Goal: Feedback & Contribution: Leave review/rating

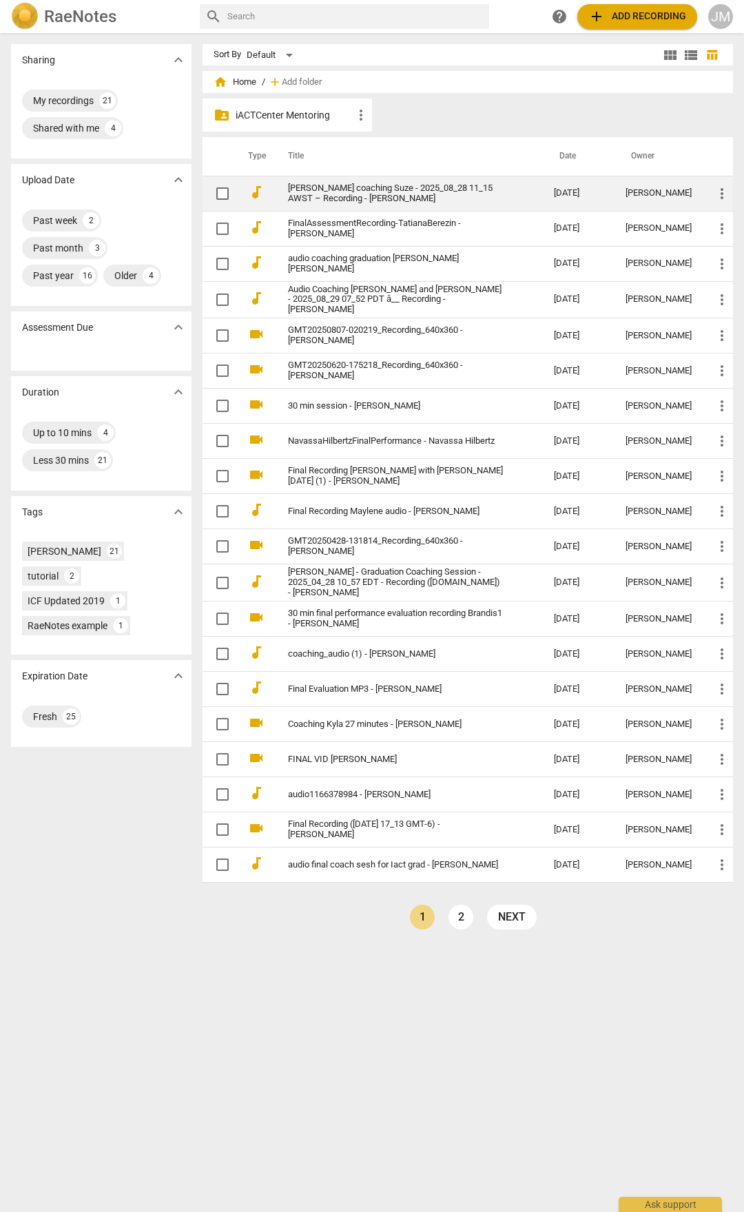
click at [369, 197] on link "[PERSON_NAME] coaching Suze - 2025_08_28 11_15 AWST – Recording - [PERSON_NAME]" at bounding box center [396, 193] width 216 height 21
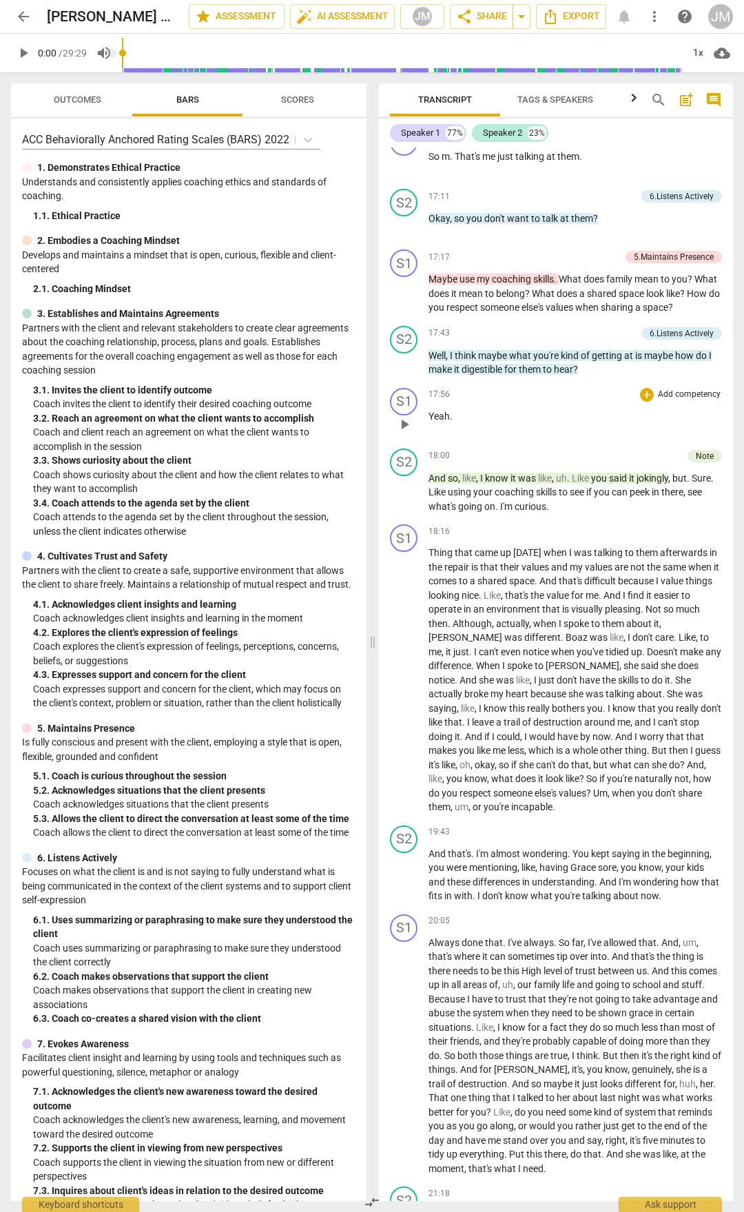
scroll to position [4755, 0]
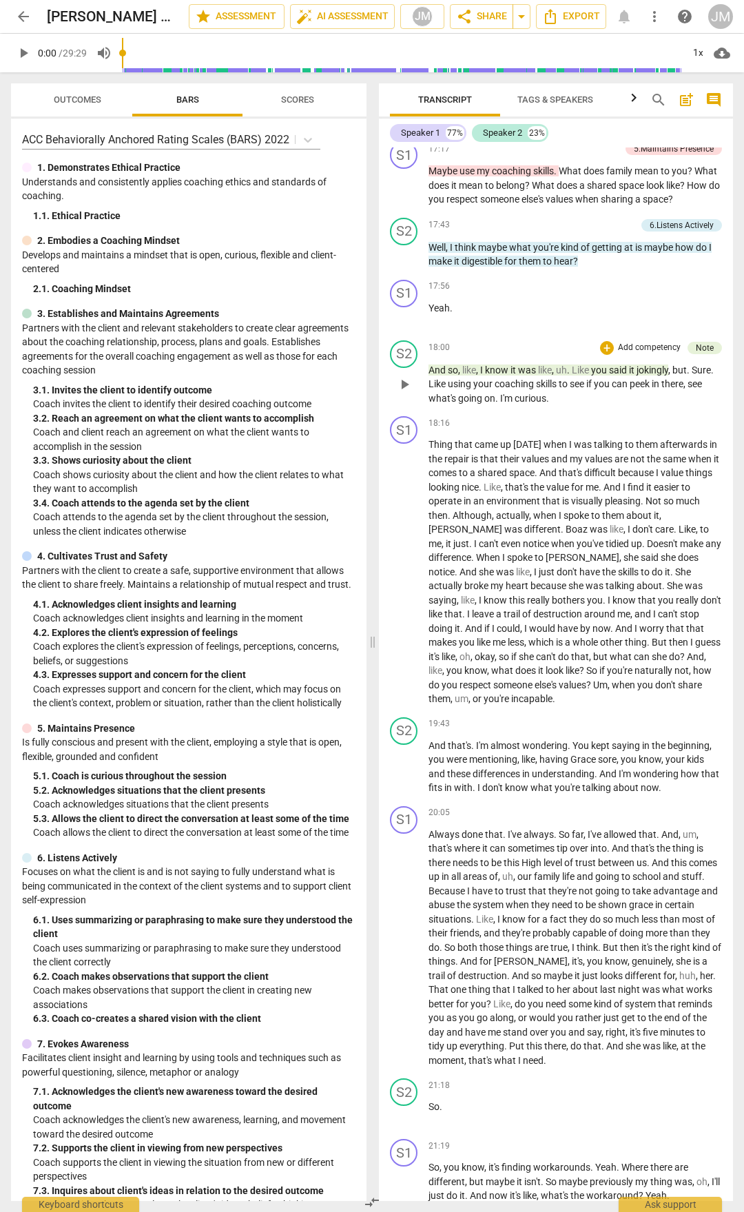
click at [448, 365] on span "so" at bounding box center [453, 370] width 10 height 11
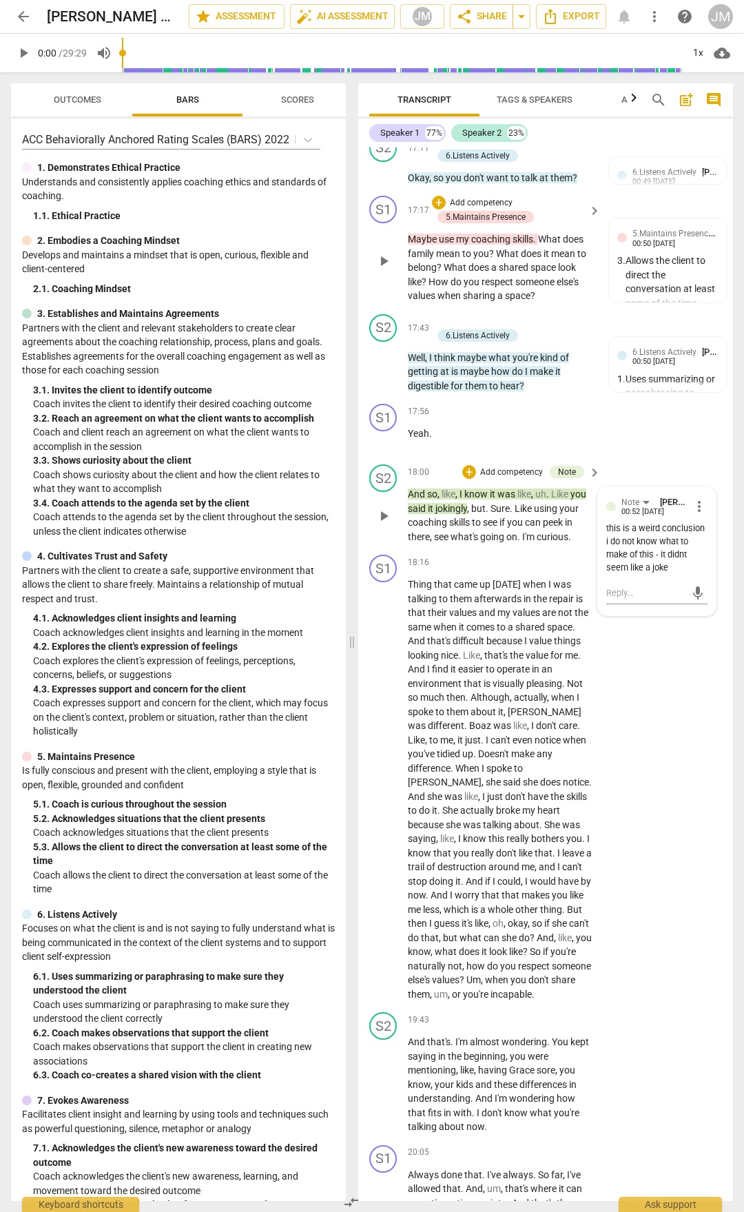
scroll to position [6554, 0]
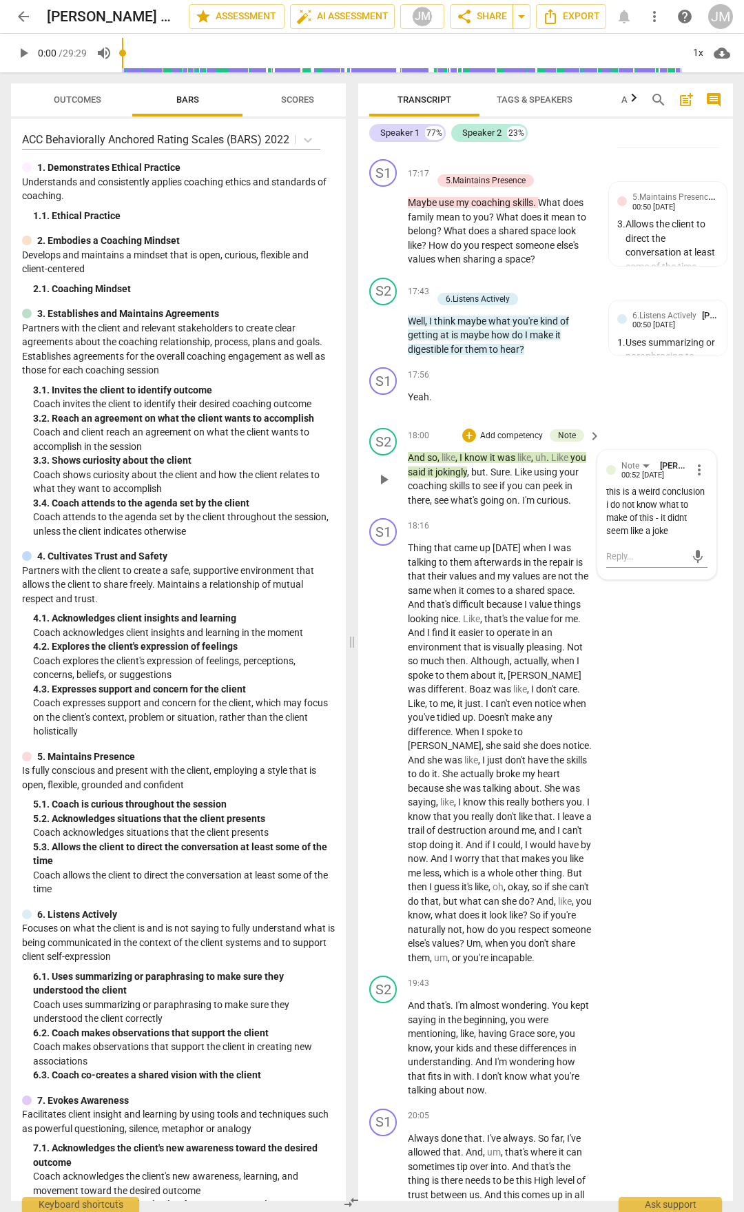
click at [389, 488] on span "play_arrow" at bounding box center [384, 479] width 17 height 17
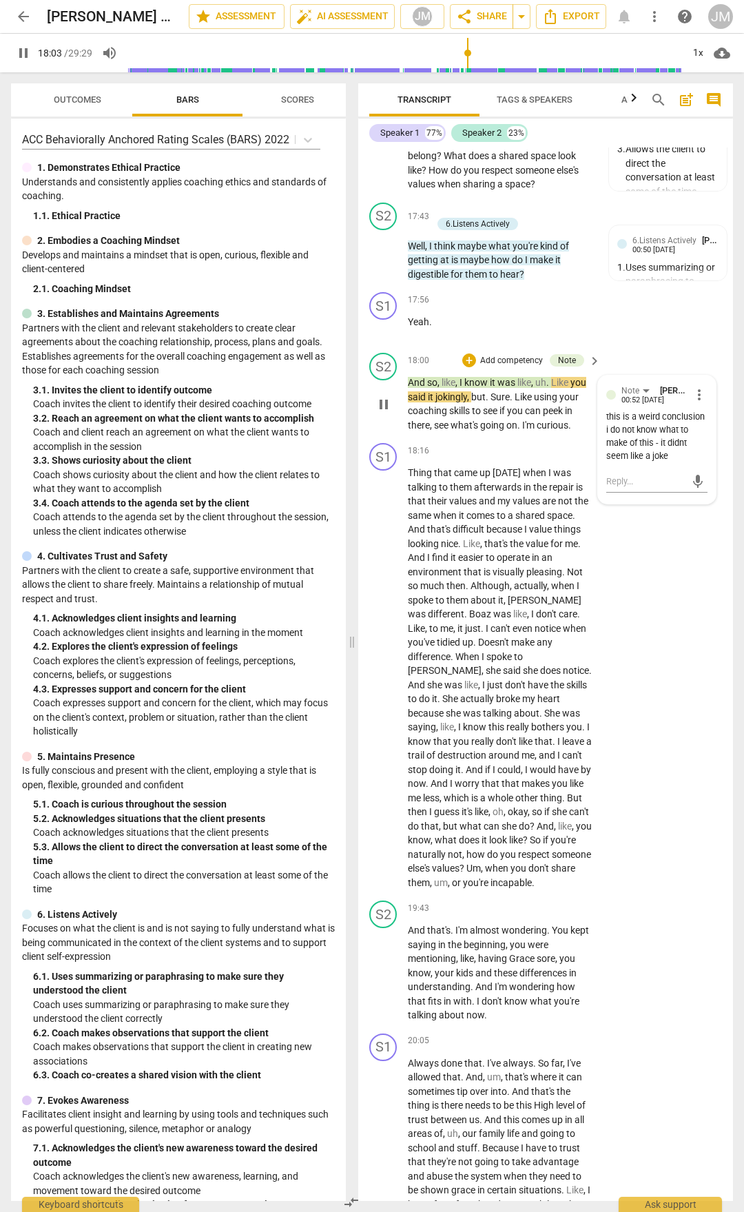
scroll to position [6761, 0]
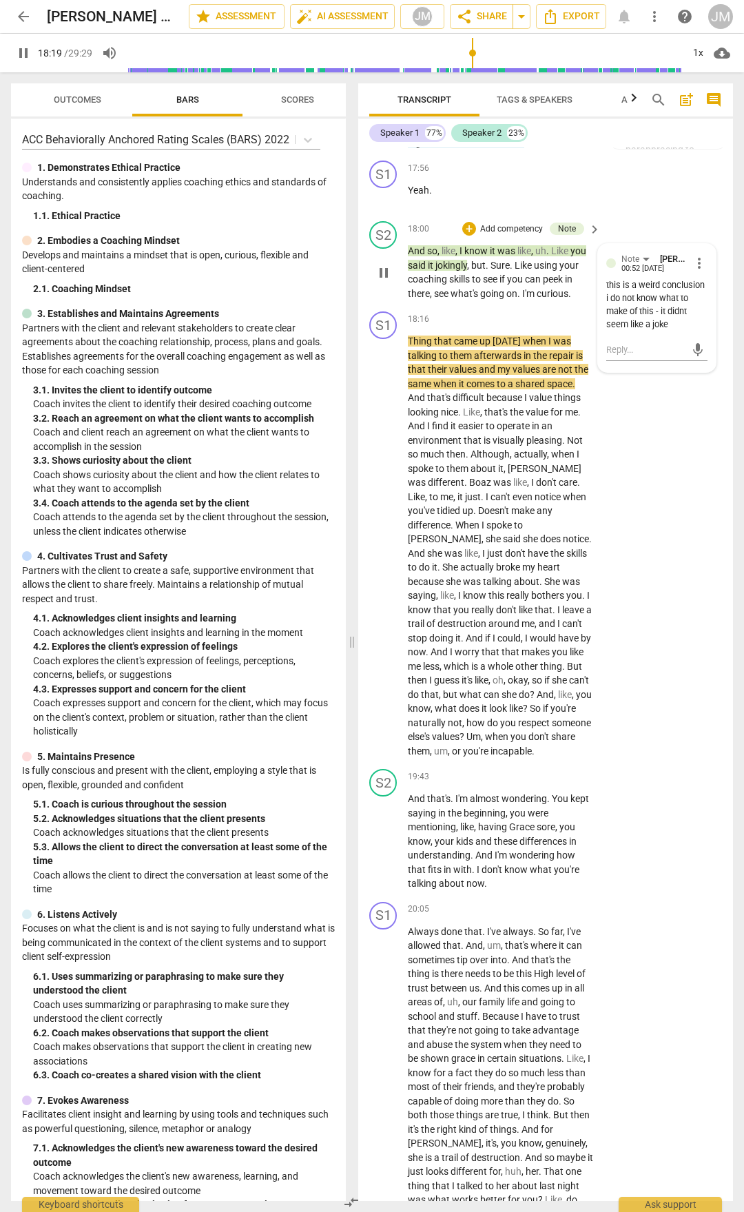
click at [384, 281] on span "pause" at bounding box center [384, 273] width 17 height 17
drag, startPoint x: 491, startPoint y: 472, endPoint x: 519, endPoint y: 504, distance: 42.0
click at [519, 300] on p "And so , like , I know it was like , uh . Like you said it jokingly , but . Sur…" at bounding box center [501, 272] width 186 height 57
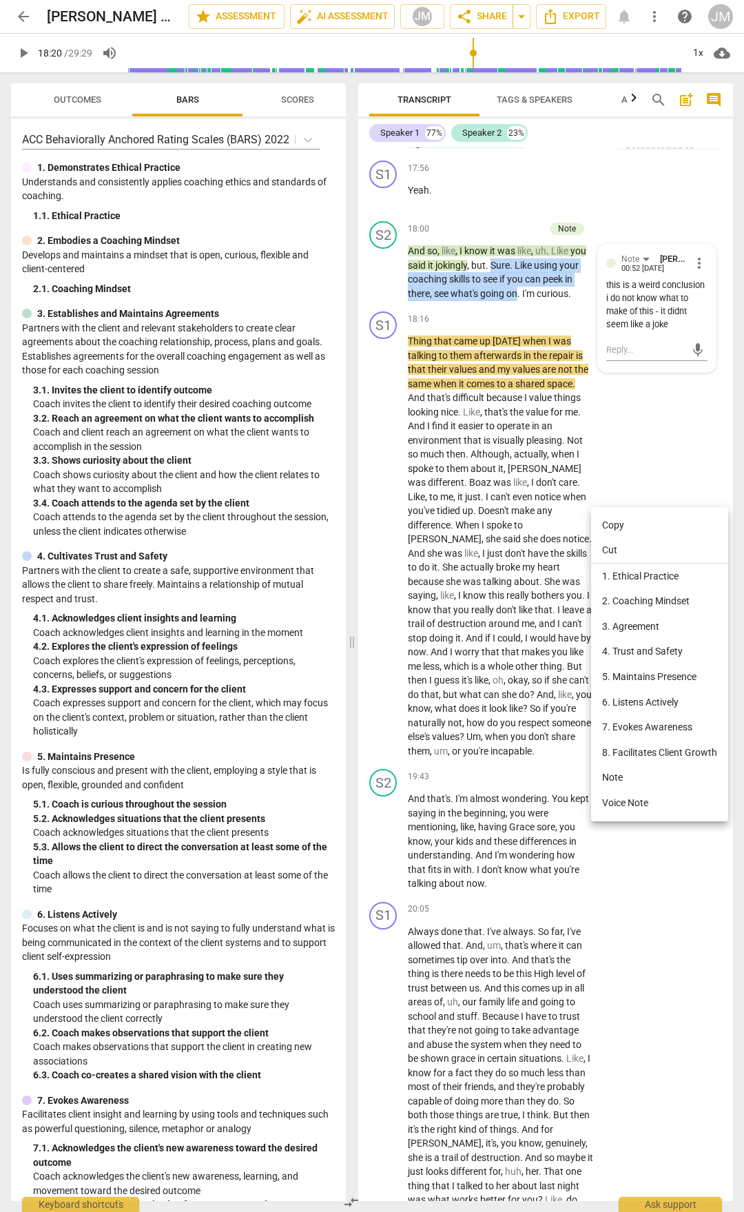
click at [666, 676] on li "5. Maintains Presence" at bounding box center [659, 676] width 137 height 25
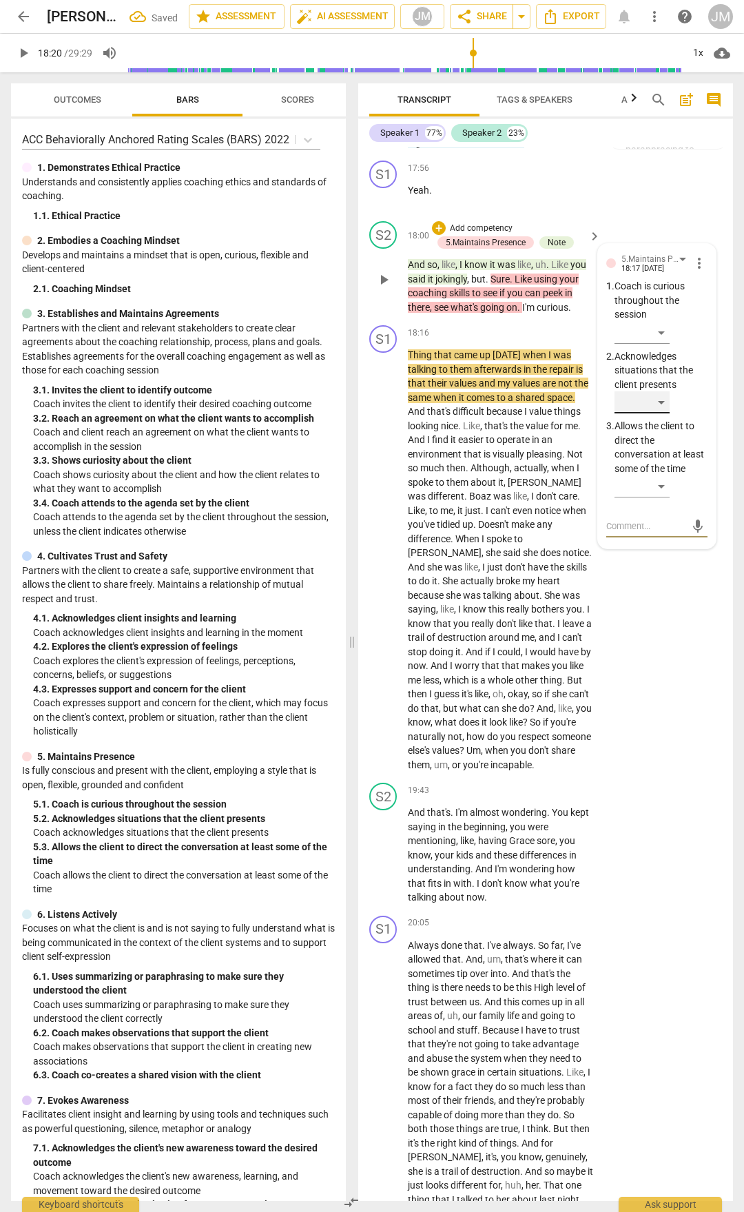
click at [662, 413] on div "​" at bounding box center [642, 402] width 55 height 22
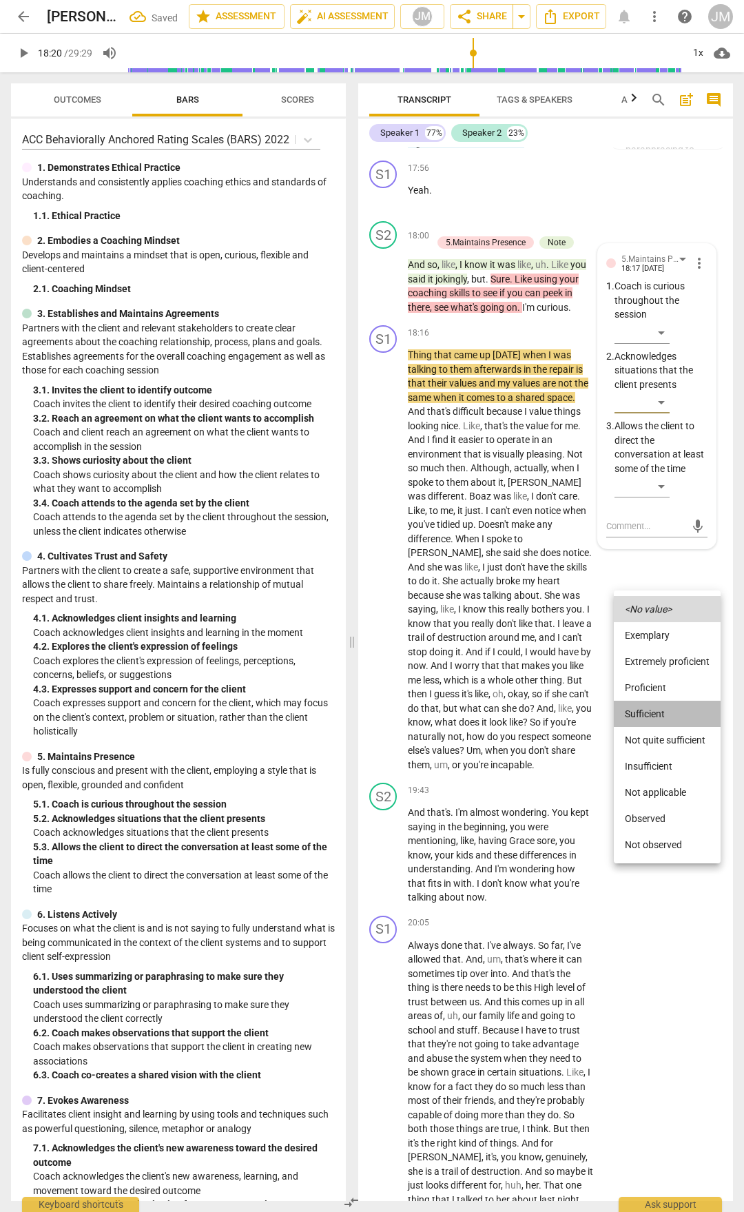
click at [665, 713] on li "Sufficient" at bounding box center [667, 714] width 107 height 26
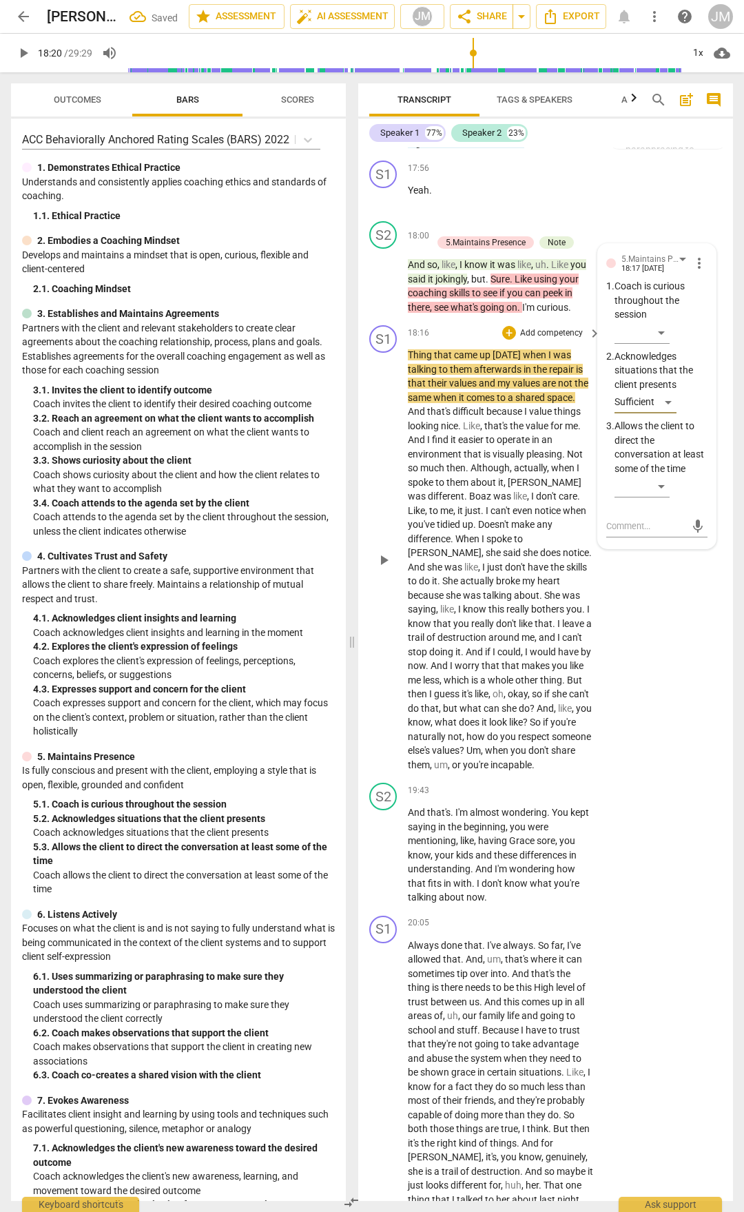
drag, startPoint x: 668, startPoint y: 923, endPoint x: 674, endPoint y: 918, distance: 7.8
click at [670, 777] on div "S1 play_arrow pause 18:16 + Add competency keyboard_arrow_right Thing that came…" at bounding box center [545, 549] width 375 height 458
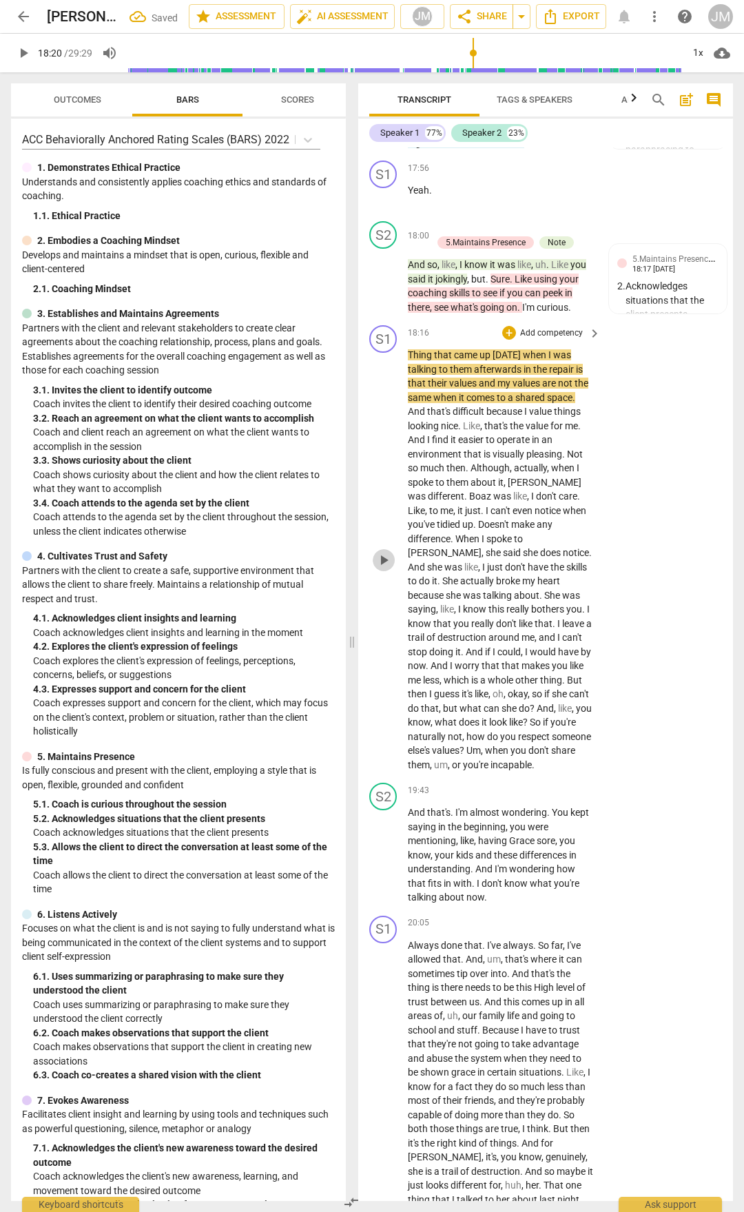
click at [391, 568] on span "play_arrow" at bounding box center [384, 560] width 17 height 17
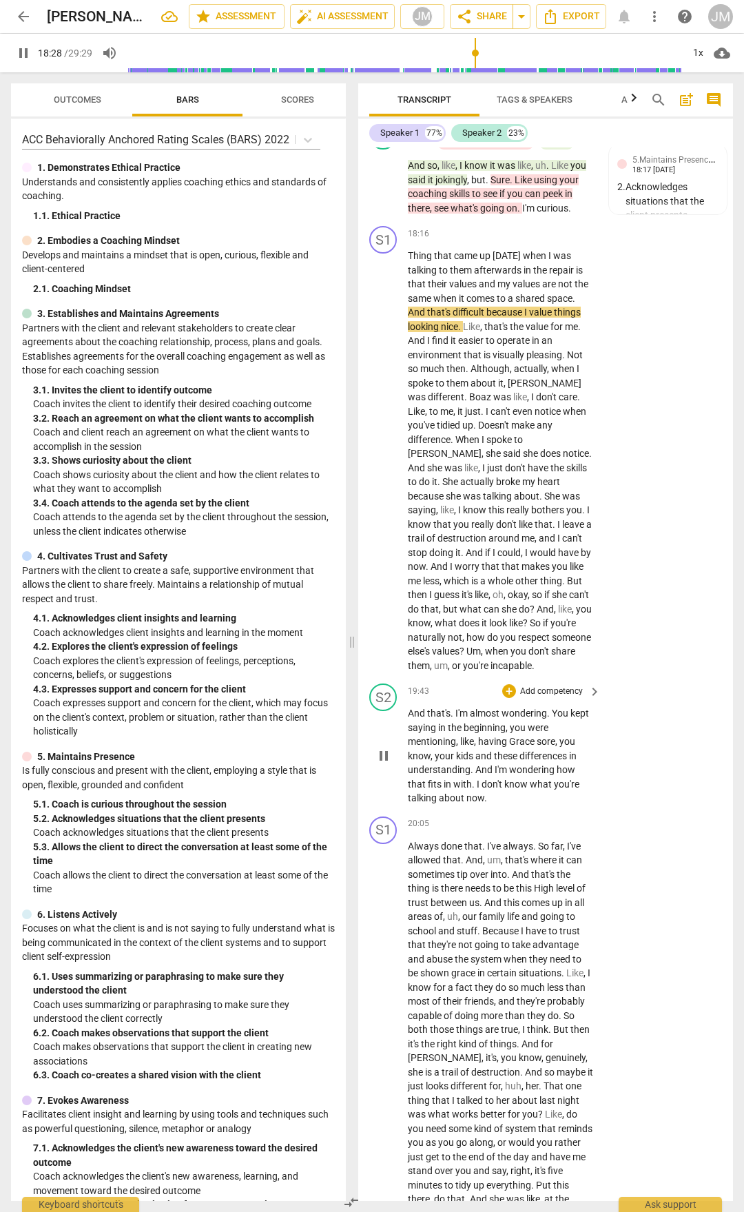
scroll to position [6968, 0]
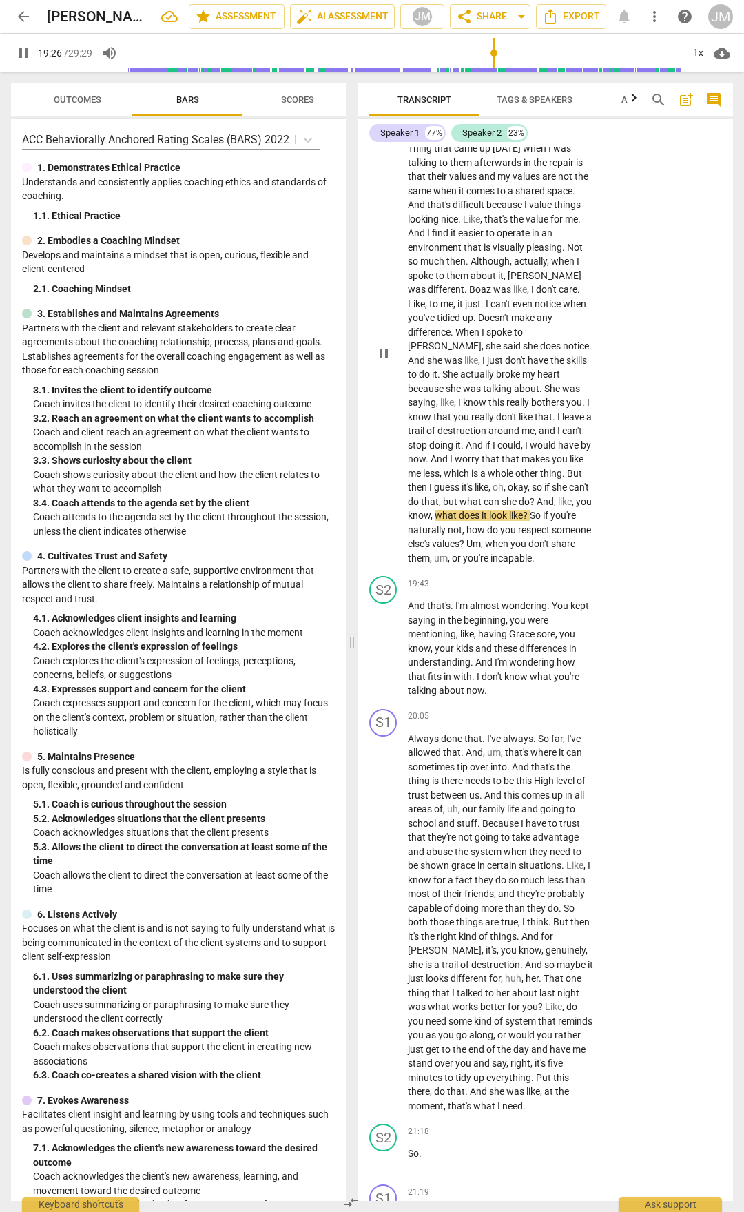
click at [552, 479] on span "thing" at bounding box center [551, 473] width 22 height 11
click at [447, 479] on span "which" at bounding box center [458, 473] width 28 height 11
drag, startPoint x: 537, startPoint y: 676, endPoint x: 545, endPoint y: 676, distance: 7.6
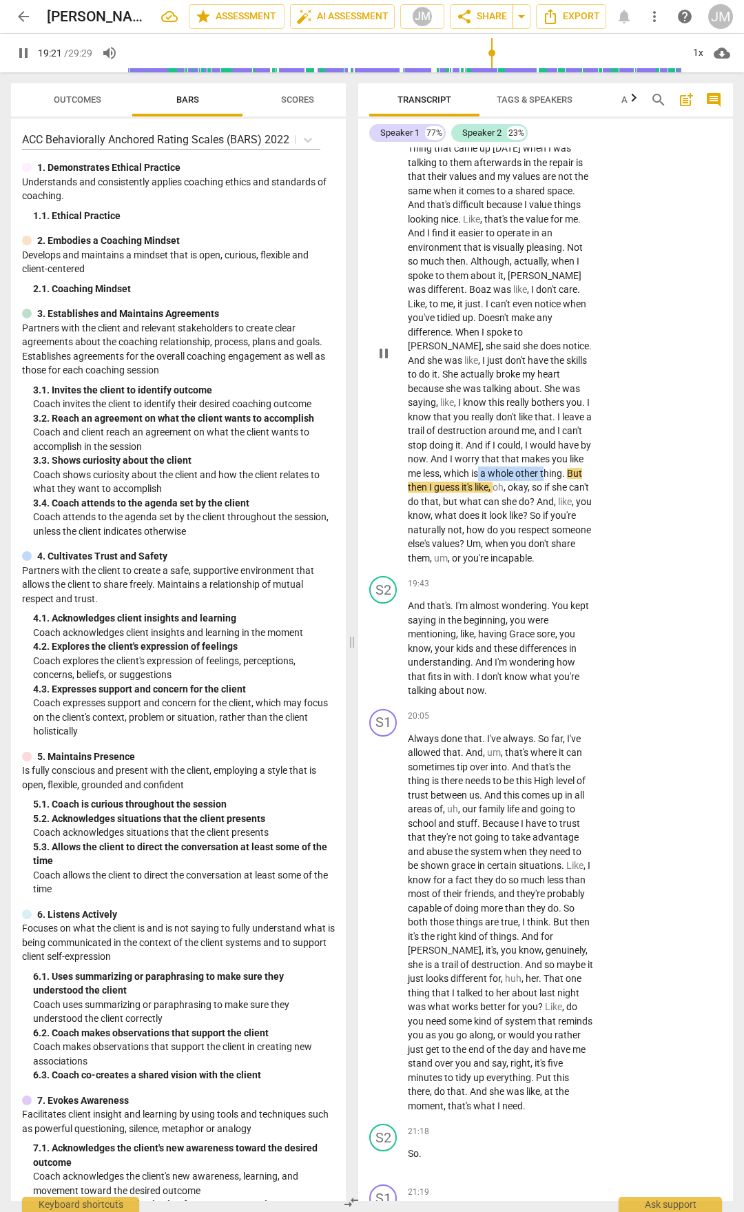
click at [545, 565] on p "Thing that came up [DATE] when I was talking to them afterwards in the repair i…" at bounding box center [501, 353] width 186 height 424
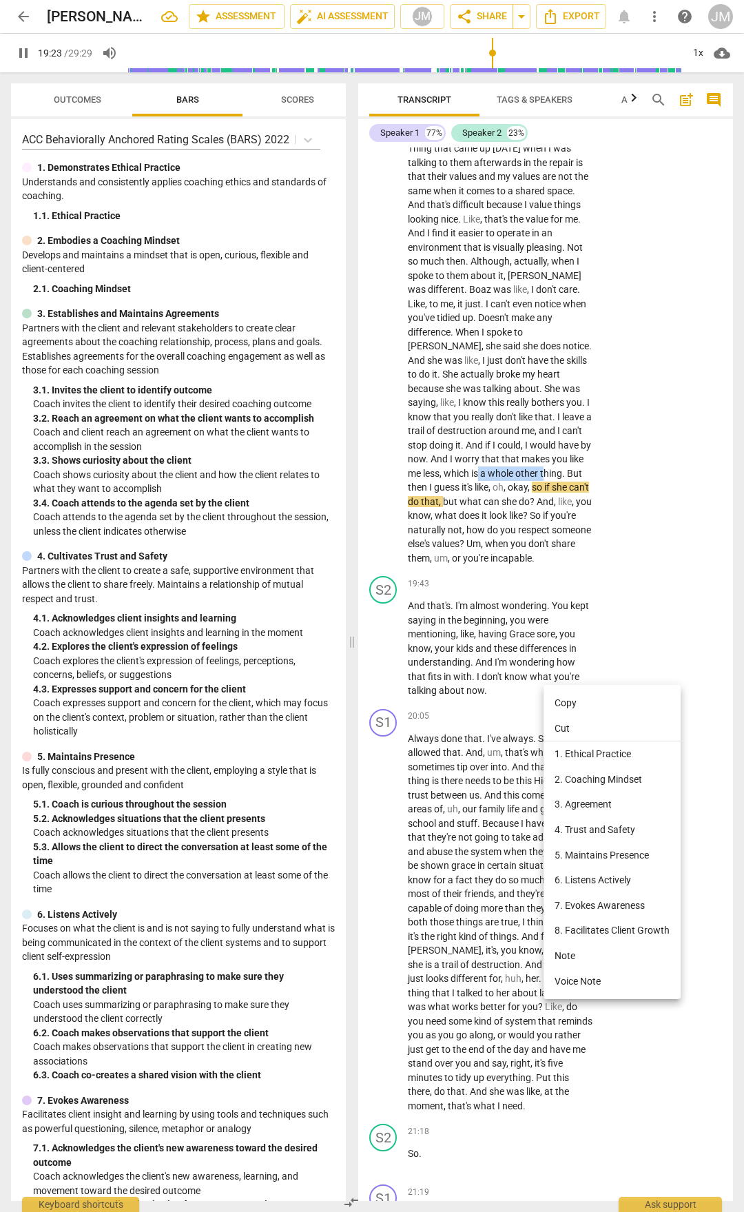
click at [596, 851] on li "5. Maintains Presence" at bounding box center [612, 855] width 137 height 25
type input "1164"
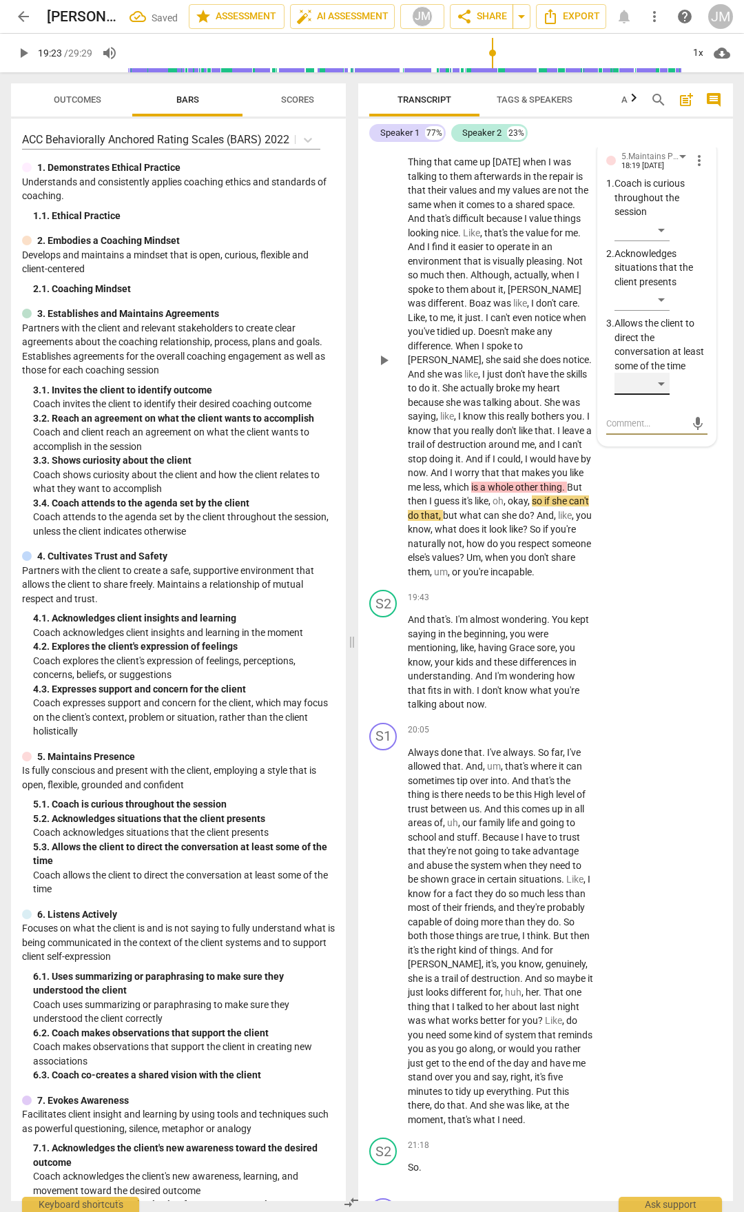
click at [665, 395] on div "​" at bounding box center [642, 384] width 55 height 22
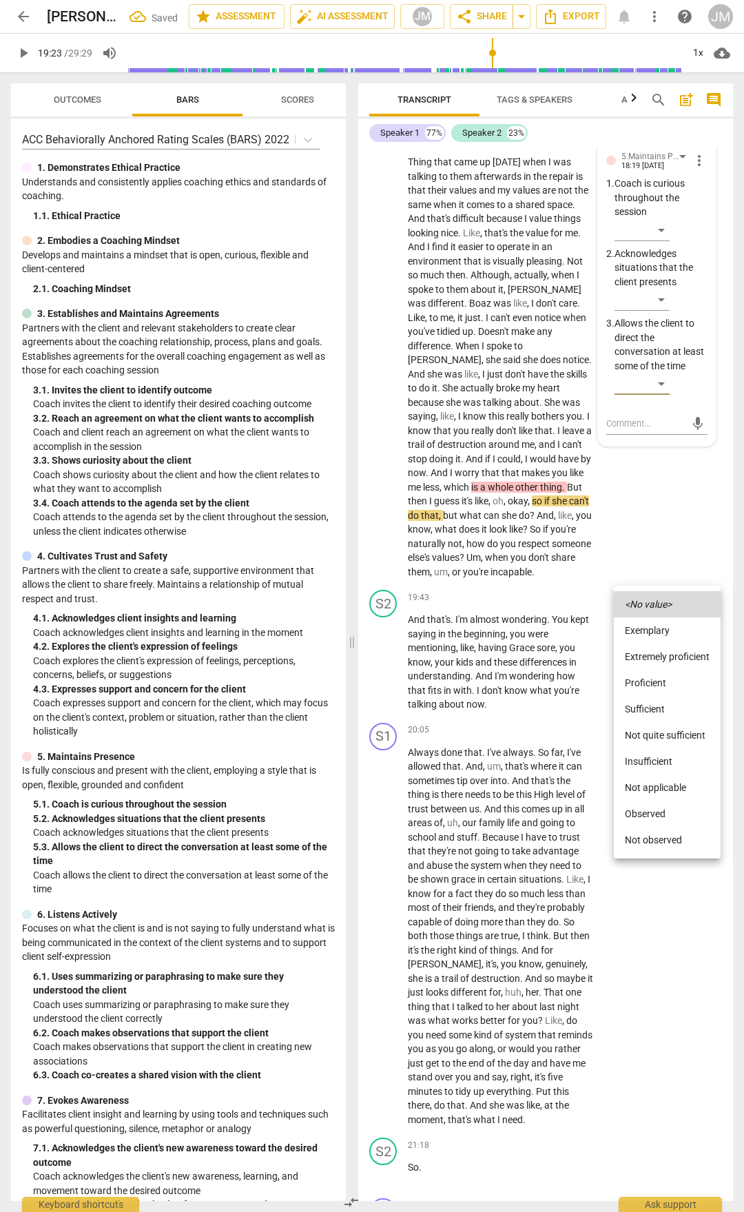
click at [664, 738] on li "Not quite sufficient" at bounding box center [667, 735] width 107 height 26
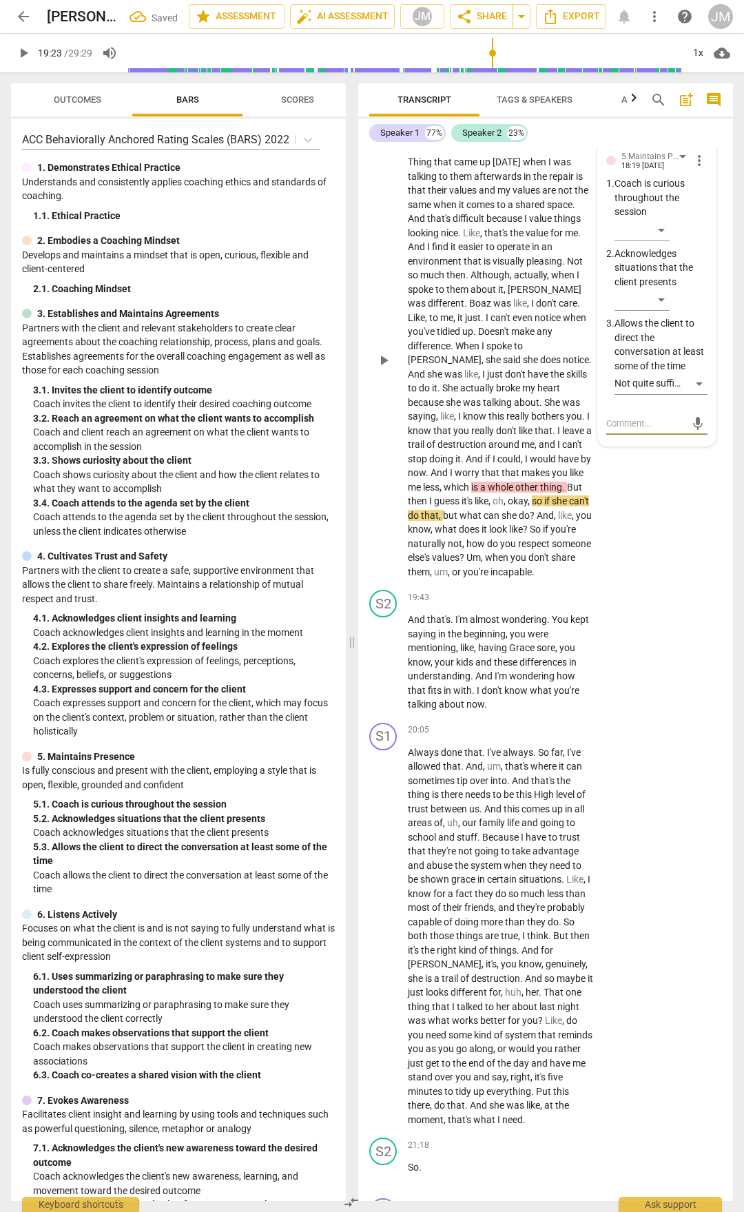
click at [655, 430] on textarea at bounding box center [645, 423] width 79 height 13
type textarea "h"
type textarea "hm"
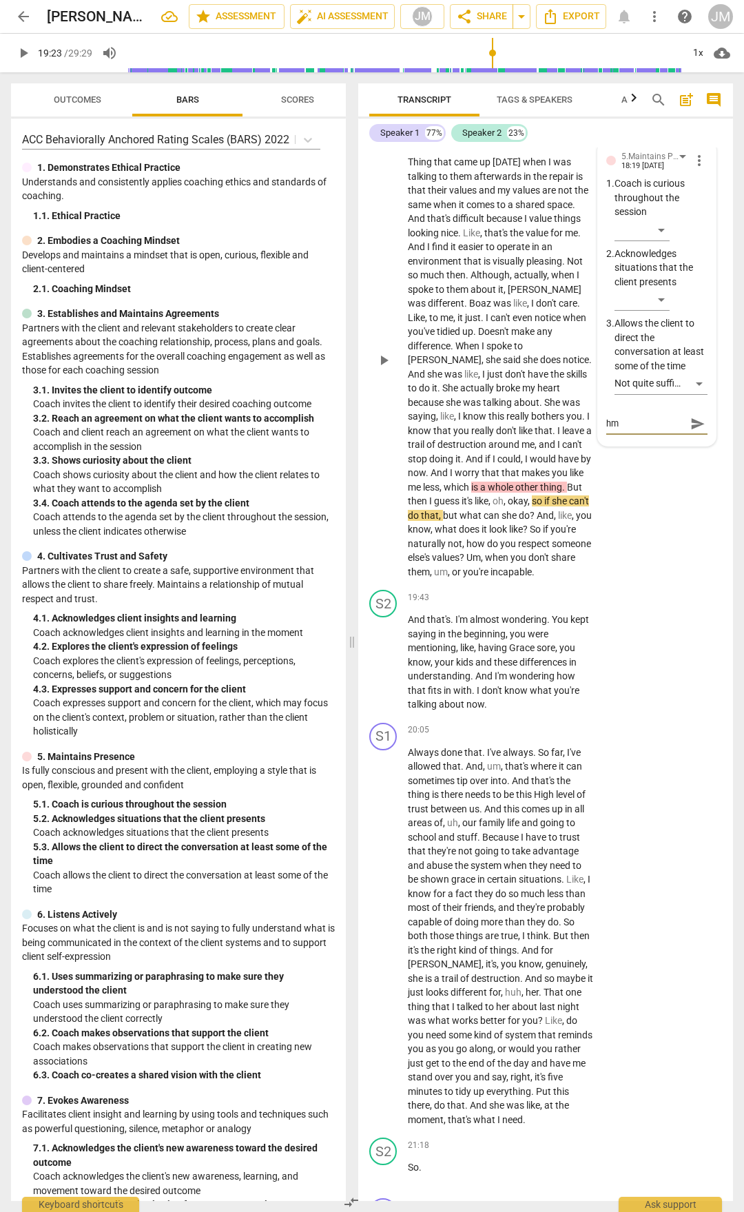
type textarea "hmm"
click at [691, 431] on span "send" at bounding box center [697, 423] width 15 height 15
click at [376, 369] on span "play_arrow" at bounding box center [384, 360] width 17 height 17
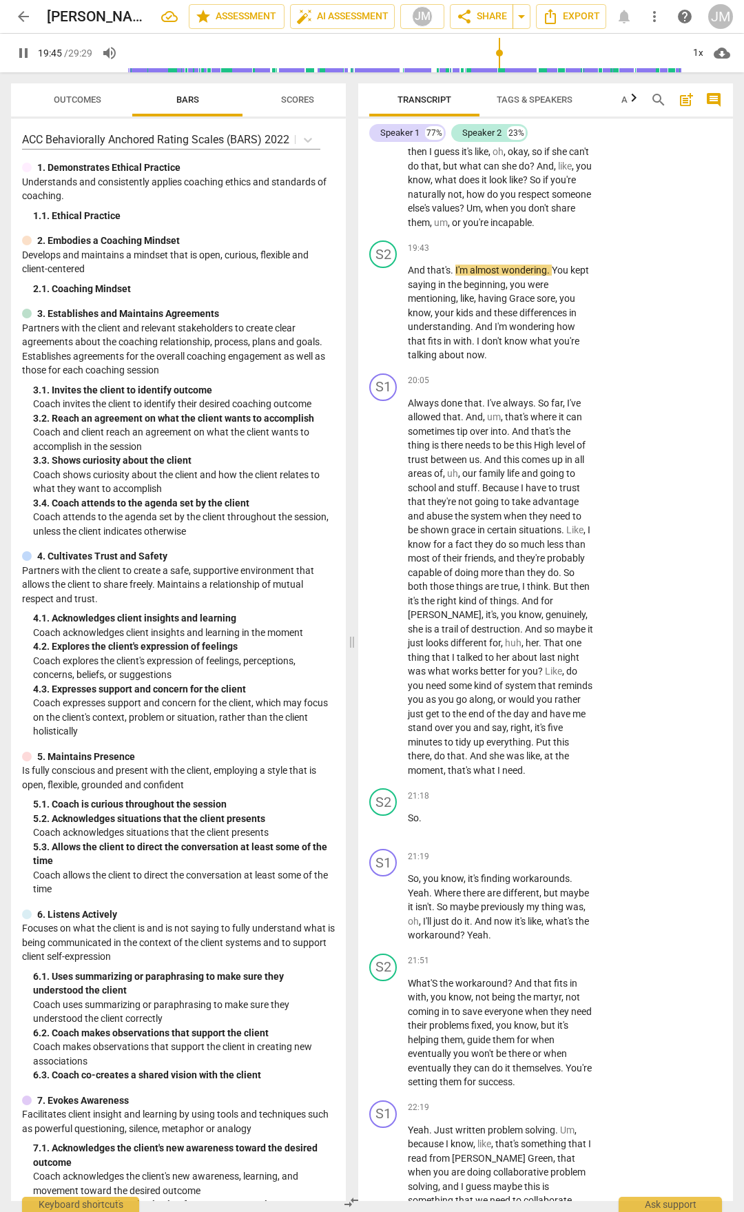
scroll to position [7175, 0]
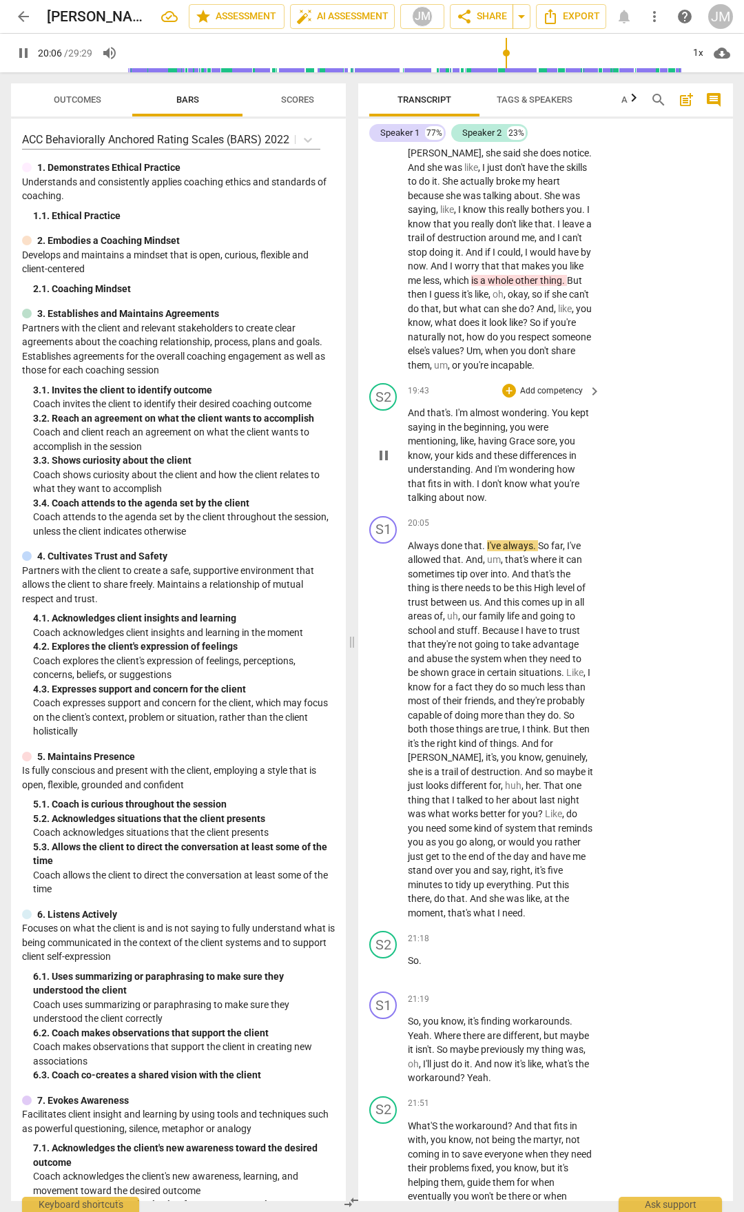
click at [487, 475] on span "And" at bounding box center [484, 469] width 19 height 11
click at [501, 475] on span "I'm" at bounding box center [502, 469] width 14 height 11
click at [479, 475] on span "And" at bounding box center [484, 469] width 19 height 11
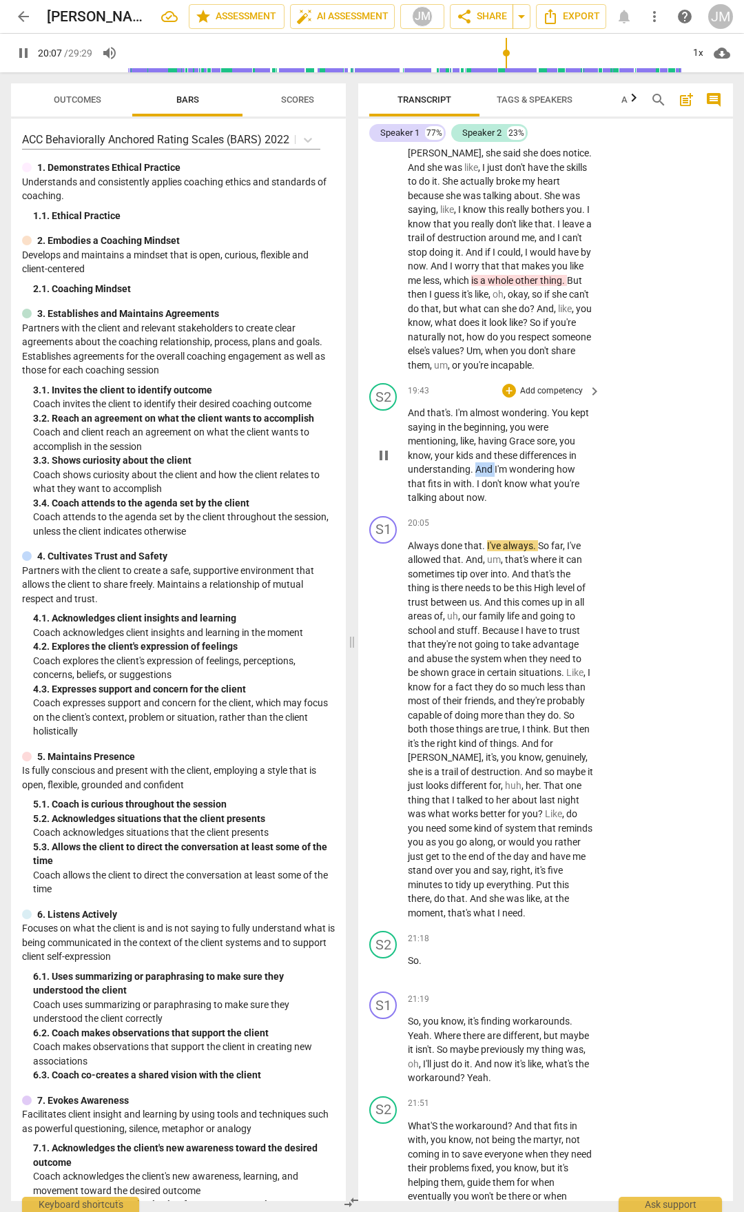
click at [479, 475] on span "And" at bounding box center [484, 469] width 19 height 11
click at [376, 464] on span "pause" at bounding box center [384, 455] width 17 height 17
drag, startPoint x: 475, startPoint y: 675, endPoint x: 514, endPoint y: 704, distance: 48.2
click at [514, 505] on p "And that's . I'm almost wondering . You kept saying in the beginning , you were…" at bounding box center [501, 455] width 186 height 99
click at [430, 433] on span "saying" at bounding box center [423, 427] width 30 height 11
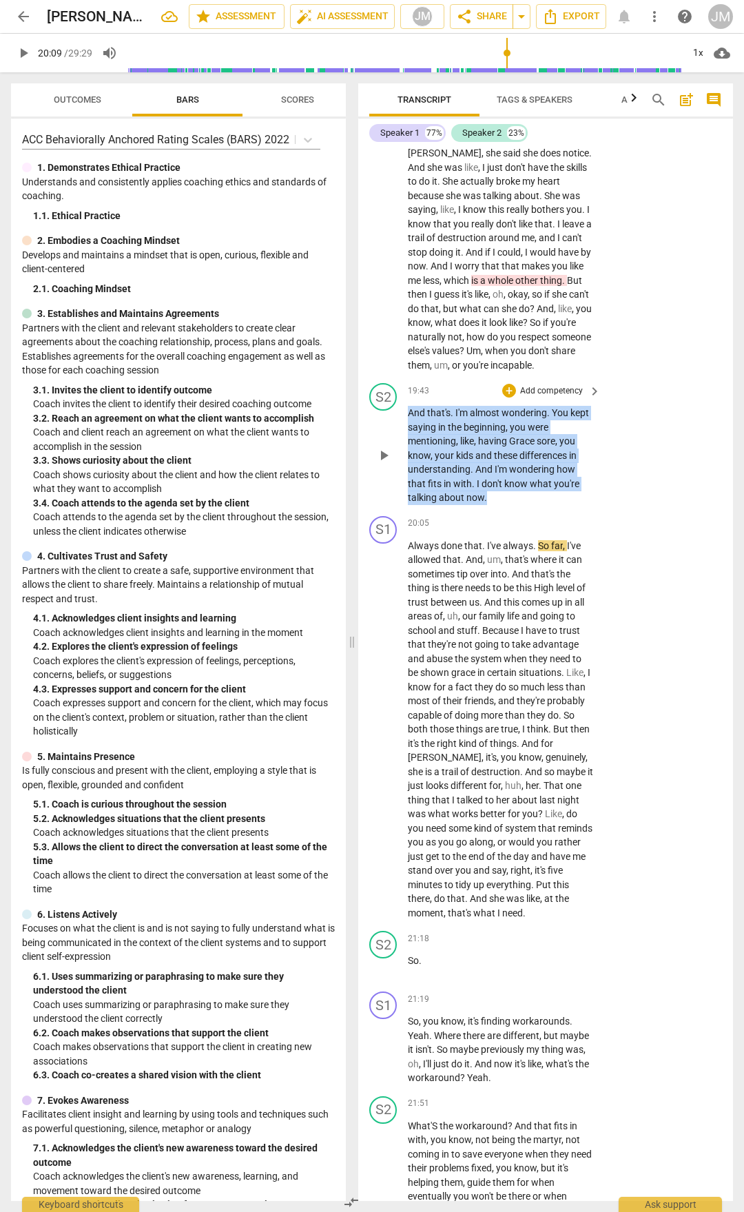
drag, startPoint x: 409, startPoint y: 615, endPoint x: 513, endPoint y: 711, distance: 141.4
click at [513, 511] on div "S2 play_arrow pause 19:43 + Add competency keyboard_arrow_right And that's . I'…" at bounding box center [545, 444] width 375 height 133
click at [509, 398] on div "+" at bounding box center [509, 391] width 14 height 14
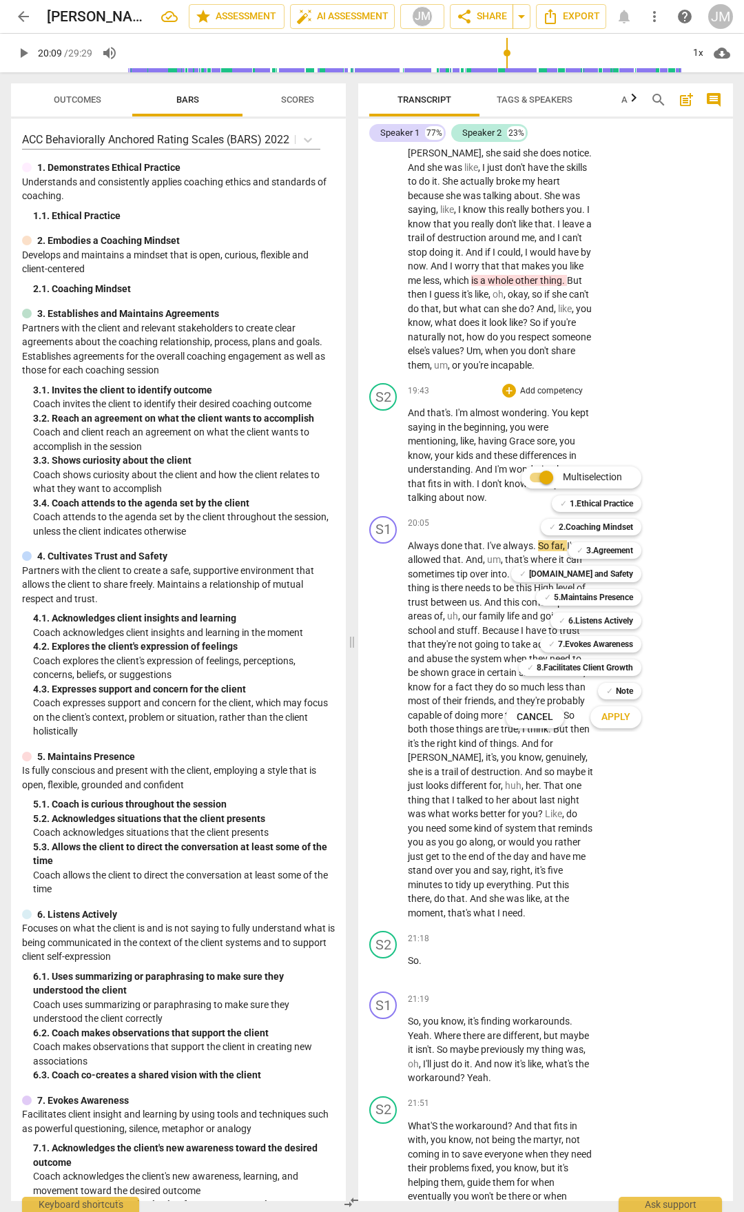
click at [500, 599] on div "Multiselection m ✓ 1.Ethical Practice 1 ✓ 2.Coaching Mindset 2 ✓ 3.Agreement 3 …" at bounding box center [583, 597] width 167 height 269
click at [463, 601] on div at bounding box center [372, 606] width 744 height 1212
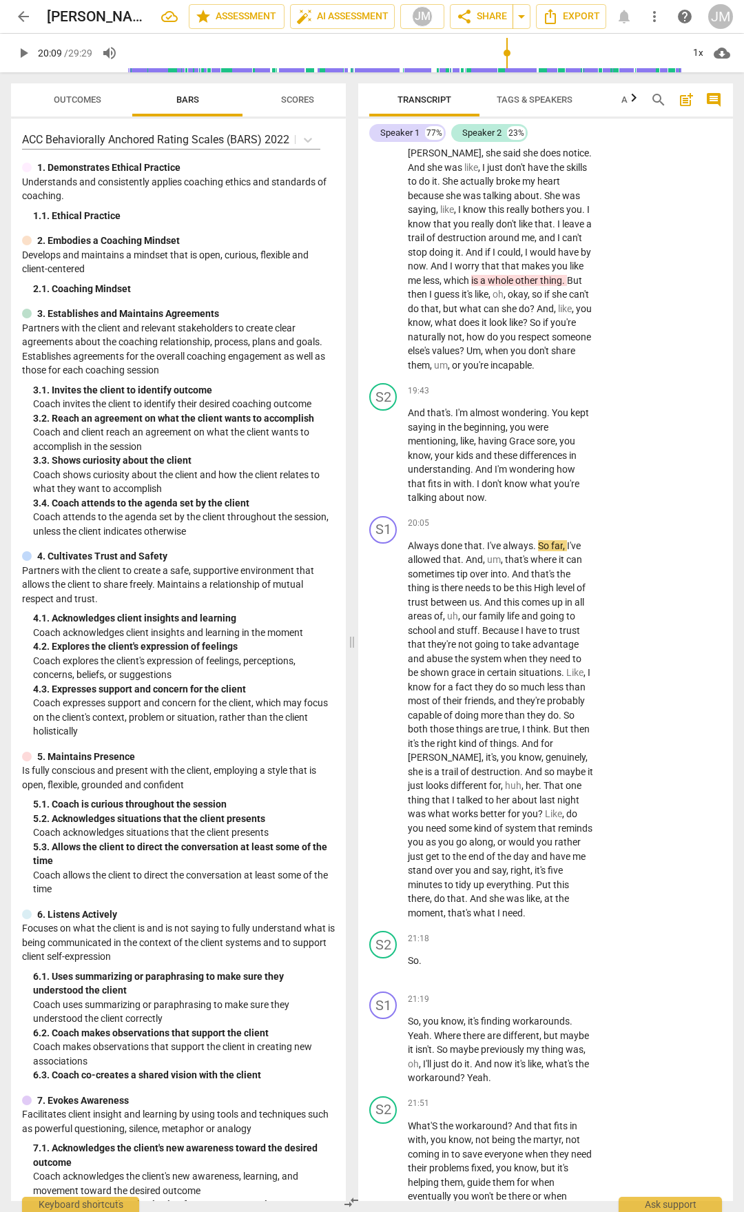
click at [412, 418] on span "And" at bounding box center [417, 412] width 19 height 11
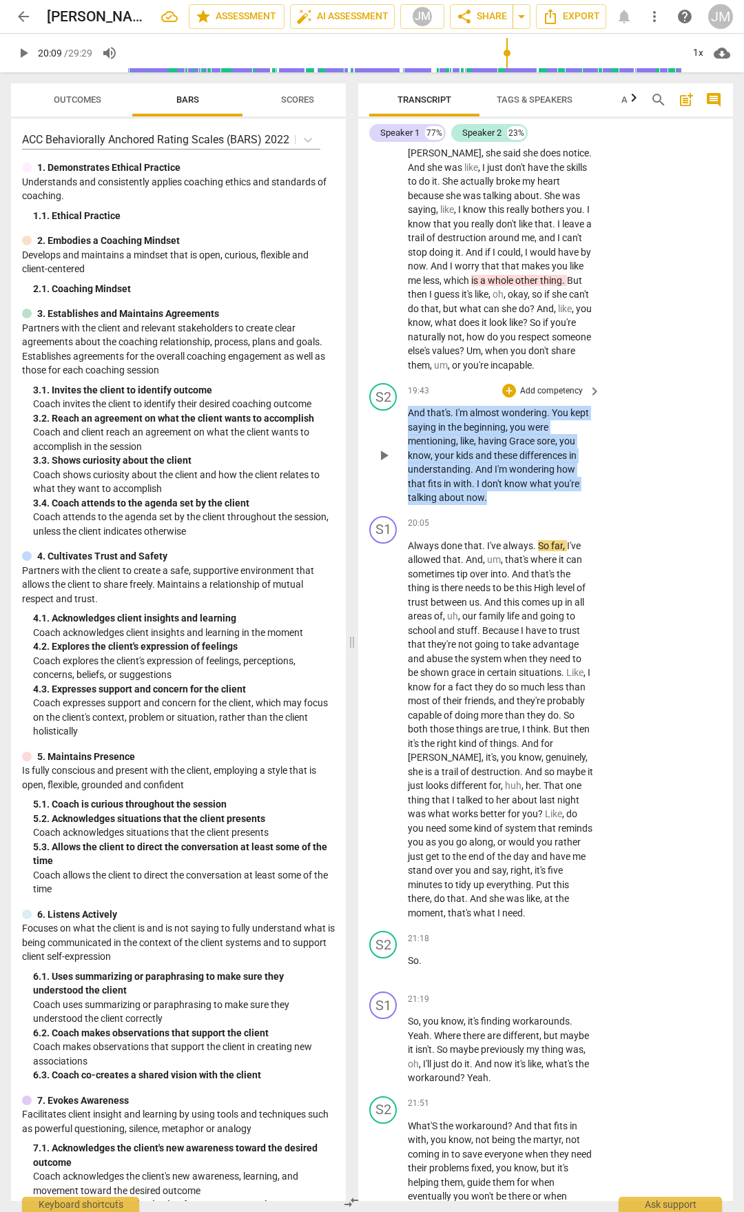
drag, startPoint x: 409, startPoint y: 620, endPoint x: 530, endPoint y: 712, distance: 152.4
click at [530, 511] on div "S2 play_arrow pause 19:43 + Add competency keyboard_arrow_right And that's . I'…" at bounding box center [545, 444] width 375 height 133
click at [513, 398] on div "+" at bounding box center [509, 391] width 14 height 14
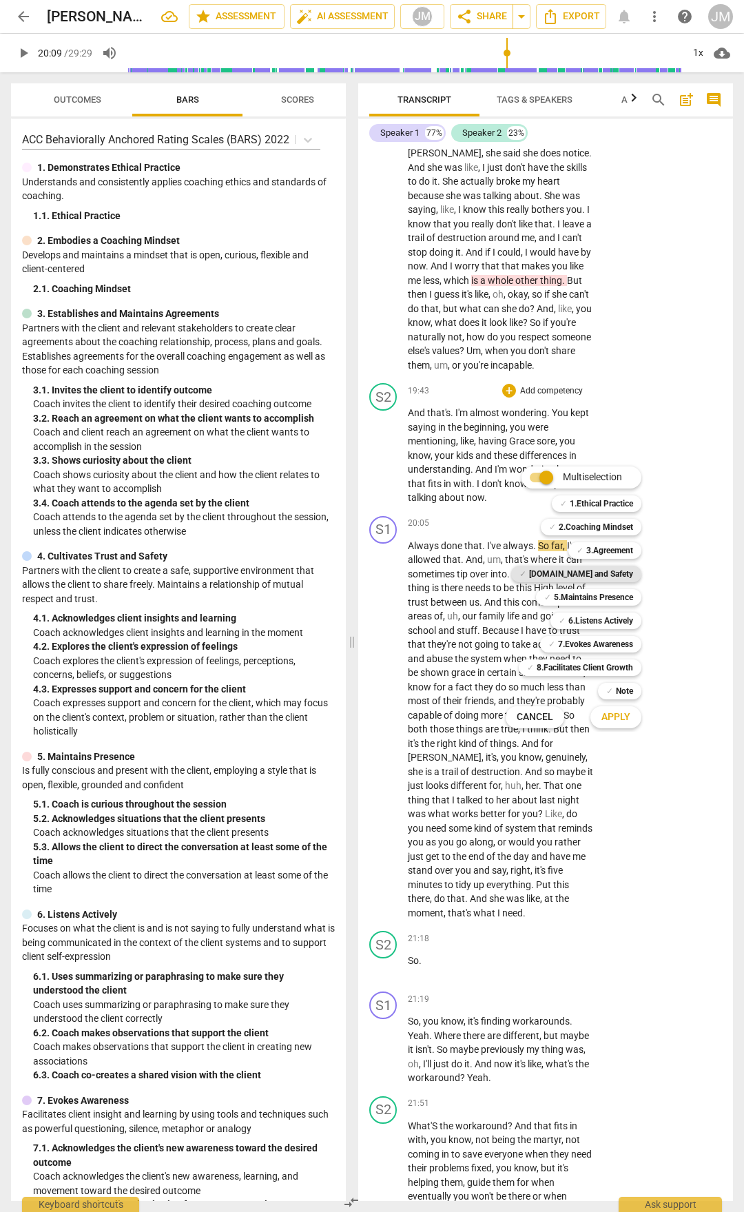
click at [606, 571] on b "[DOMAIN_NAME] and Safety" at bounding box center [581, 574] width 104 height 17
click at [606, 600] on b "5.Maintains Presence" at bounding box center [593, 597] width 79 height 17
click at [602, 619] on b "6.Listens Actively" at bounding box center [600, 621] width 65 height 17
click at [595, 645] on b "7.Evokes Awareness" at bounding box center [595, 644] width 75 height 17
click at [618, 552] on b "3.Agreement" at bounding box center [609, 550] width 47 height 17
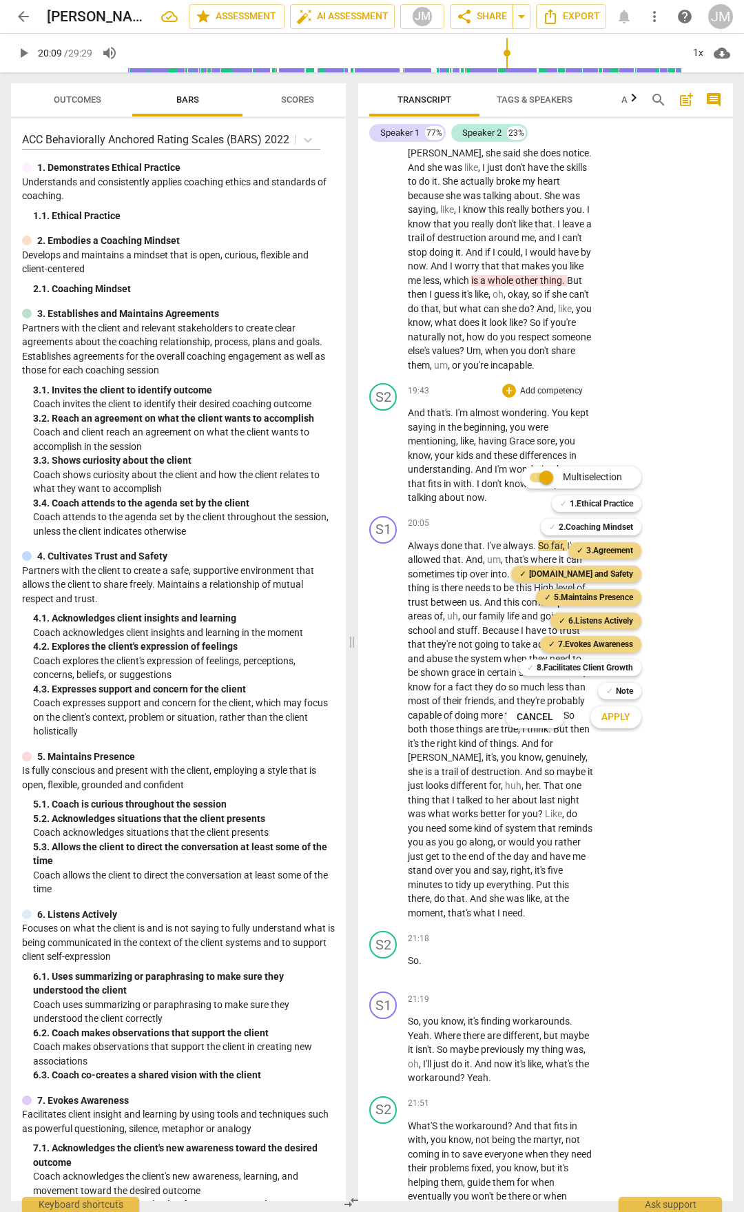
click at [637, 727] on div "Apply x" at bounding box center [623, 717] width 77 height 29
click at [629, 717] on span "Apply" at bounding box center [616, 717] width 29 height 14
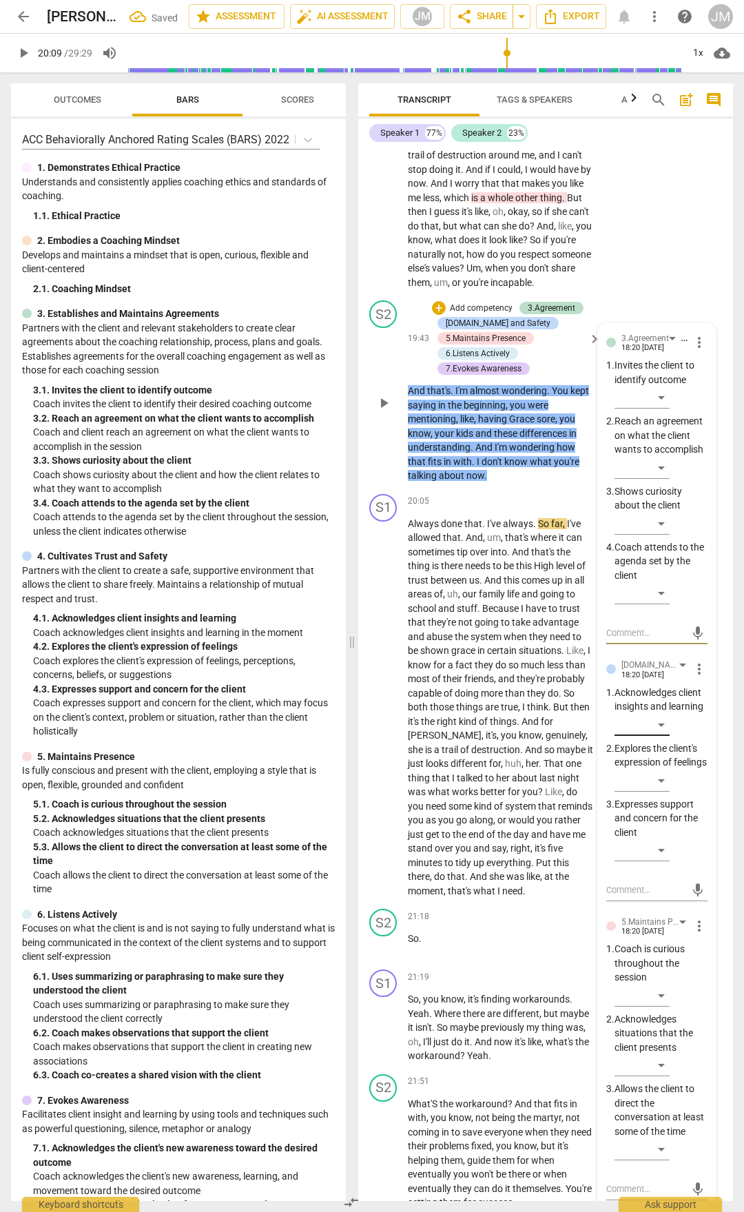
scroll to position [7450, 0]
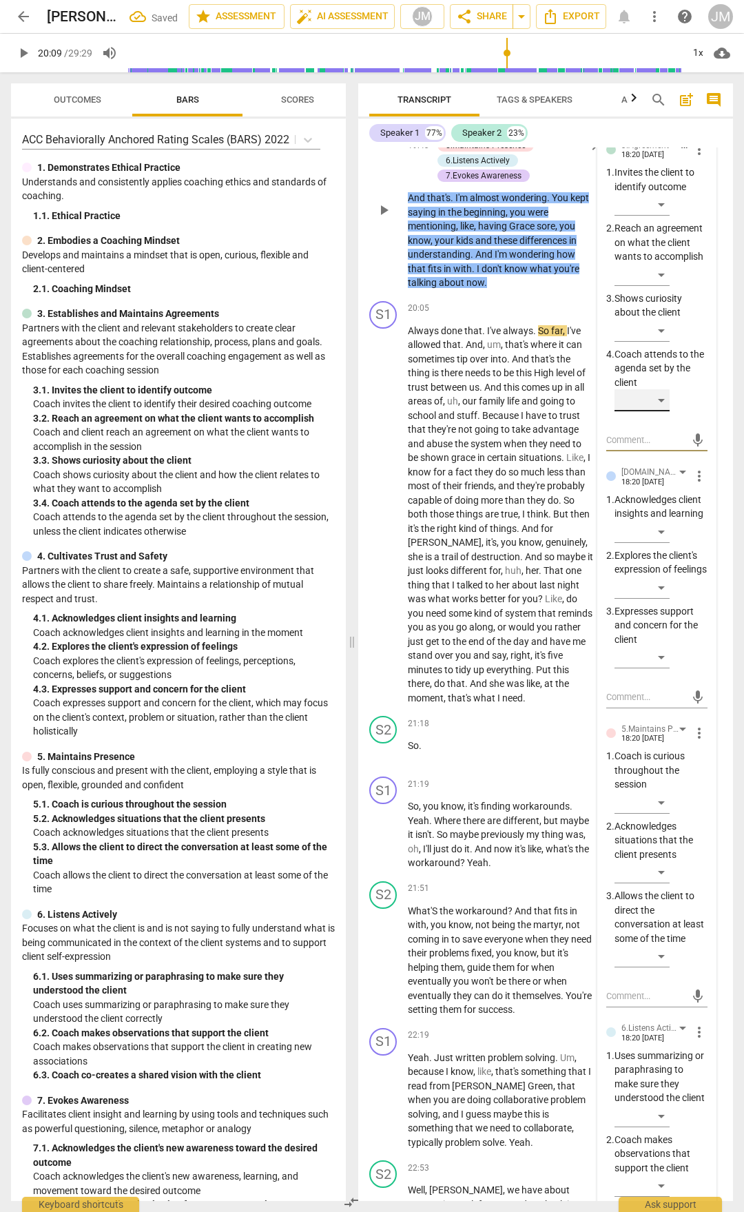
click at [658, 411] on div "​" at bounding box center [642, 400] width 55 height 22
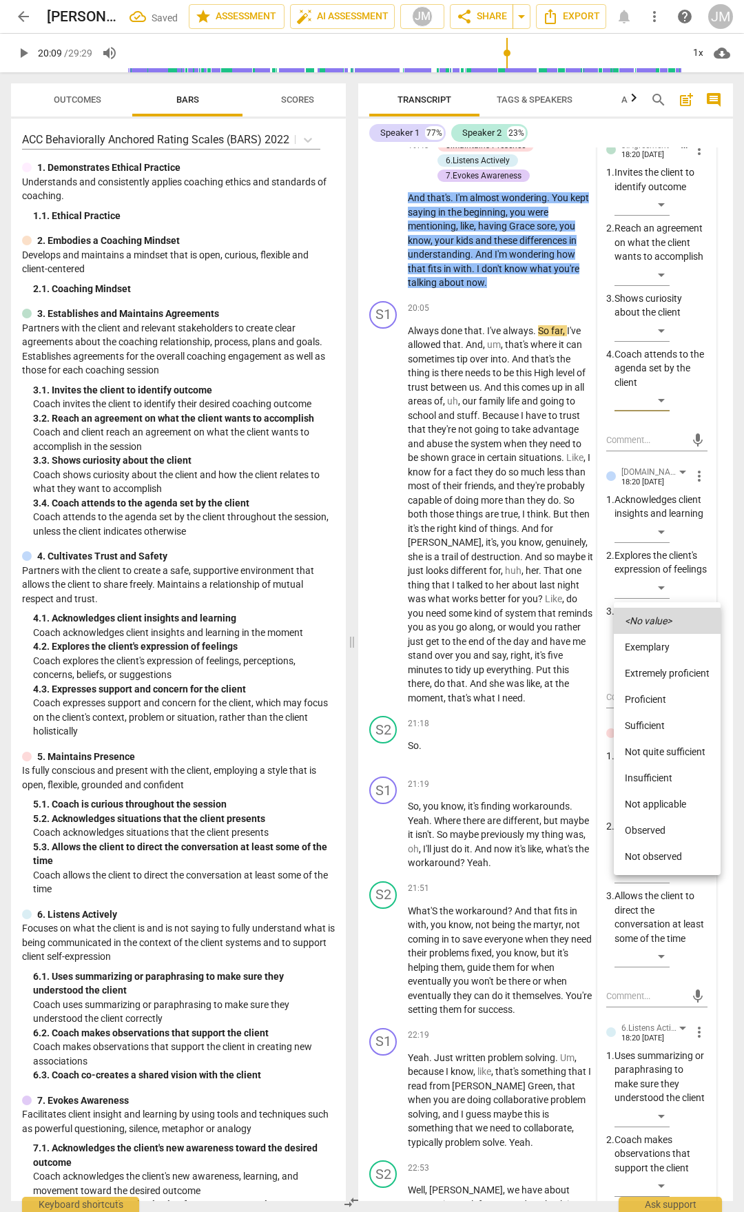
click at [662, 726] on li "Sufficient" at bounding box center [667, 725] width 107 height 26
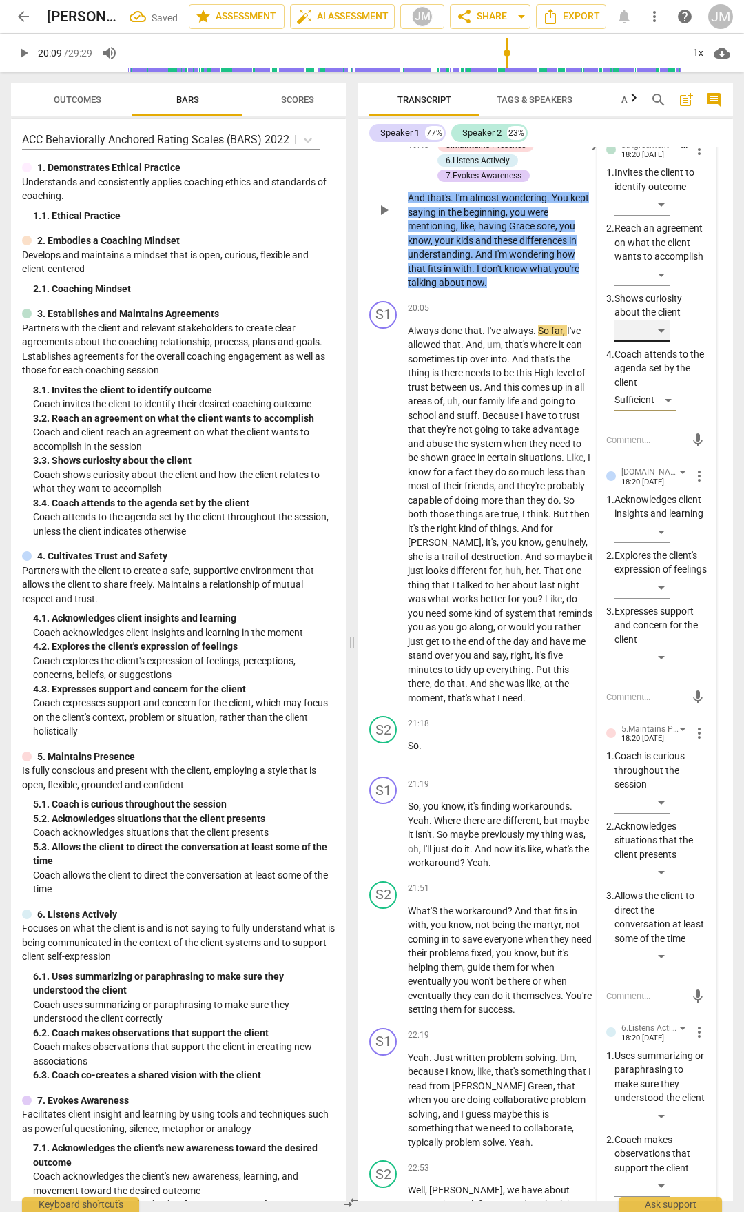
click at [660, 342] on div "​" at bounding box center [642, 331] width 55 height 22
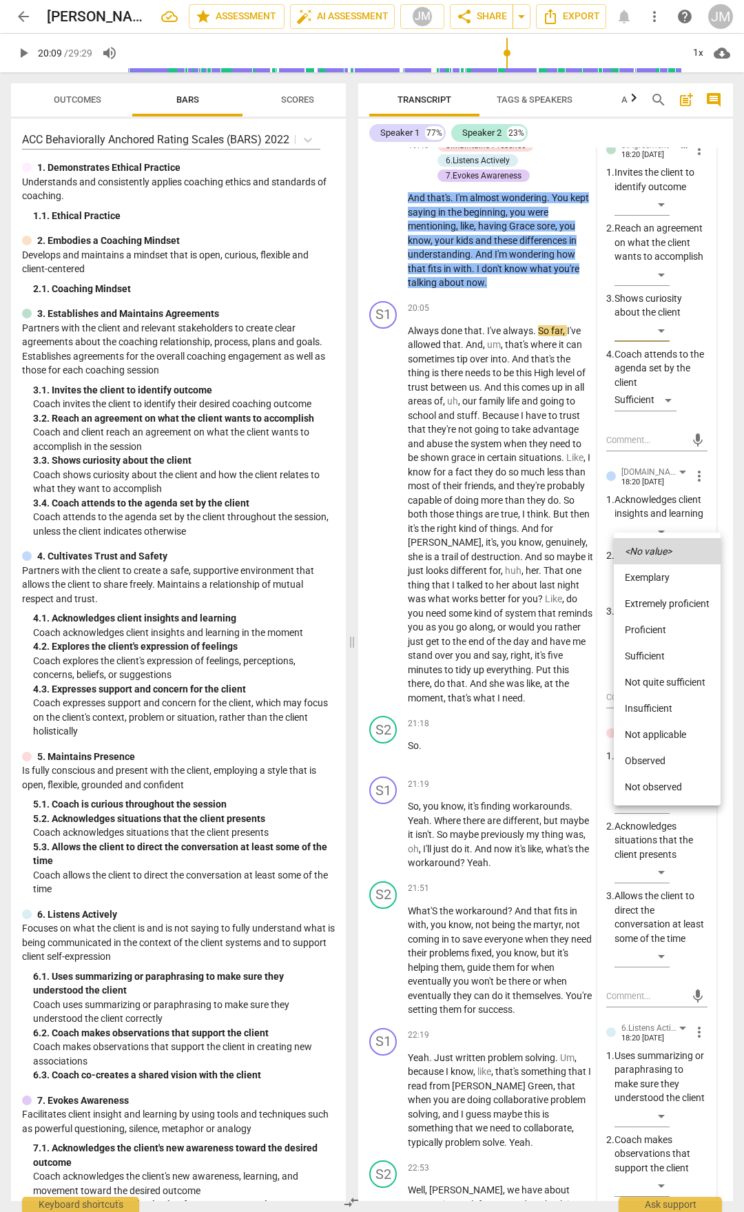
click at [659, 633] on li "Proficient" at bounding box center [667, 630] width 107 height 26
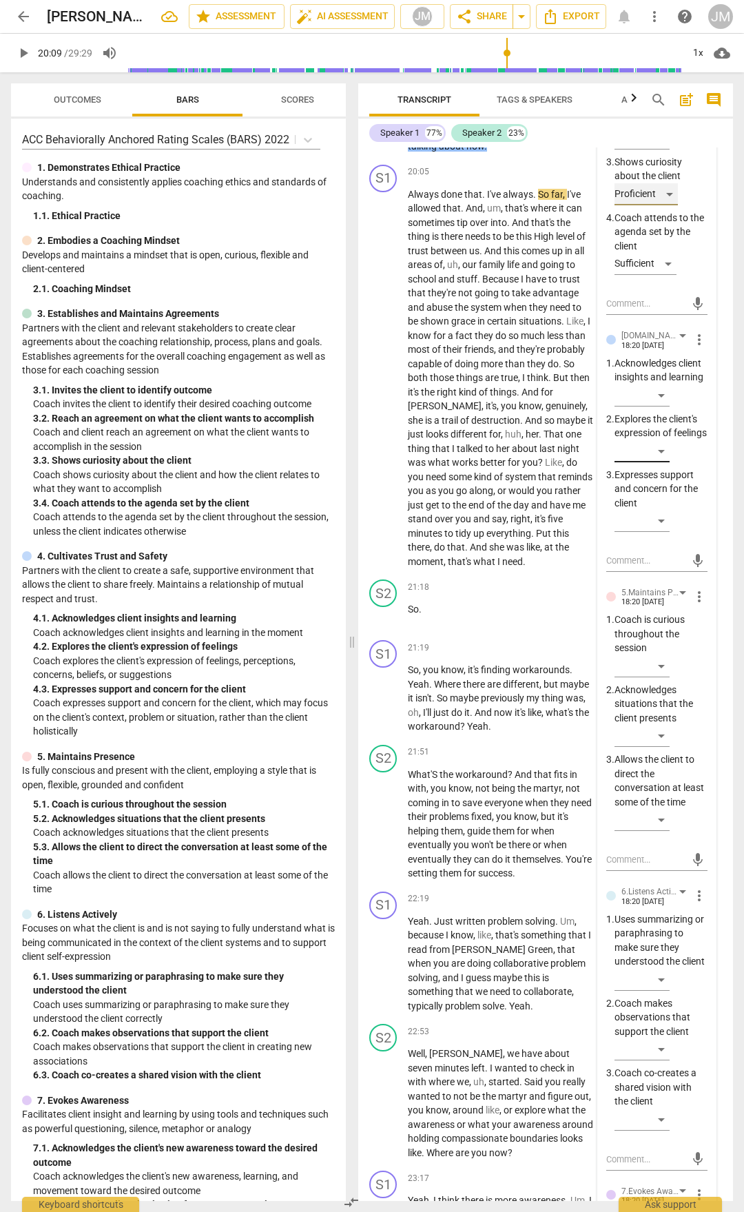
scroll to position [7588, 0]
click at [695, 349] on div "[DOMAIN_NAME] and Safety [PERSON_NAME] 18:20 [DATE] more_vert" at bounding box center [656, 337] width 101 height 21
click at [695, 347] on span "more_vert" at bounding box center [699, 338] width 17 height 17
click at [695, 585] on li "Delete" at bounding box center [709, 584] width 48 height 26
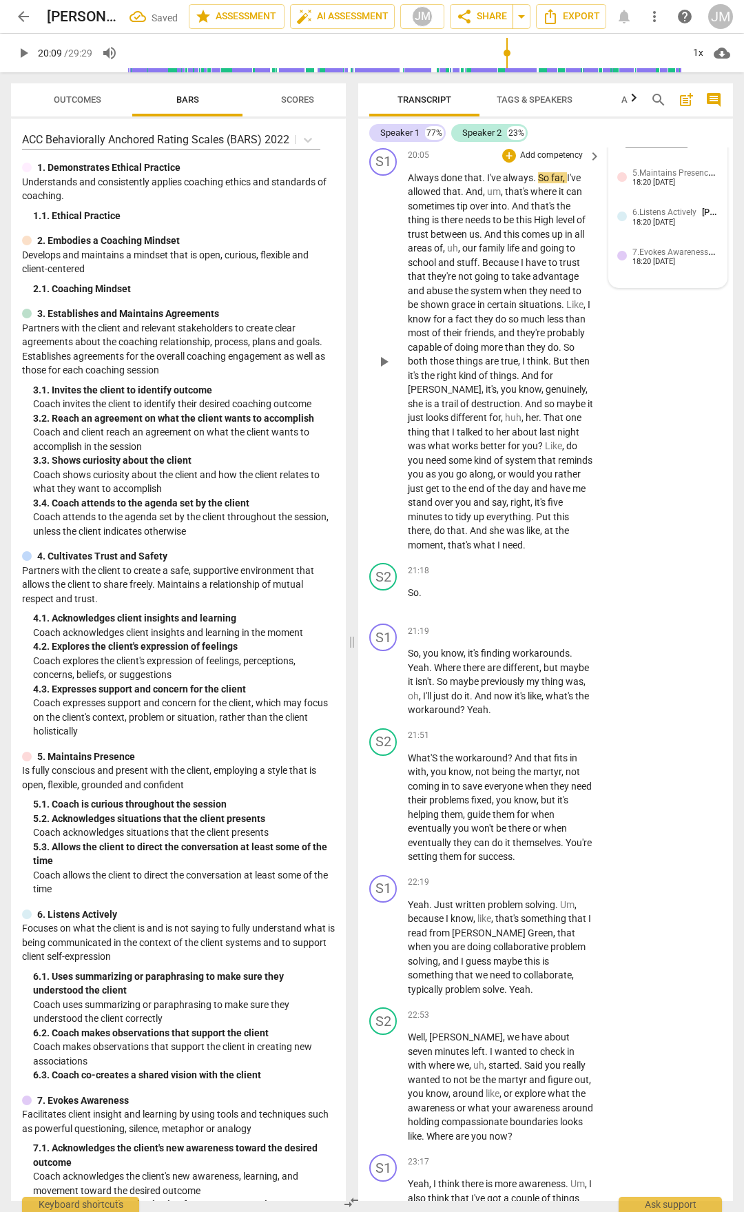
scroll to position [7381, 0]
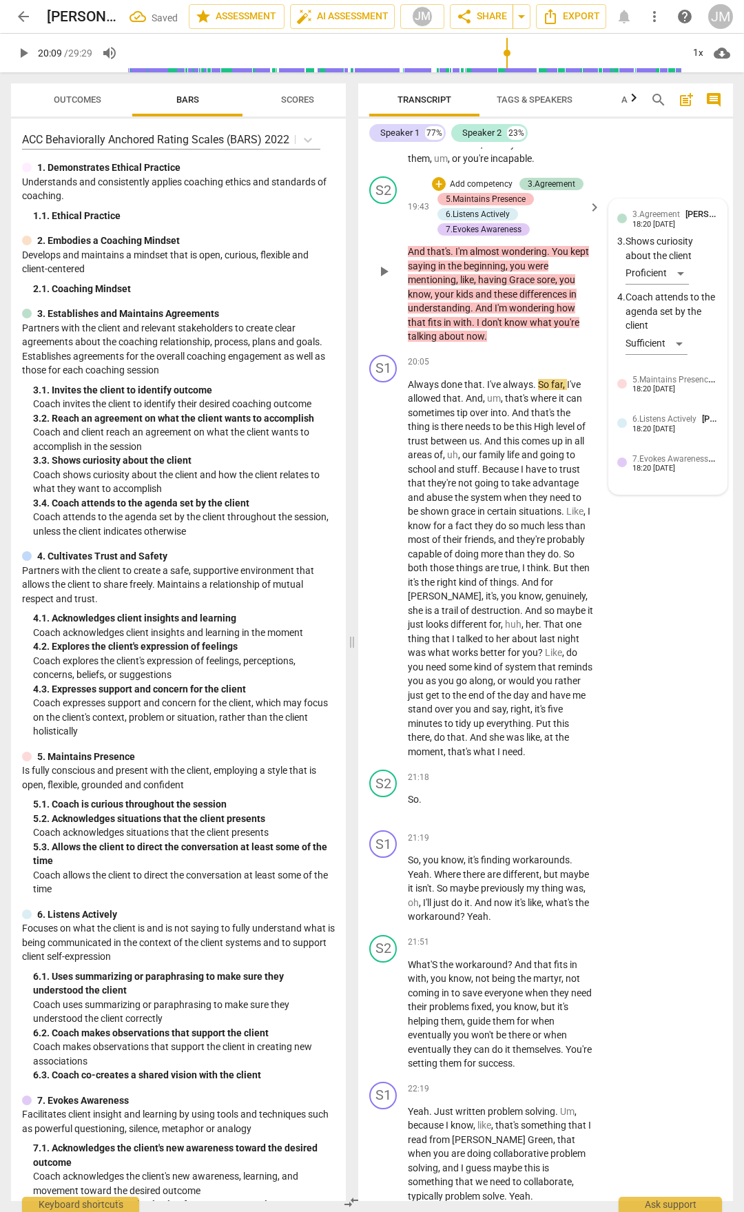
click at [487, 205] on div "5.Maintains Presence" at bounding box center [486, 199] width 80 height 12
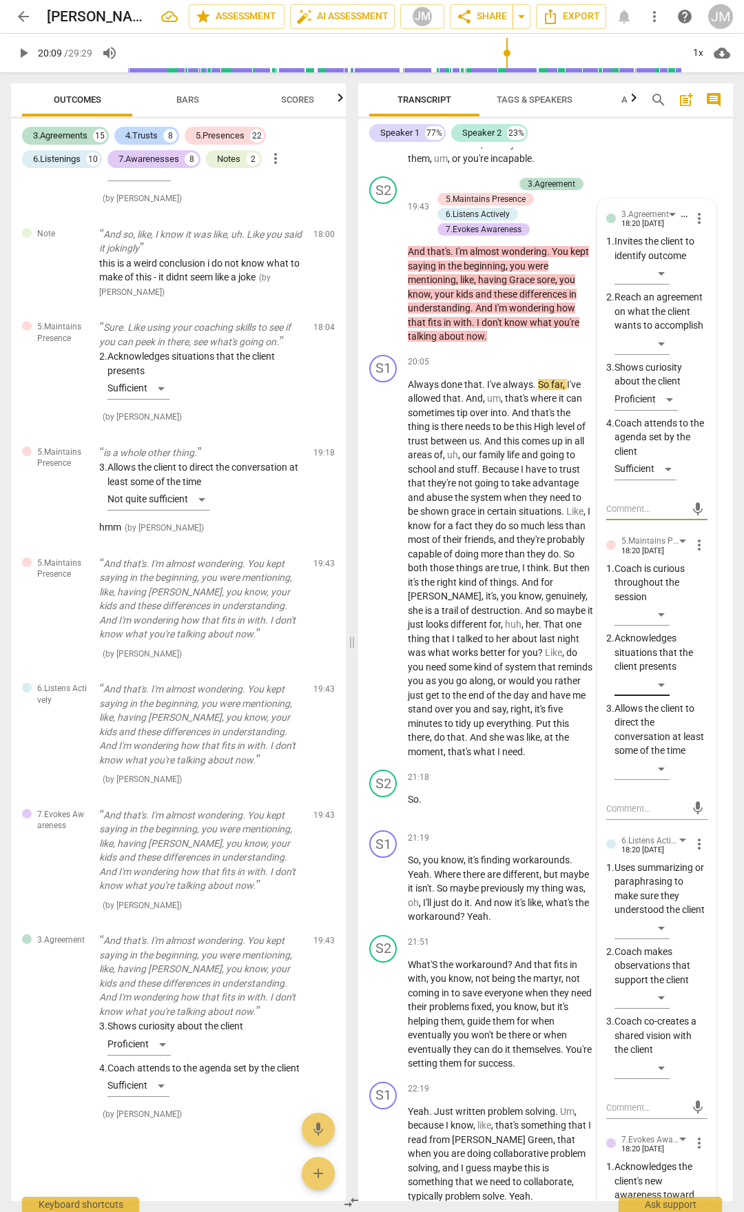
scroll to position [8000, 0]
click at [657, 626] on div "​" at bounding box center [642, 615] width 55 height 22
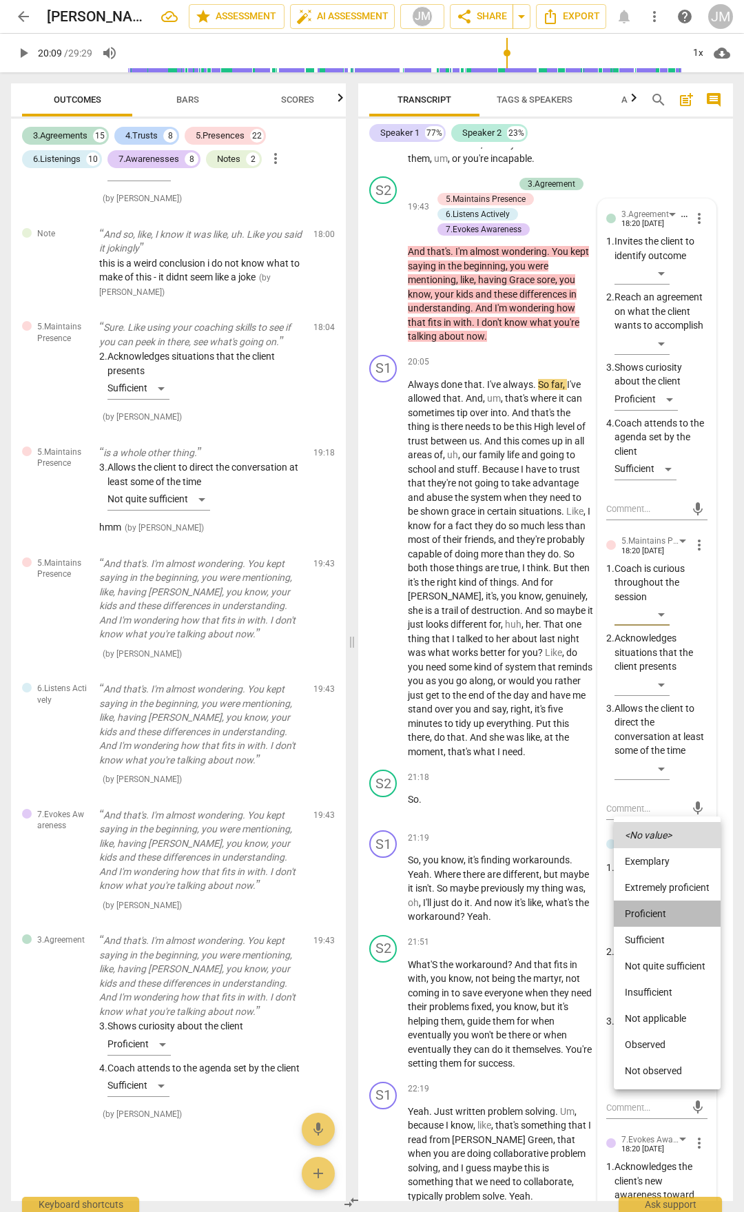
click at [654, 910] on li "Proficient" at bounding box center [667, 914] width 107 height 26
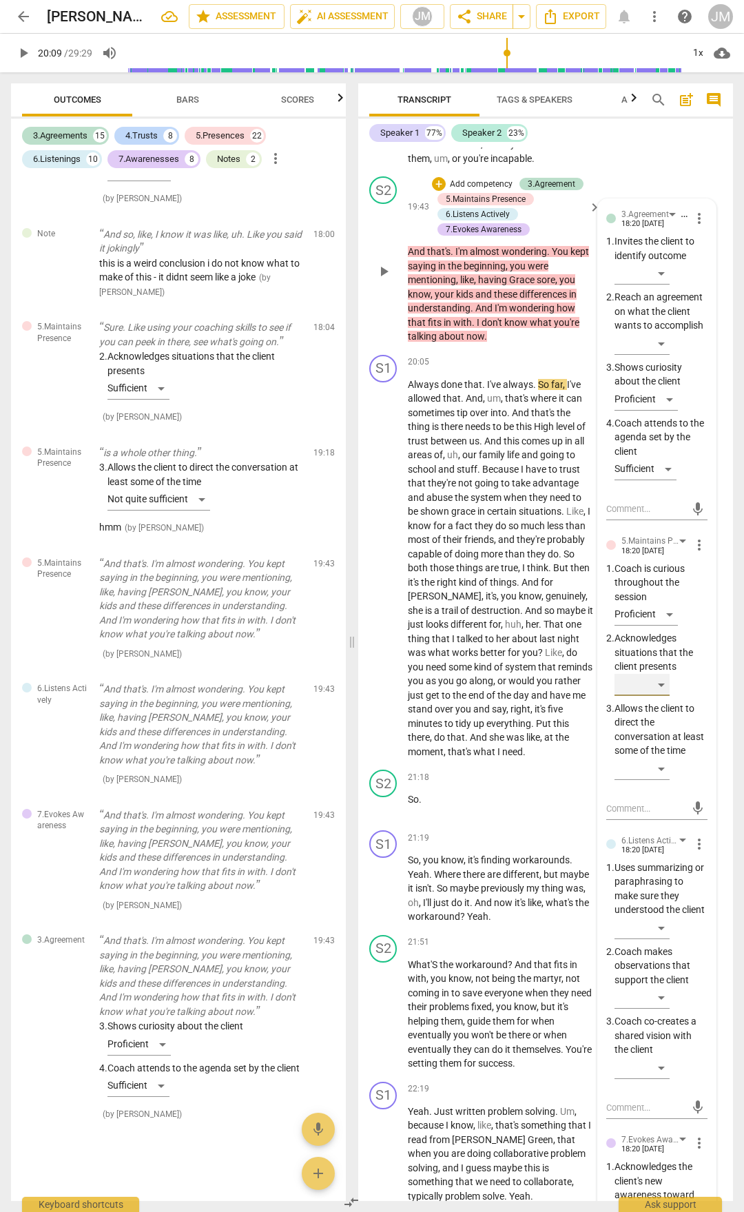
click at [669, 696] on div "​" at bounding box center [642, 685] width 55 height 22
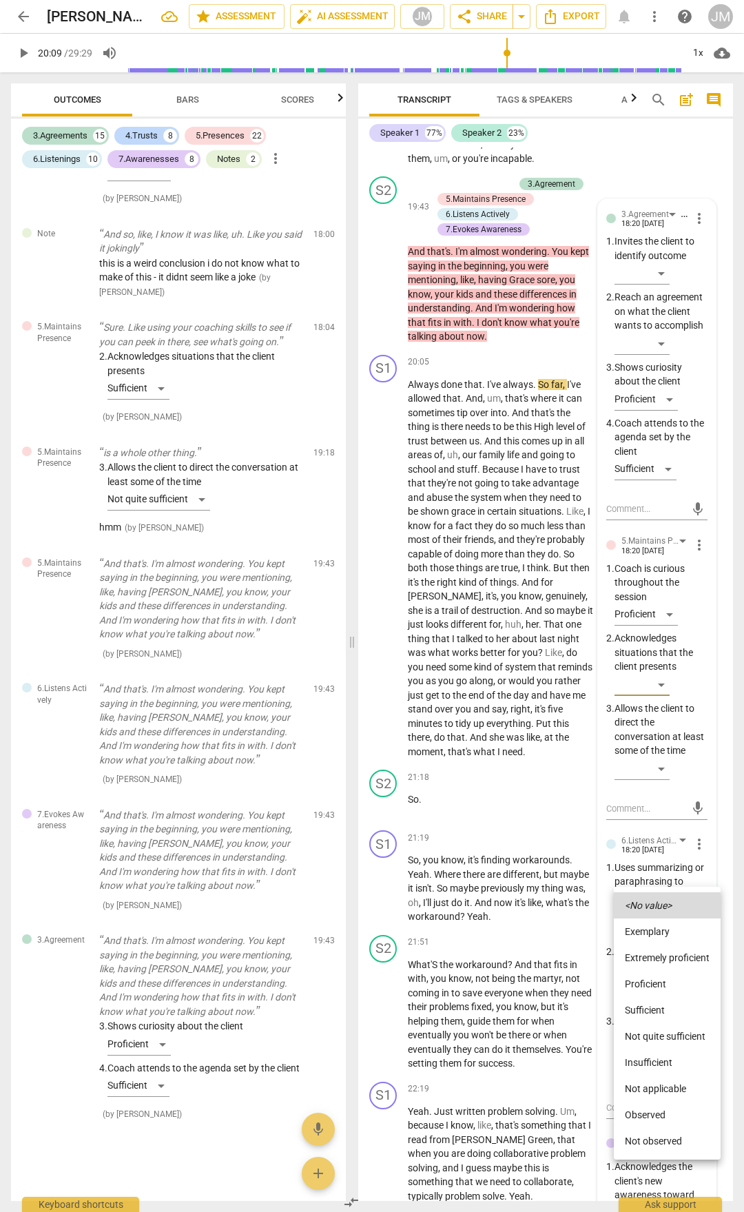
click at [658, 1010] on li "Sufficient" at bounding box center [667, 1010] width 107 height 26
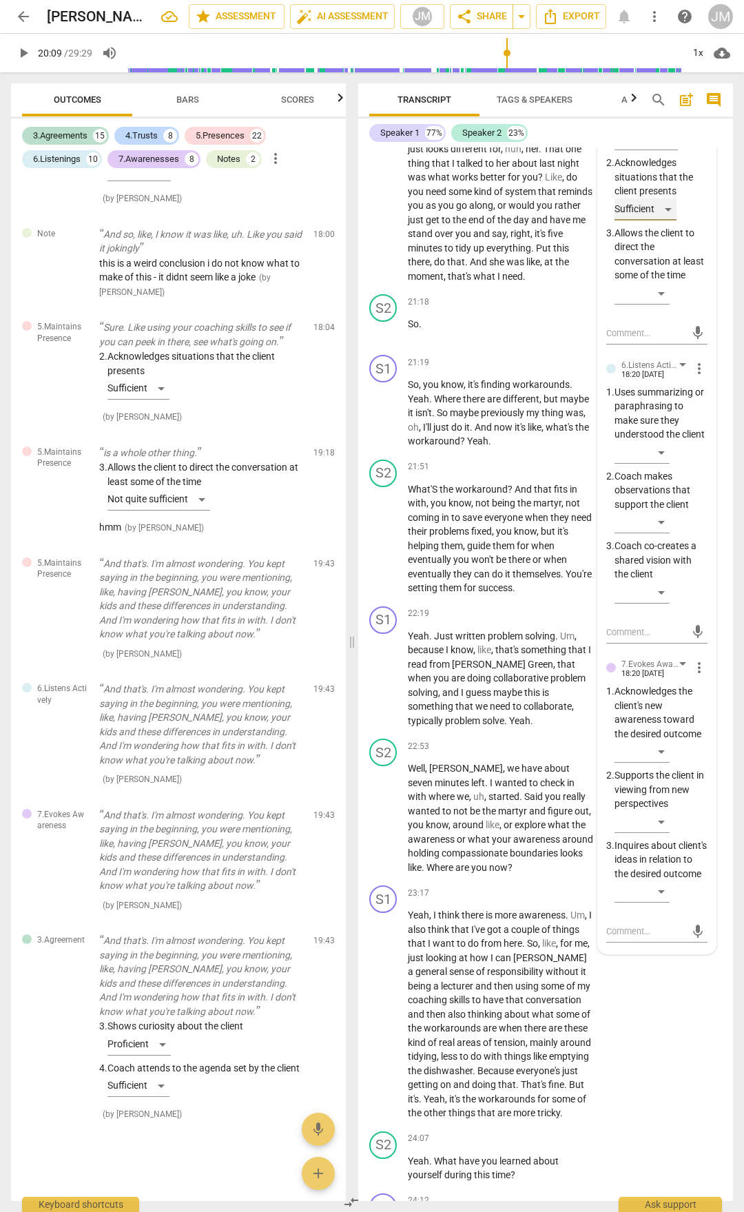
scroll to position [7864, 0]
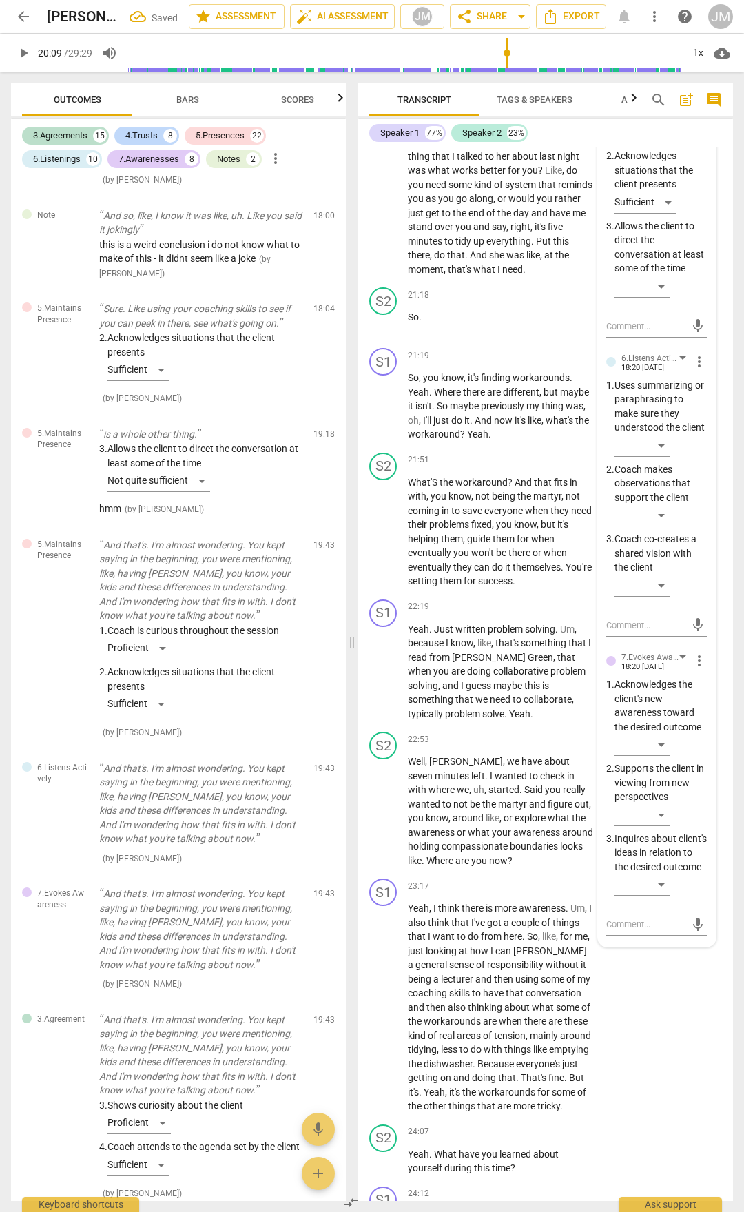
click at [663, 532] on div "​" at bounding box center [661, 518] width 93 height 28
click at [663, 526] on div "​" at bounding box center [642, 515] width 55 height 22
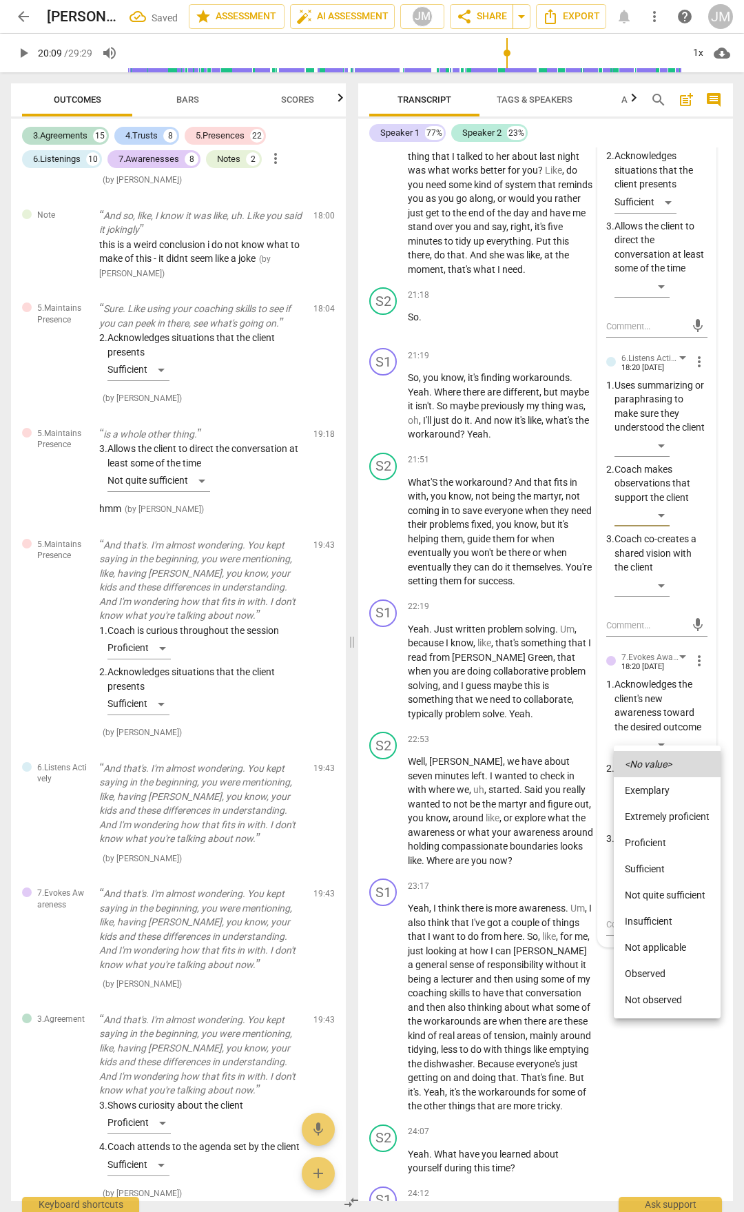
click at [651, 845] on li "Proficient" at bounding box center [667, 843] width 107 height 26
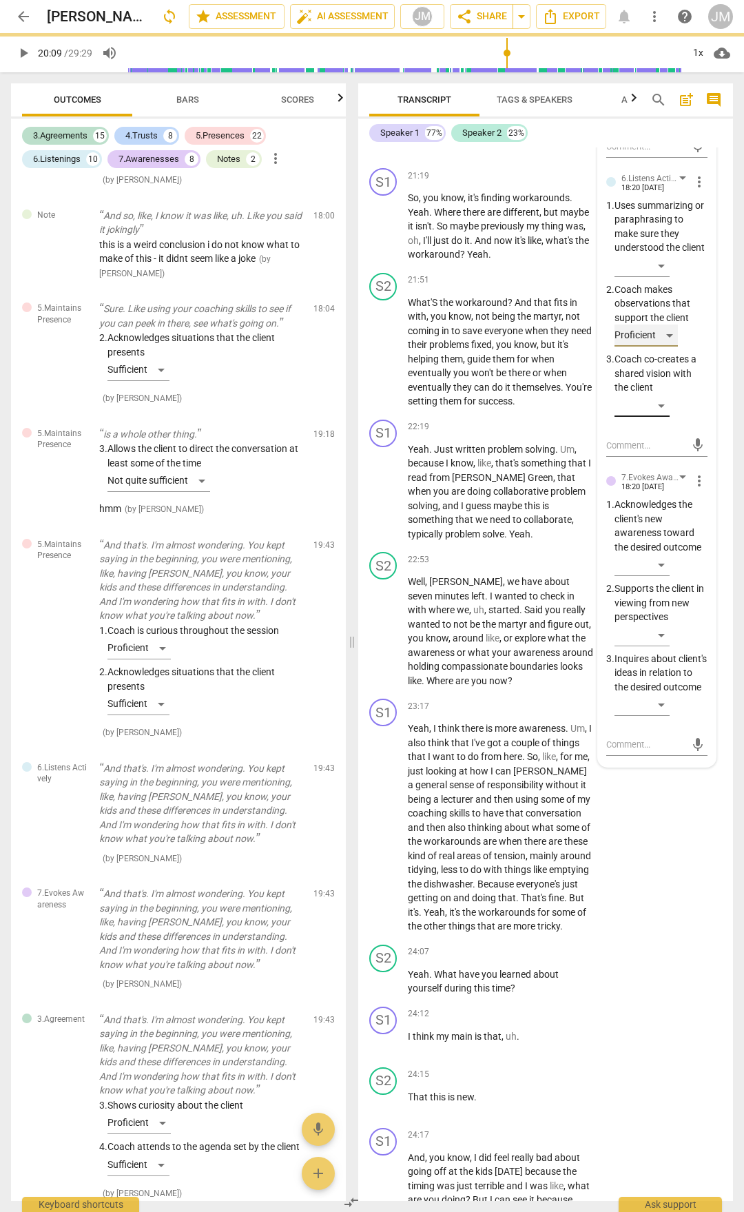
scroll to position [8208, 0]
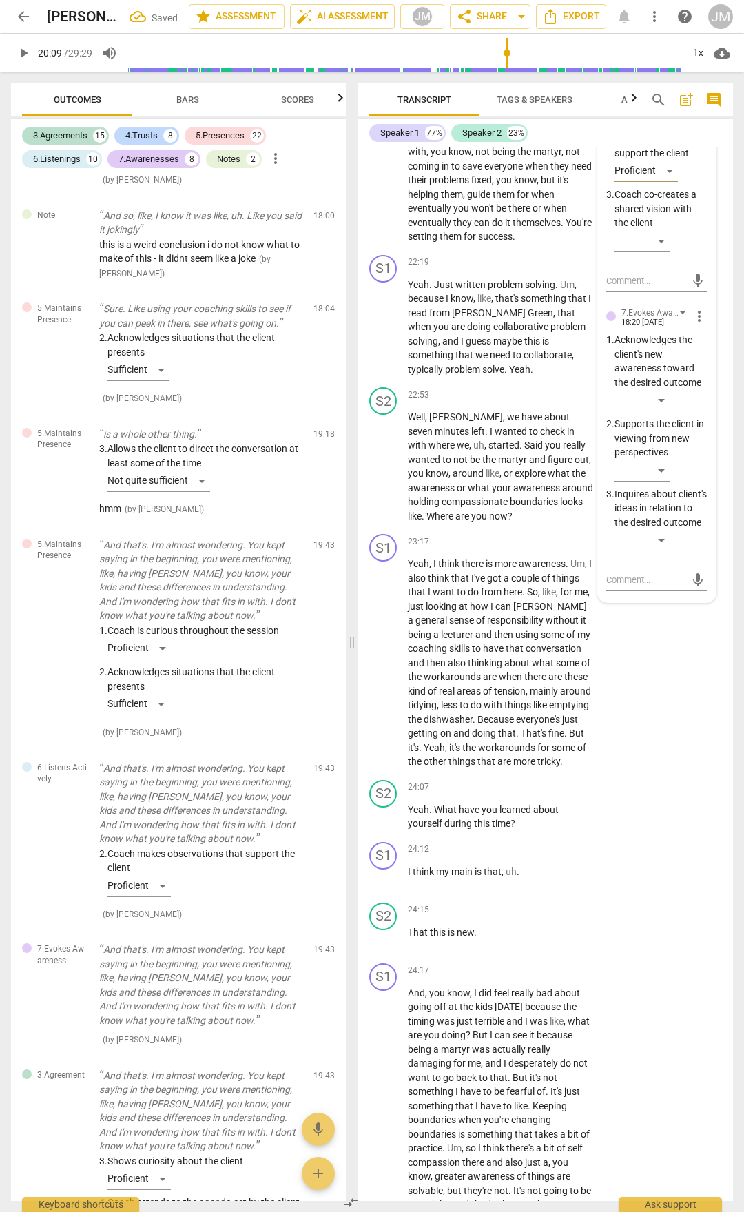
click at [671, 557] on div "​" at bounding box center [661, 543] width 93 height 28
click at [667, 551] on div "​" at bounding box center [642, 540] width 55 height 22
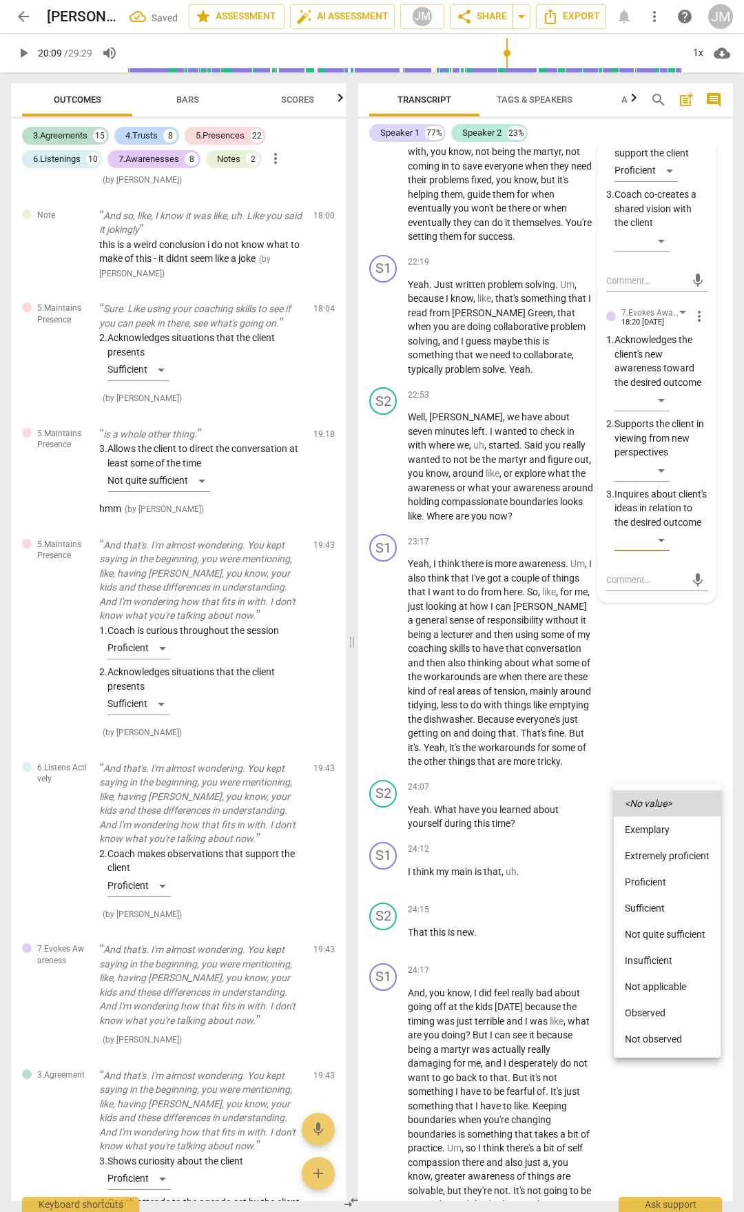
click at [668, 879] on li "Proficient" at bounding box center [667, 882] width 107 height 26
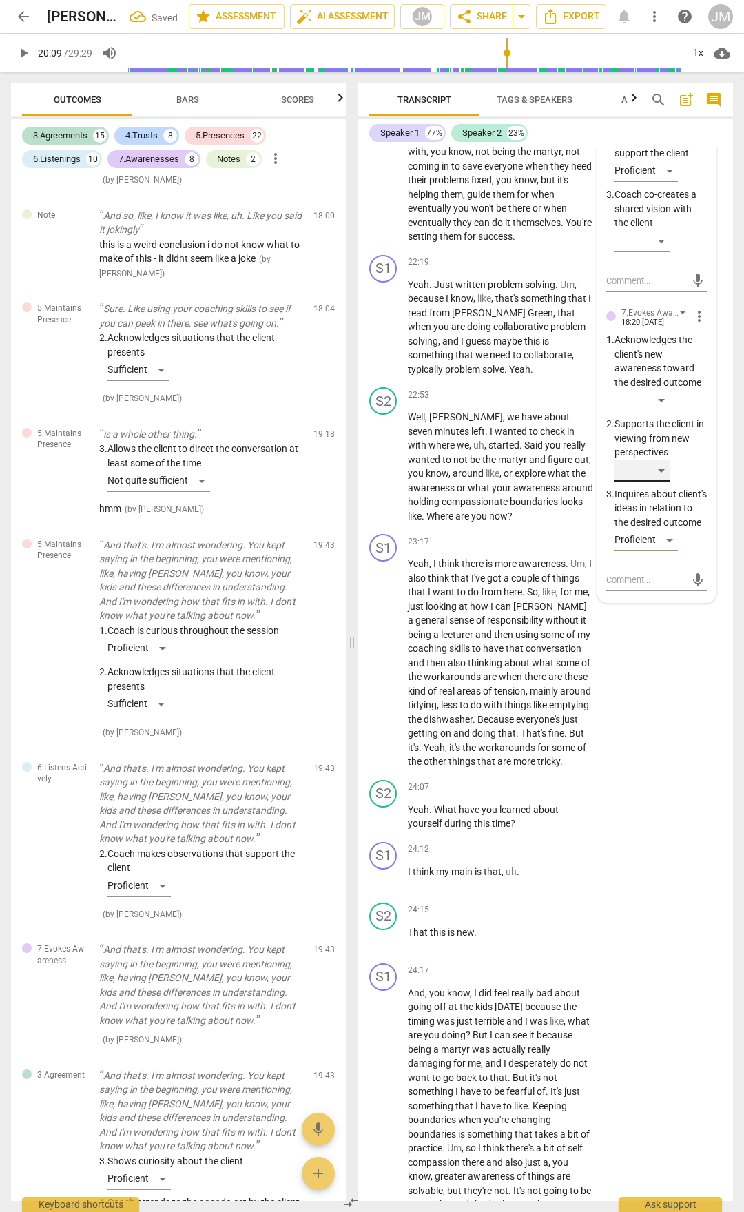
click at [664, 482] on div "​" at bounding box center [642, 471] width 55 height 22
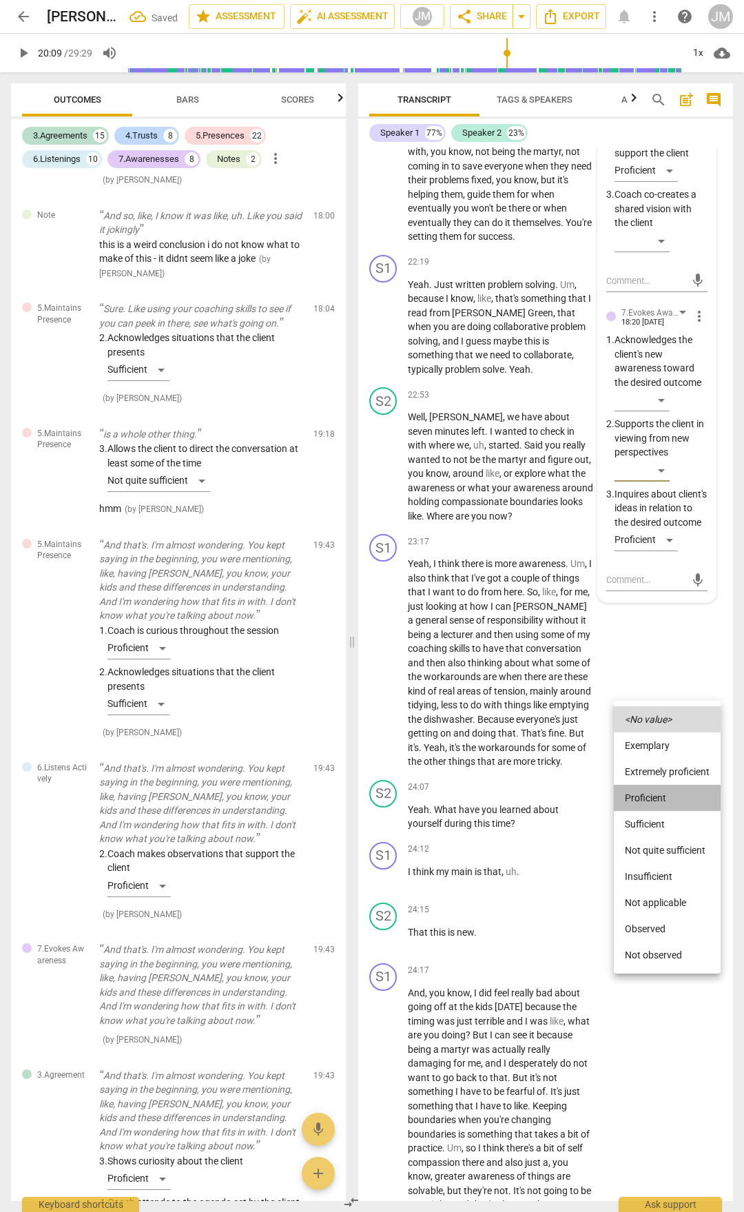
click at [662, 801] on li "Proficient" at bounding box center [667, 798] width 107 height 26
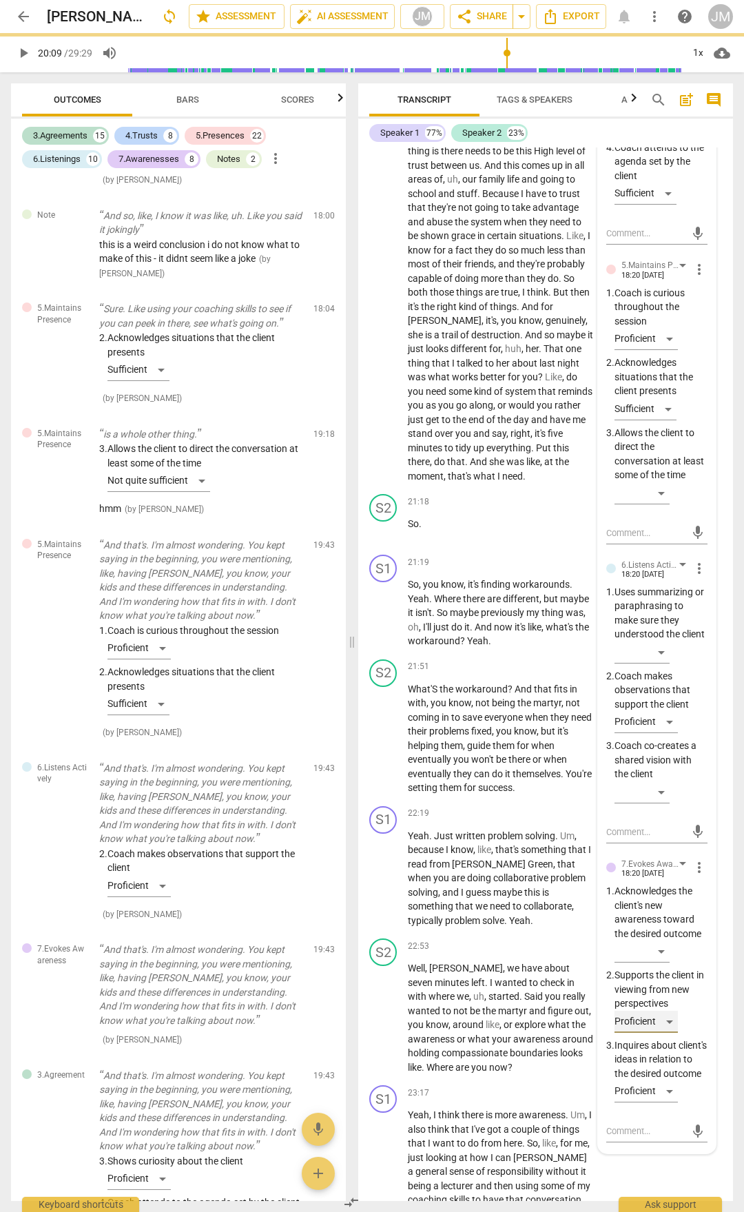
scroll to position [7312, 0]
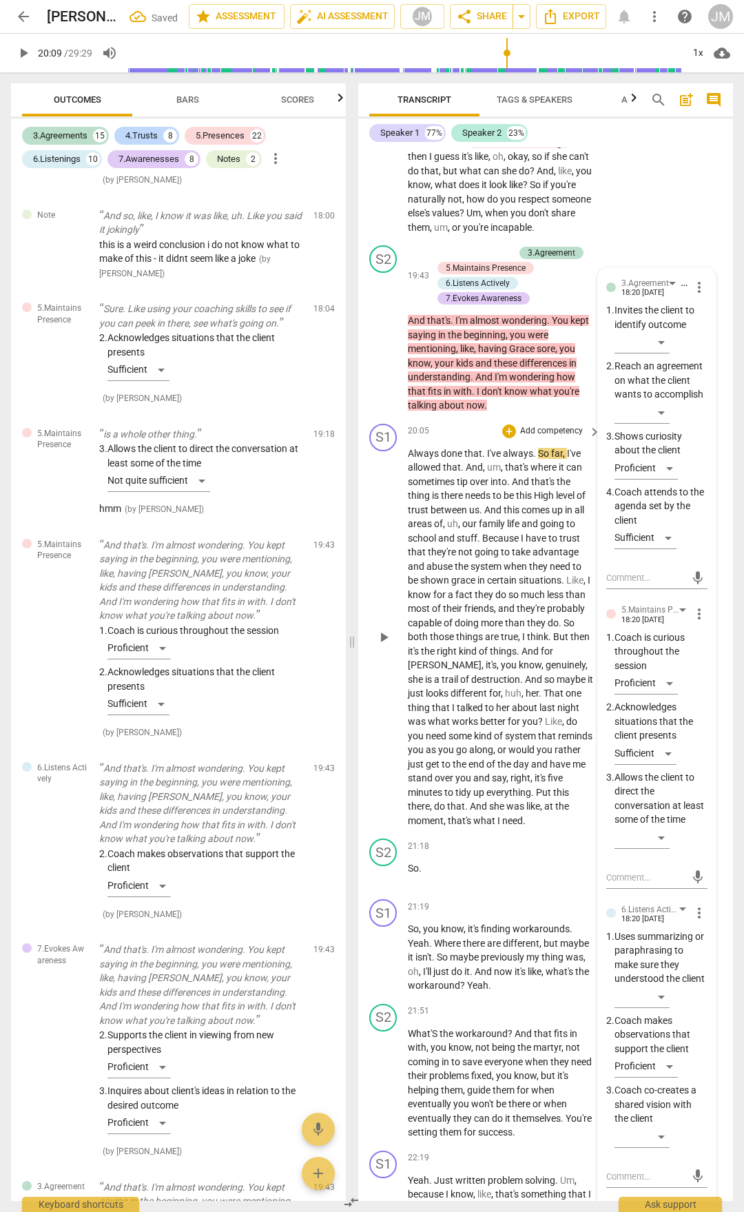
click at [413, 459] on span "Always" at bounding box center [424, 453] width 33 height 11
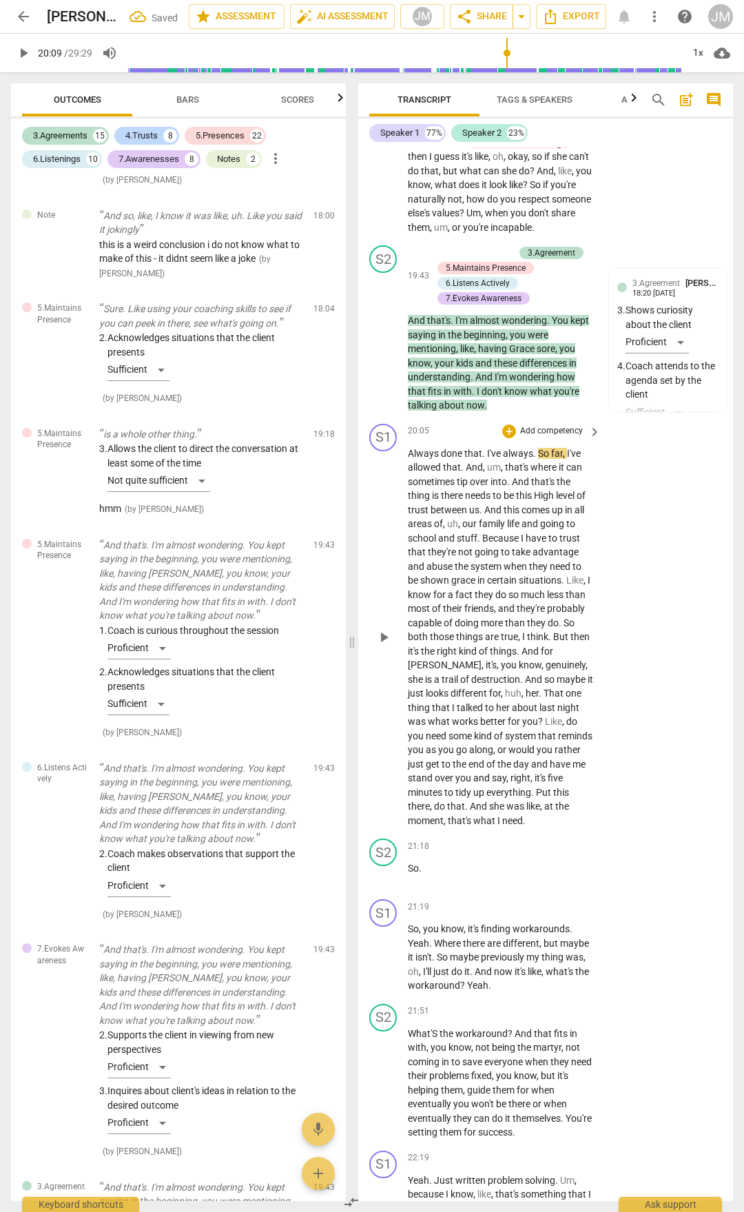
click at [413, 459] on span "Always" at bounding box center [424, 453] width 33 height 11
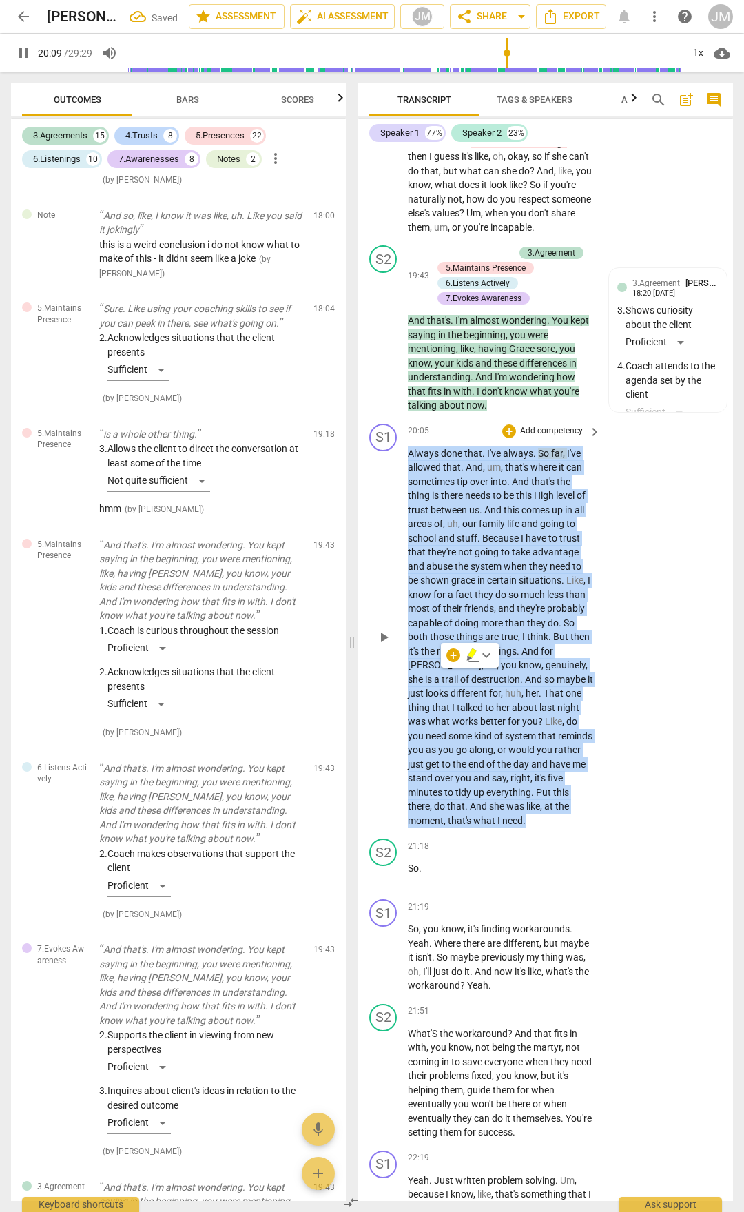
click at [413, 459] on span "Always" at bounding box center [424, 453] width 33 height 11
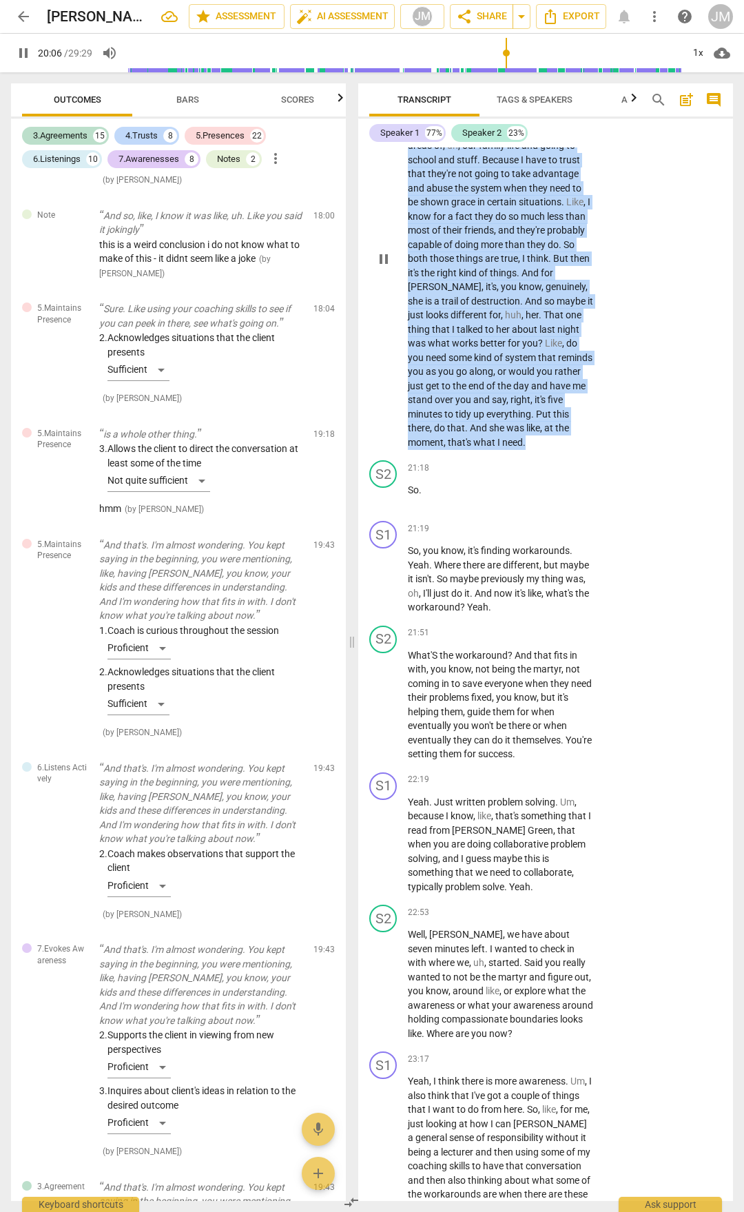
scroll to position [7795, 0]
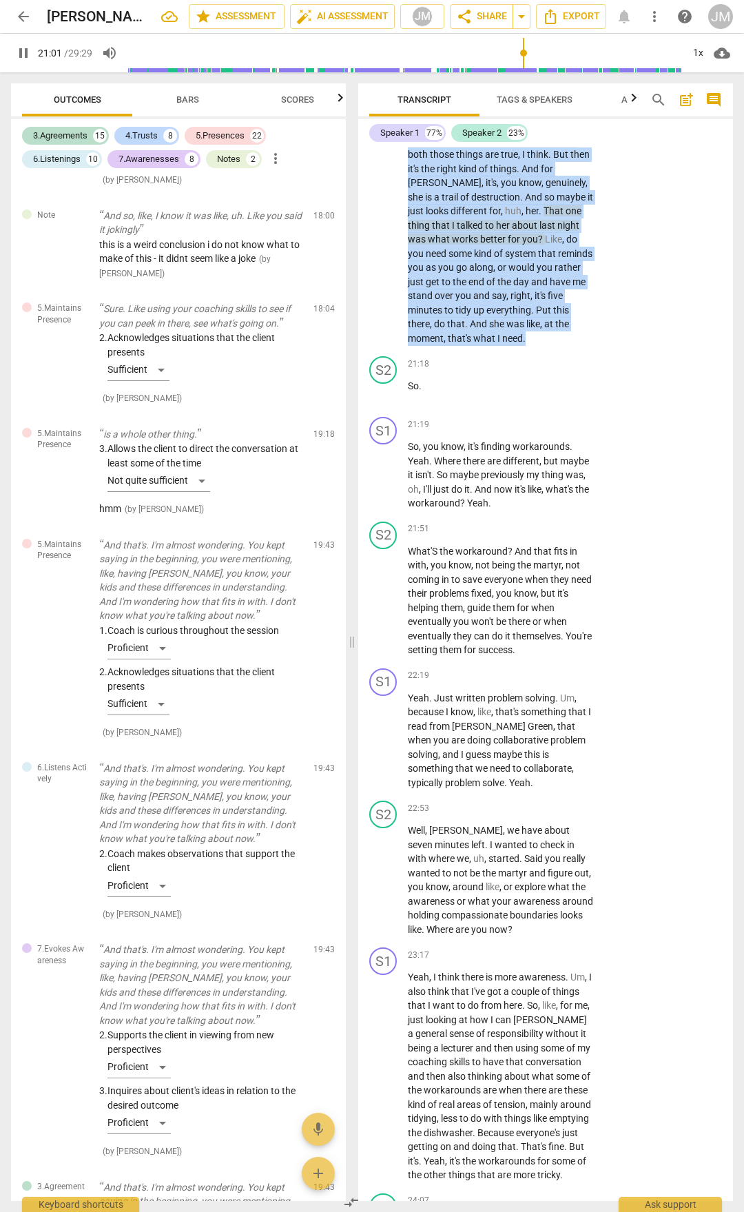
click at [26, 55] on span "pause" at bounding box center [23, 53] width 17 height 17
click at [383, 163] on span "play_arrow" at bounding box center [384, 155] width 17 height 17
click at [384, 163] on span "play_arrow" at bounding box center [384, 155] width 17 height 17
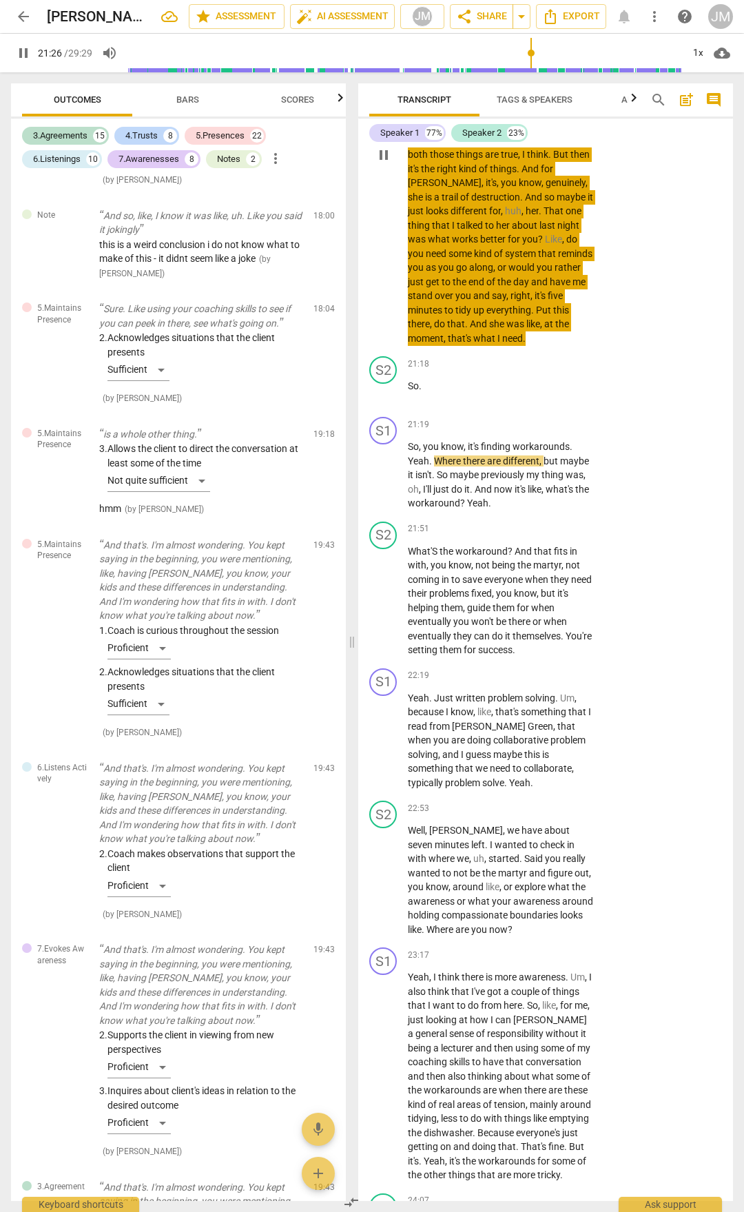
scroll to position [7864, 0]
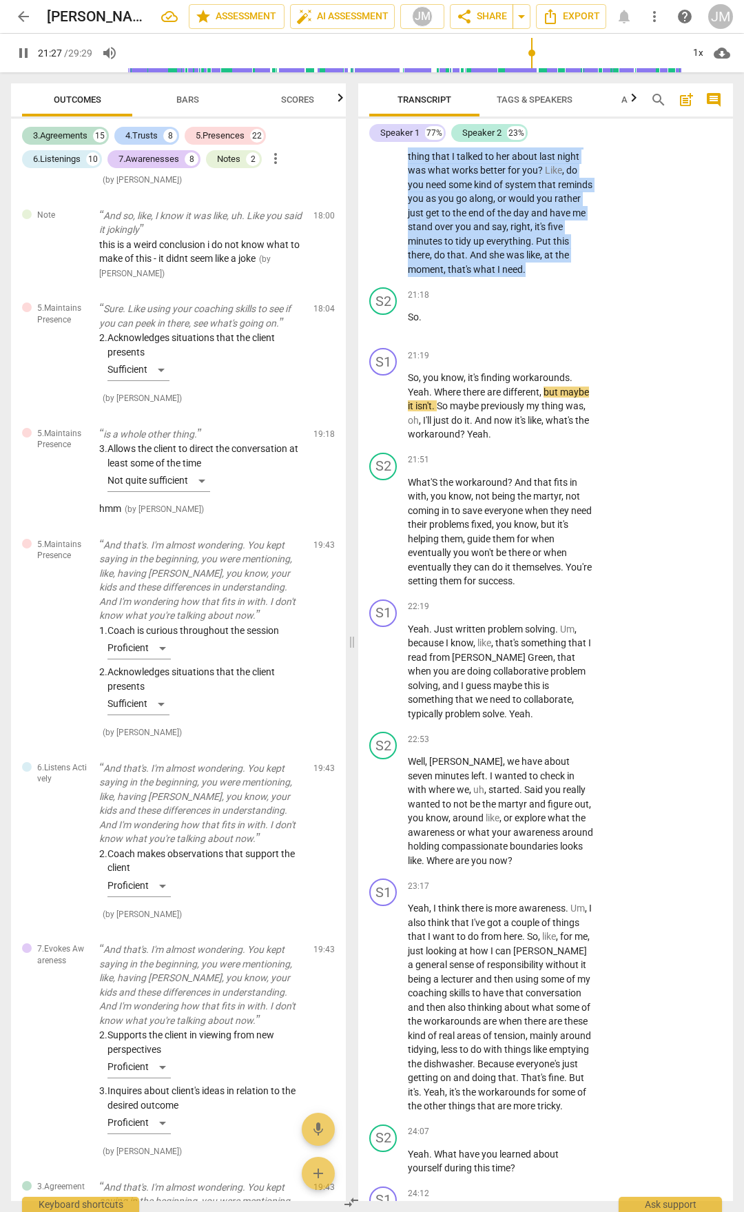
click at [506, 190] on span "system" at bounding box center [521, 184] width 33 height 11
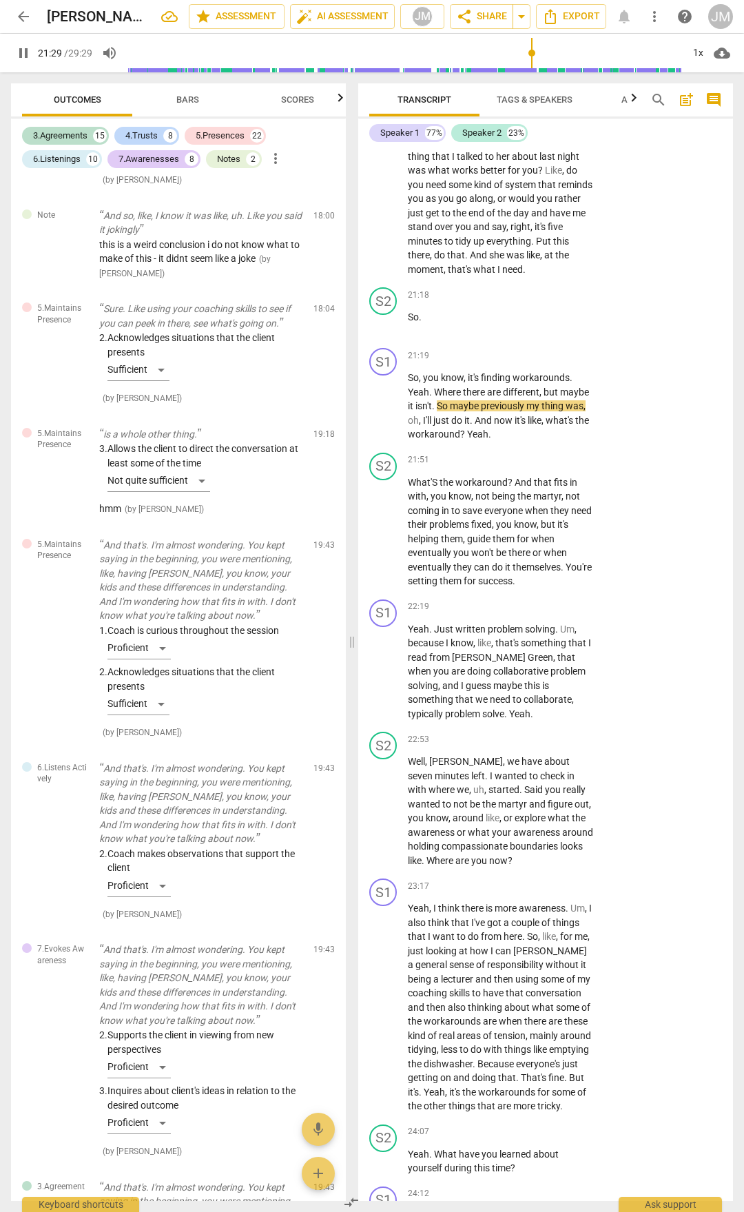
click at [459, 275] on span "that's" at bounding box center [460, 269] width 25 height 11
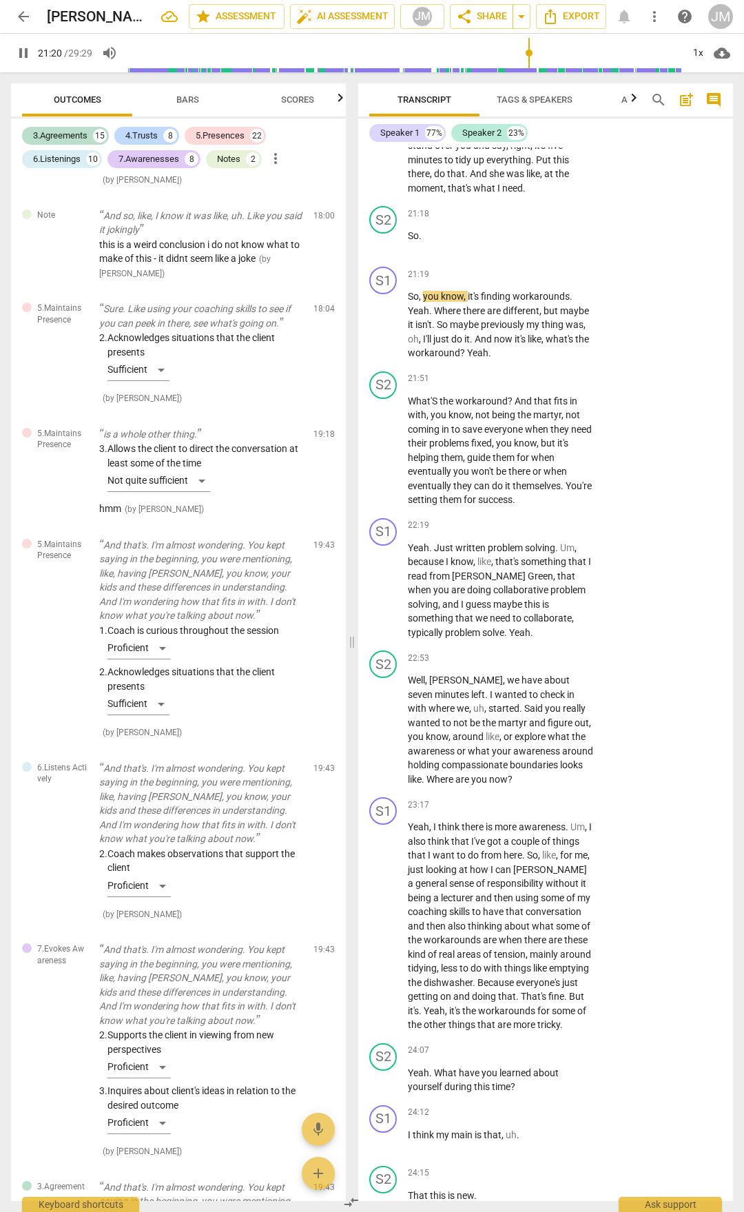
scroll to position [8070, 0]
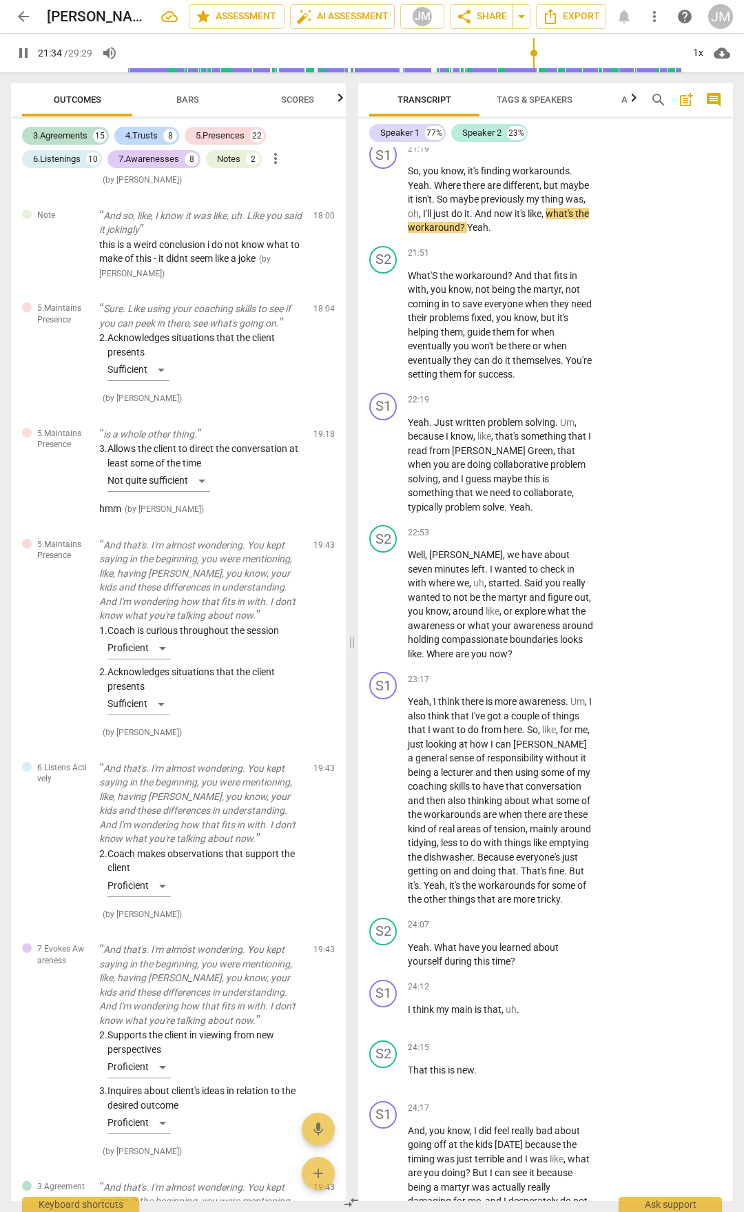
click at [378, 125] on span "pause" at bounding box center [384, 117] width 17 height 17
click at [384, 211] on button "play_arrow" at bounding box center [384, 200] width 22 height 22
drag, startPoint x: 412, startPoint y: 404, endPoint x: 433, endPoint y: 407, distance: 21.5
click at [433, 235] on p "So , you know , it's finding workarounds . Yeah . Where there are different , b…" at bounding box center [501, 199] width 186 height 71
click at [411, 191] on span "Yeah" at bounding box center [418, 185] width 21 height 11
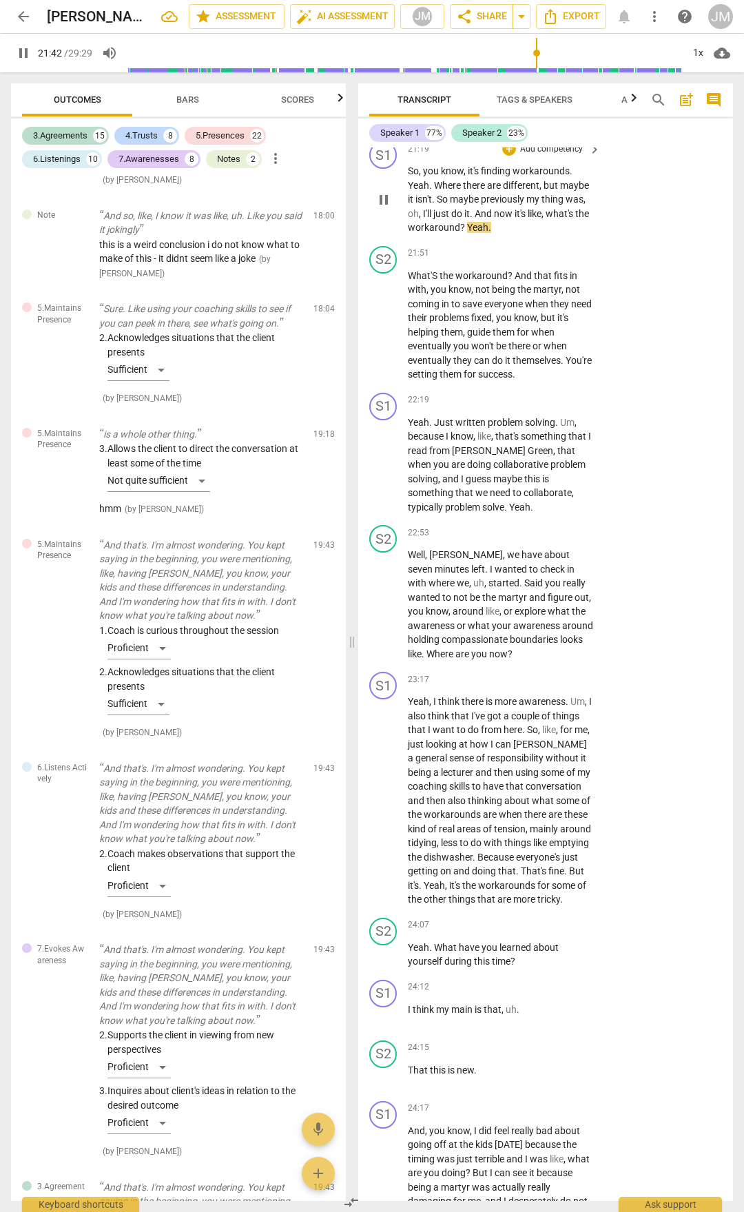
drag, startPoint x: 407, startPoint y: 406, endPoint x: 427, endPoint y: 408, distance: 20.1
click at [427, 240] on div "S1 play_arrow pause 21:19 + Add competency keyboard_arrow_right So , you know ,…" at bounding box center [545, 188] width 375 height 105
drag, startPoint x: 434, startPoint y: 402, endPoint x: 402, endPoint y: 404, distance: 32.5
click at [402, 240] on div "S1 play_arrow pause 21:19 + Add competency keyboard_arrow_right So , you know ,…" at bounding box center [545, 188] width 375 height 105
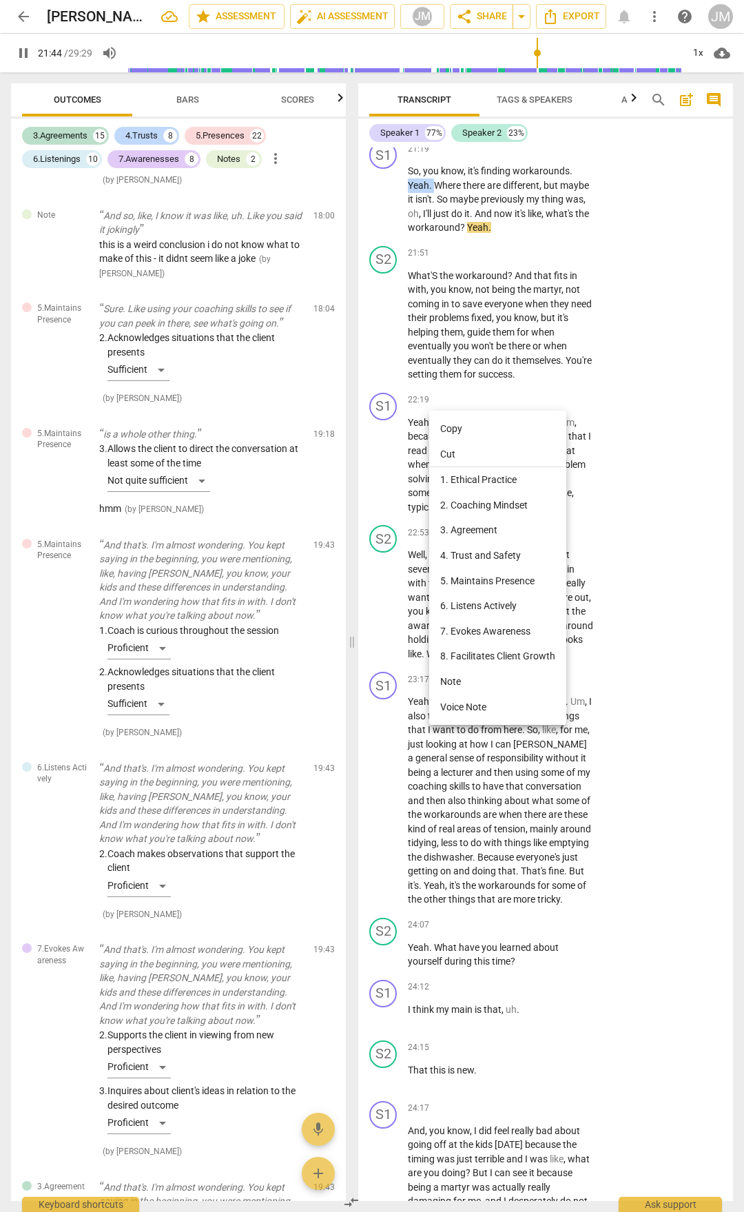
click at [481, 683] on li "Note" at bounding box center [497, 681] width 137 height 25
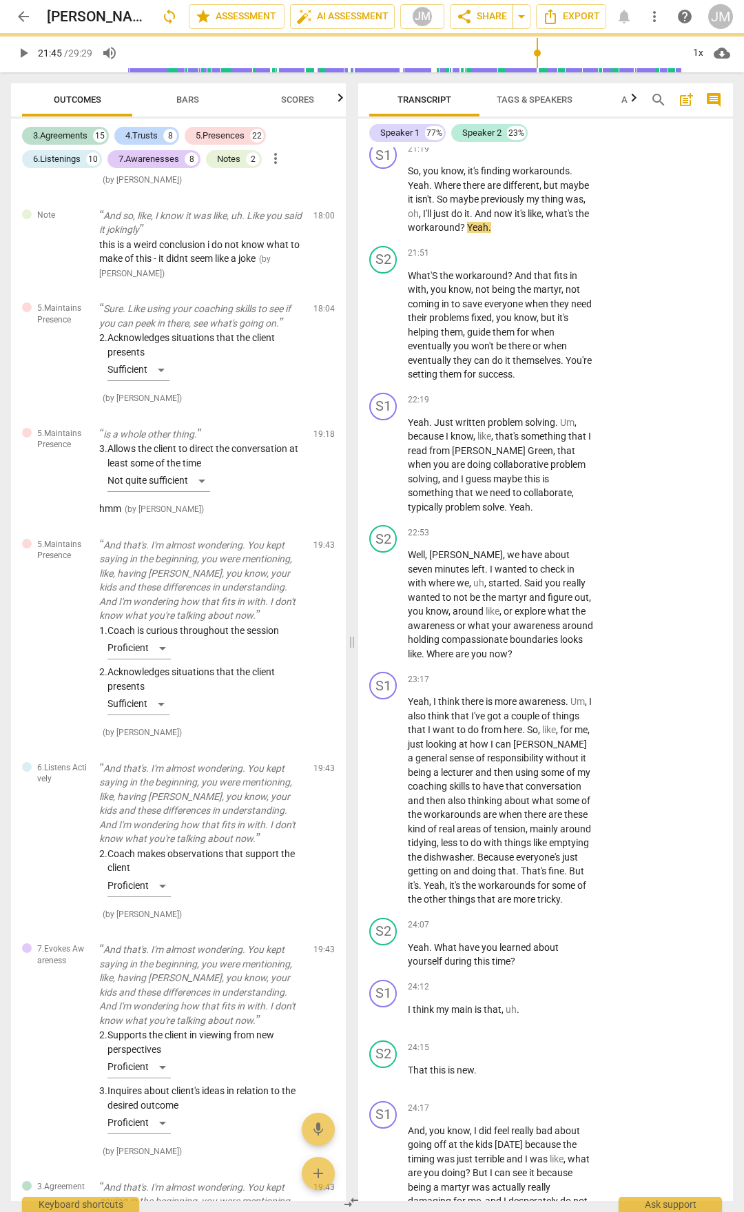
type input "1305"
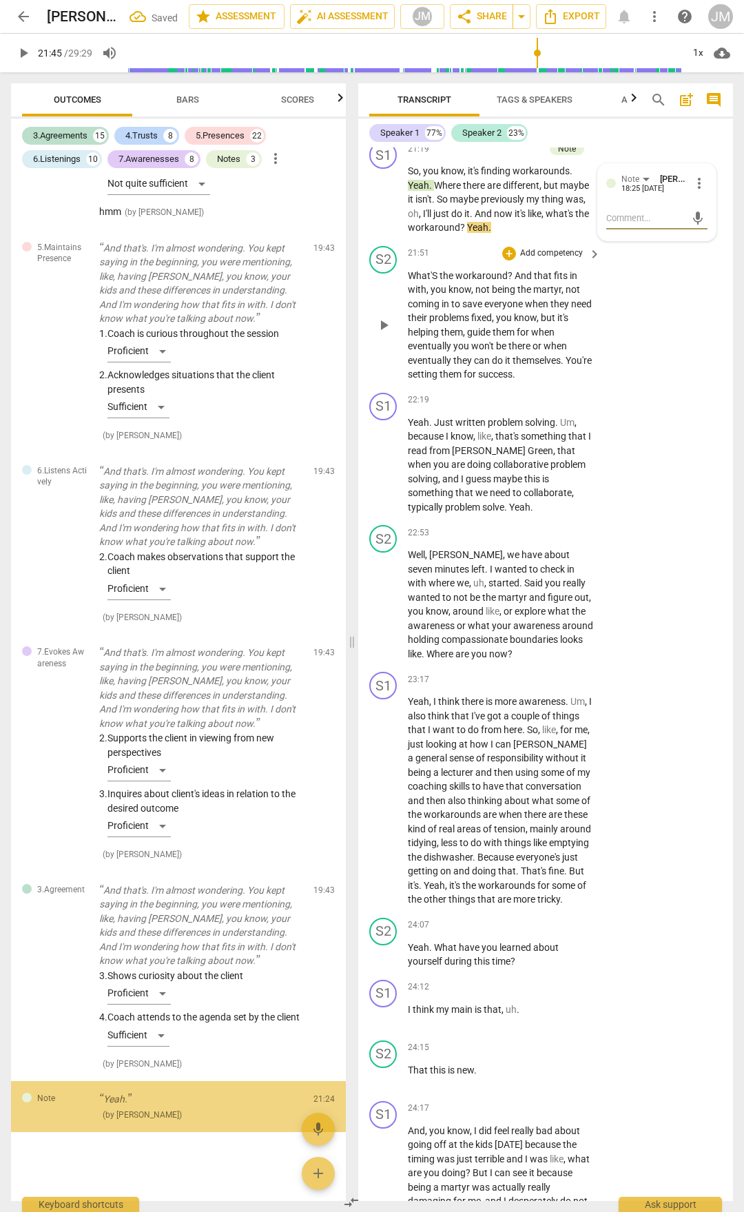
scroll to position [8410, 0]
type textarea "p"
type textarea "po"
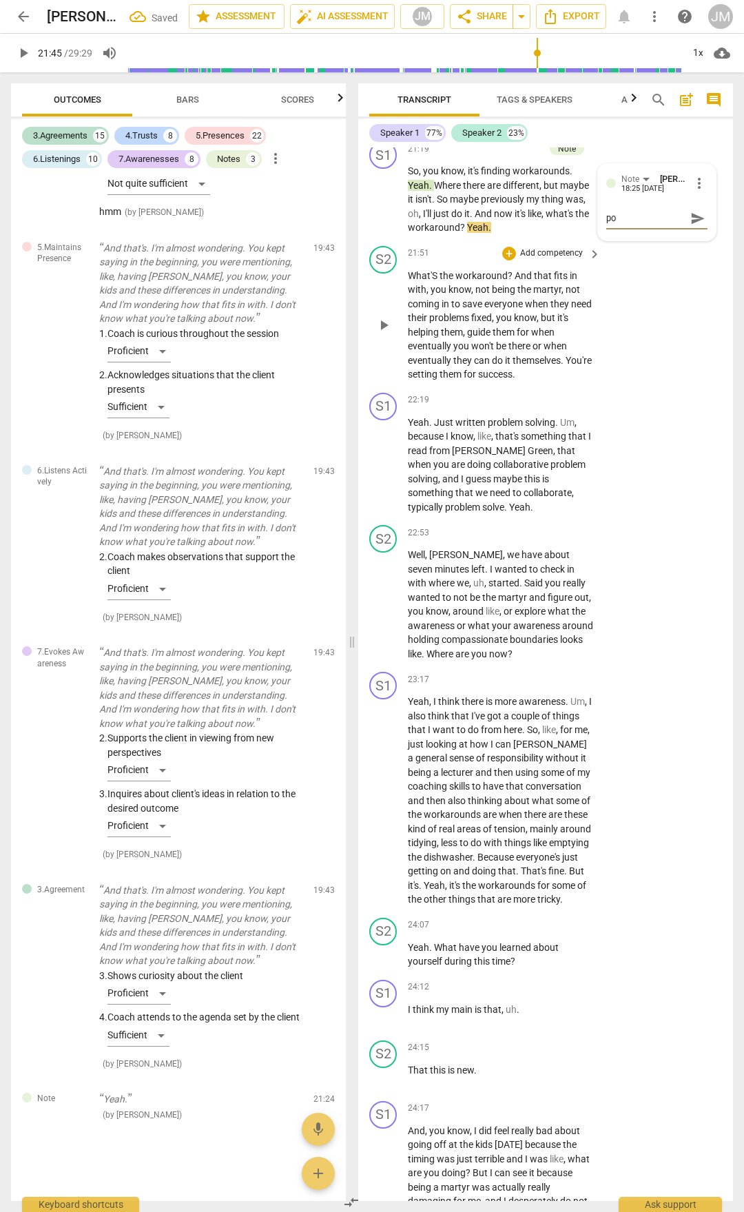
type textarea "poy"
type textarea "poye"
type textarea "poy"
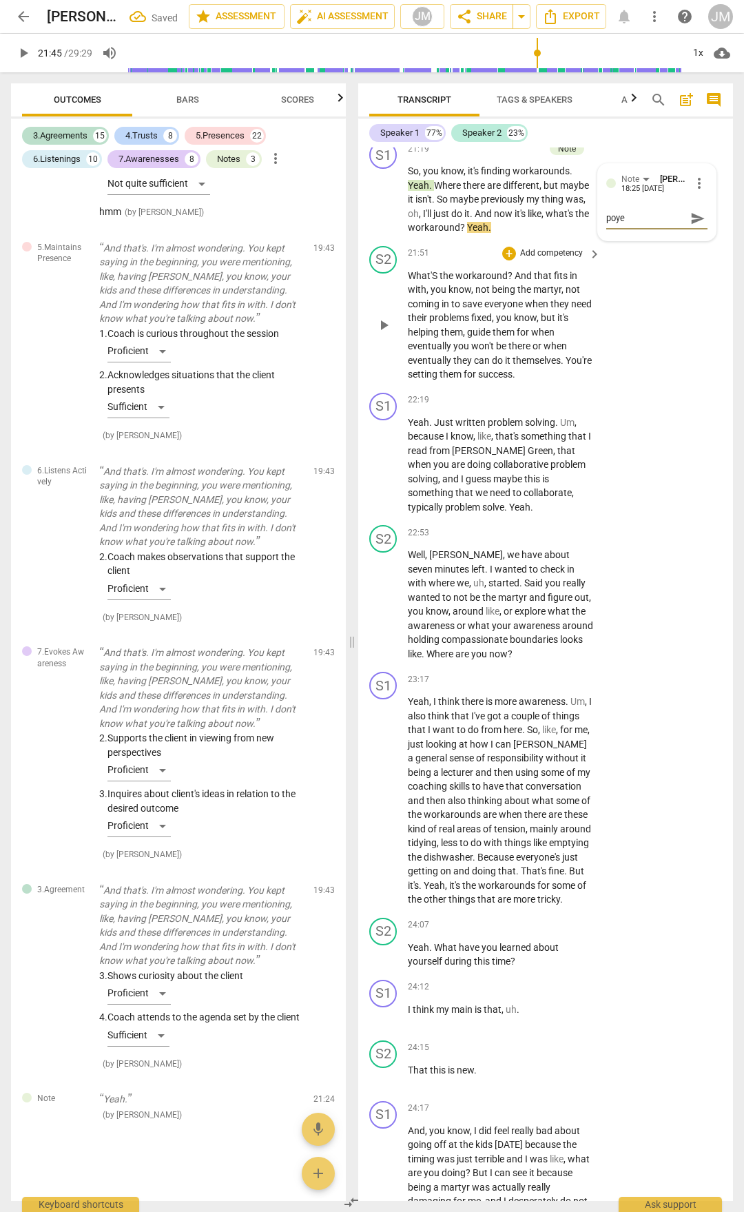
type textarea "poy"
type textarea "po"
type textarea "pot"
type textarea "poty"
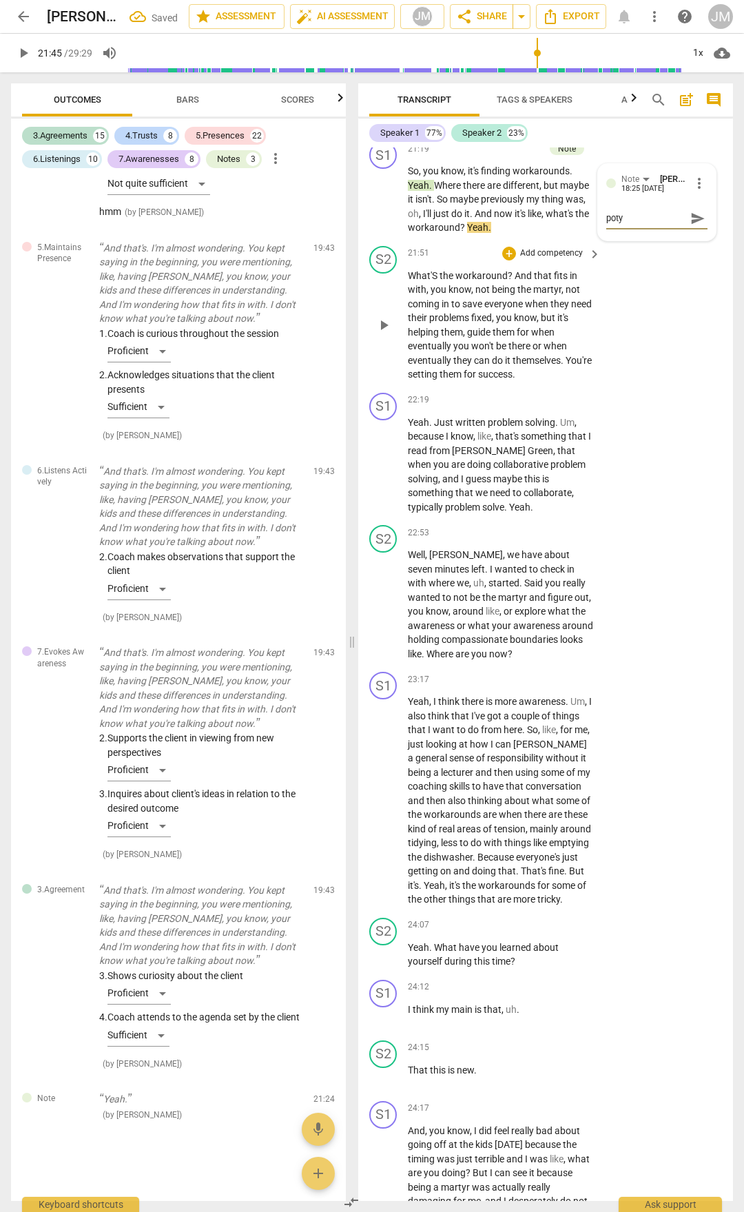
type textarea "potye"
type textarea "poty"
type textarea "pot"
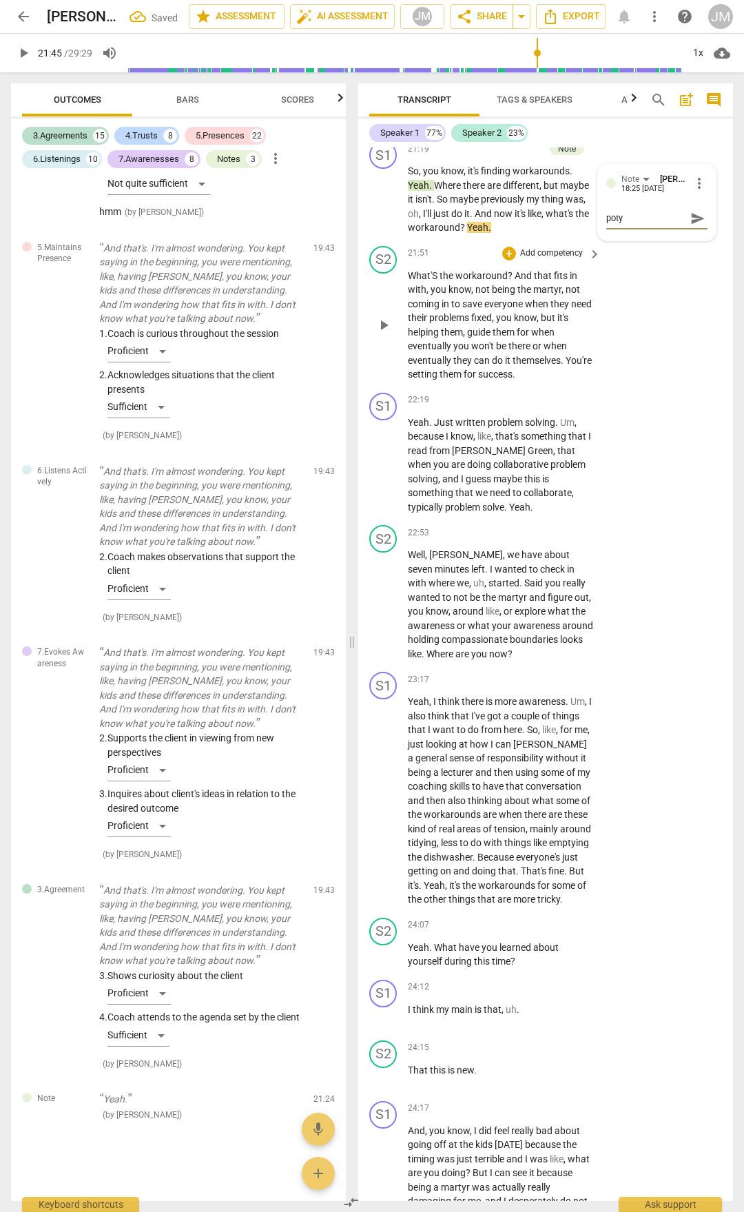
type textarea "pot"
type textarea "pote"
type textarea "poten"
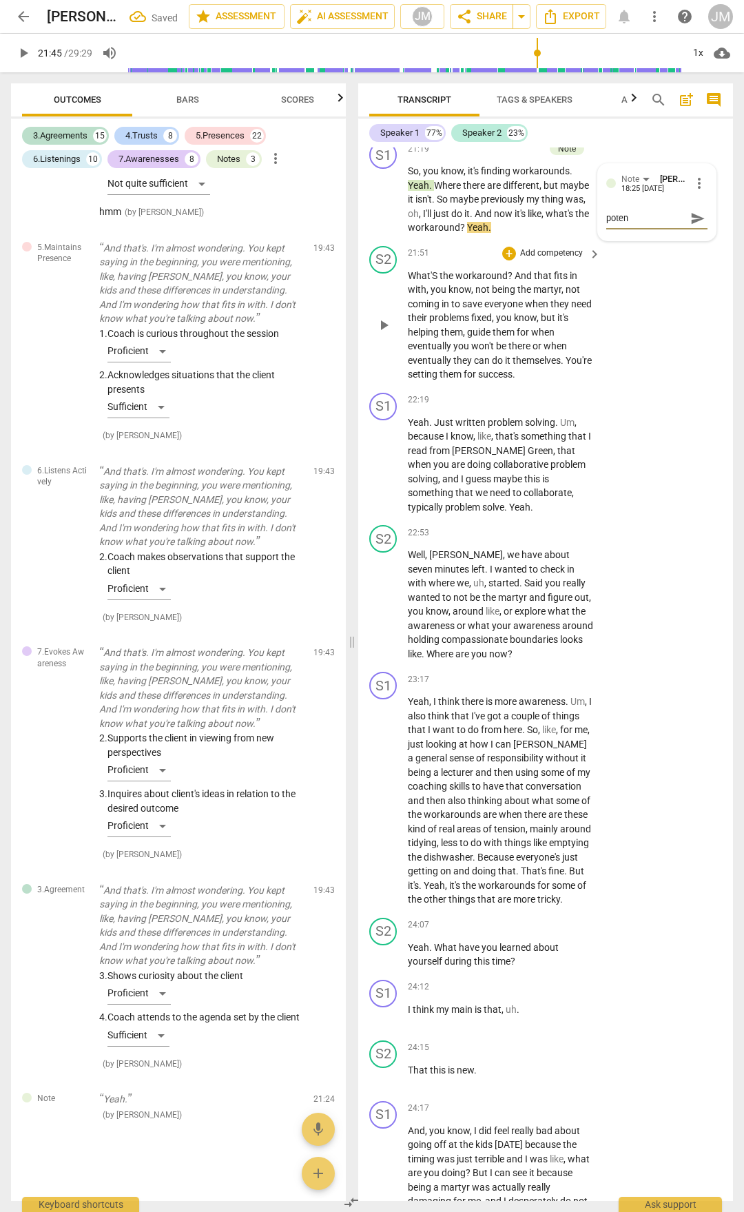
type textarea "potenm"
type textarea "potenmt"
type textarea "potenm"
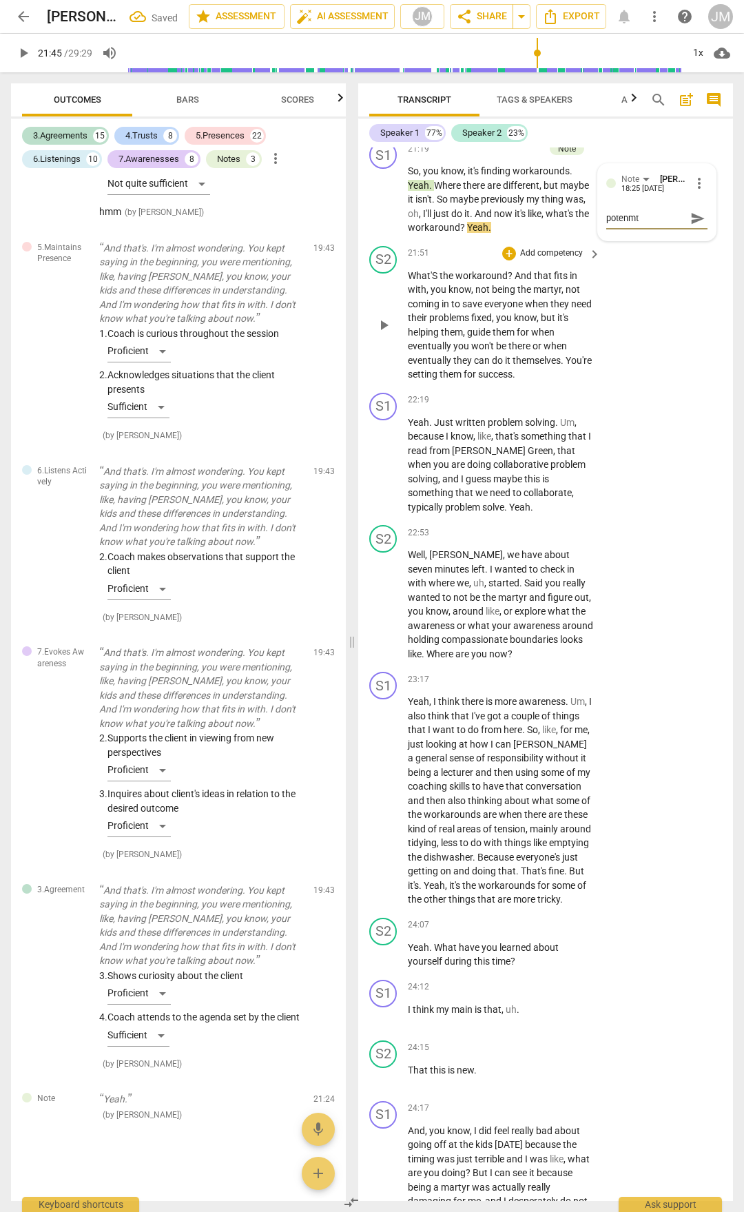
type textarea "potenm"
type textarea "poten"
type textarea "potent"
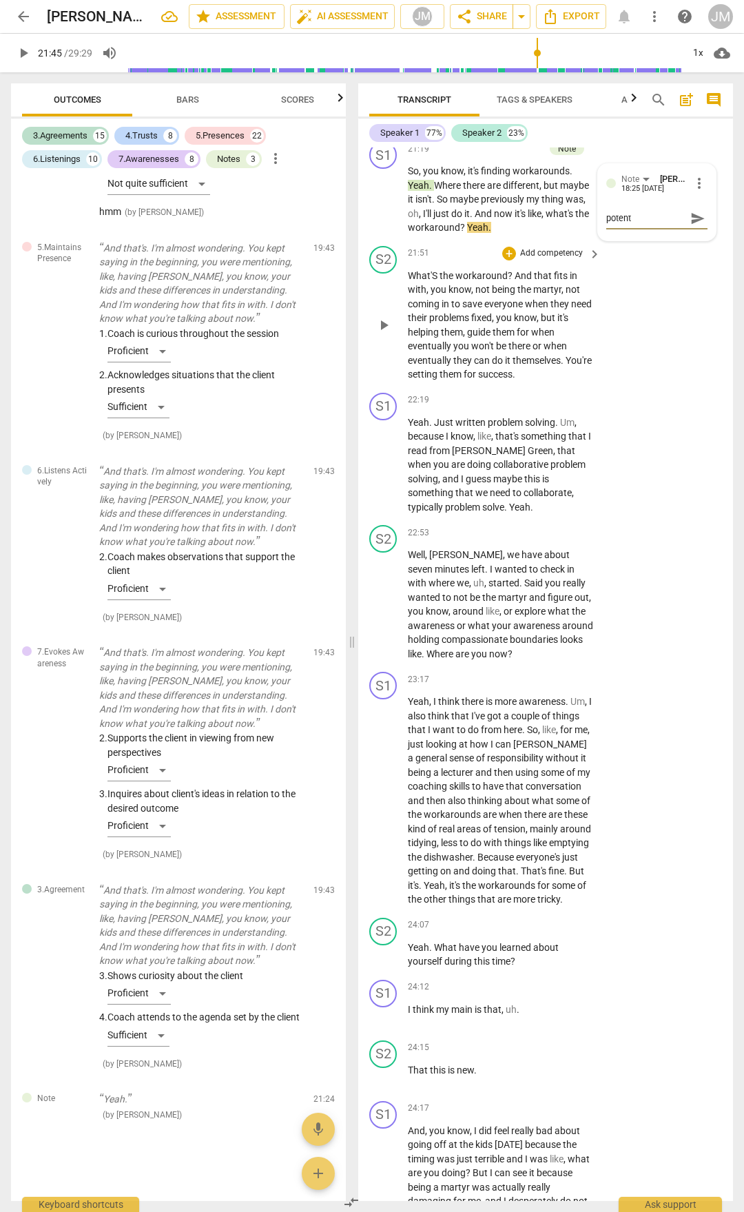
type textarea "potenta"
type textarea "potent"
type textarea "potenti"
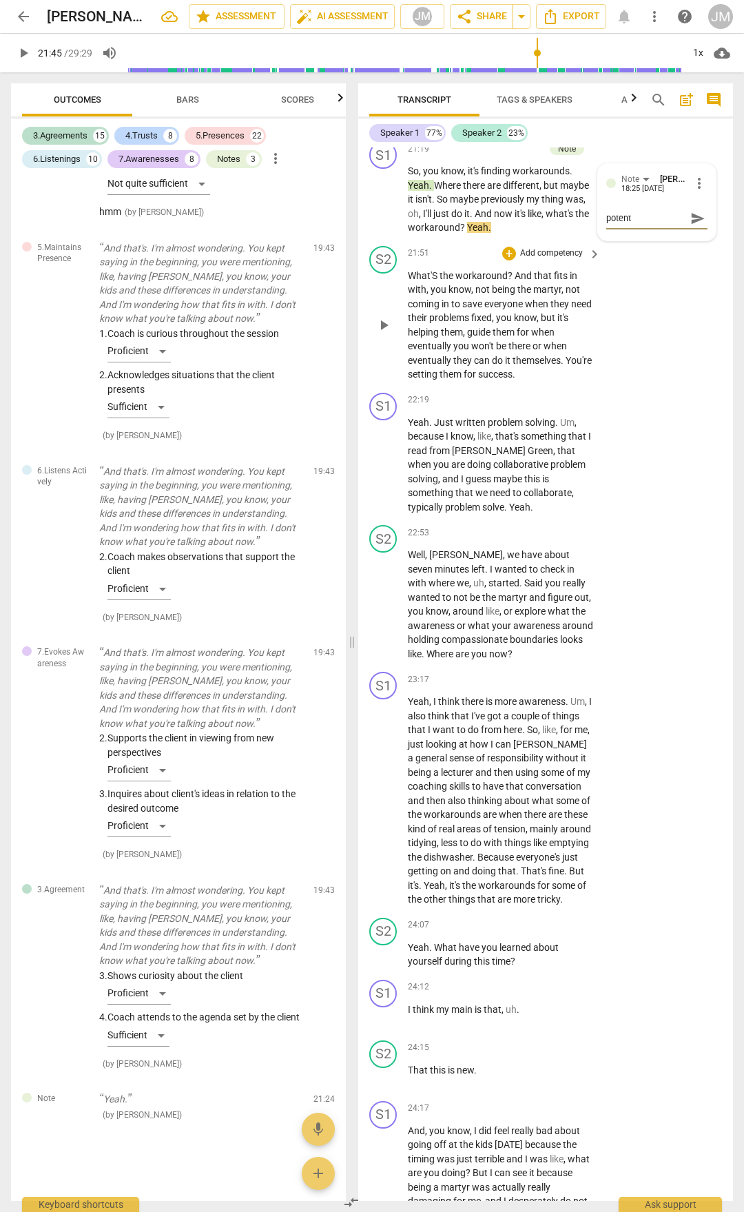
type textarea "potenti"
type textarea "potentia"
type textarea "potential"
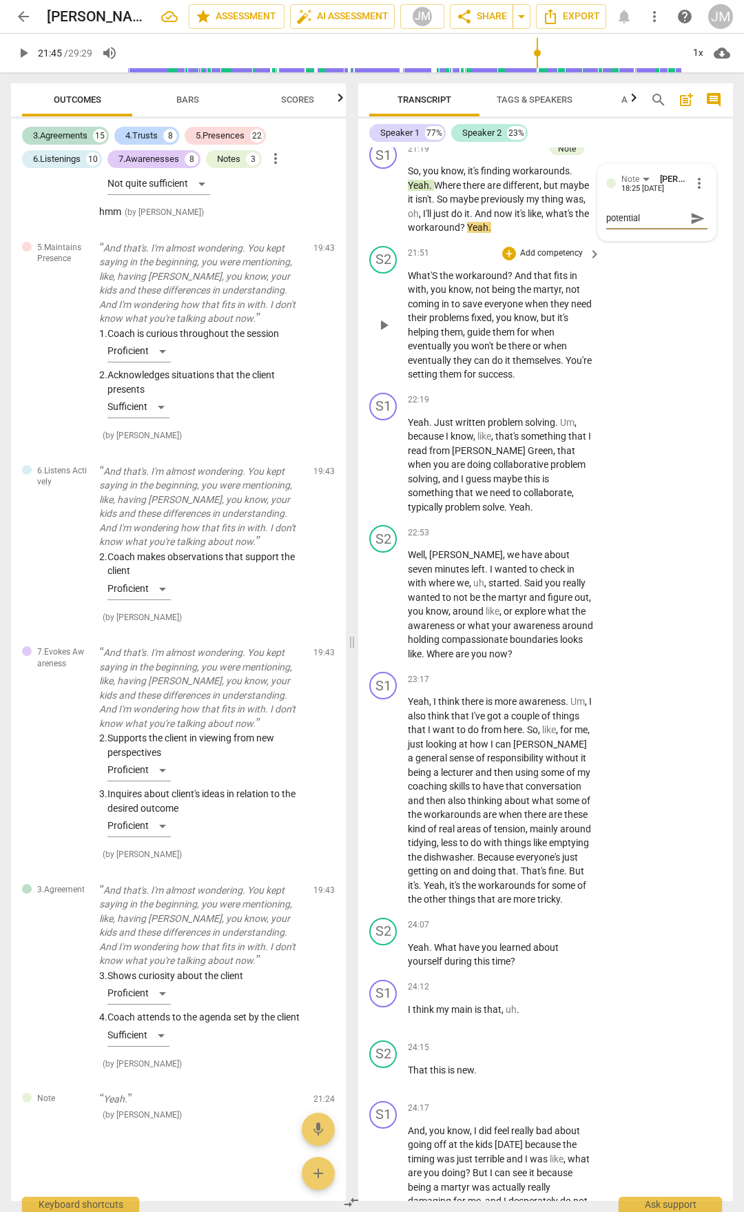
type textarea "potential"
type textarea "potential e"
type textarea "potential em"
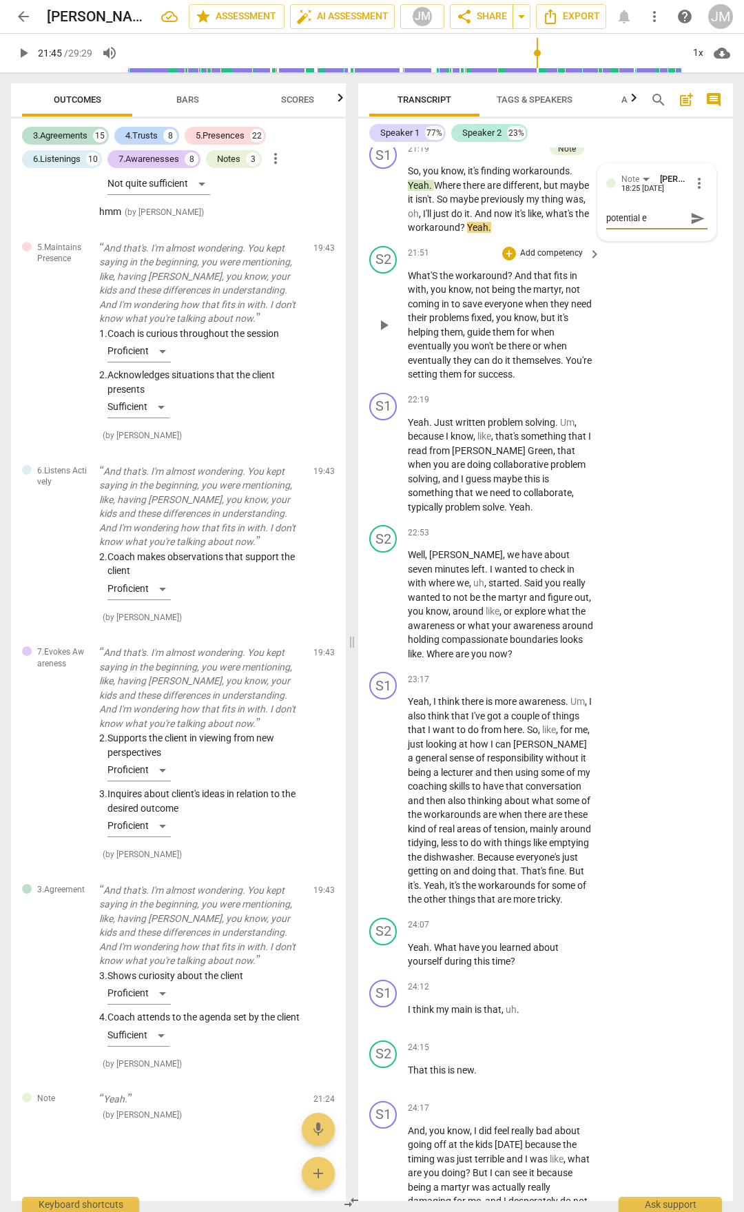
type textarea "potential em"
type textarea "potential emt"
type textarea "potential emti"
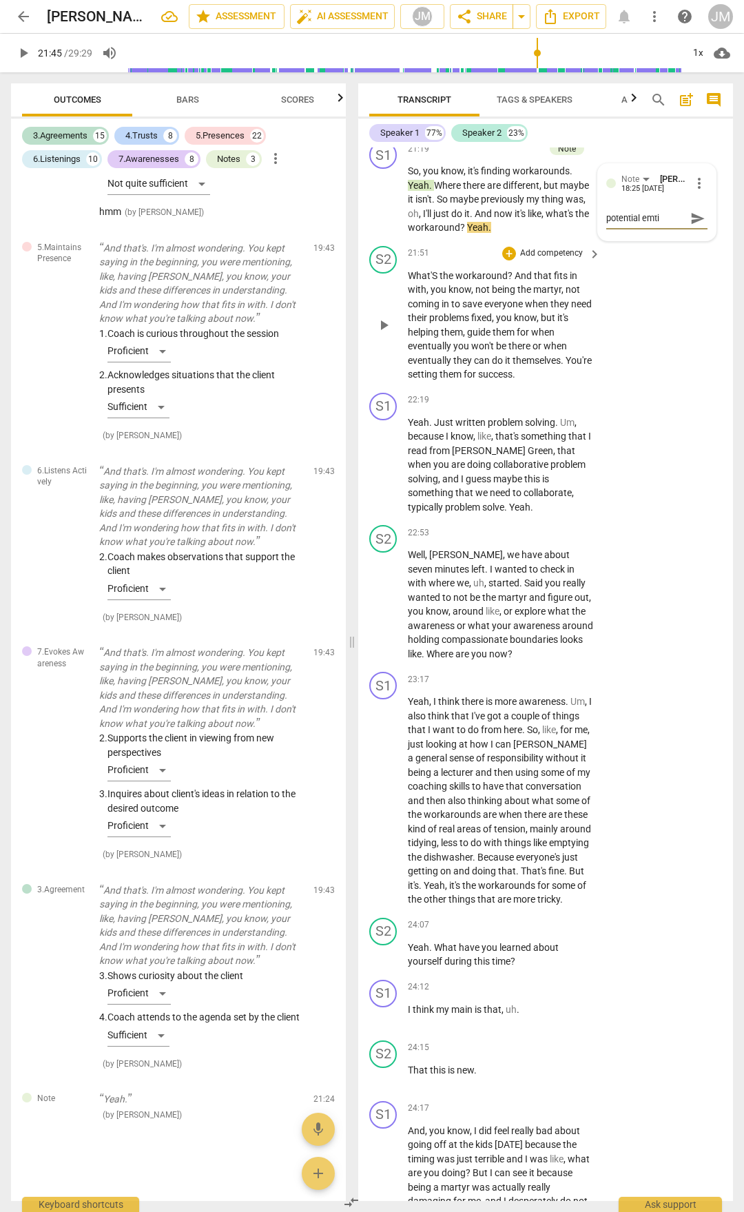
type textarea "potential emtio"
type textarea "potential emti"
type textarea "potential emt"
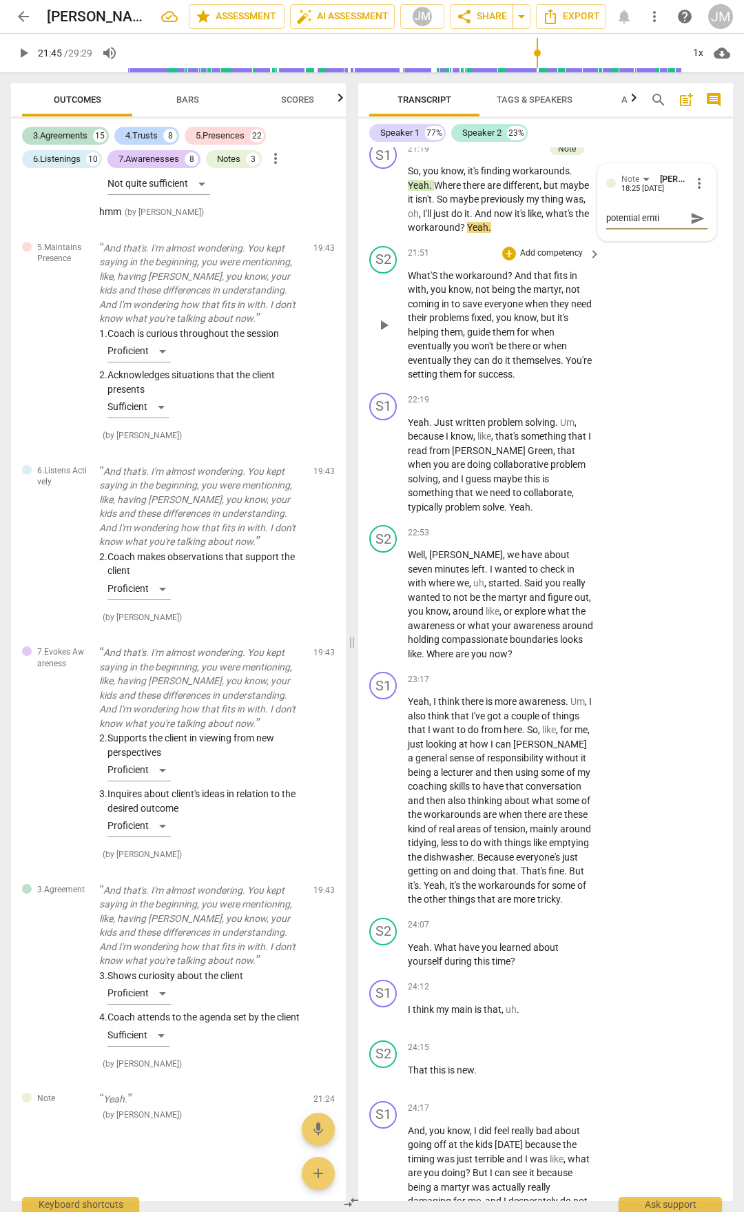
type textarea "potential emt"
type textarea "potential em"
type textarea "potential emo"
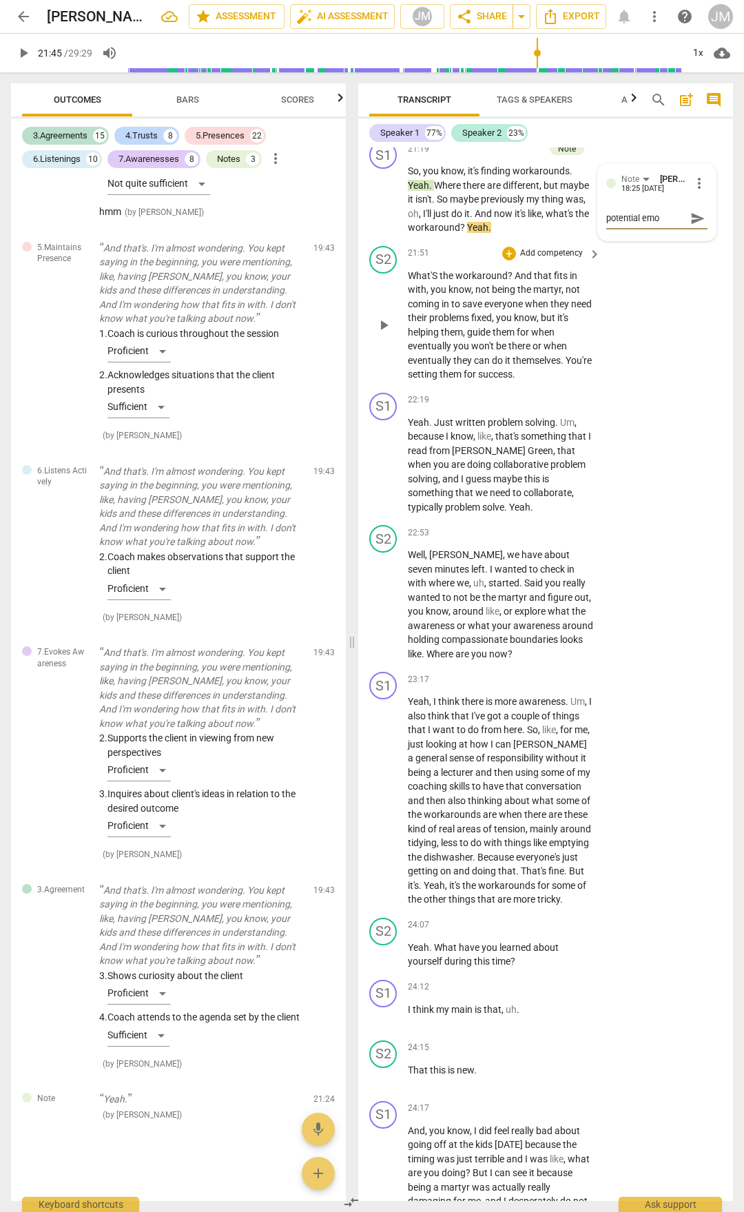
type textarea "potential emot"
type textarea "potential emoti"
type textarea "potential emotio"
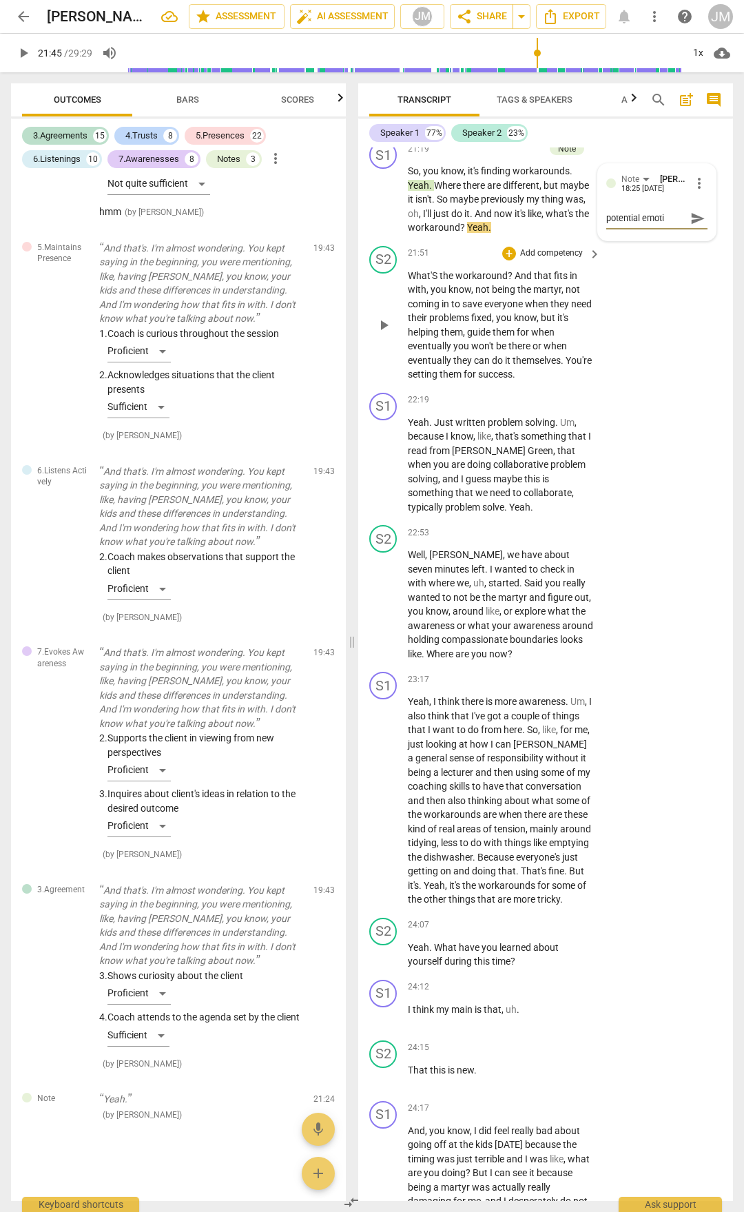
type textarea "potential emotio"
type textarea "potential emotion"
type textarea "potential emotiona"
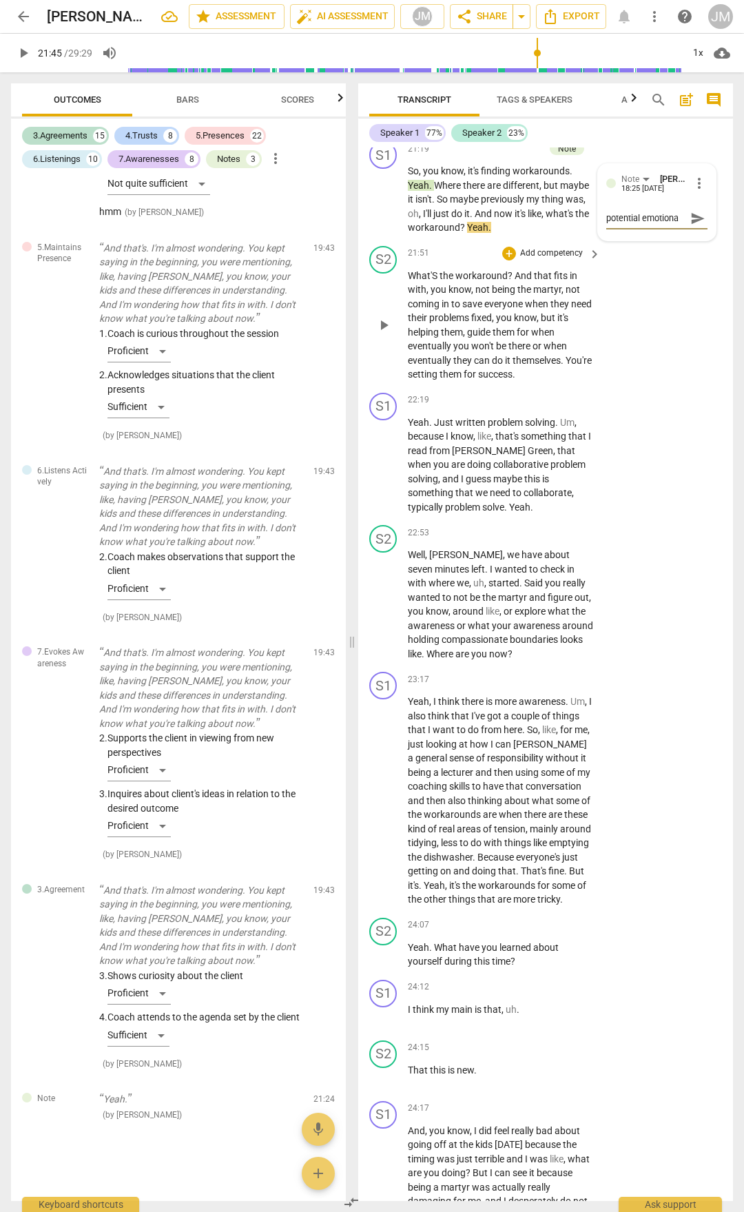
type textarea "potential emotional"
type textarea "potential emotional c"
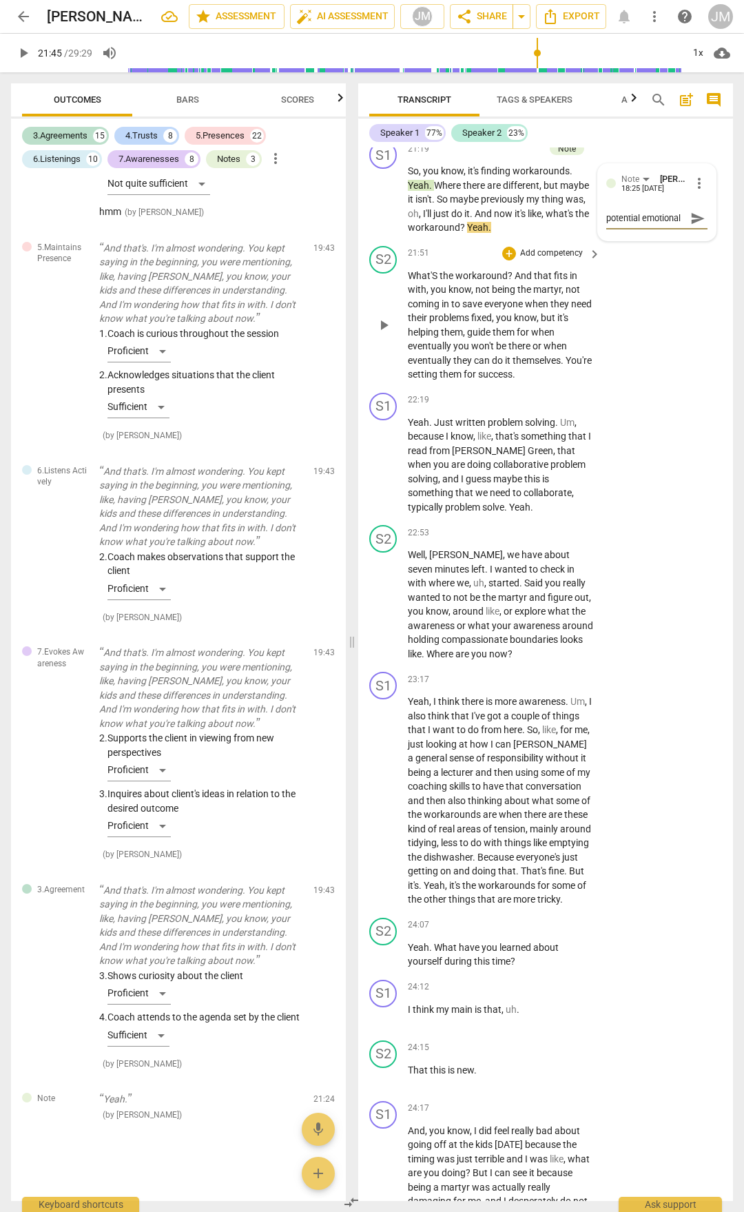
type textarea "potential emotional c"
type textarea "potential emotional"
type textarea "potential emotional e"
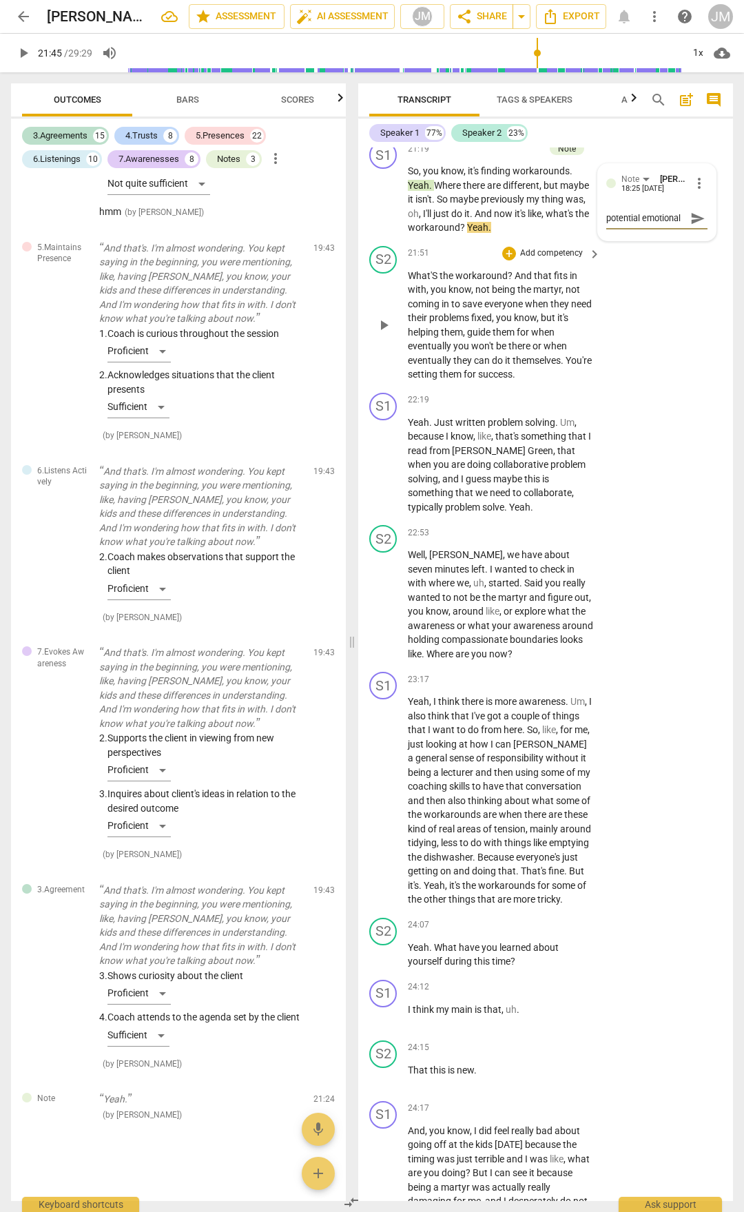
type textarea "potential emotional e"
type textarea "potential emotional ex"
type textarea "potential emotional exp"
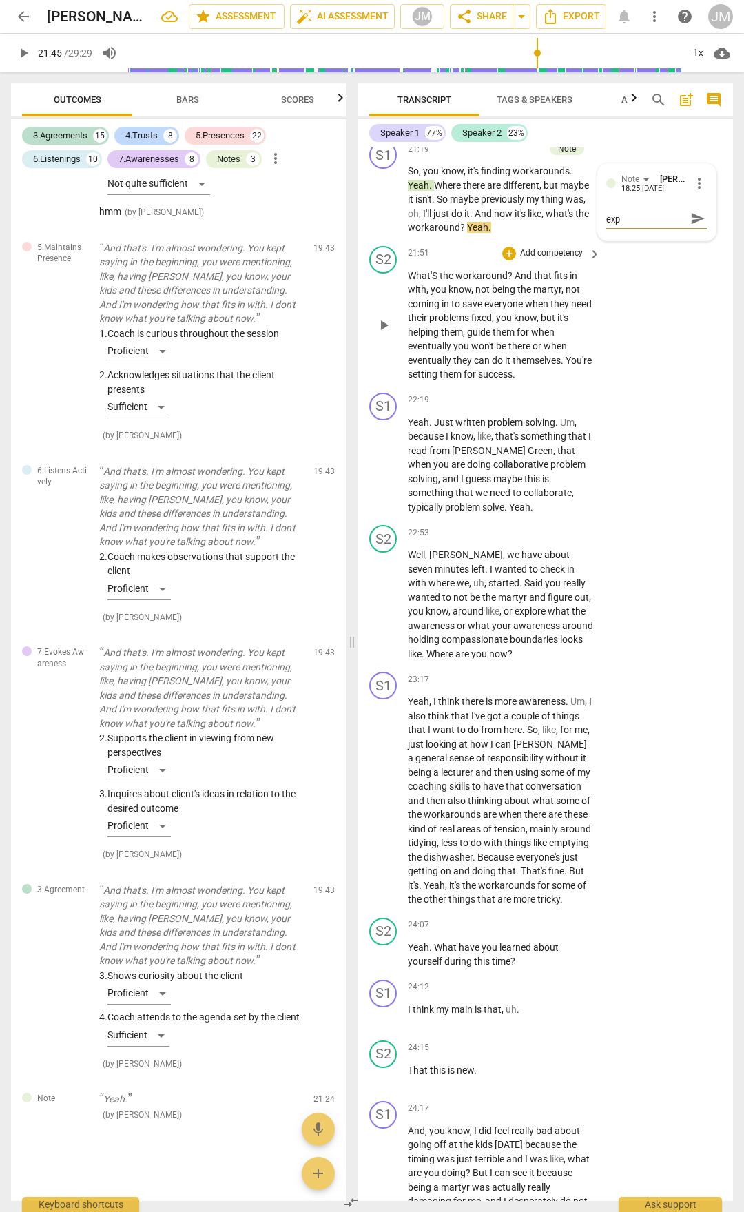
type textarea "potential emotional expr"
type textarea "potential emotional expre"
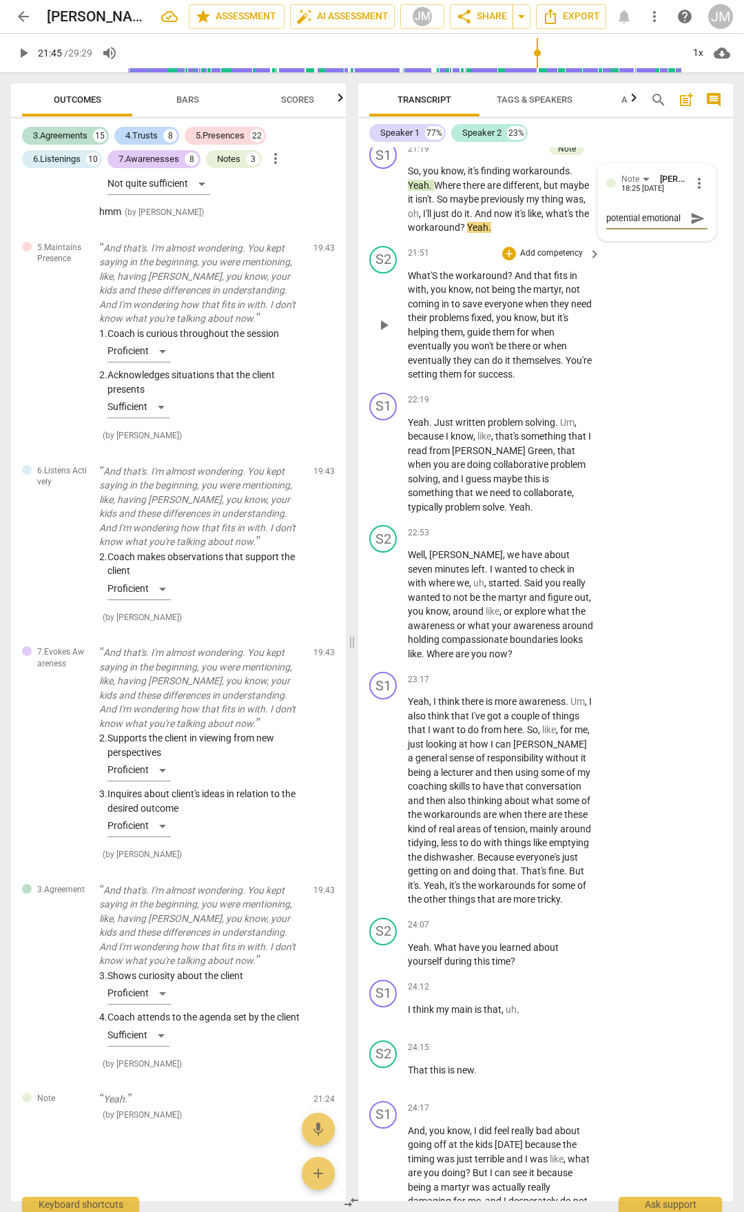
type textarea "potential emotional expres"
type textarea "potential emotional express"
type textarea "potential emotional expressi"
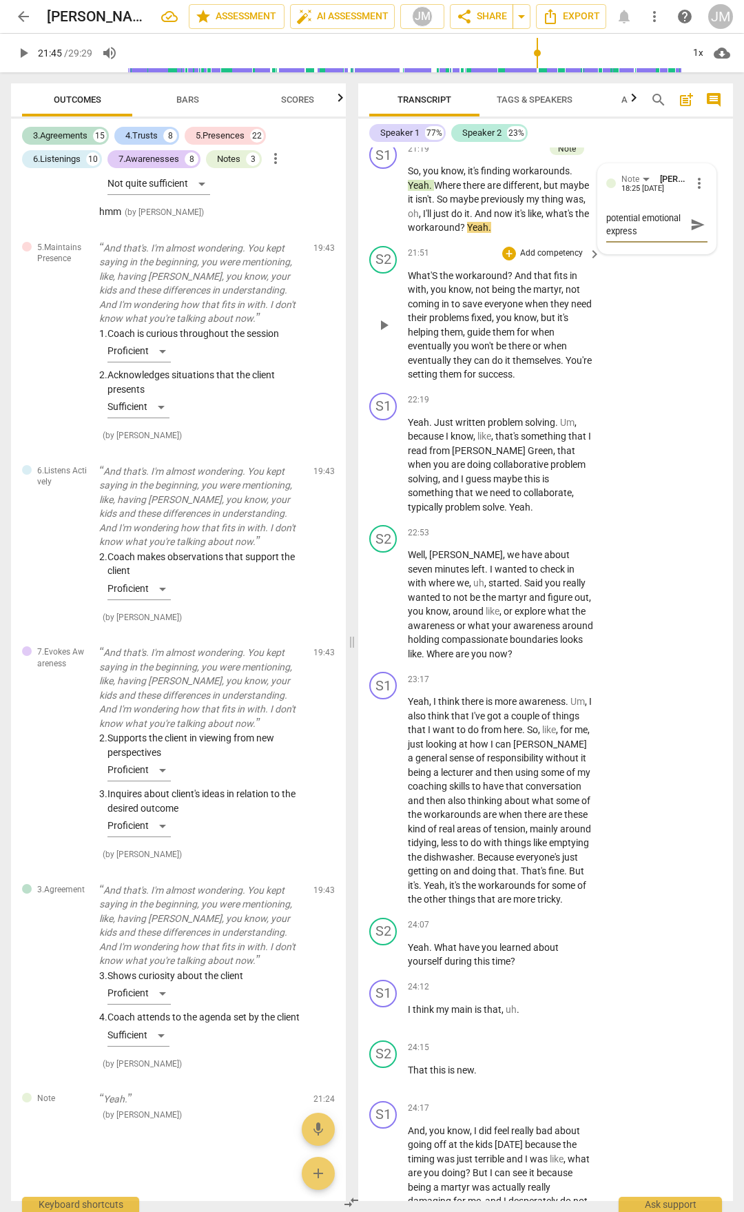
type textarea "potential emotional expressi"
type textarea "potential emotional expressio"
type textarea "potential emotional expression"
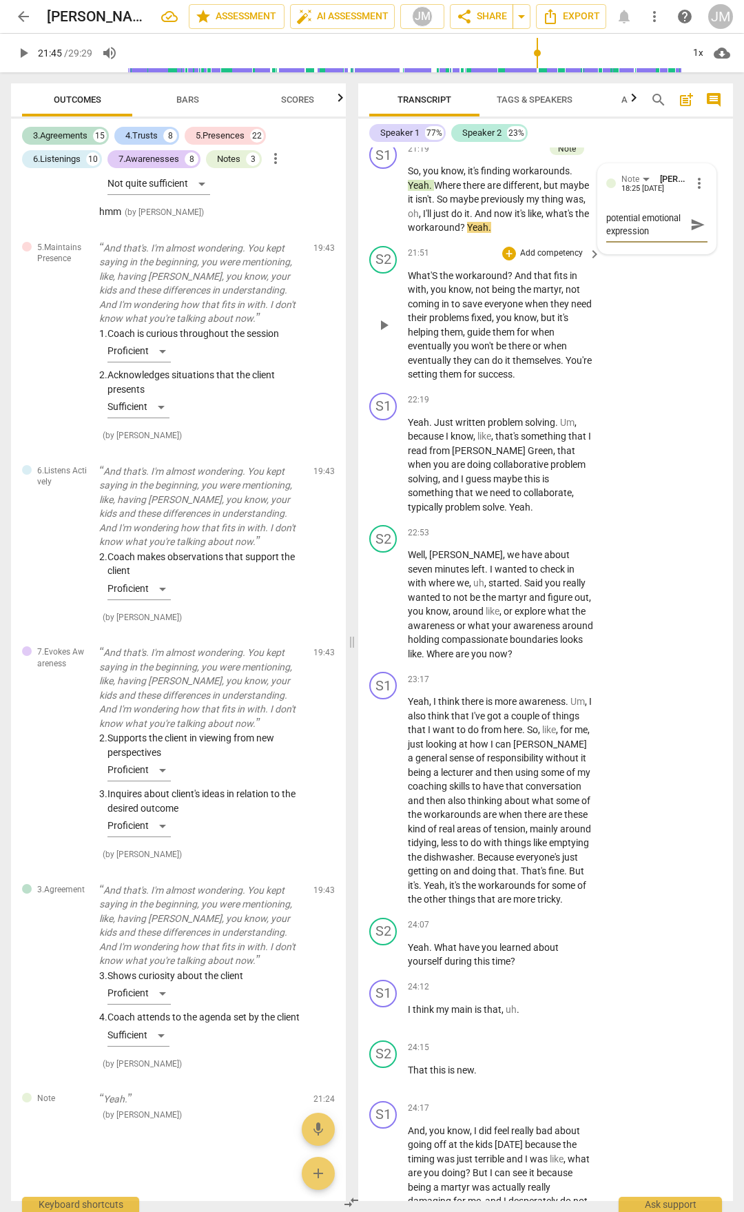
type textarea "potential emotional expression"
type textarea "potential emotional expression t"
type textarea "potential emotional expression to"
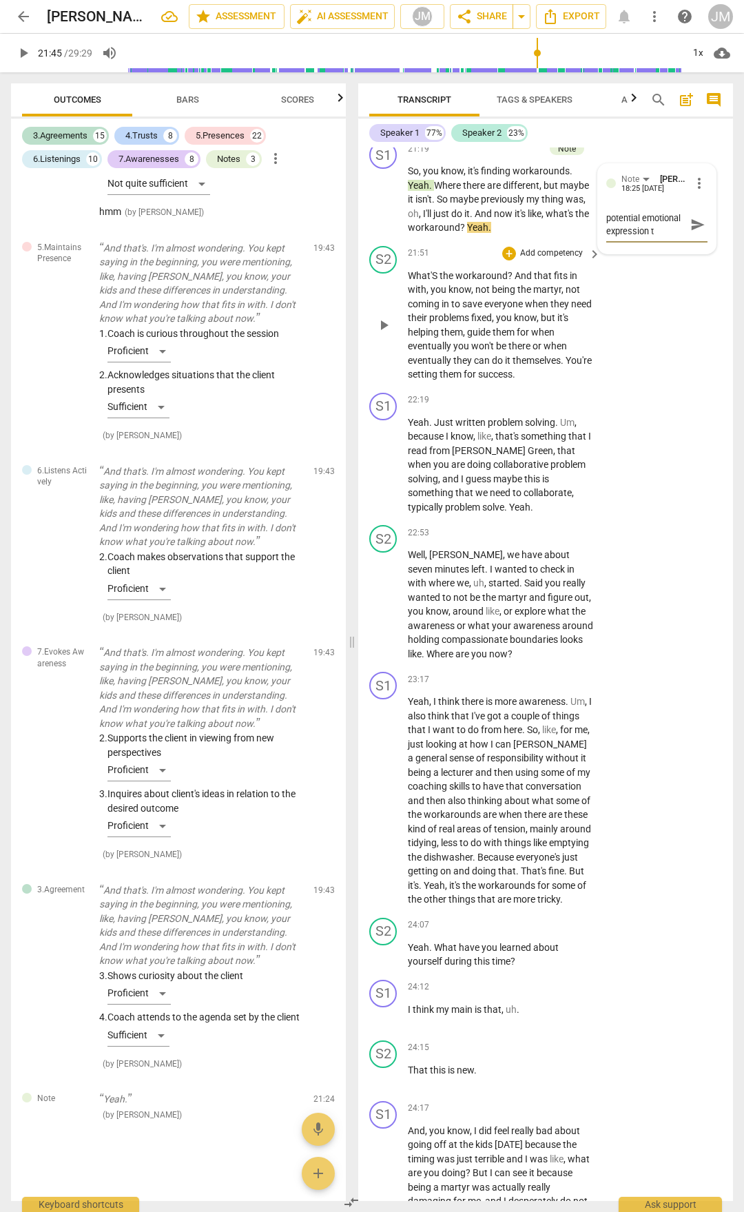
type textarea "potential emotional expression to"
type textarea "potential emotional expression to b"
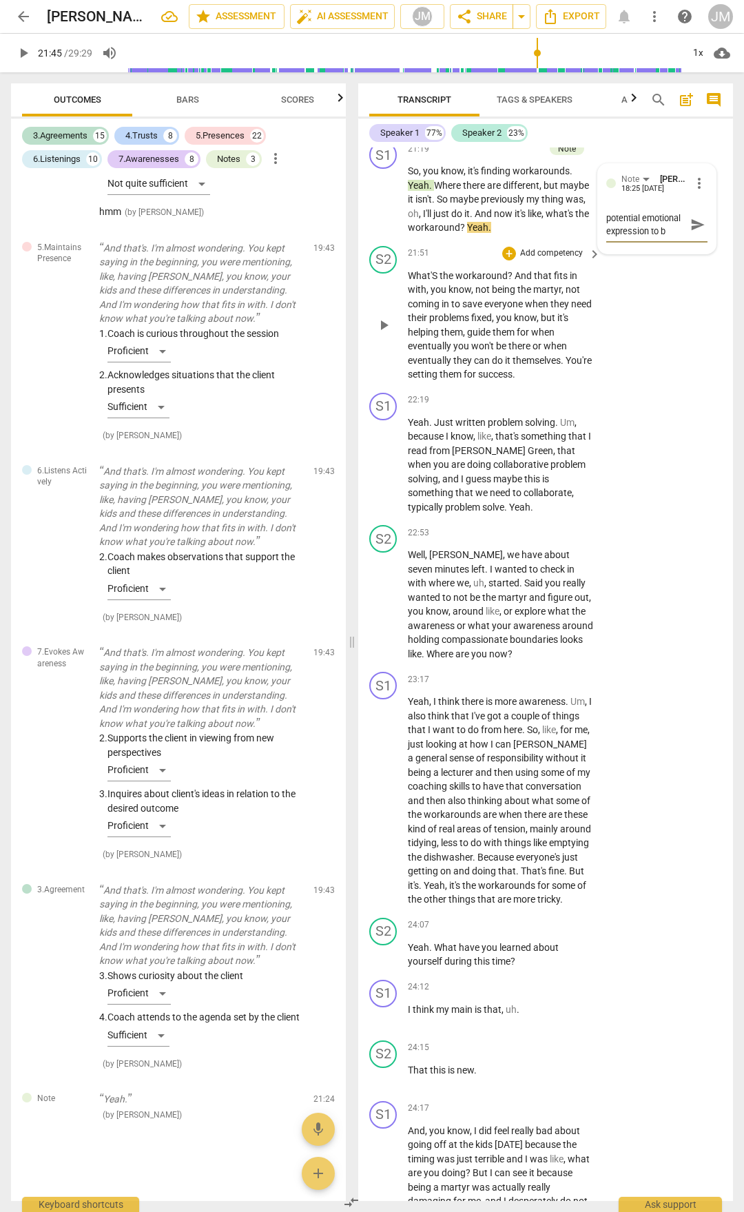
type textarea "potential emotional expression to be"
type textarea "potential emotional expression to be e"
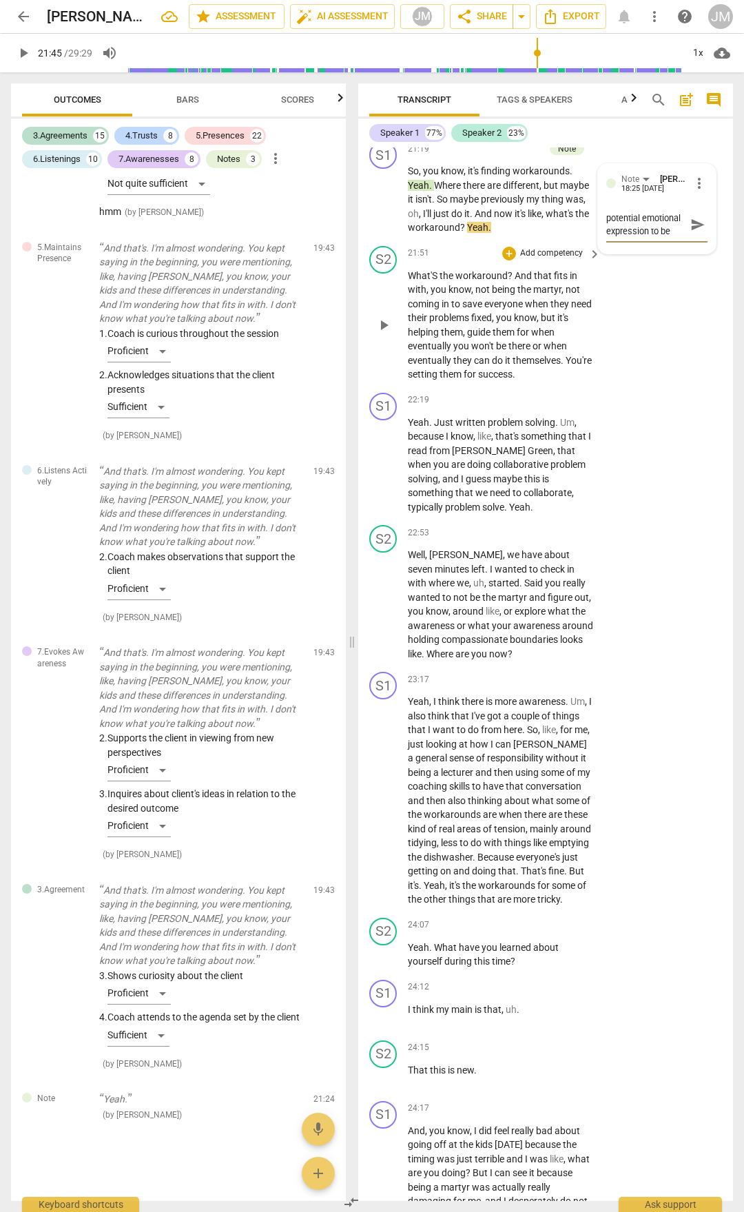
type textarea "potential emotional expression to be e"
type textarea "potential emotional expression to be ex"
type textarea "potential emotional expression to be exp"
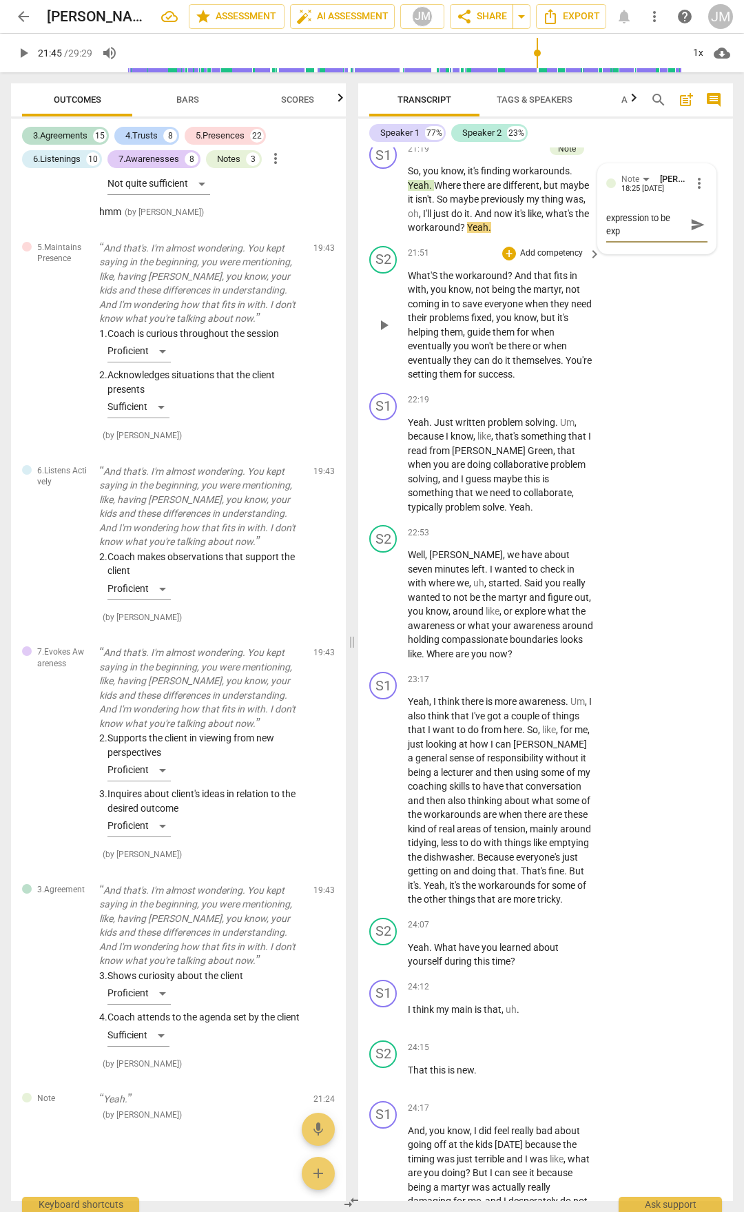
type textarea "potential emotional expression to be expl"
type textarea "potential emotional expression to be explo"
type textarea "potential emotional expression to be explor"
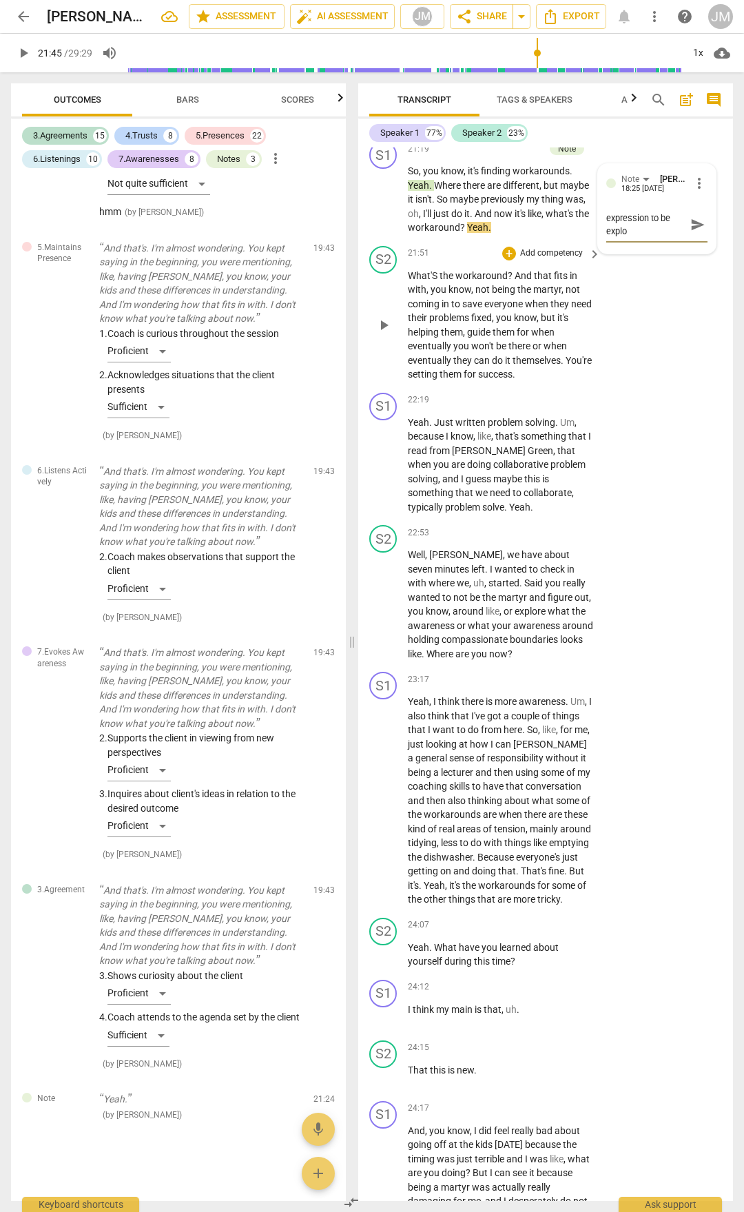
type textarea "potential emotional expression to be explor"
type textarea "potential emotional expression to be explore"
type textarea "potential emotional expression to be explored"
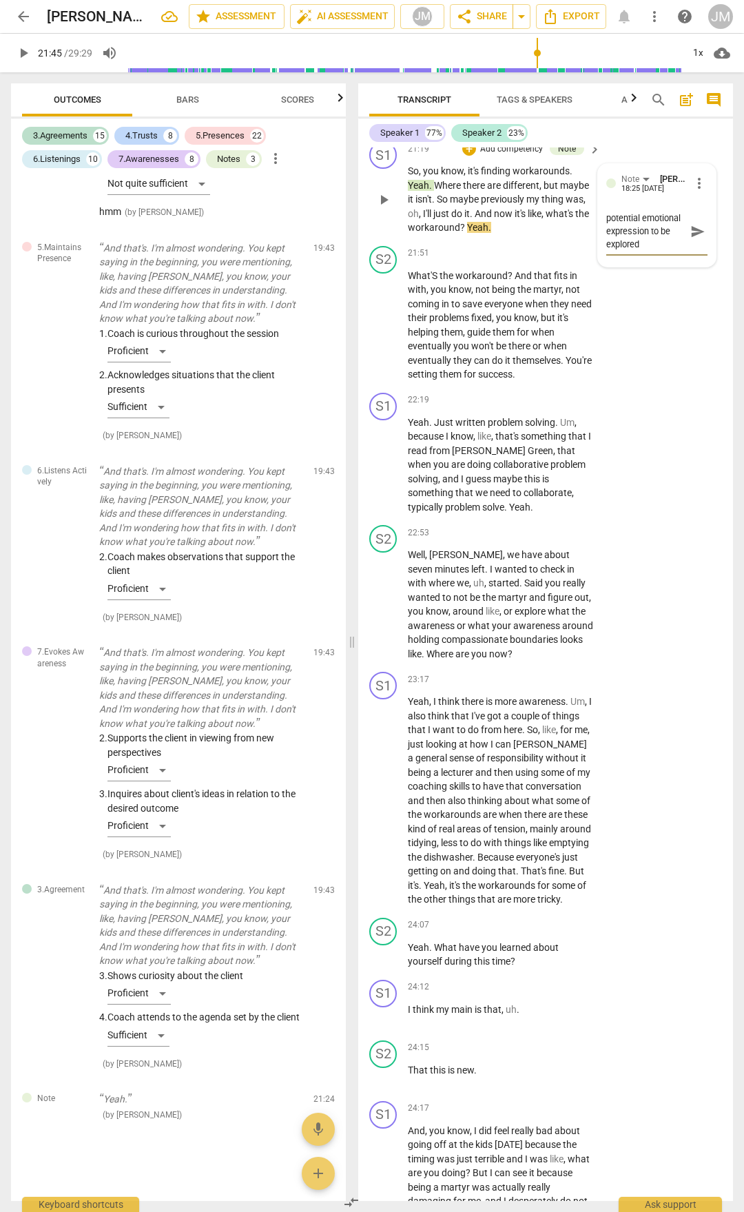
type textarea "potential emotional expression to be explored"
click at [692, 239] on span "send" at bounding box center [697, 231] width 15 height 15
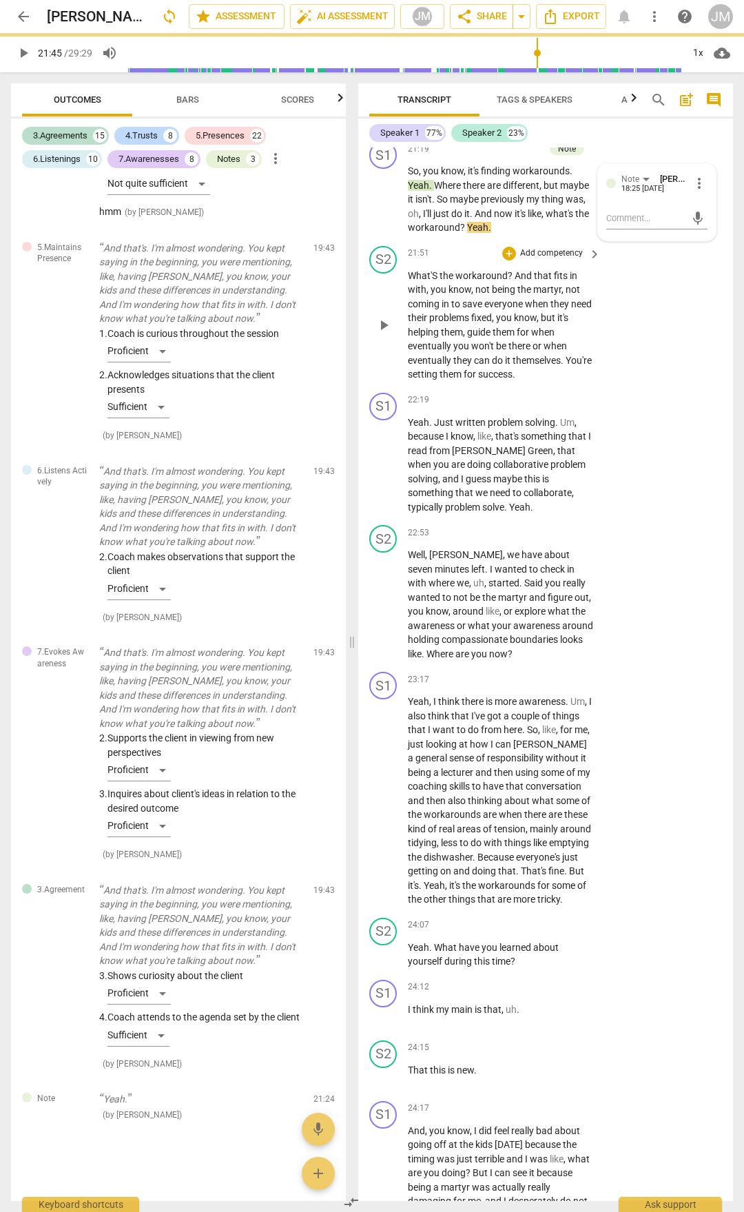
scroll to position [0, 0]
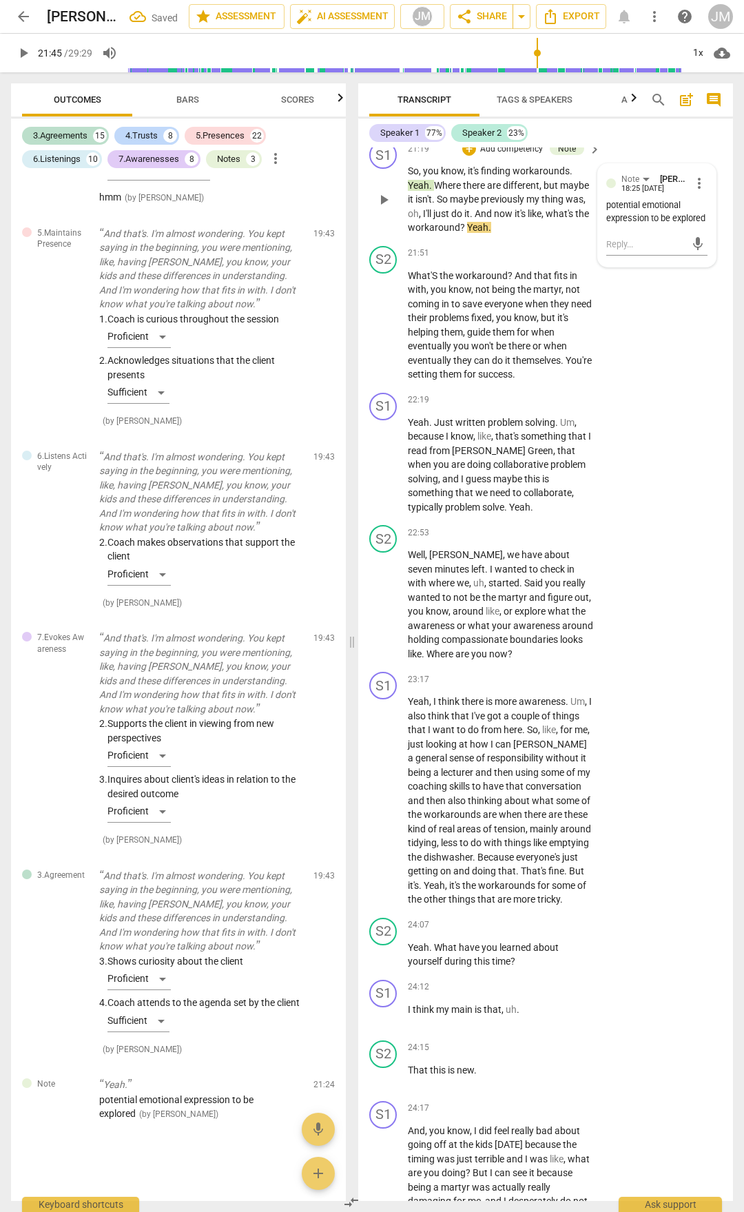
click at [411, 176] on span "So" at bounding box center [413, 170] width 11 height 11
drag, startPoint x: 476, startPoint y: 438, endPoint x: 540, endPoint y: 456, distance: 66.7
click at [551, 240] on div "S1 play_arrow pause 21:19 + Add competency Note keyboard_arrow_right So , you k…" at bounding box center [545, 188] width 375 height 105
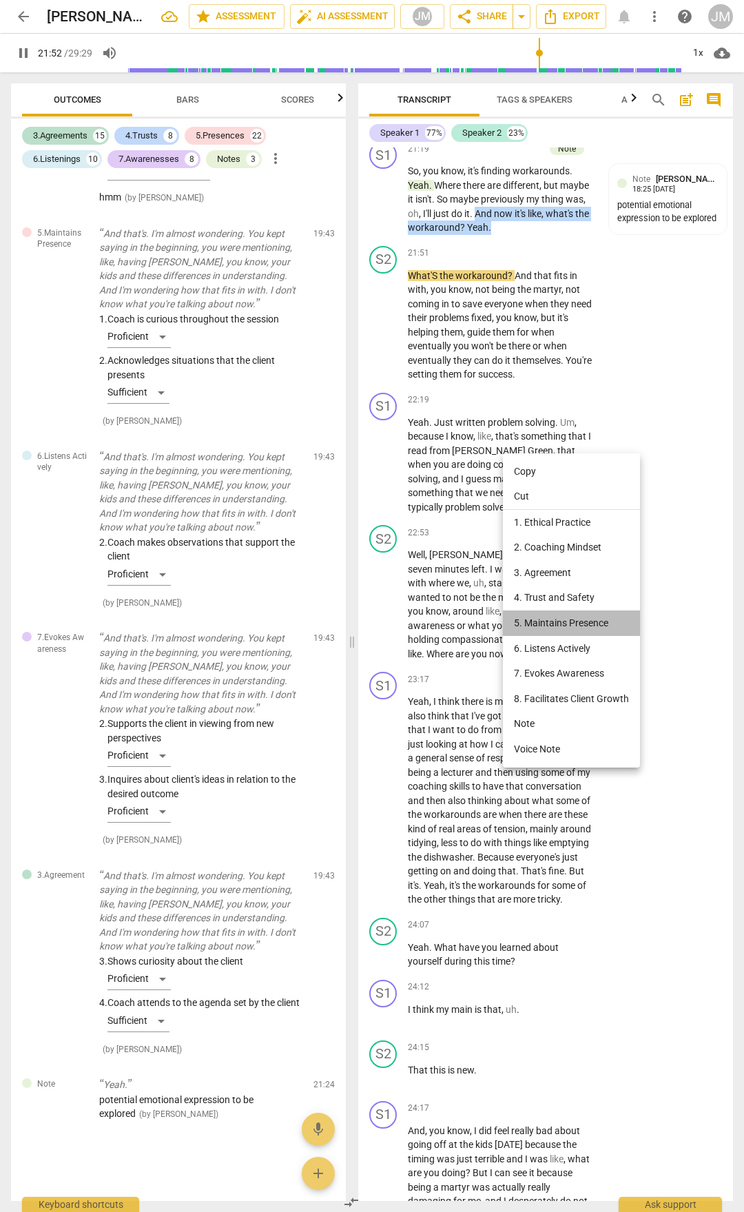
click at [576, 624] on li "5. Maintains Presence" at bounding box center [571, 623] width 137 height 25
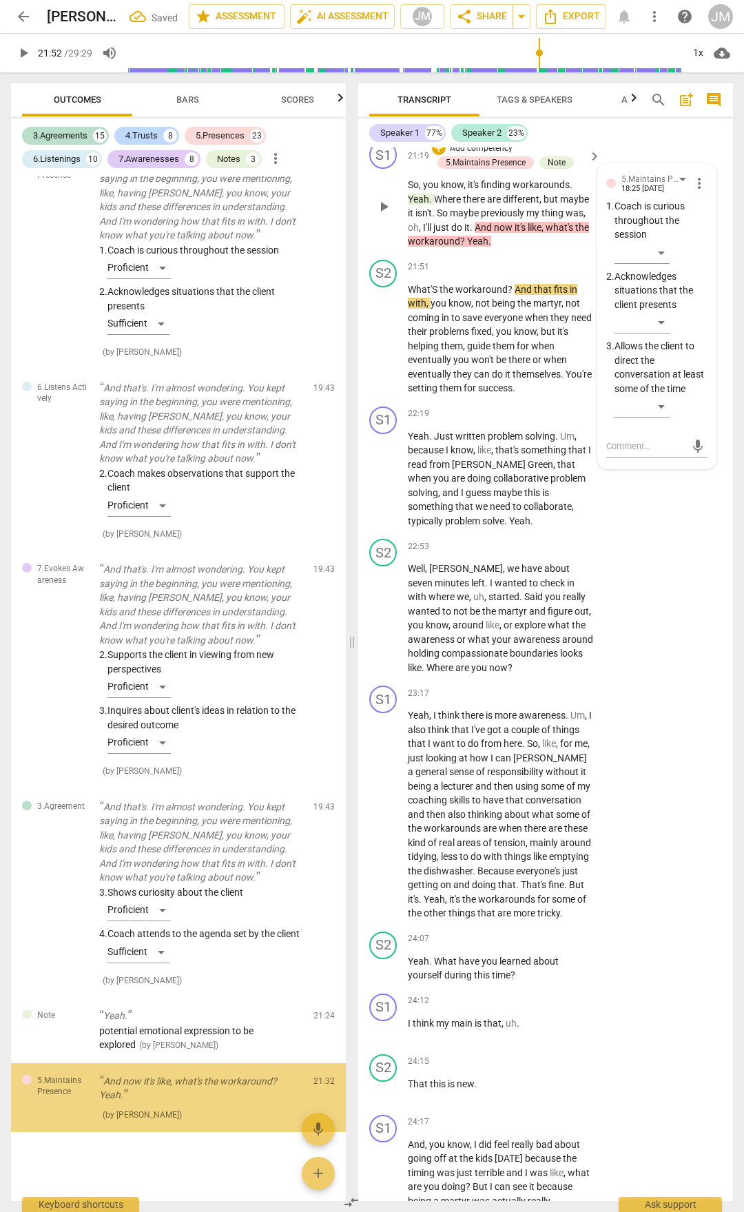
scroll to position [8493, 0]
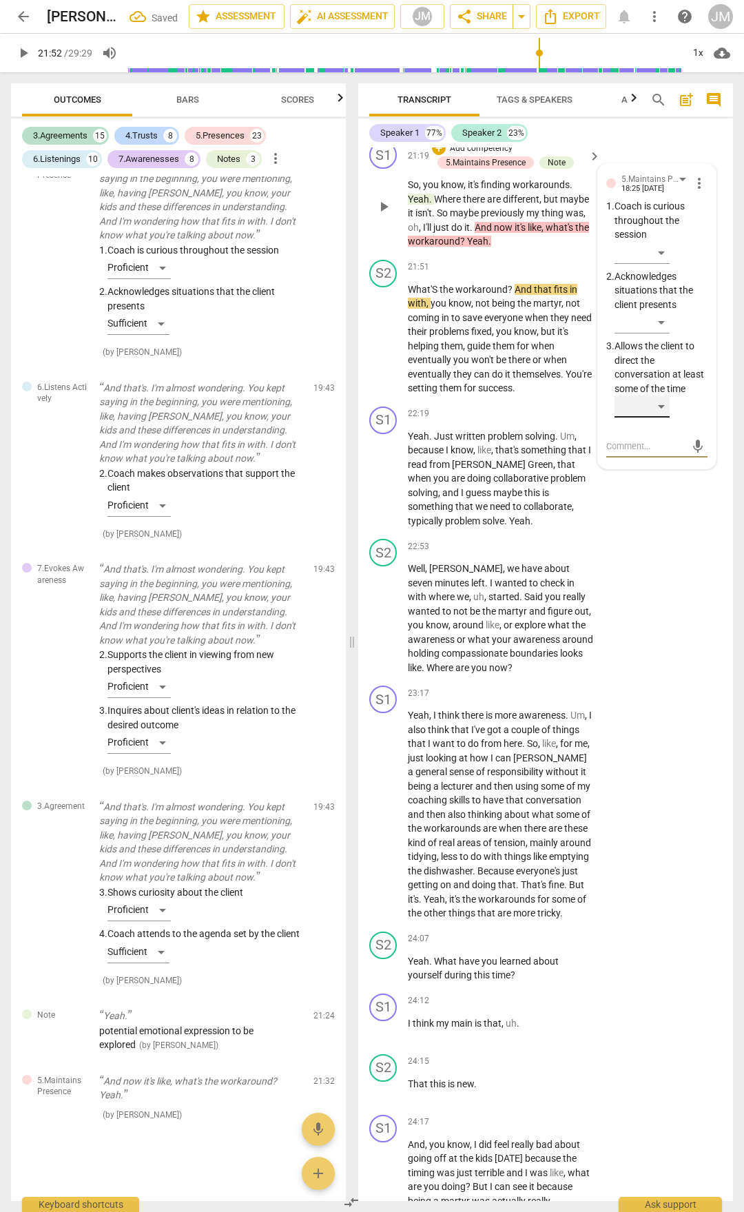
click at [665, 418] on div "​" at bounding box center [642, 407] width 55 height 22
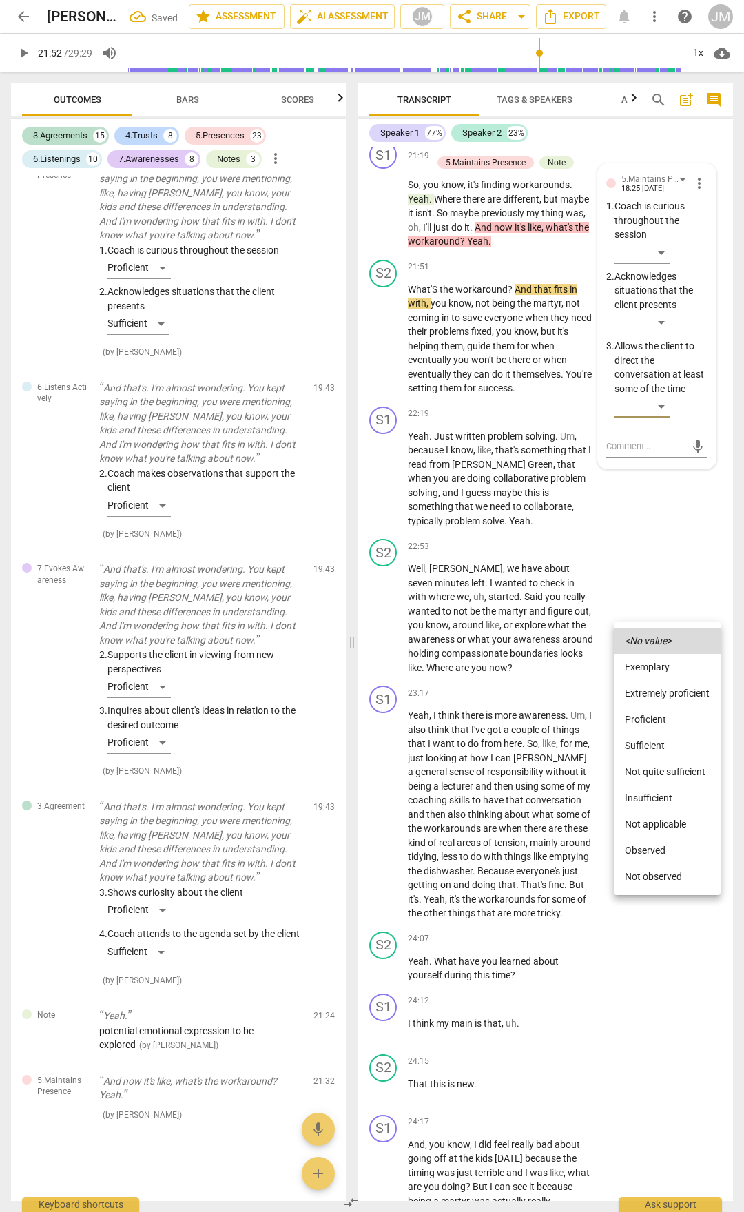
click at [662, 708] on li "Proficient" at bounding box center [667, 719] width 107 height 26
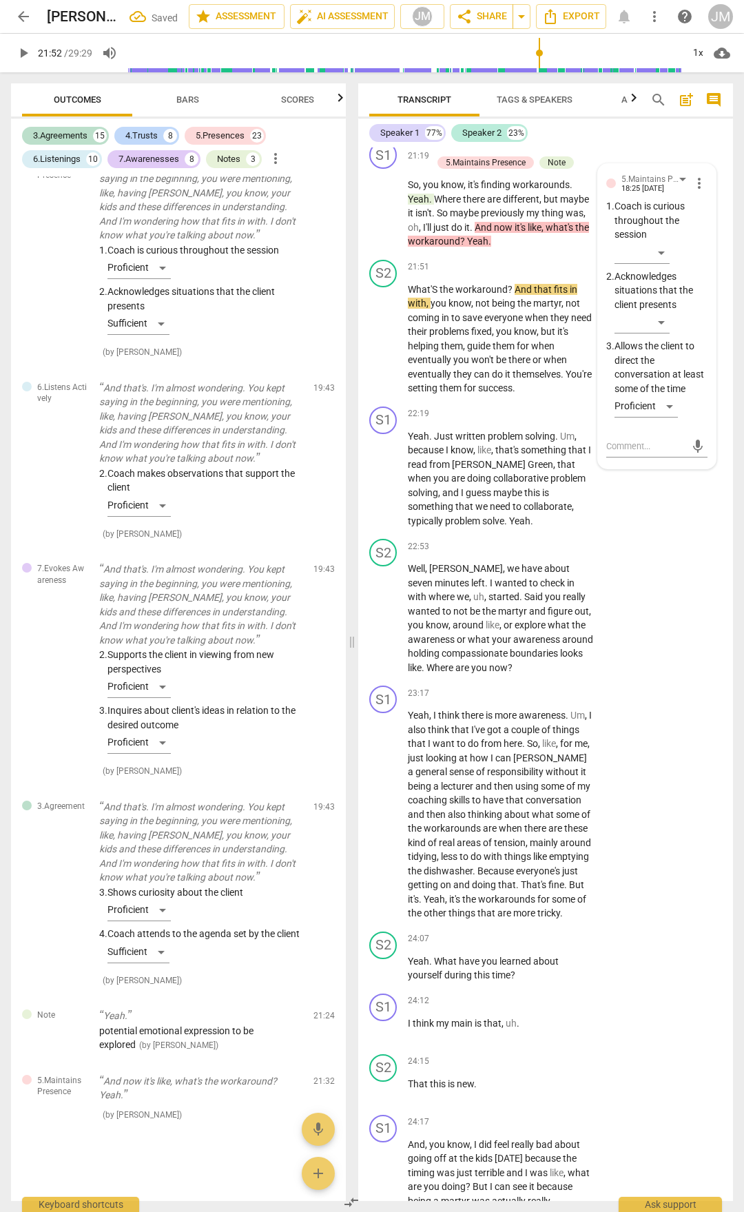
click at [674, 136] on div "S2 play_arrow pause 21:18 + Add competency keyboard_arrow_right So ." at bounding box center [545, 105] width 375 height 61
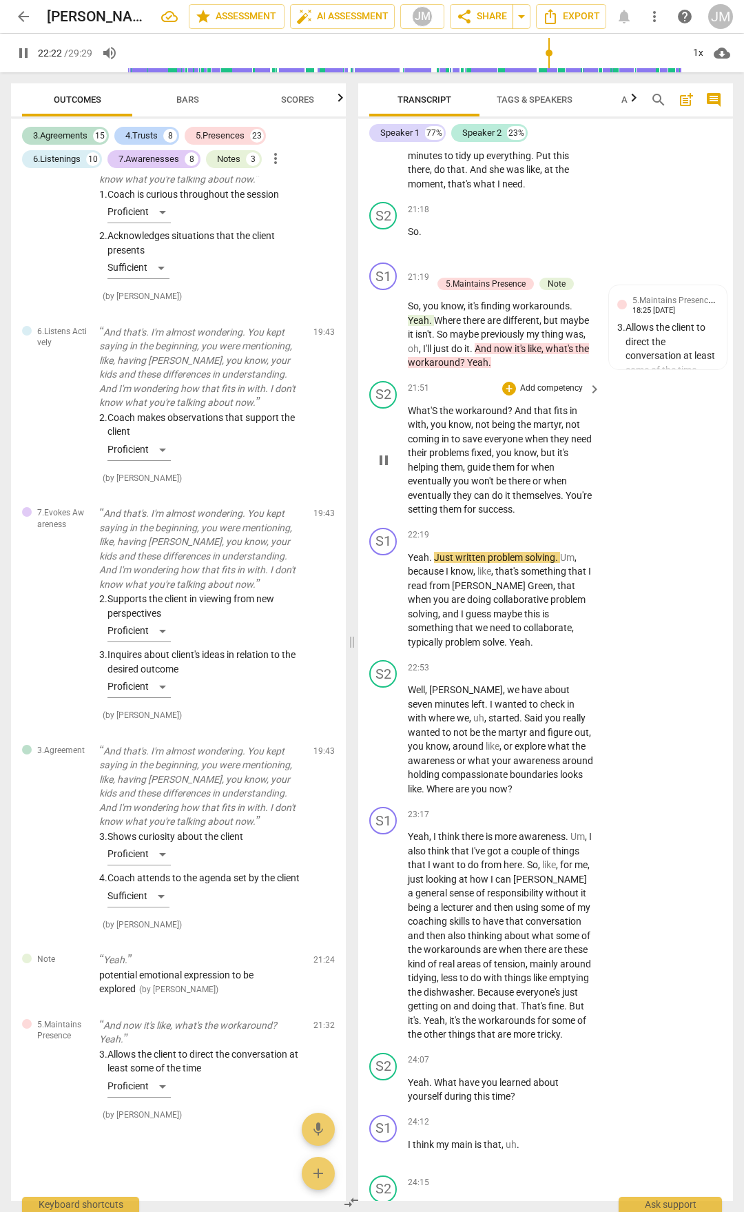
scroll to position [7726, 0]
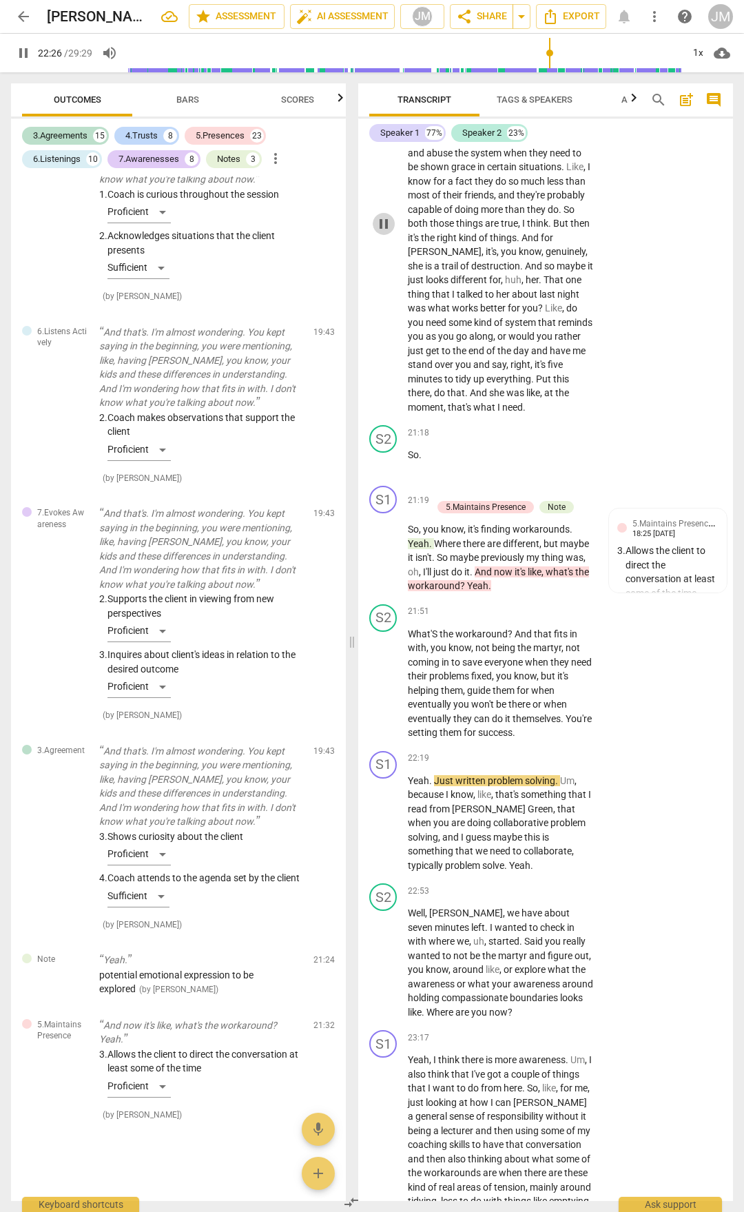
click at [382, 232] on span "pause" at bounding box center [384, 224] width 17 height 17
type input "1346"
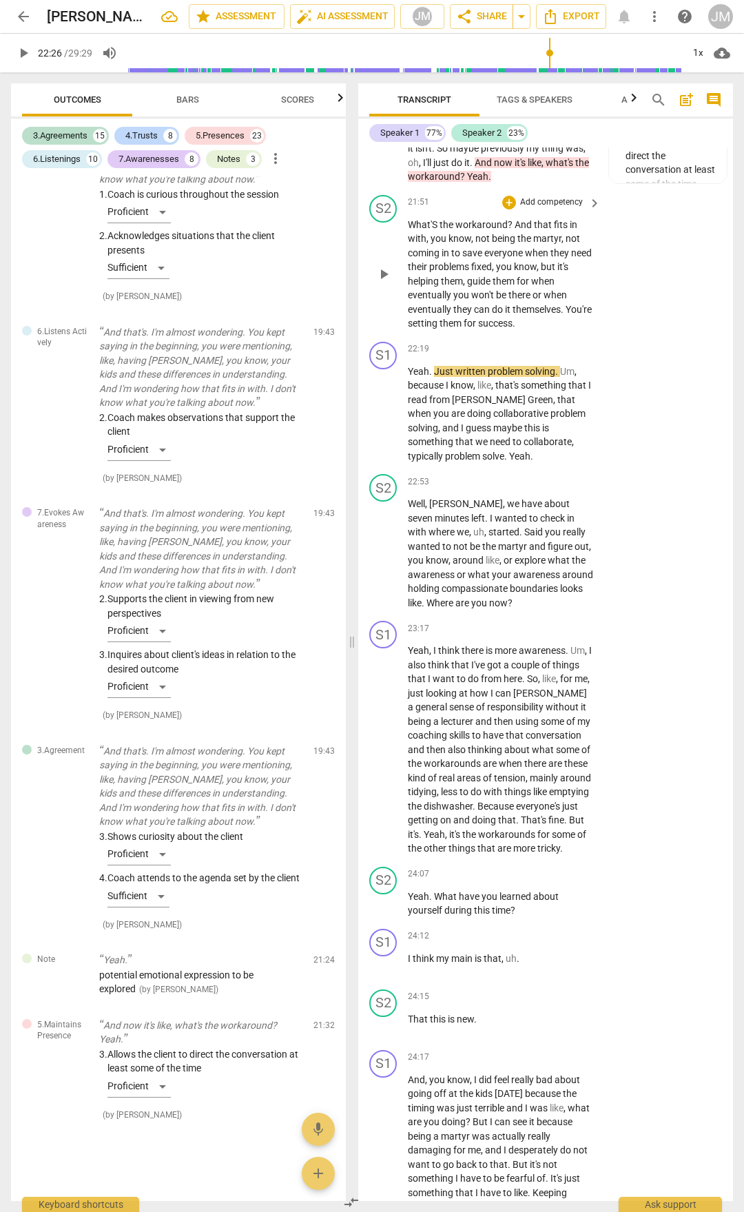
scroll to position [8139, 0]
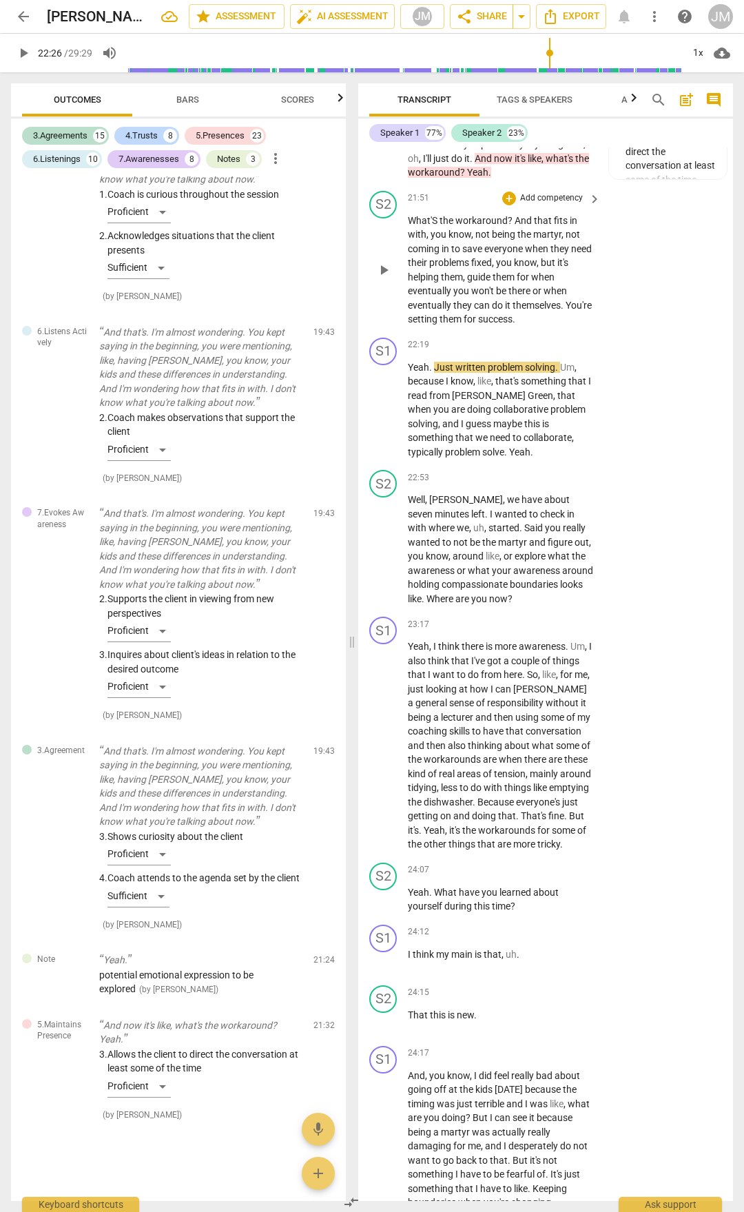
drag, startPoint x: 448, startPoint y: 460, endPoint x: 576, endPoint y: 515, distance: 139.2
click at [576, 332] on div "S2 play_arrow pause 21:51 + Add competency keyboard_arrow_right What'S the work…" at bounding box center [545, 258] width 375 height 147
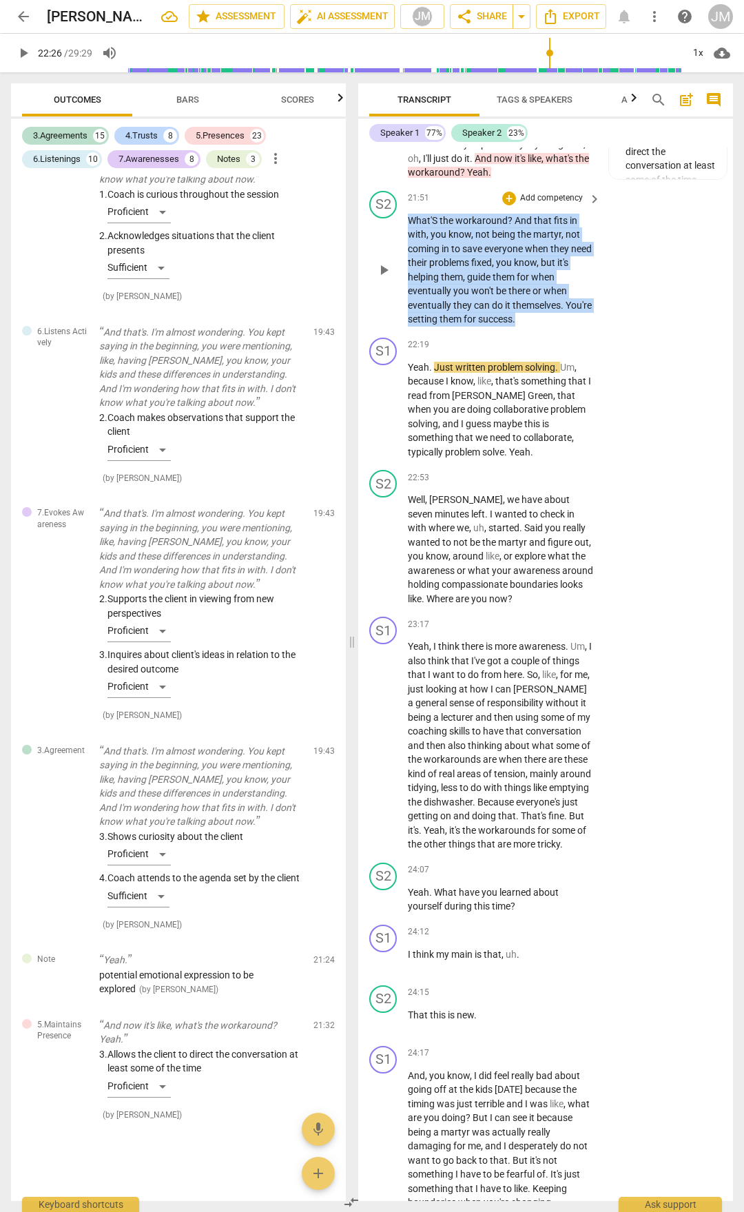
drag, startPoint x: 557, startPoint y: 544, endPoint x: 404, endPoint y: 444, distance: 181.8
click at [404, 332] on div "S2 play_arrow pause 21:51 + Add competency keyboard_arrow_right What'S the work…" at bounding box center [545, 258] width 375 height 147
click at [504, 205] on div "+" at bounding box center [509, 199] width 14 height 14
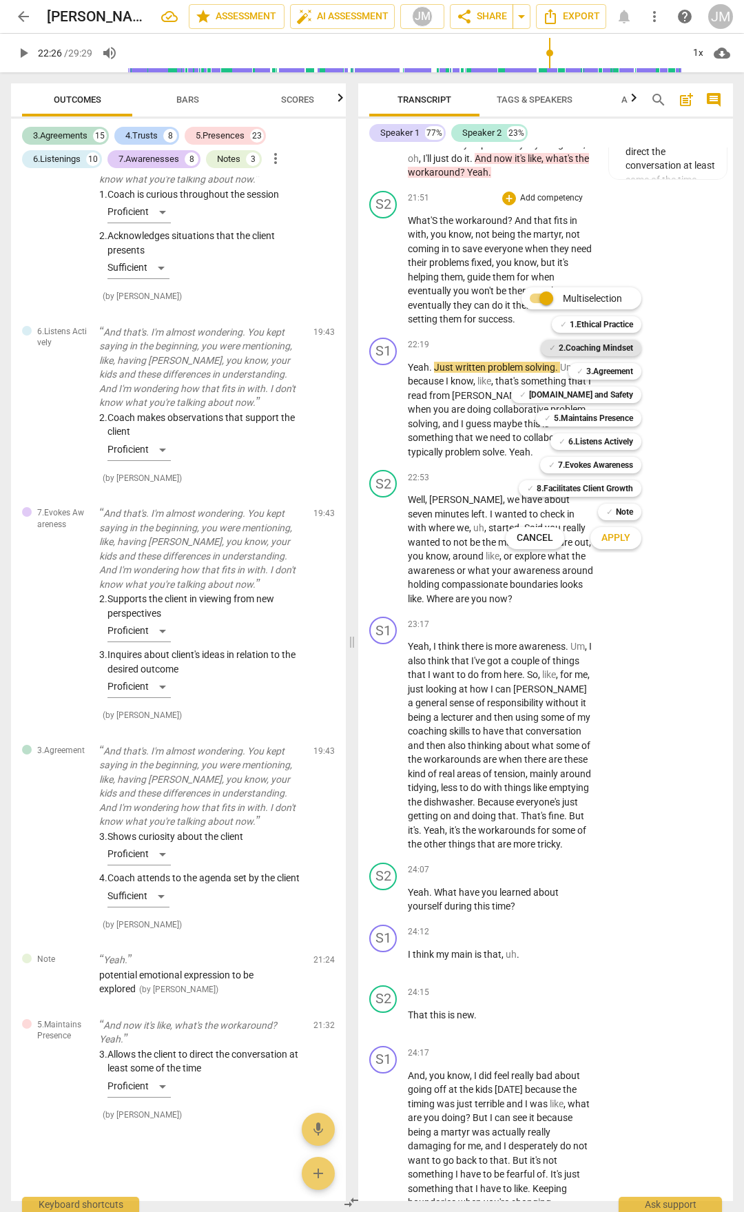
click at [601, 342] on b "2.Coaching Mindset" at bounding box center [596, 348] width 74 height 17
click at [615, 540] on span "Apply" at bounding box center [616, 538] width 29 height 14
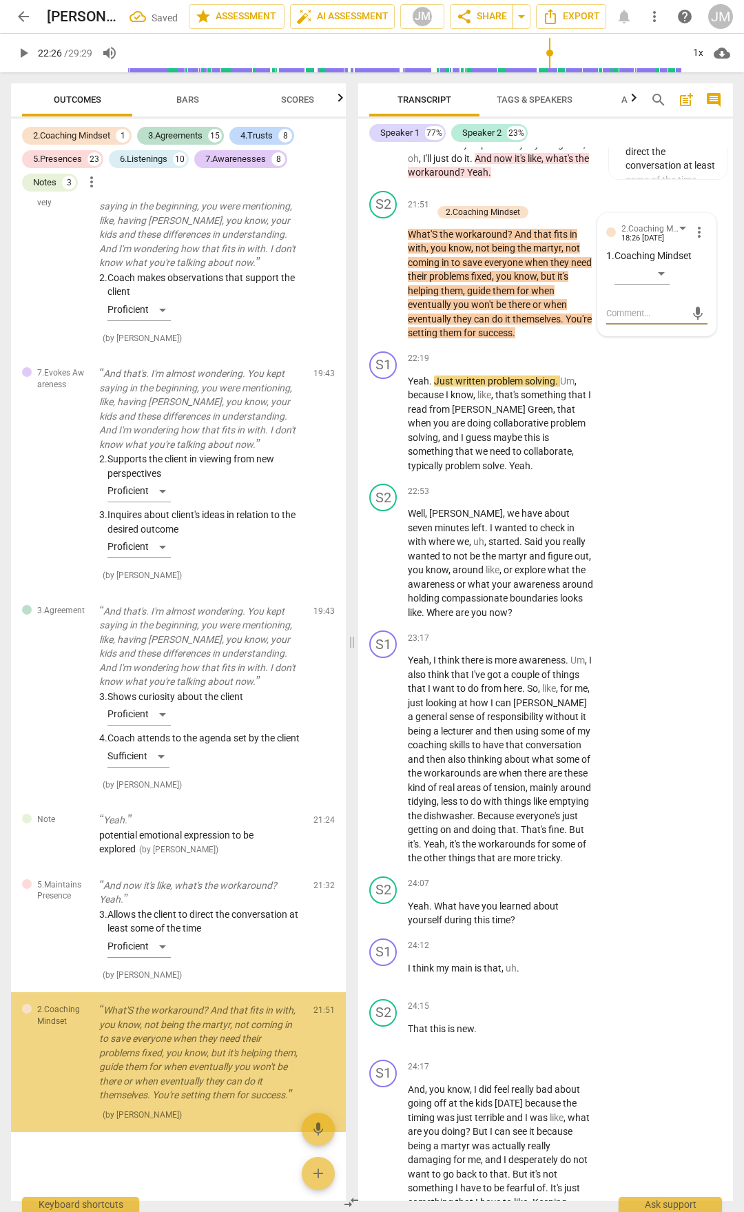
scroll to position [8727, 0]
click at [665, 285] on div "​" at bounding box center [642, 274] width 55 height 22
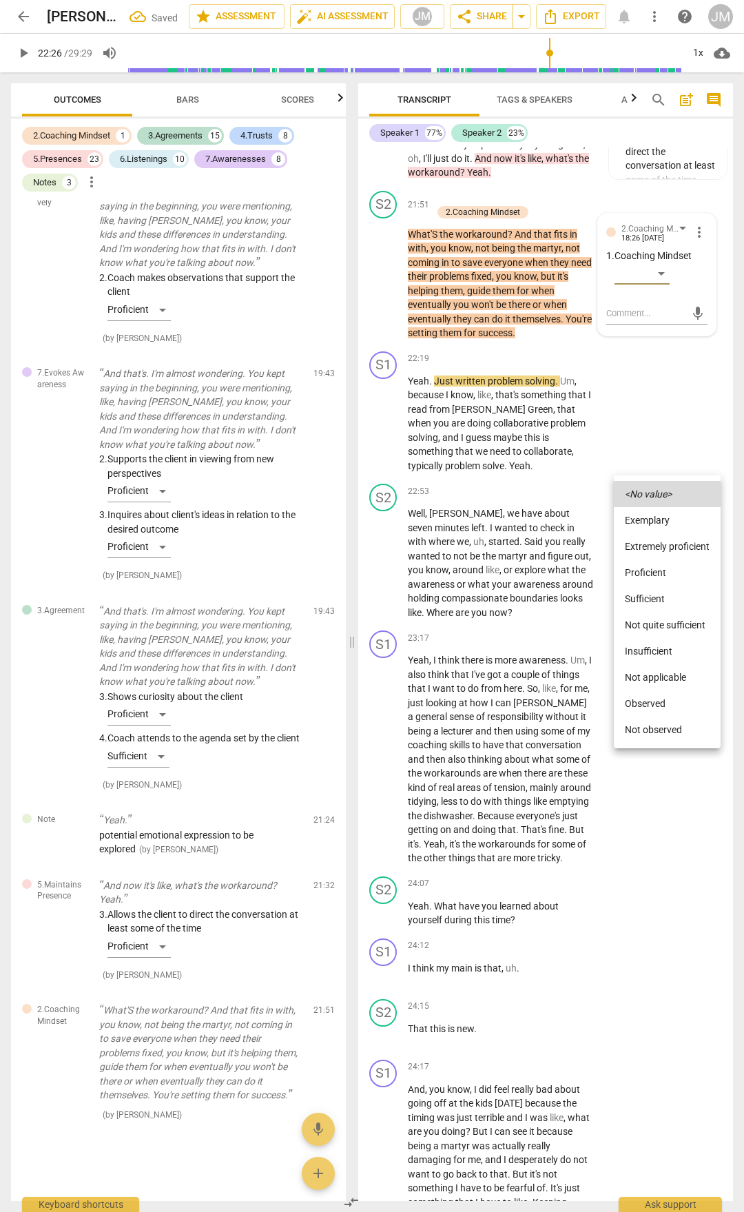
click at [669, 644] on li "Insufficient" at bounding box center [667, 651] width 107 height 26
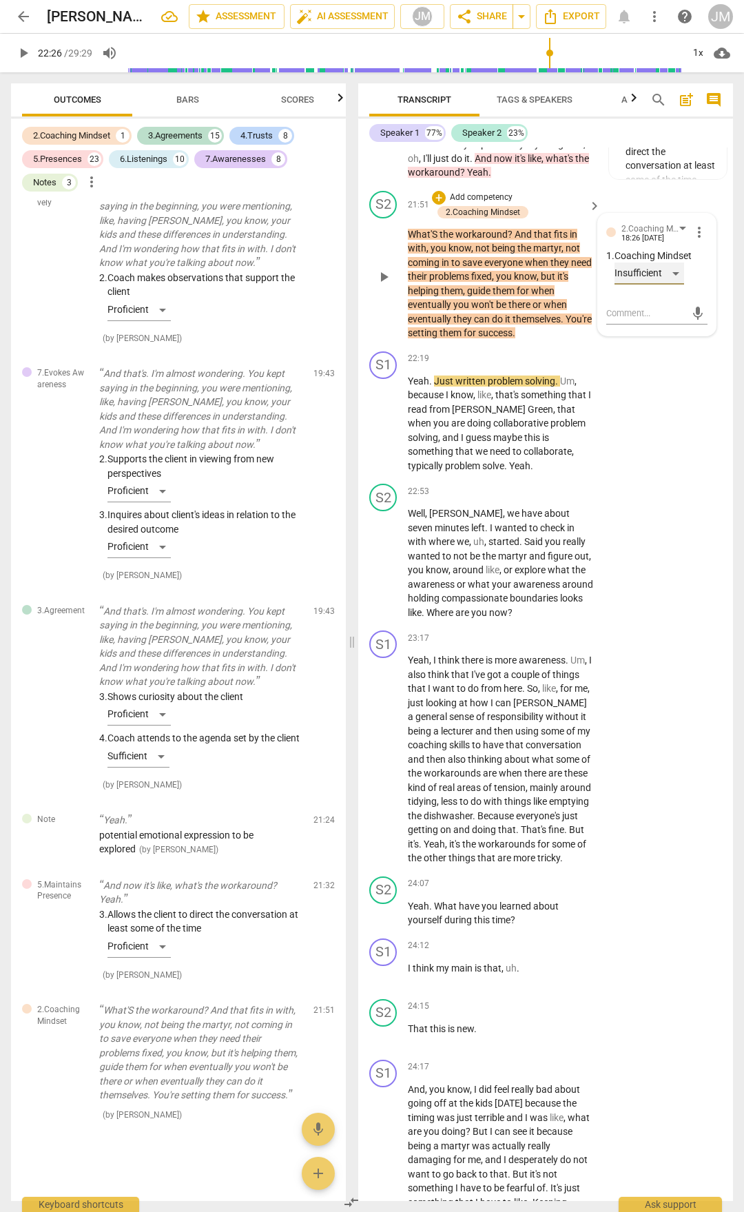
click at [669, 285] on div "Insufficient" at bounding box center [650, 274] width 70 height 22
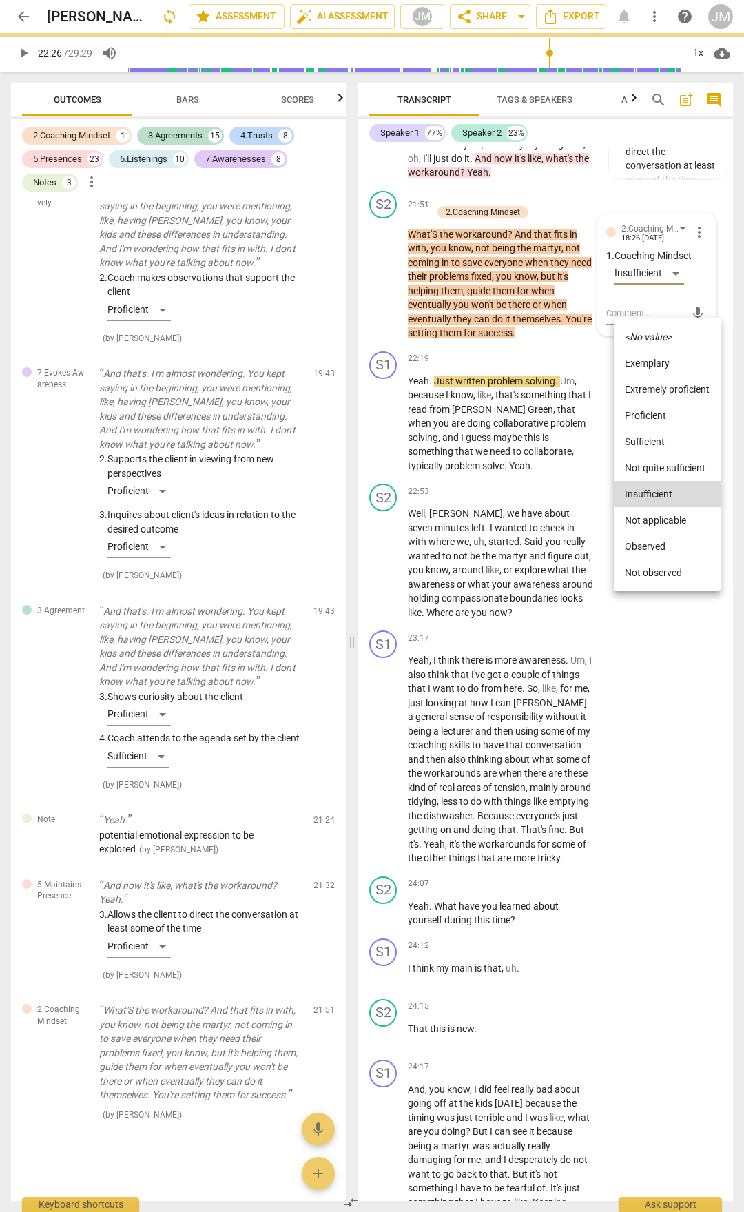
click at [670, 464] on li "Not quite sufficient" at bounding box center [667, 468] width 107 height 26
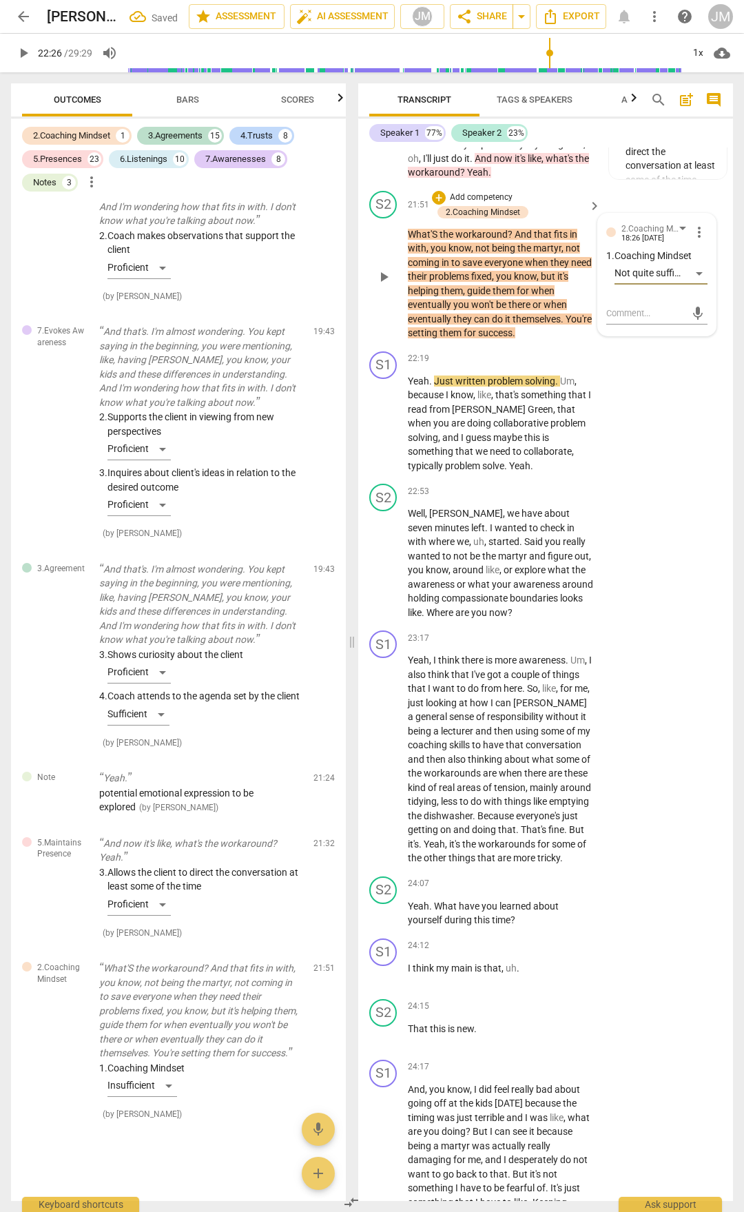
click at [660, 327] on div "mic" at bounding box center [656, 312] width 101 height 30
click at [658, 320] on textarea at bounding box center [645, 313] width 79 height 13
type textarea "t"
type textarea "th"
type textarea "thi"
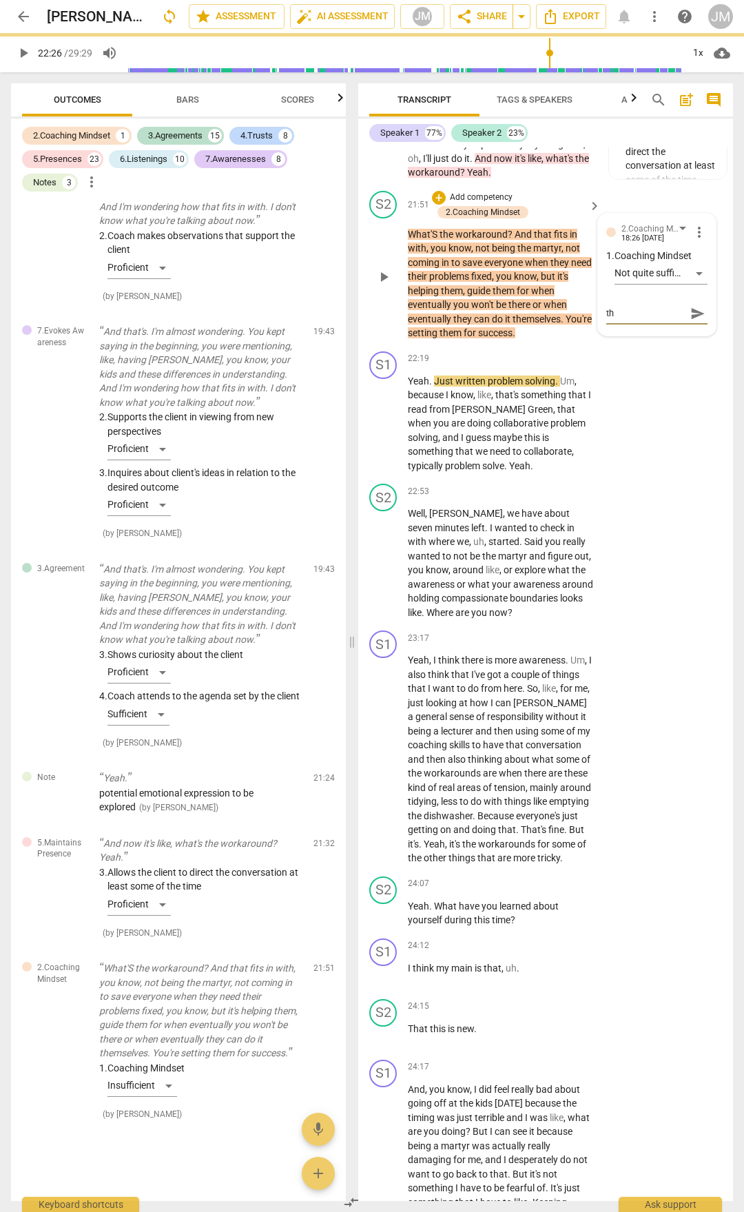
type textarea "thi"
type textarea "this"
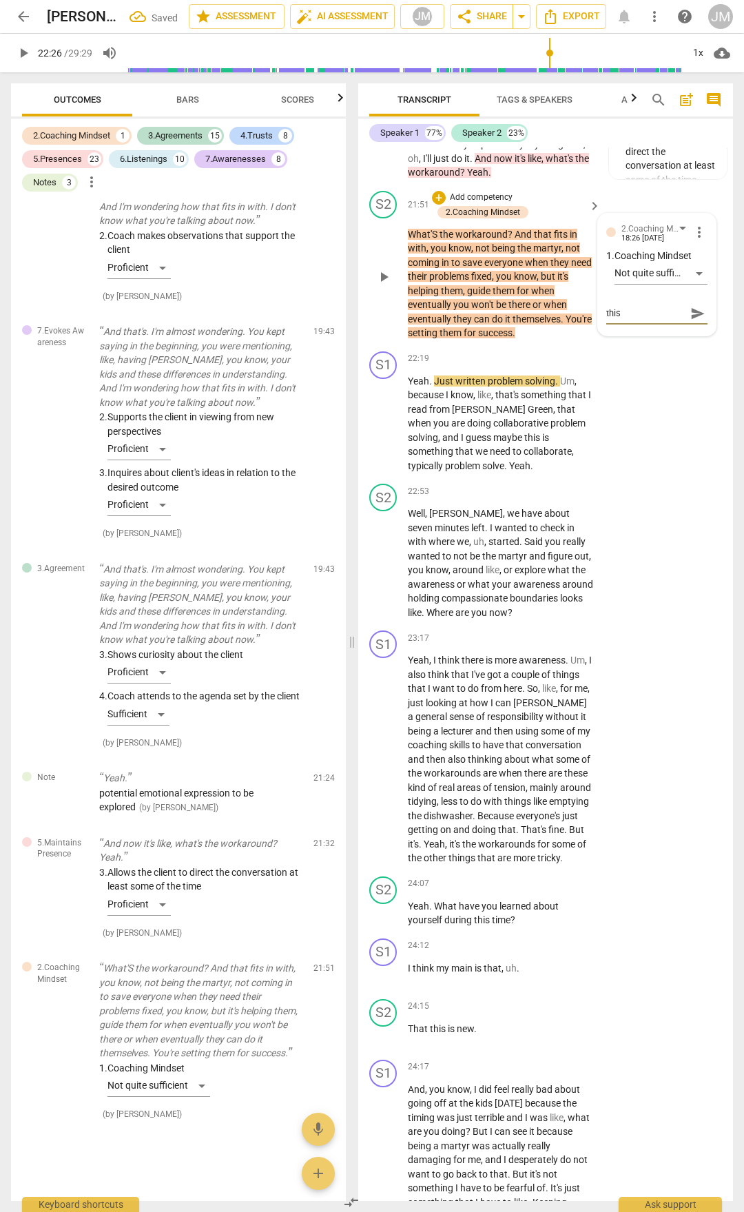
type textarea "this w"
type textarea "this wa"
type textarea "this was"
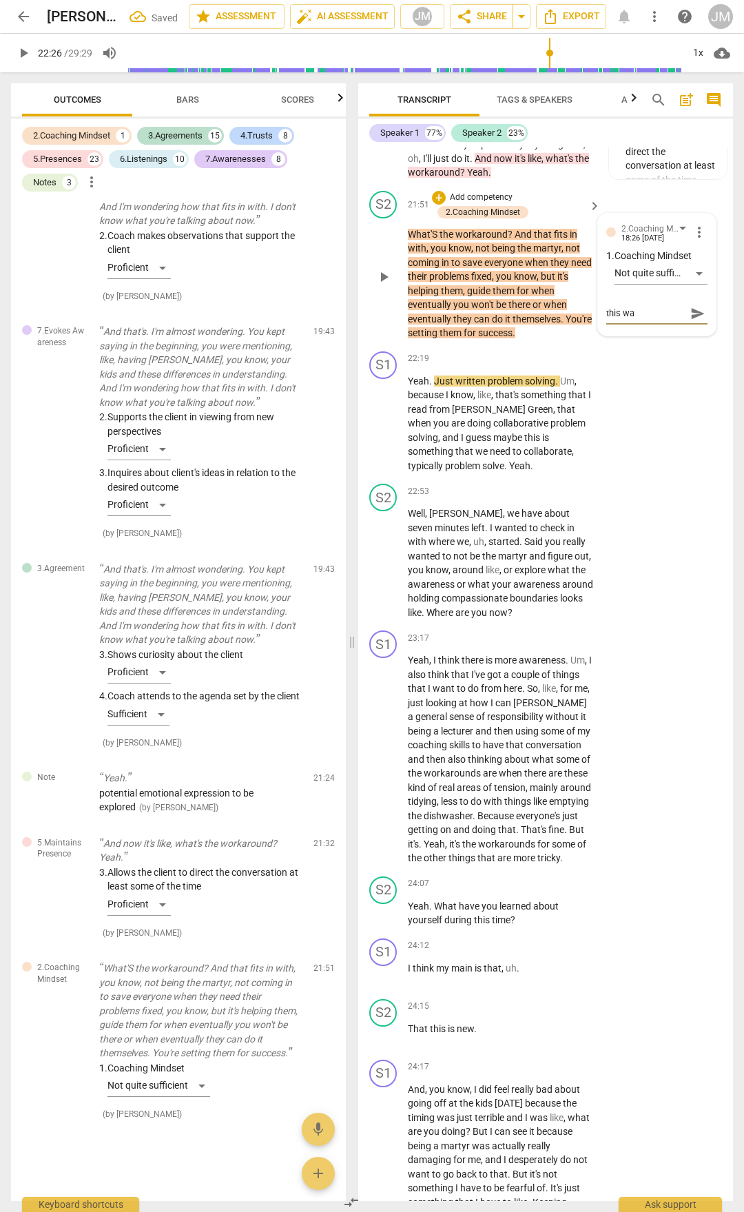
type textarea "this was"
type textarea "this was l"
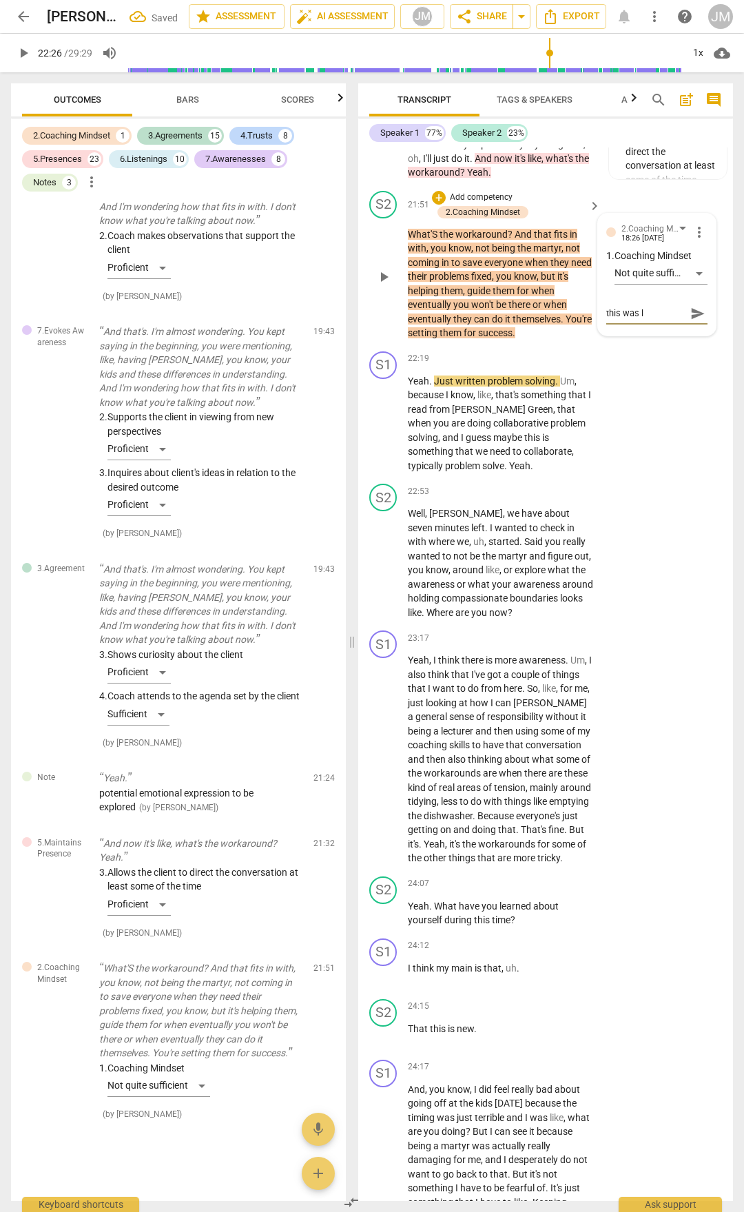
type textarea "this was le"
type textarea "this was lea"
type textarea "this was lead"
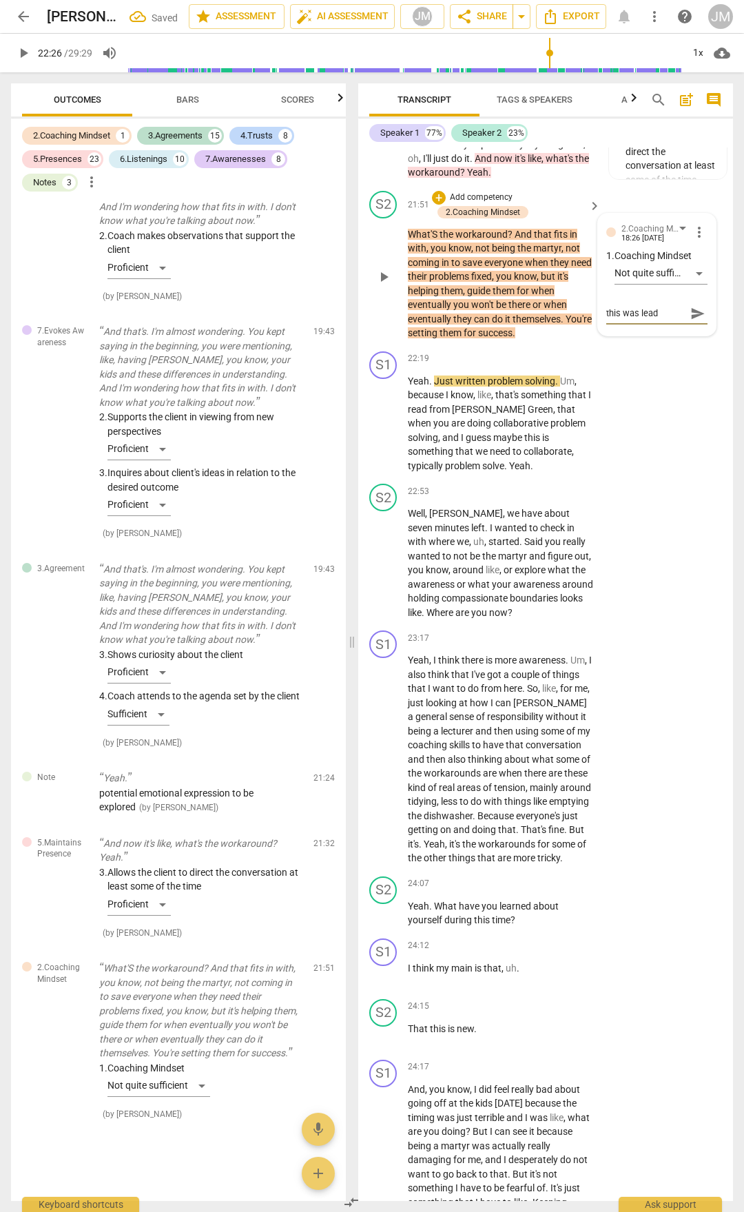
type textarea "this was leadd"
type textarea "this was leaddi"
type textarea "this was [PERSON_NAME]"
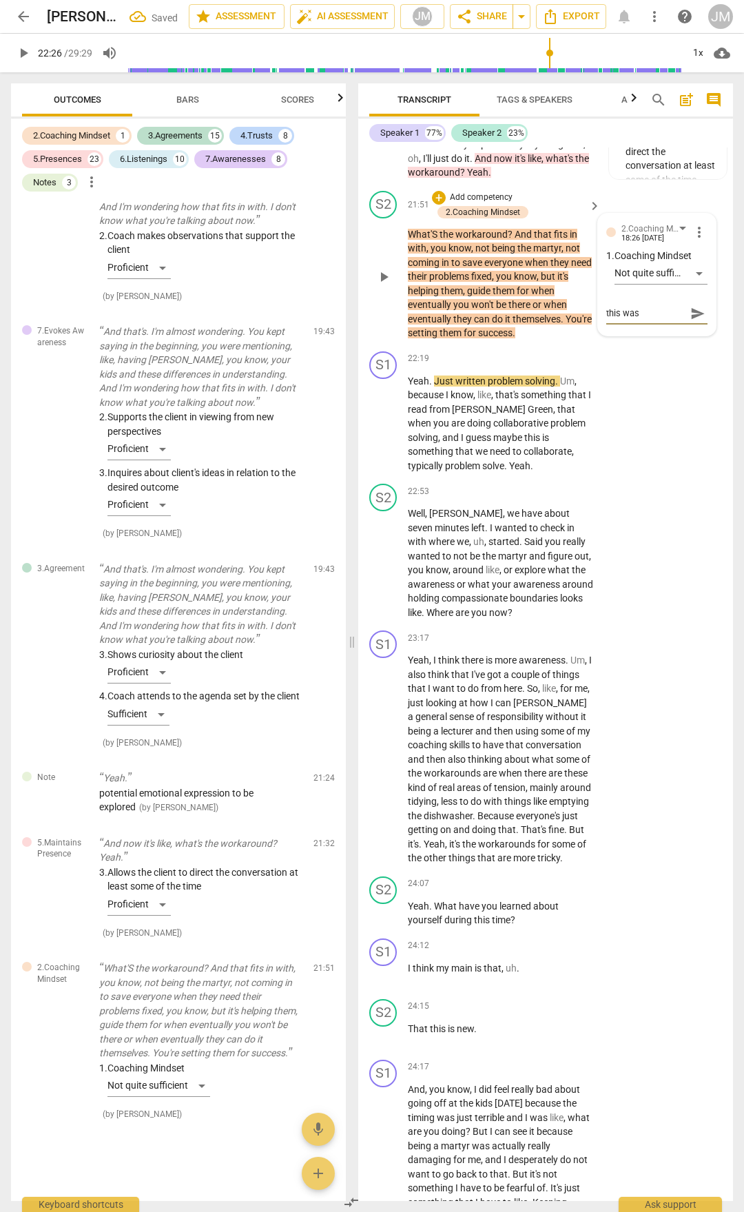
type textarea "this was leadding"
type textarea "this was [PERSON_NAME]"
type textarea "this was leaddi"
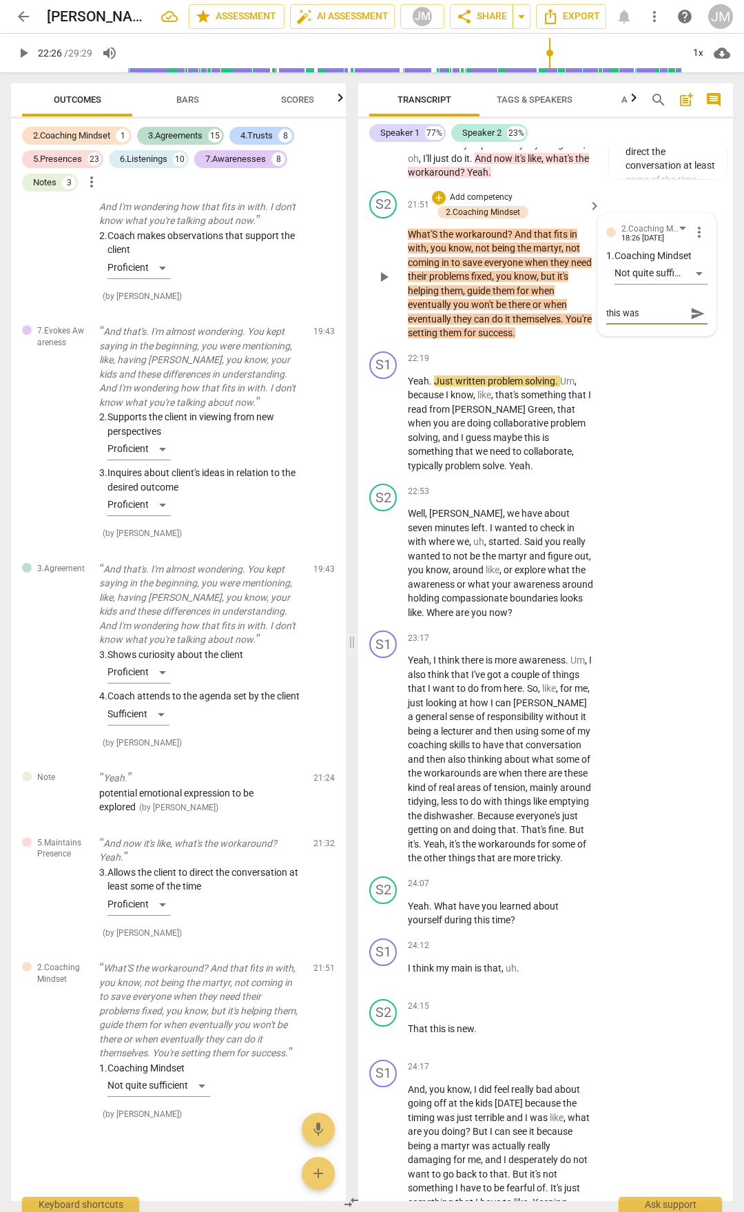
type textarea "this was leaddi"
type textarea "this was leadd"
type textarea "this was lead"
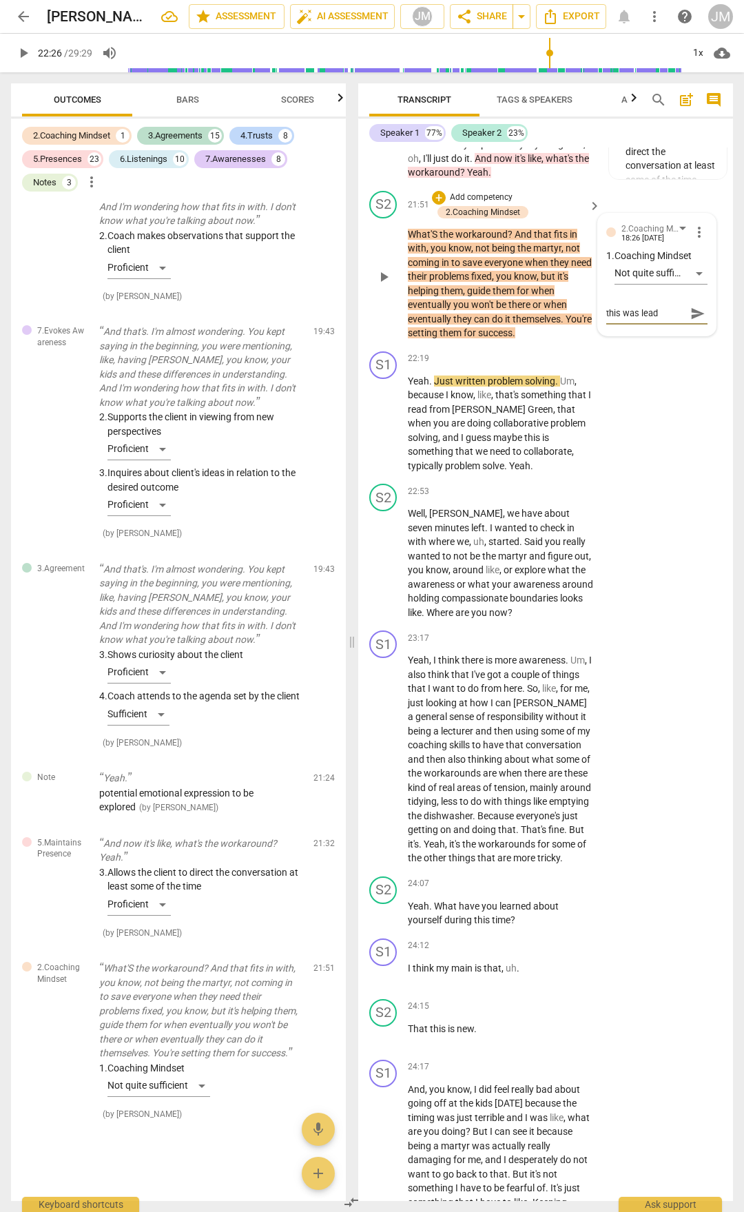
type textarea "this was leadi"
type textarea "this was leadin"
type textarea "this was leading"
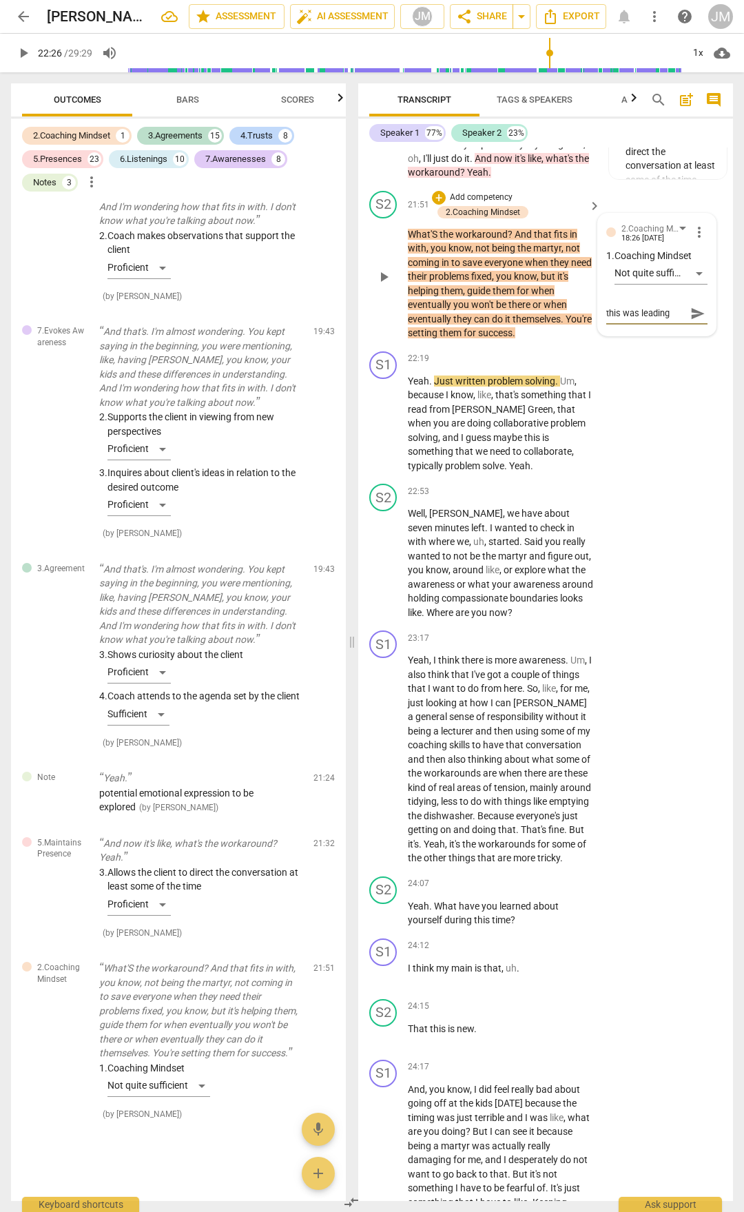
type textarea "this was leading"
click at [695, 321] on span "send" at bounding box center [697, 313] width 15 height 15
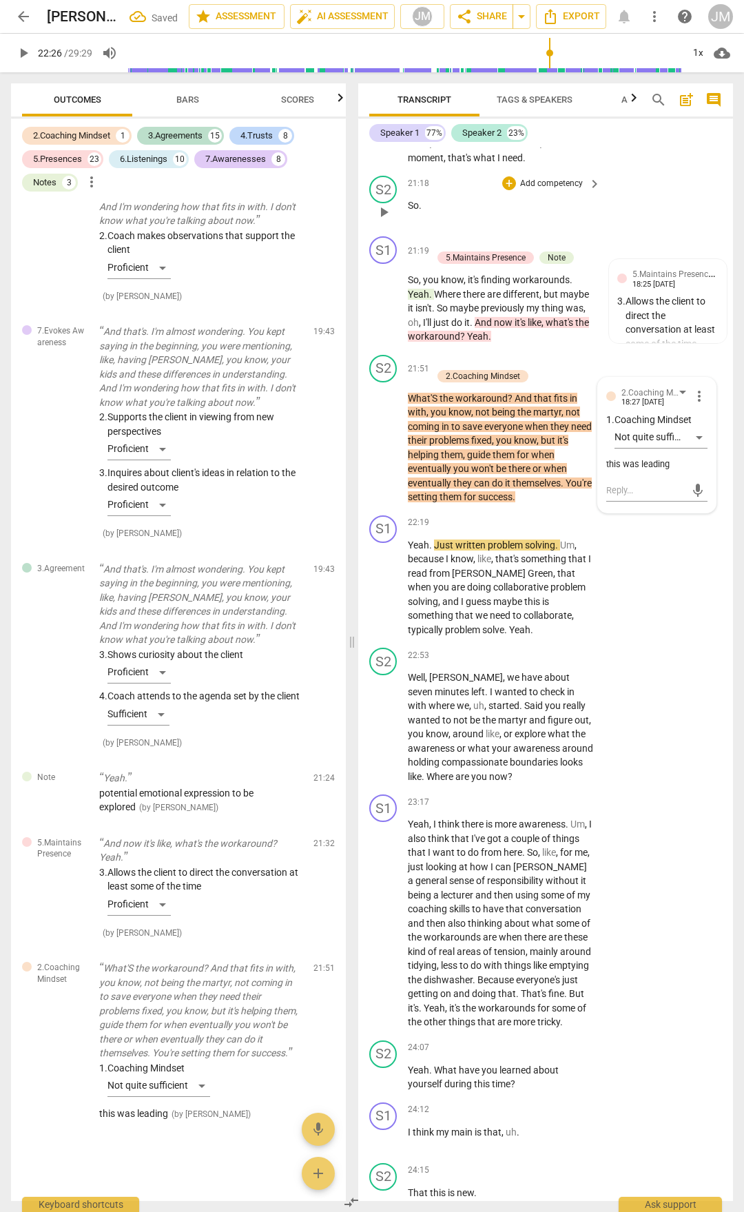
scroll to position [7795, 0]
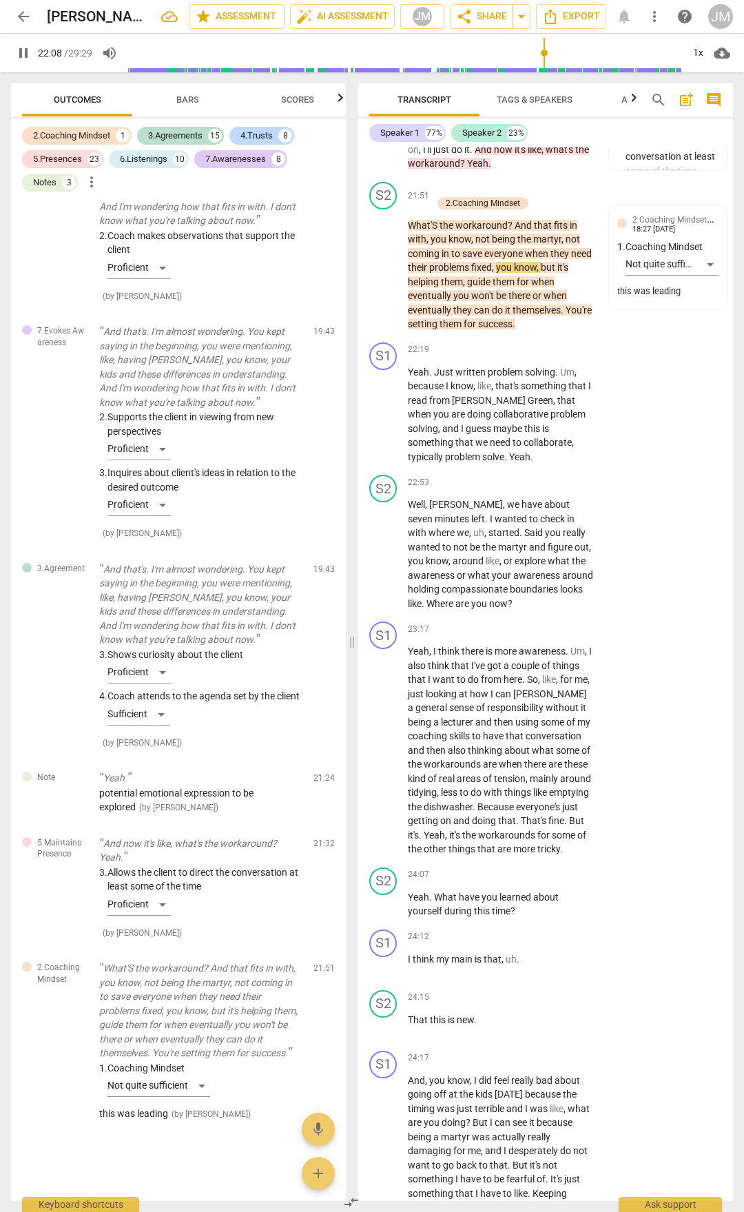
scroll to position [8226, 0]
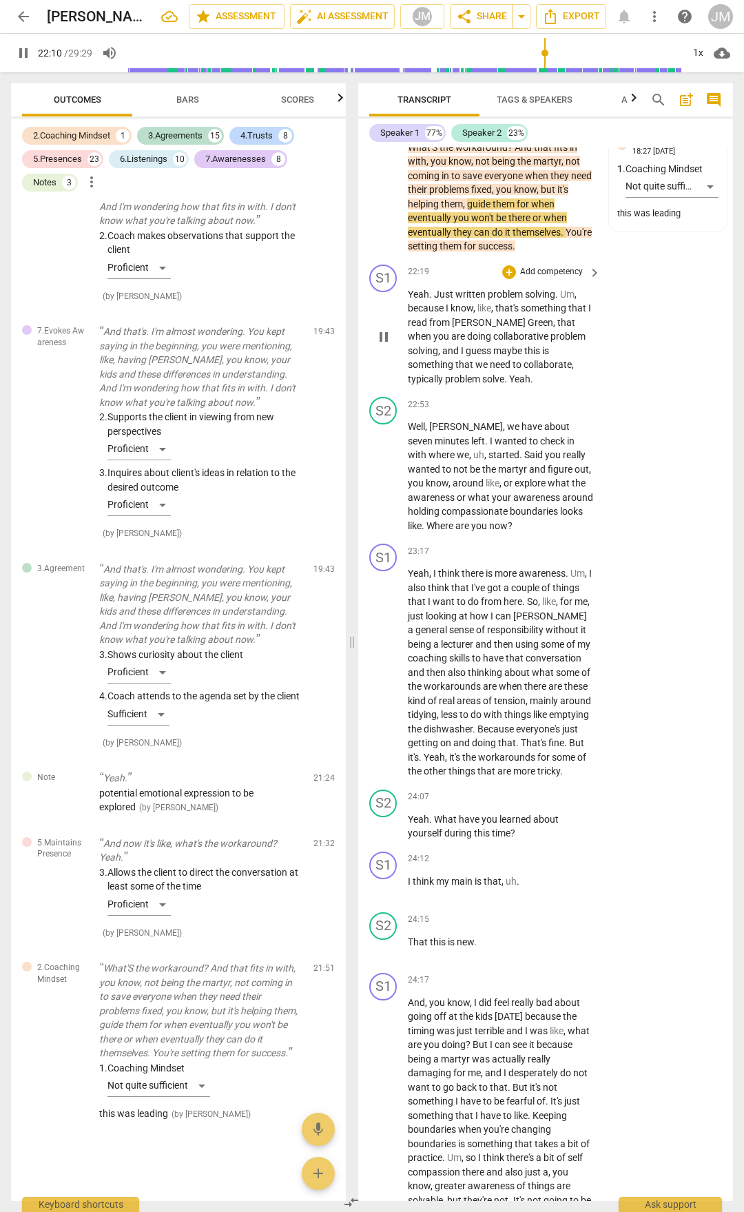
click at [382, 345] on span "pause" at bounding box center [384, 337] width 17 height 17
click at [660, 907] on div "S1 play_arrow pause 24:12 + Add competency keyboard_arrow_right I think my main…" at bounding box center [545, 876] width 375 height 61
click at [381, 345] on span "play_arrow" at bounding box center [384, 337] width 17 height 17
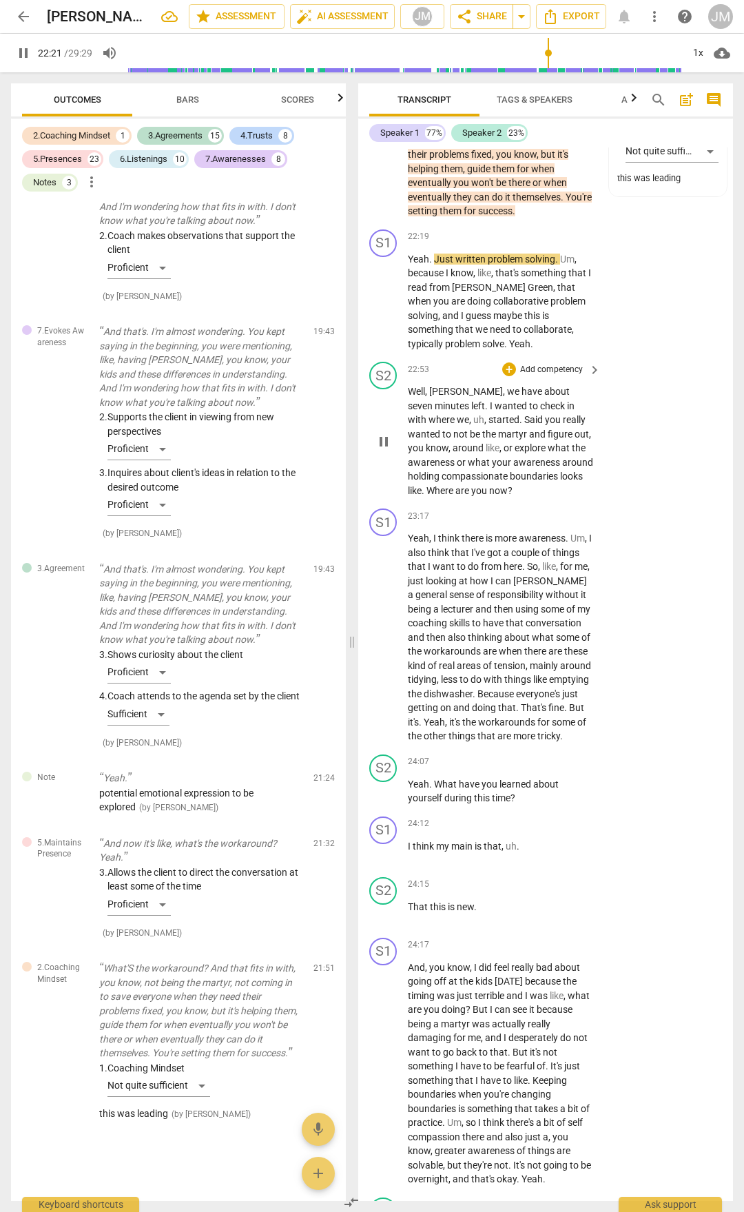
scroll to position [8295, 0]
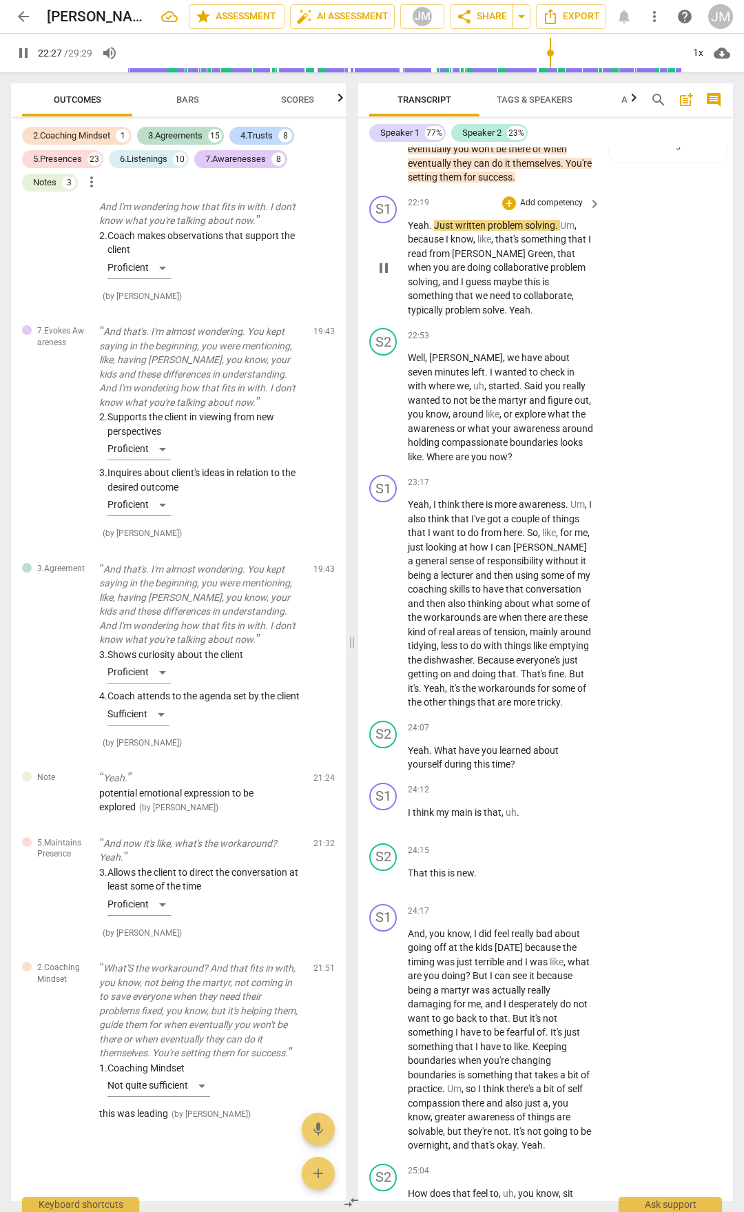
click at [378, 276] on span "pause" at bounding box center [384, 268] width 17 height 17
click at [378, 276] on span "play_arrow" at bounding box center [384, 268] width 17 height 17
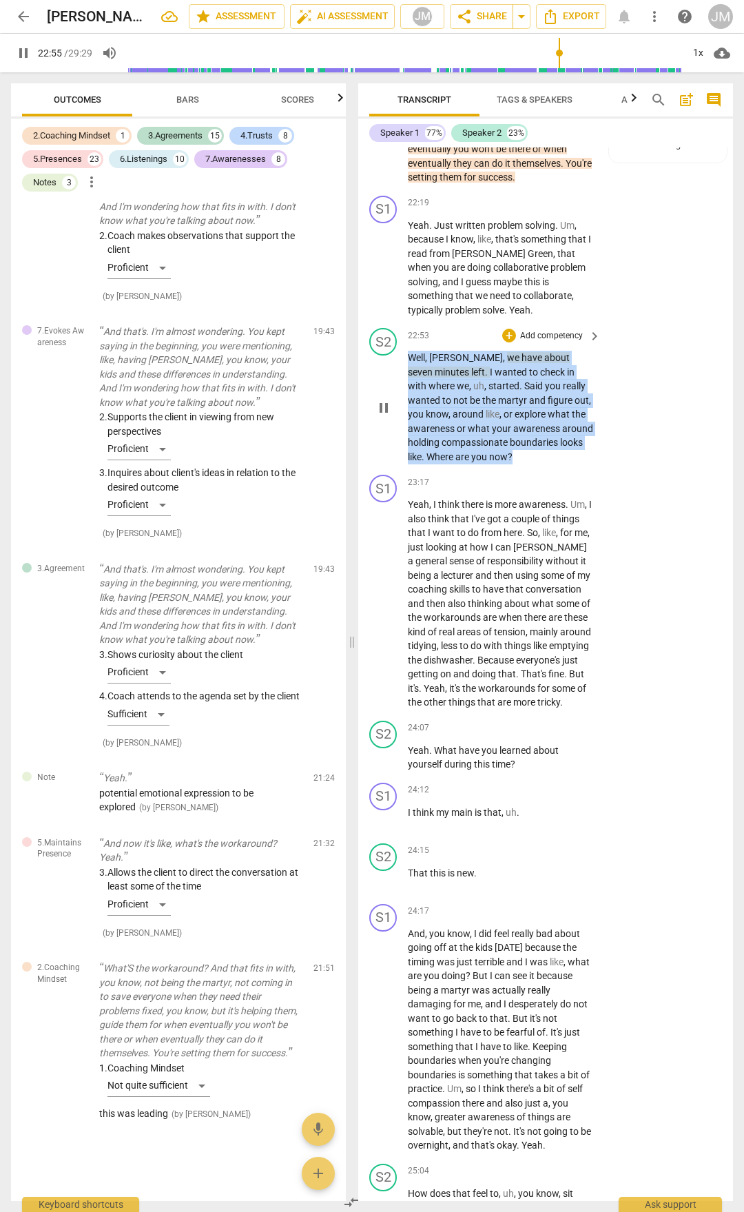
drag, startPoint x: 411, startPoint y: 577, endPoint x: 606, endPoint y: 679, distance: 219.1
click at [606, 469] on div "S2 play_arrow pause 22:53 + Add competency keyboard_arrow_right Well , [PERSON_…" at bounding box center [545, 395] width 375 height 147
click at [507, 342] on div "+" at bounding box center [509, 336] width 14 height 14
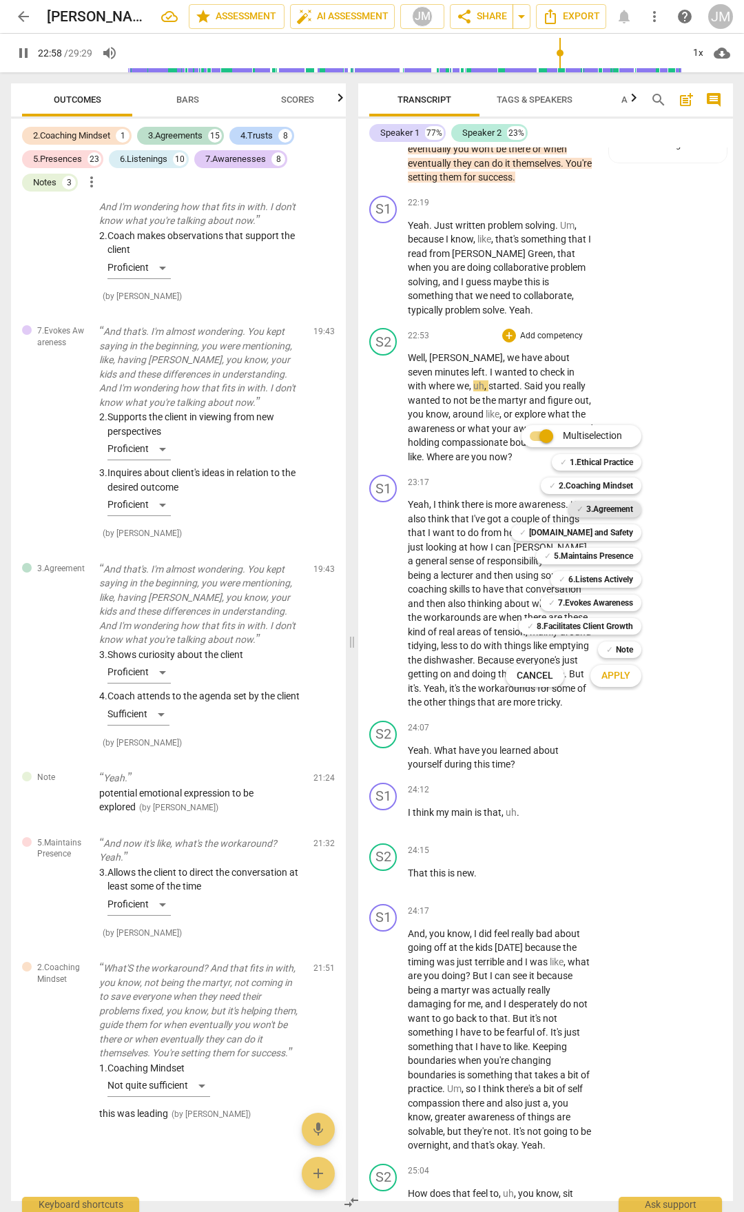
click at [620, 511] on b "3.Agreement" at bounding box center [609, 509] width 47 height 17
click at [615, 628] on b "8.Facilitates Client Growth" at bounding box center [585, 626] width 96 height 17
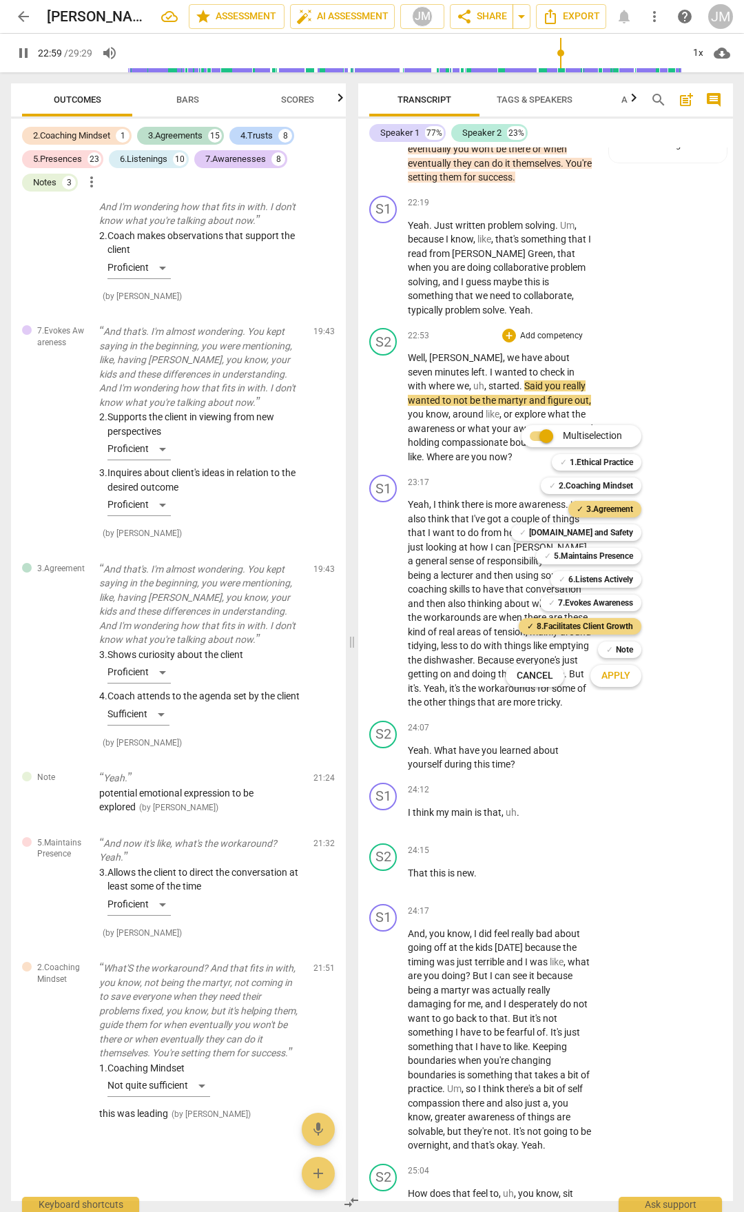
click at [628, 684] on button "Apply" at bounding box center [616, 676] width 51 height 25
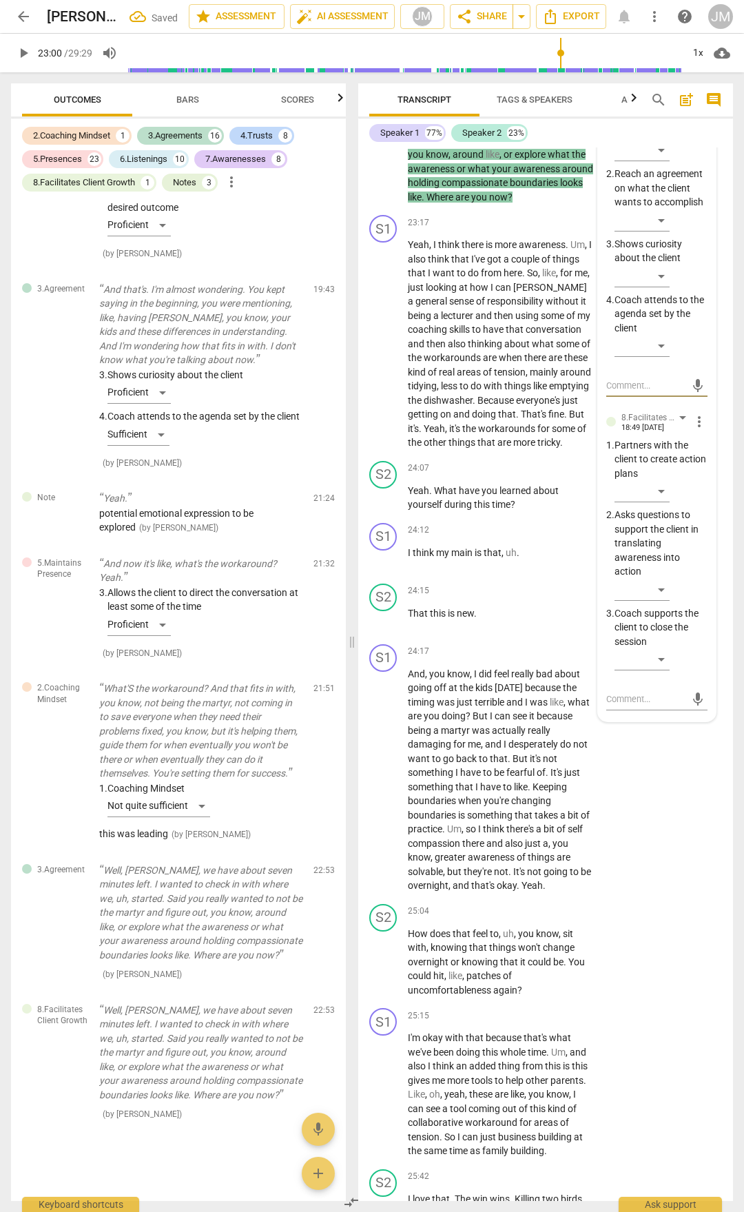
scroll to position [8571, 0]
click at [664, 356] on div "​" at bounding box center [642, 345] width 55 height 22
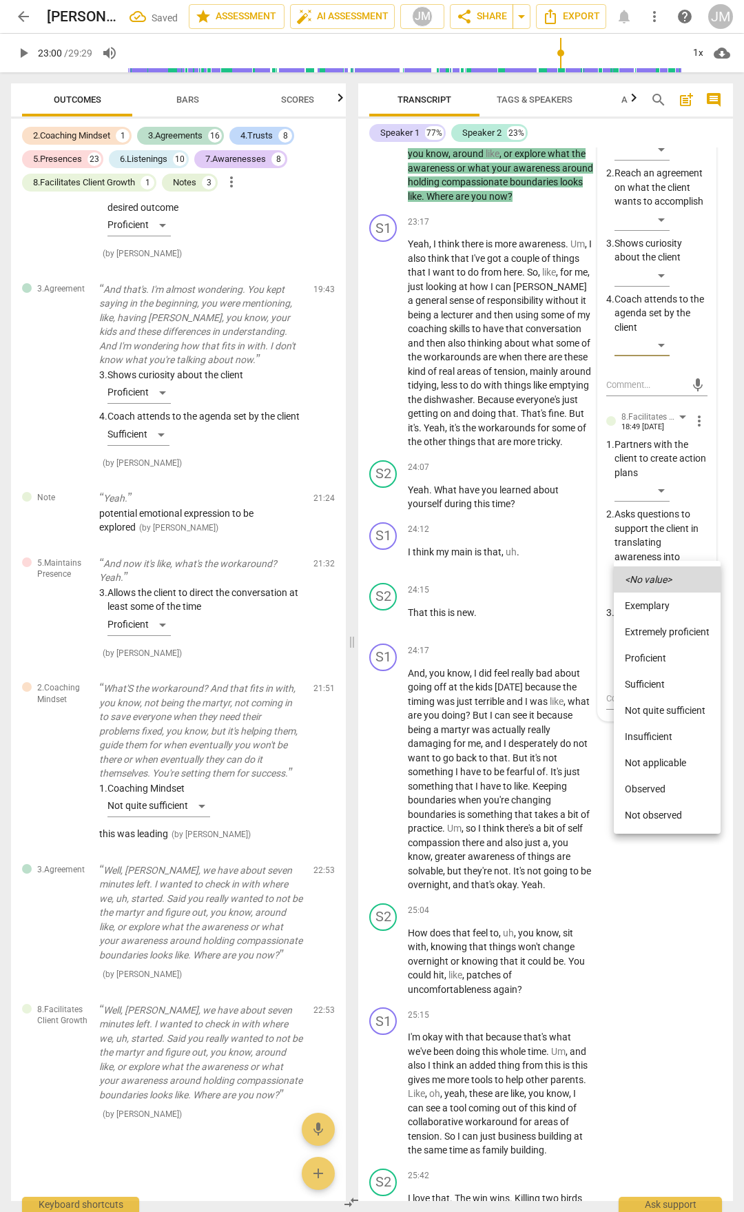
click at [646, 659] on li "Proficient" at bounding box center [667, 658] width 107 height 26
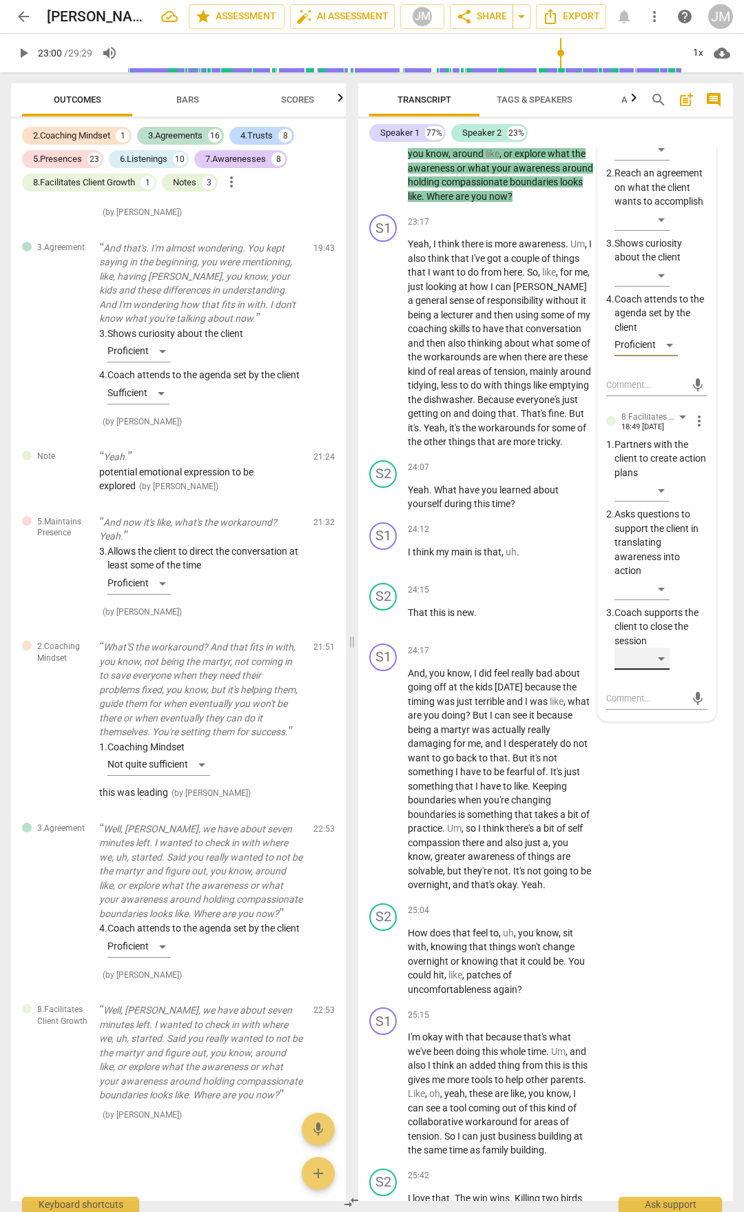
click at [668, 670] on div "​" at bounding box center [642, 659] width 55 height 22
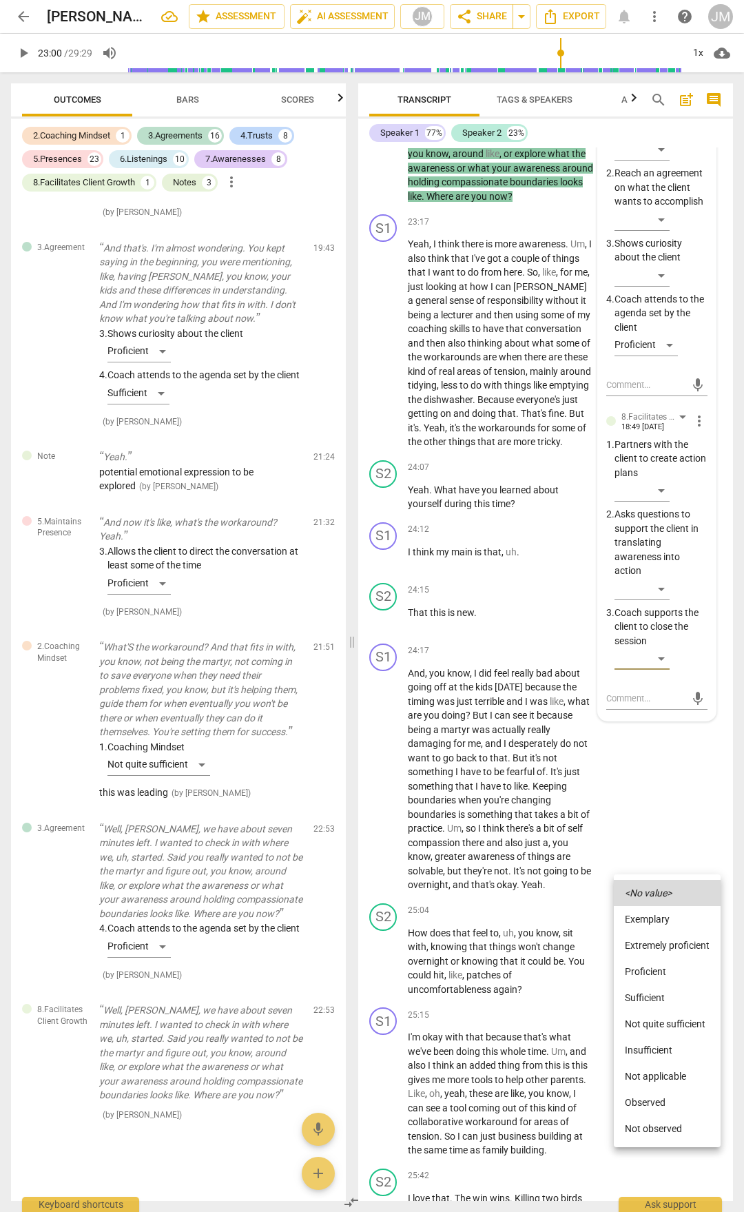
click at [670, 967] on li "Proficient" at bounding box center [667, 971] width 107 height 26
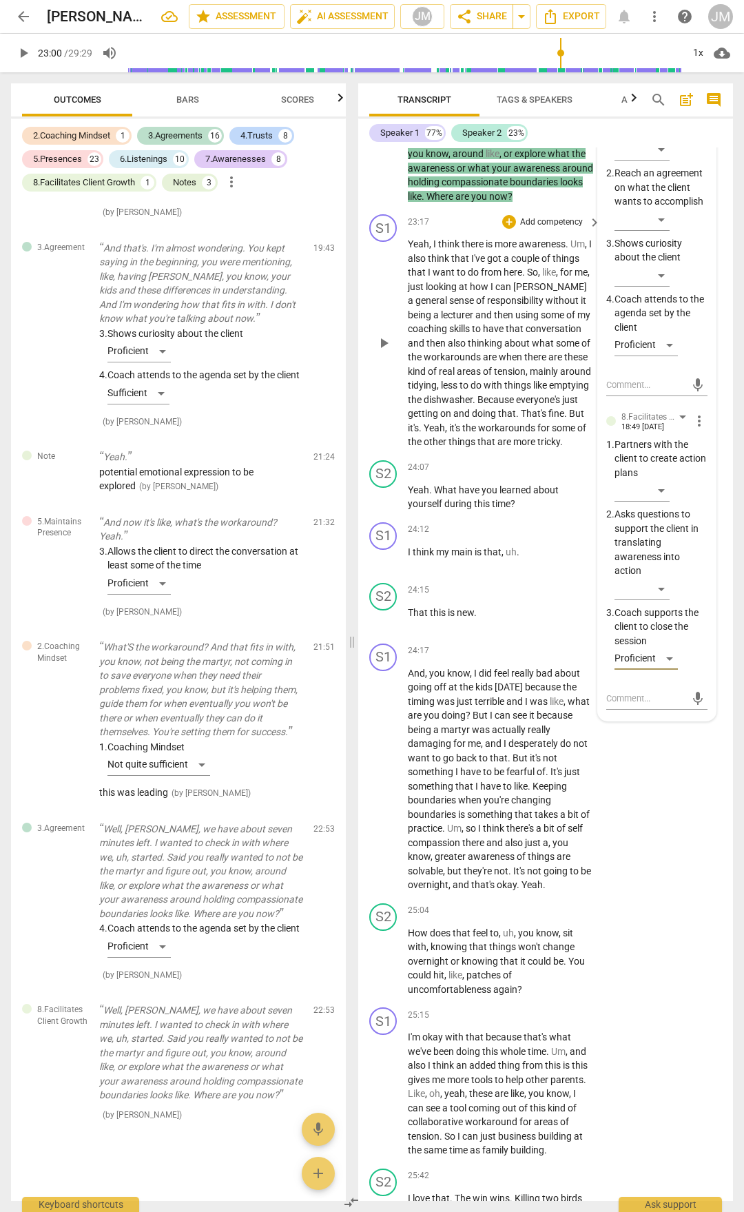
click at [393, 445] on div "play_arrow pause" at bounding box center [390, 343] width 35 height 203
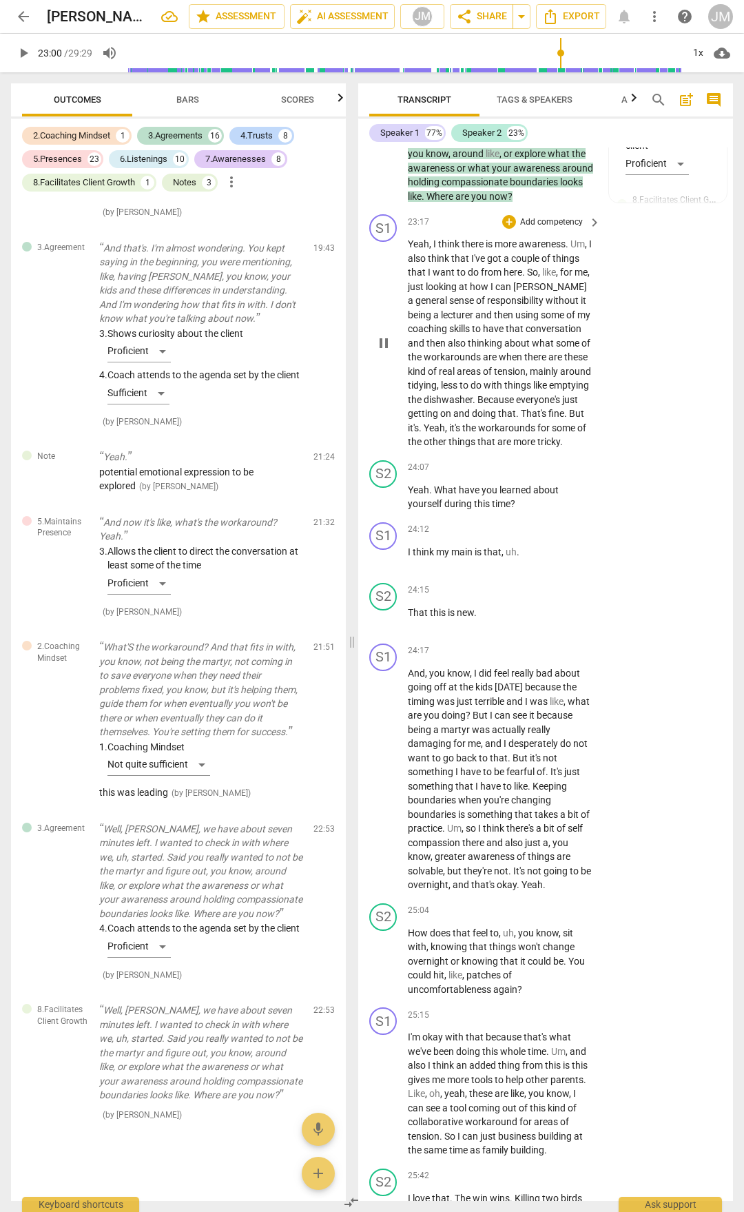
click at [392, 351] on span "pause" at bounding box center [384, 343] width 17 height 17
click at [393, 351] on span "play_arrow" at bounding box center [384, 343] width 22 height 17
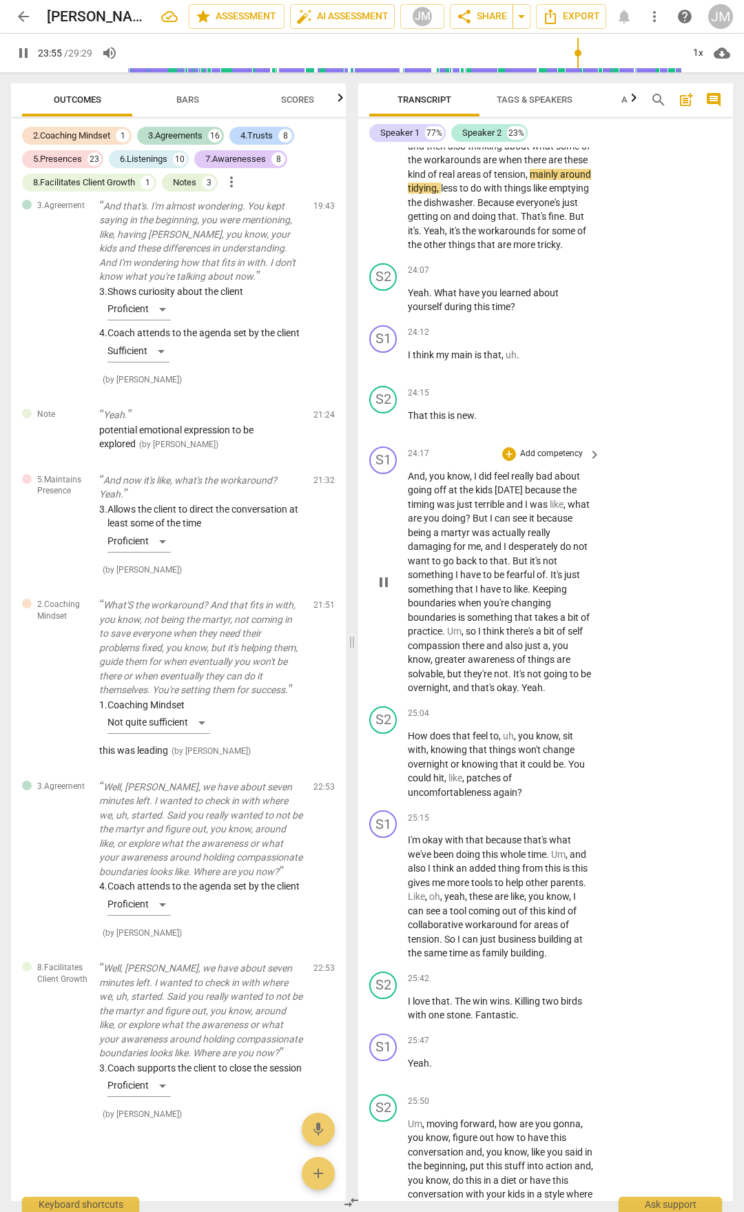
scroll to position [8708, 0]
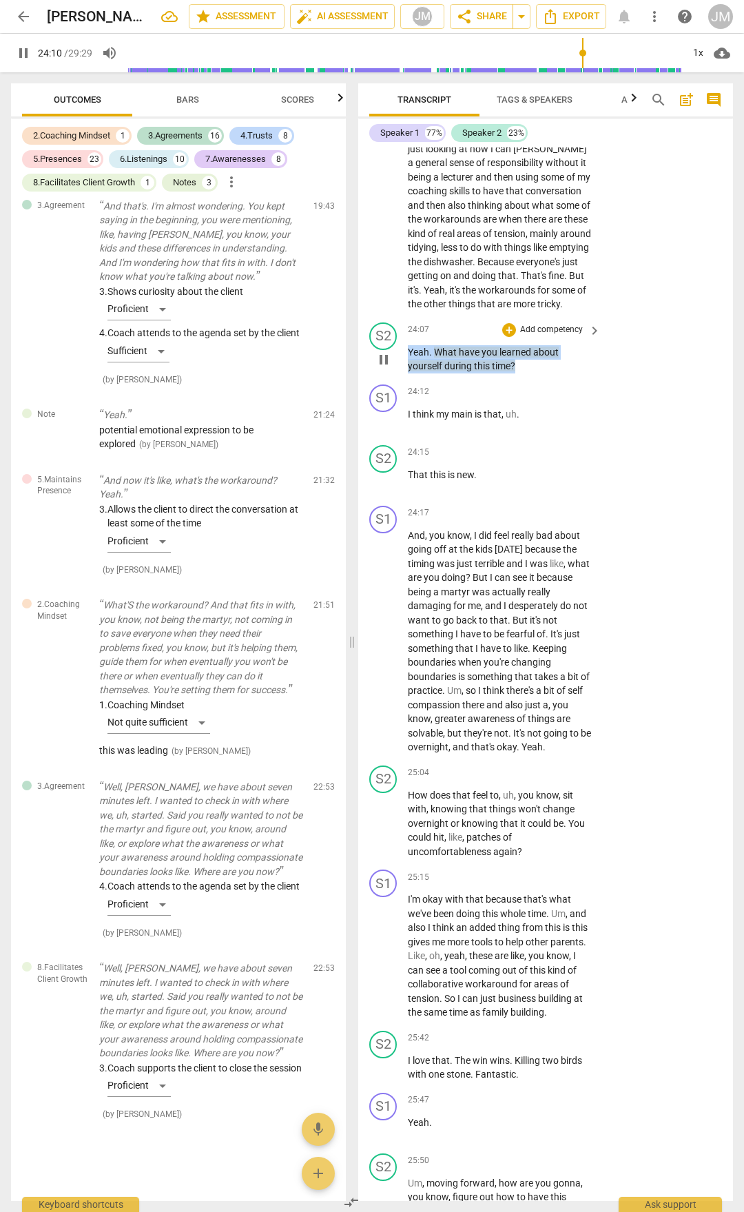
drag, startPoint x: 524, startPoint y: 616, endPoint x: 404, endPoint y: 596, distance: 120.9
click at [404, 379] on div "S2 play_arrow pause 24:07 + Add competency keyboard_arrow_right Yeah . What hav…" at bounding box center [545, 348] width 375 height 62
click at [511, 337] on div "+" at bounding box center [509, 330] width 14 height 14
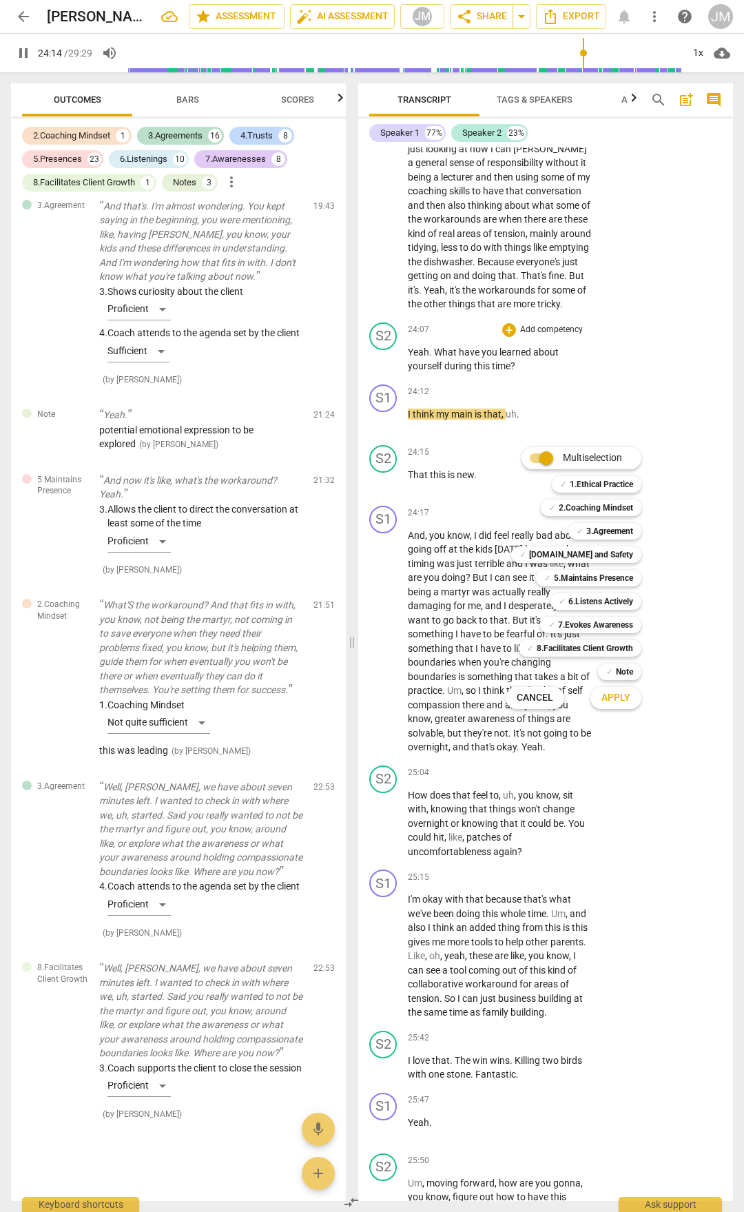
click at [505, 575] on div "Multiselection m ✓ 1.Ethical Practice 1 ✓ 2.Coaching Mindset 2 ✓ 3.Agreement 3 …" at bounding box center [583, 578] width 167 height 269
click at [442, 581] on div at bounding box center [372, 606] width 744 height 1212
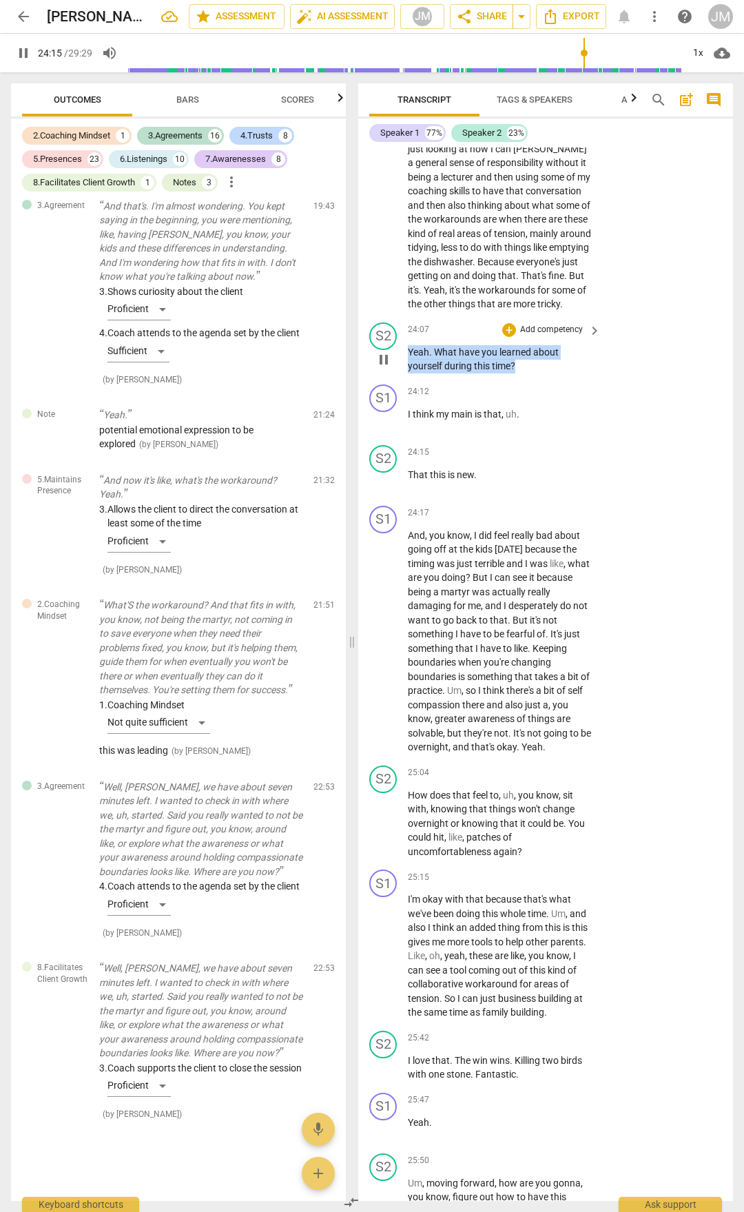
drag, startPoint x: 409, startPoint y: 597, endPoint x: 570, endPoint y: 622, distance: 162.5
click at [570, 379] on div "S2 play_arrow pause 24:07 + Add competency keyboard_arrow_right Yeah . What hav…" at bounding box center [545, 348] width 375 height 62
click at [509, 337] on div "+" at bounding box center [509, 330] width 14 height 14
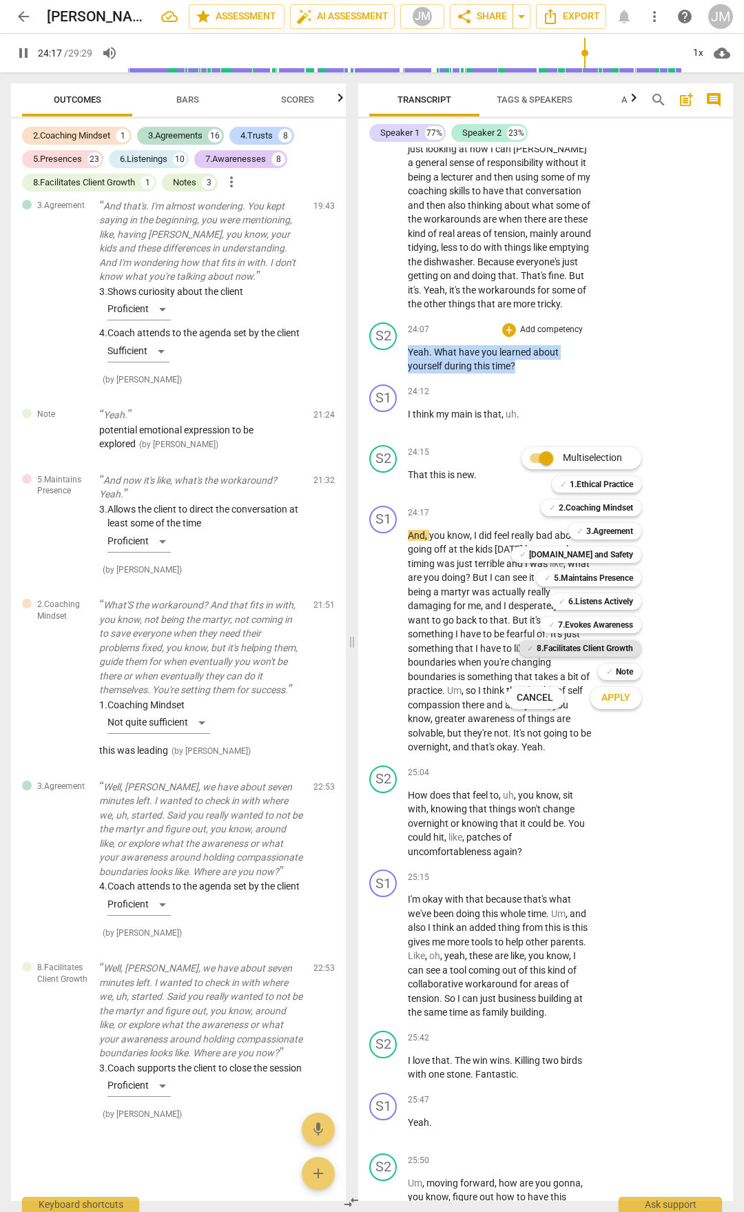
click at [569, 645] on b "8.Facilitates Client Growth" at bounding box center [585, 648] width 96 height 17
click at [580, 622] on b "7.Evokes Awareness" at bounding box center [595, 625] width 75 height 17
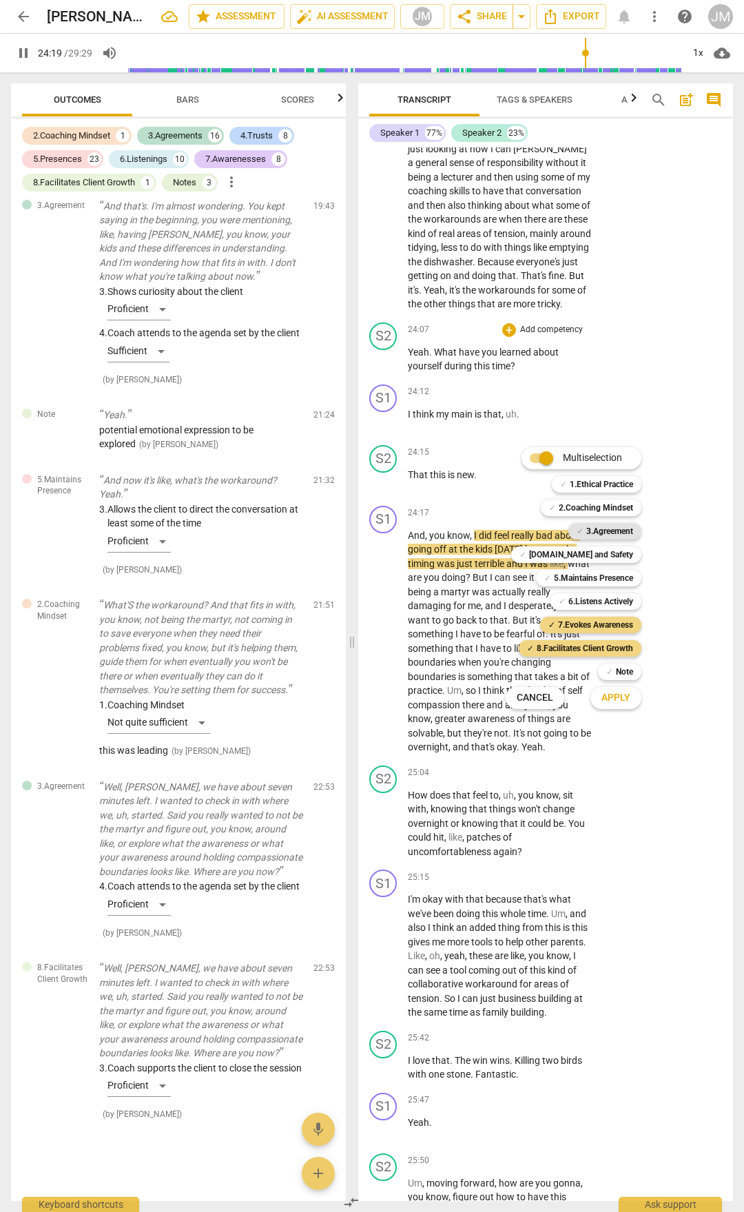
click at [630, 527] on b "3.Agreement" at bounding box center [609, 531] width 47 height 17
click at [625, 583] on b "5.Maintains Presence" at bounding box center [593, 578] width 79 height 17
click at [616, 699] on span "Apply" at bounding box center [616, 698] width 29 height 14
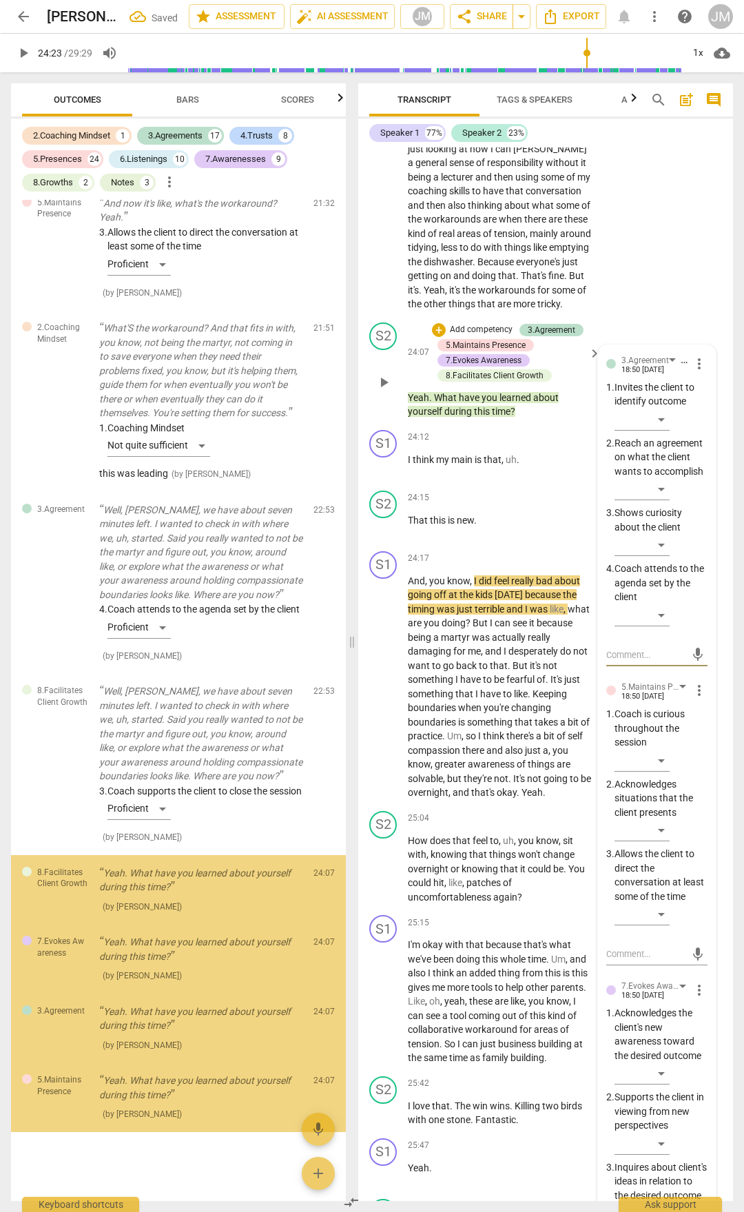
scroll to position [9437, 0]
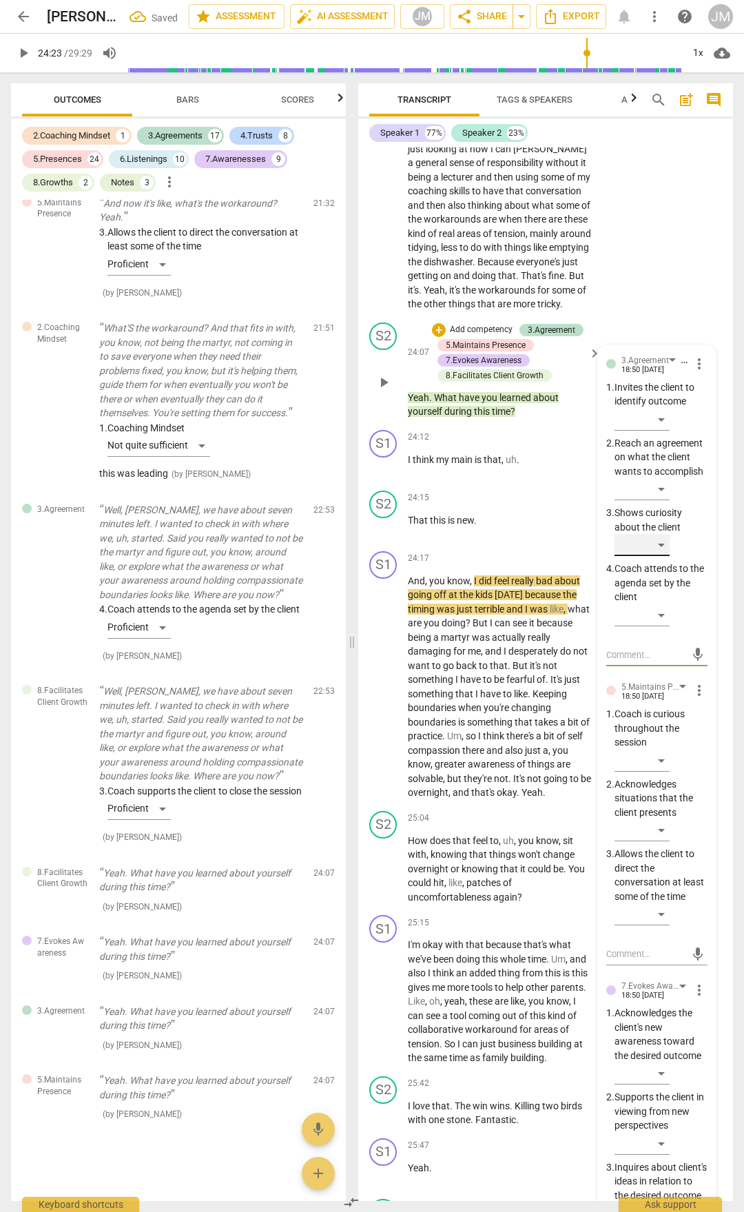
click at [662, 556] on div "​" at bounding box center [642, 545] width 55 height 22
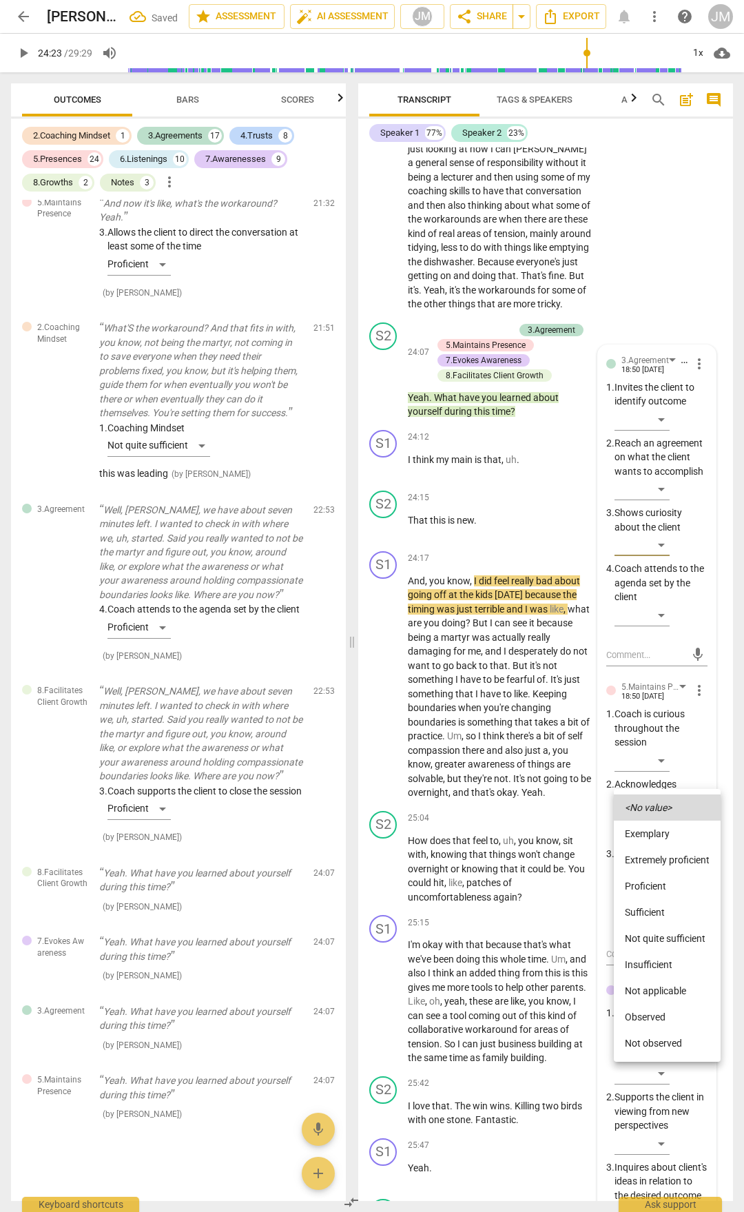
click at [657, 888] on li "Proficient" at bounding box center [667, 886] width 107 height 26
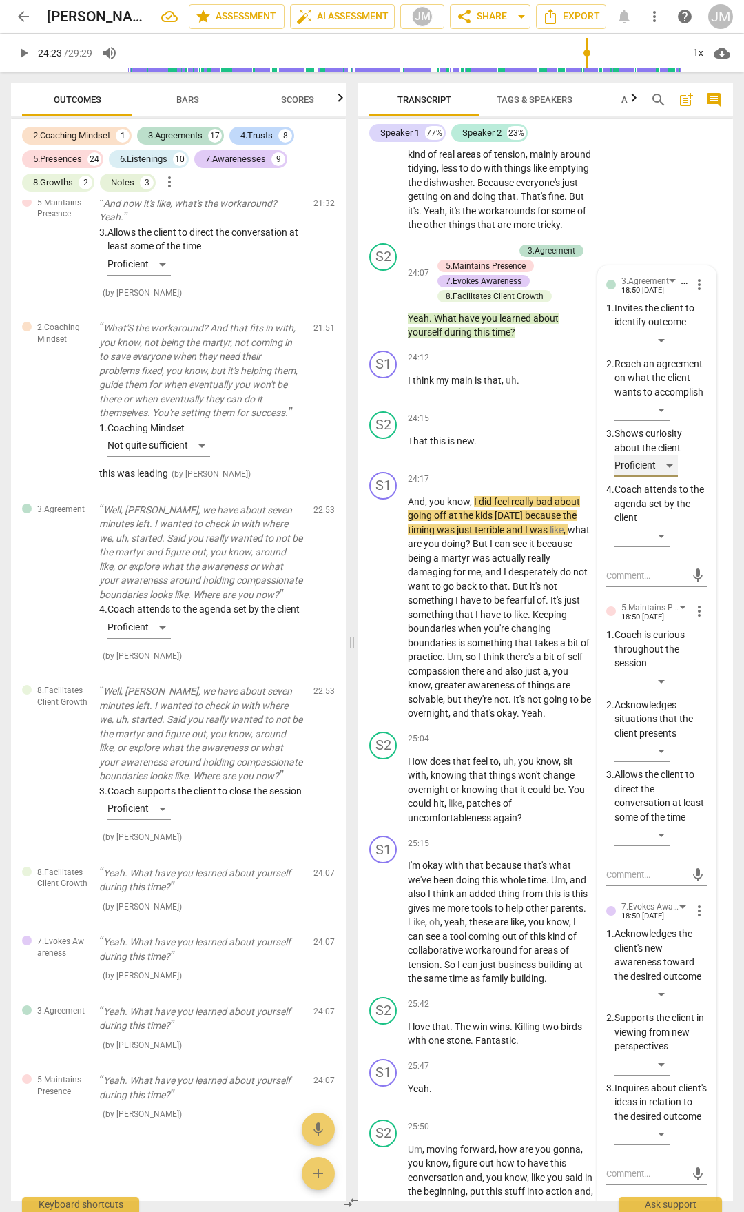
scroll to position [8915, 0]
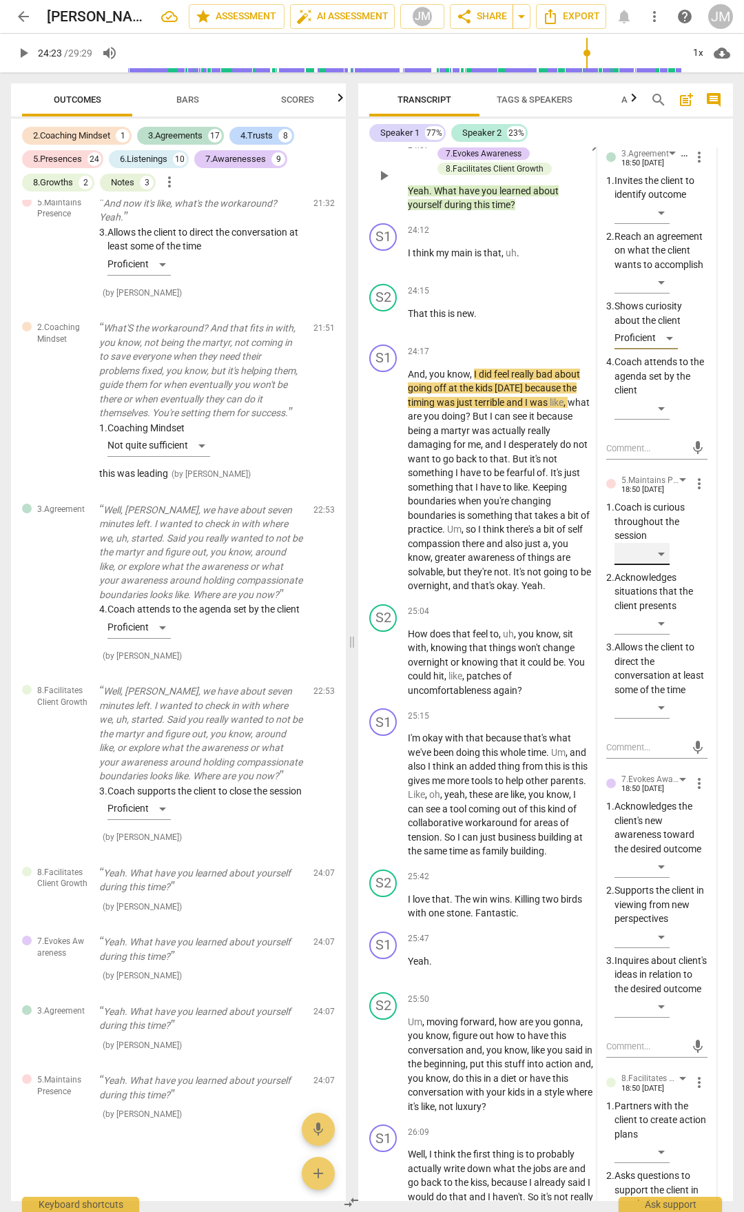
click at [664, 565] on div "​" at bounding box center [642, 554] width 55 height 22
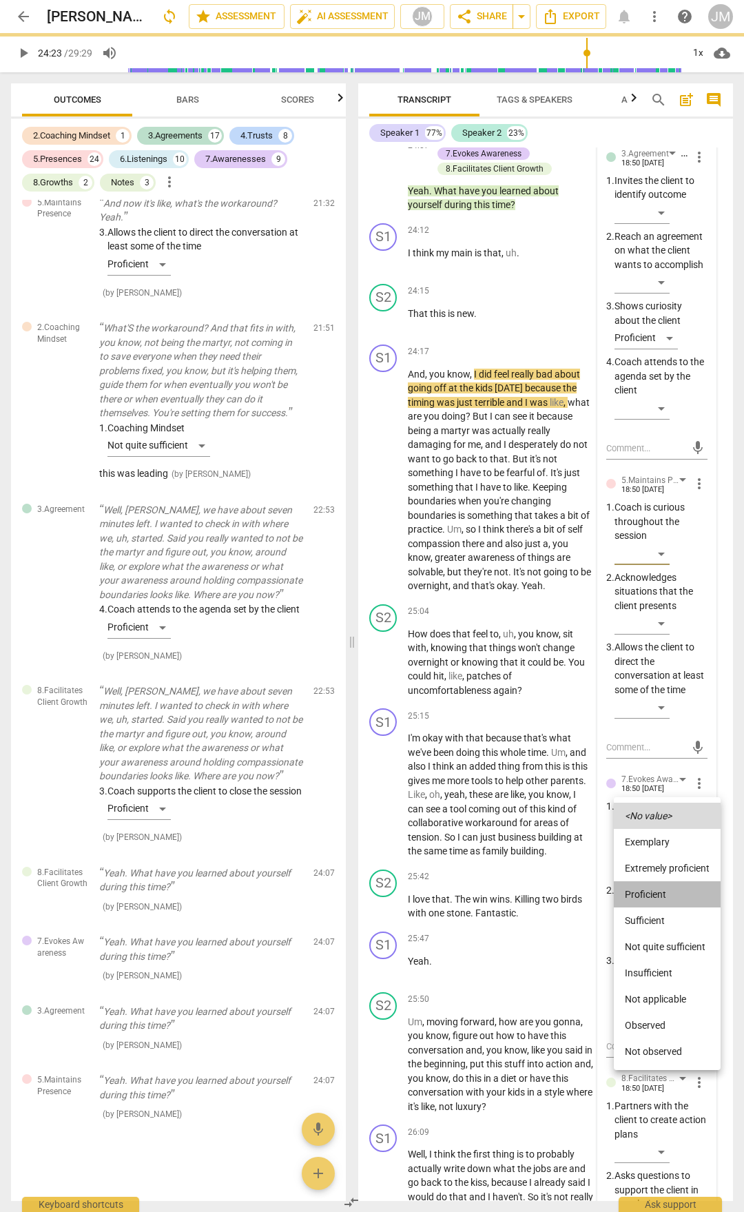
click at [653, 896] on li "Proficient" at bounding box center [667, 894] width 107 height 26
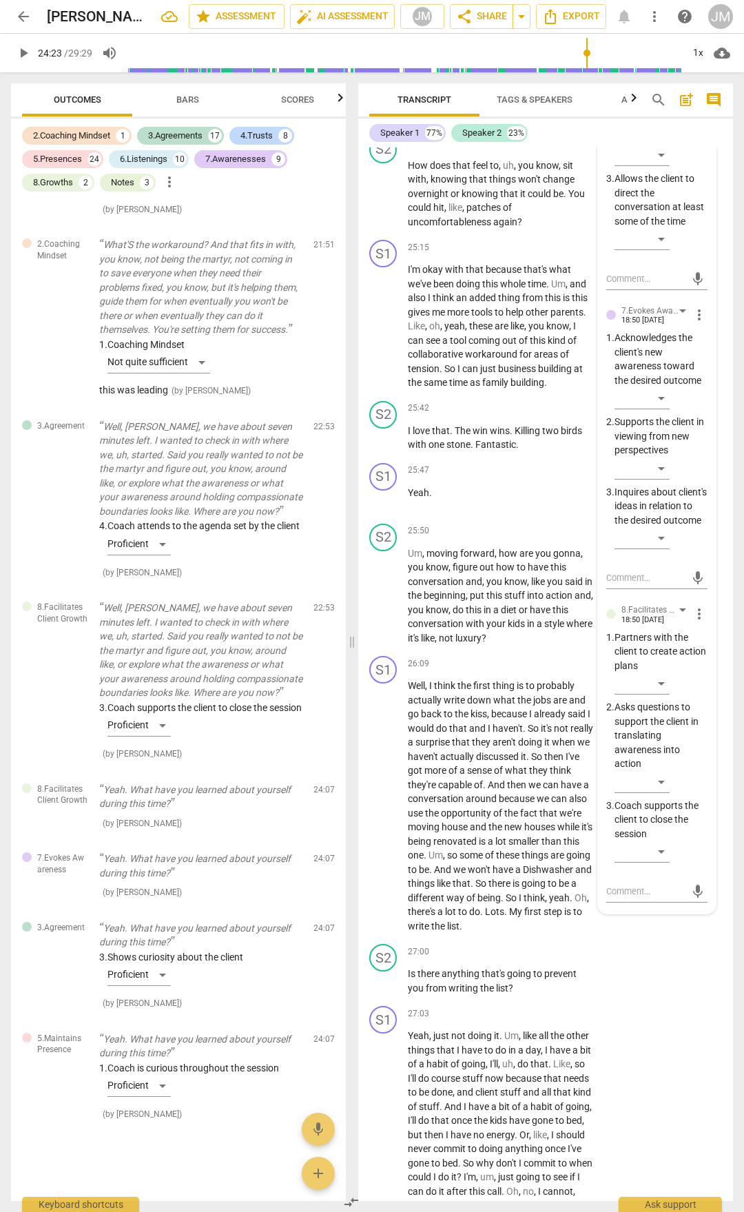
scroll to position [9397, 0]
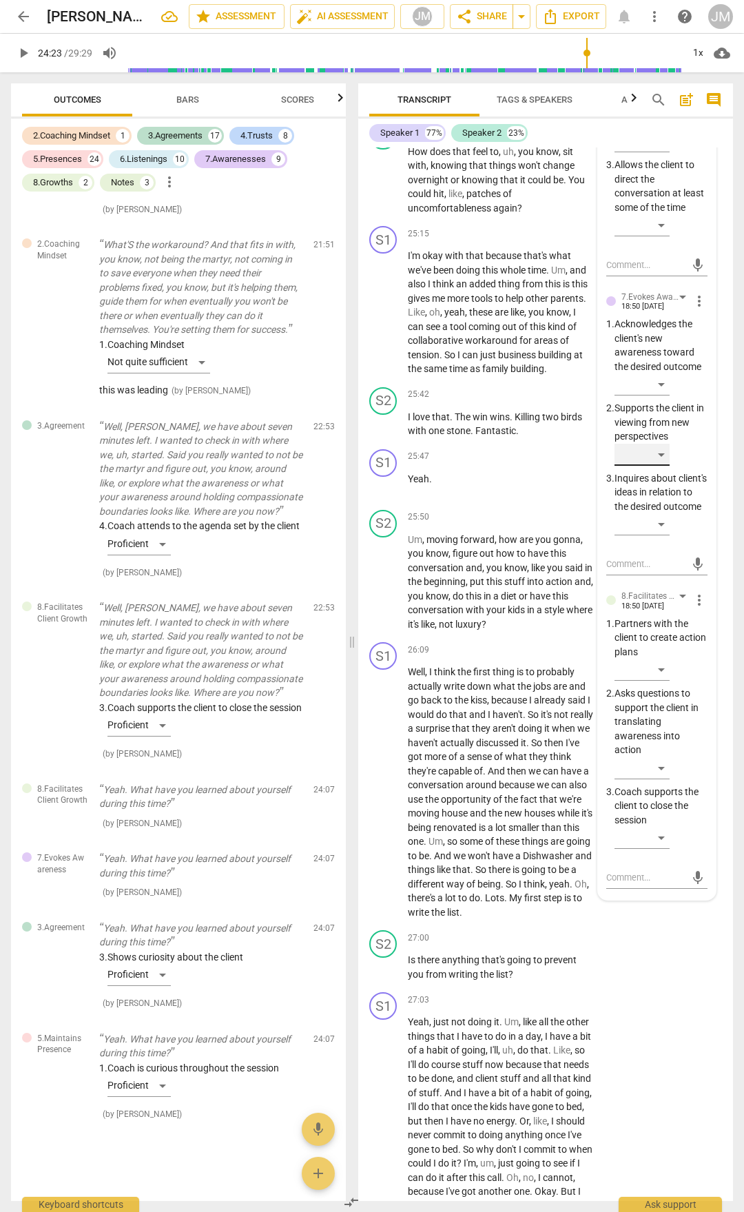
click at [660, 466] on div "​" at bounding box center [642, 455] width 55 height 22
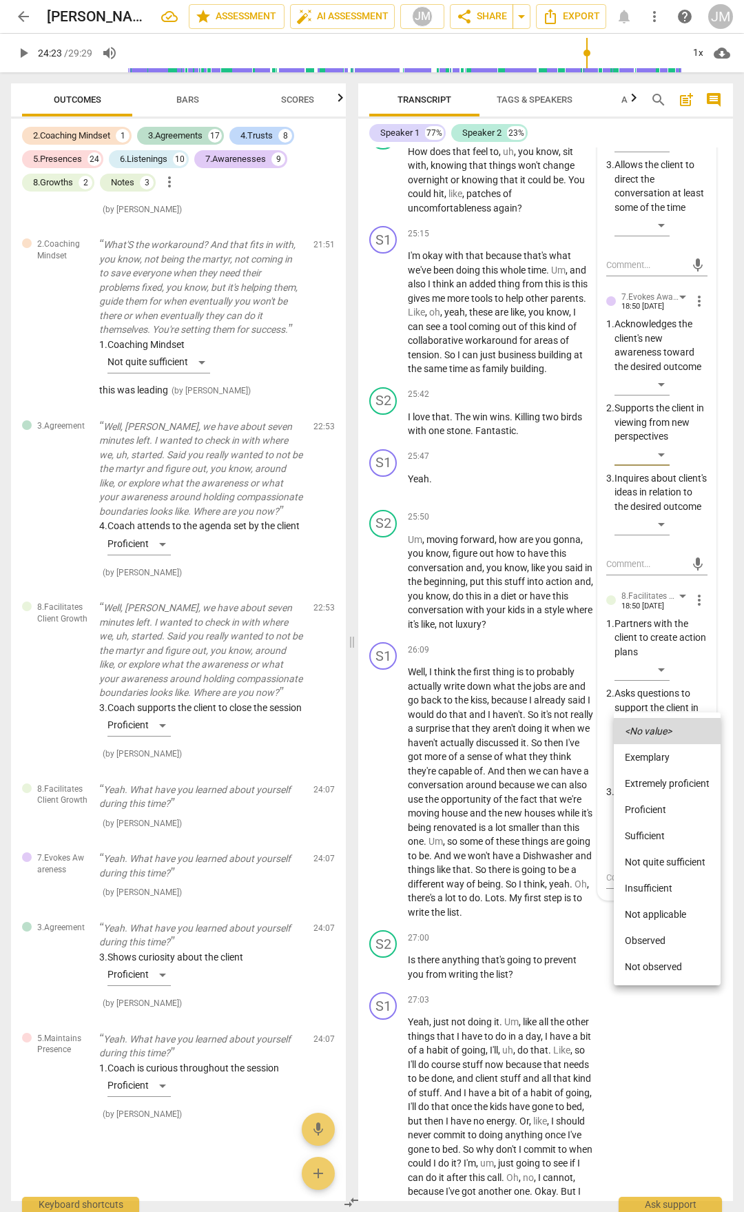
click at [670, 832] on li "Sufficient" at bounding box center [667, 836] width 107 height 26
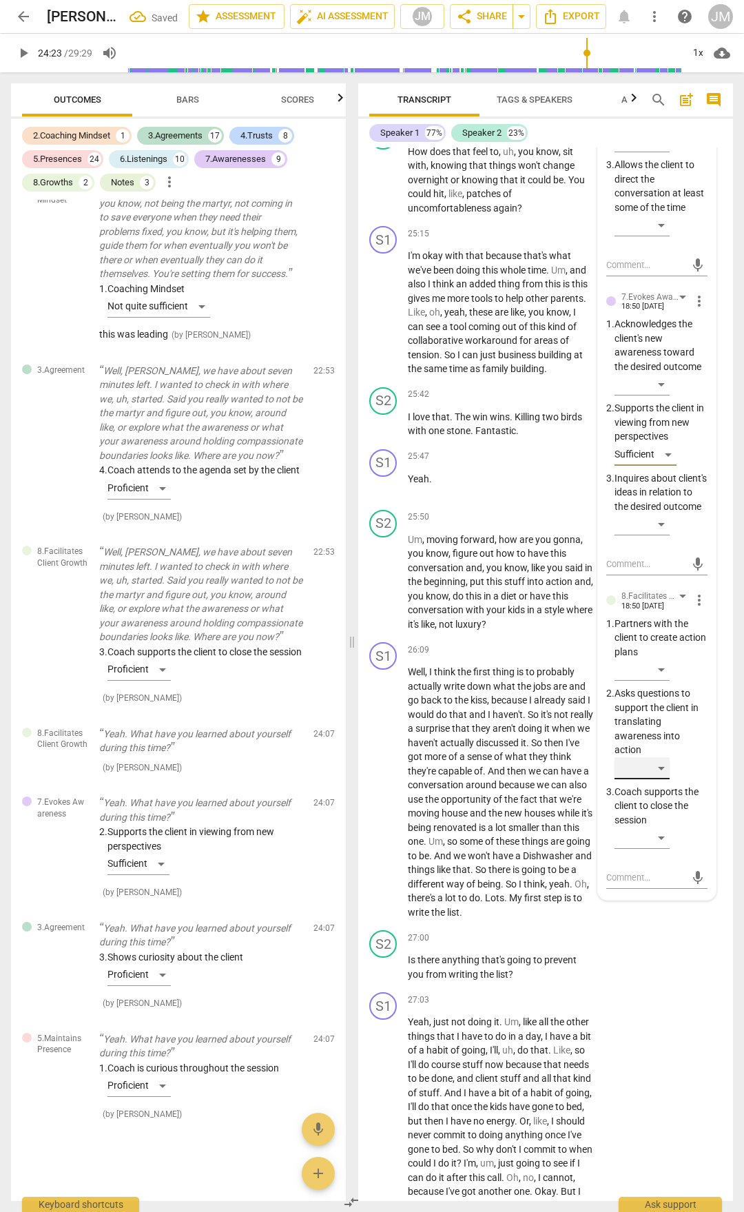
click at [654, 779] on div "​" at bounding box center [642, 768] width 55 height 22
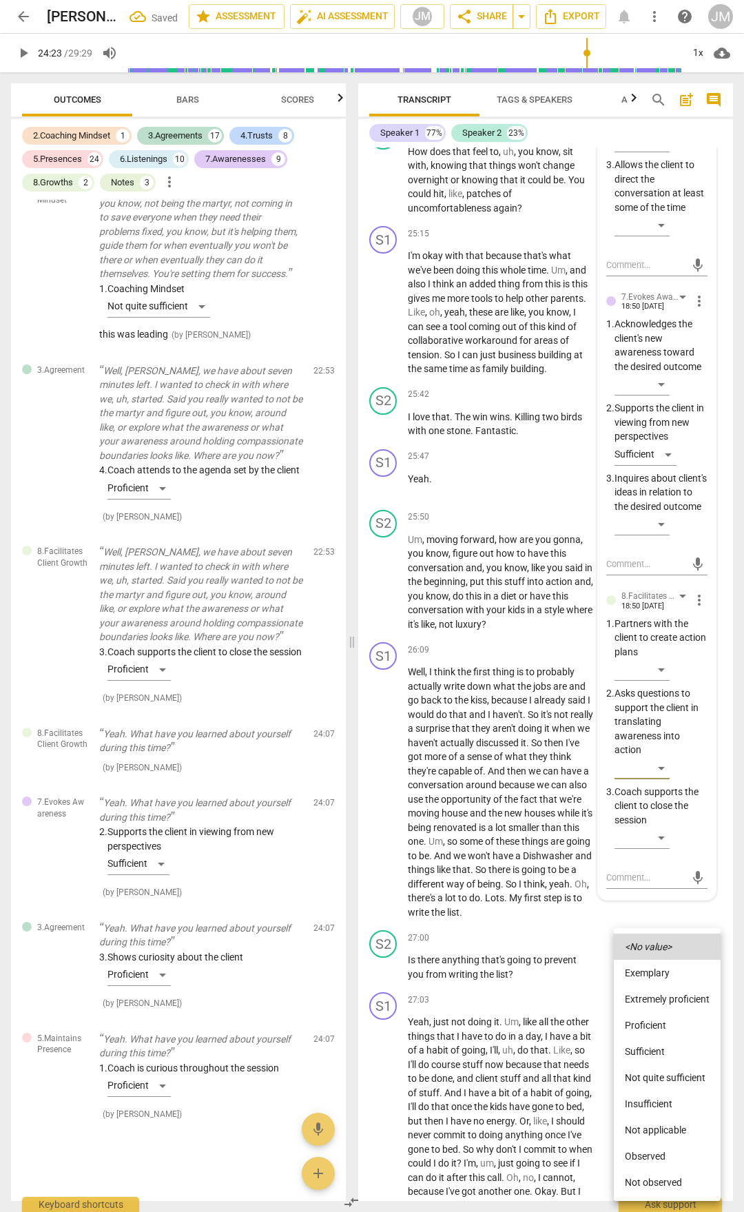
click at [655, 1054] on li "Sufficient" at bounding box center [667, 1051] width 107 height 26
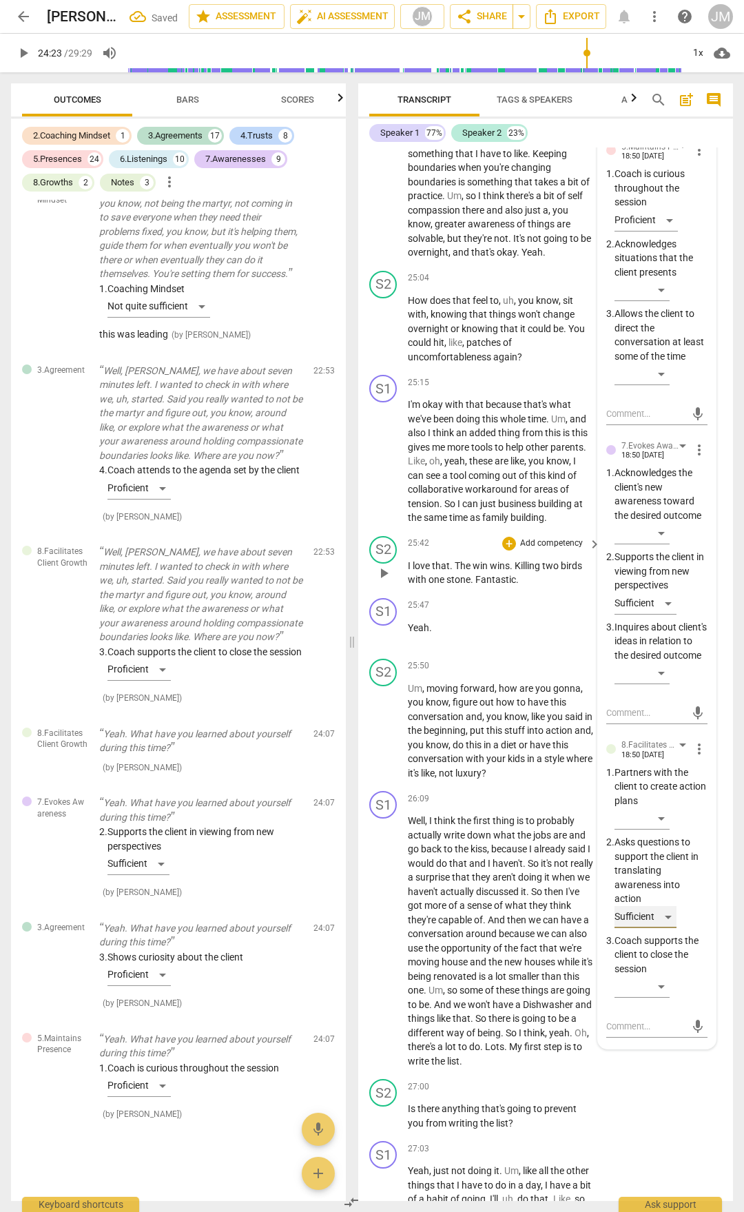
scroll to position [9053, 0]
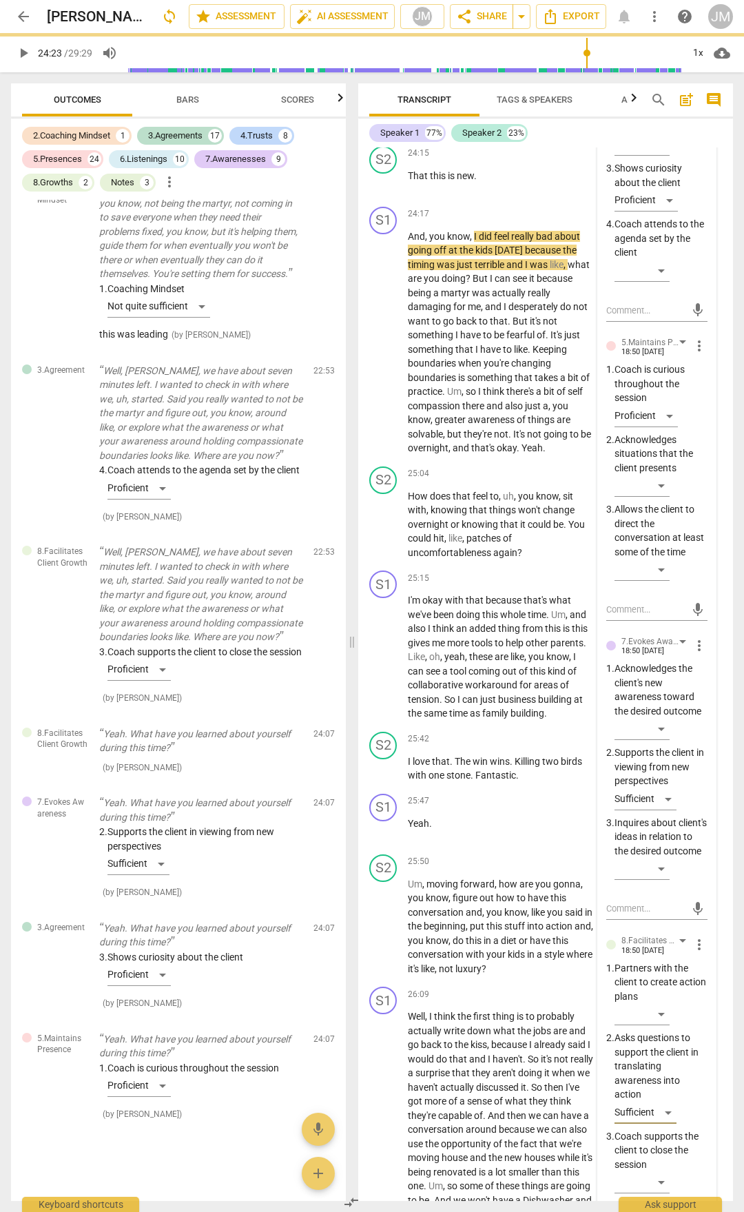
click at [380, 130] on span "play_arrow" at bounding box center [384, 122] width 17 height 17
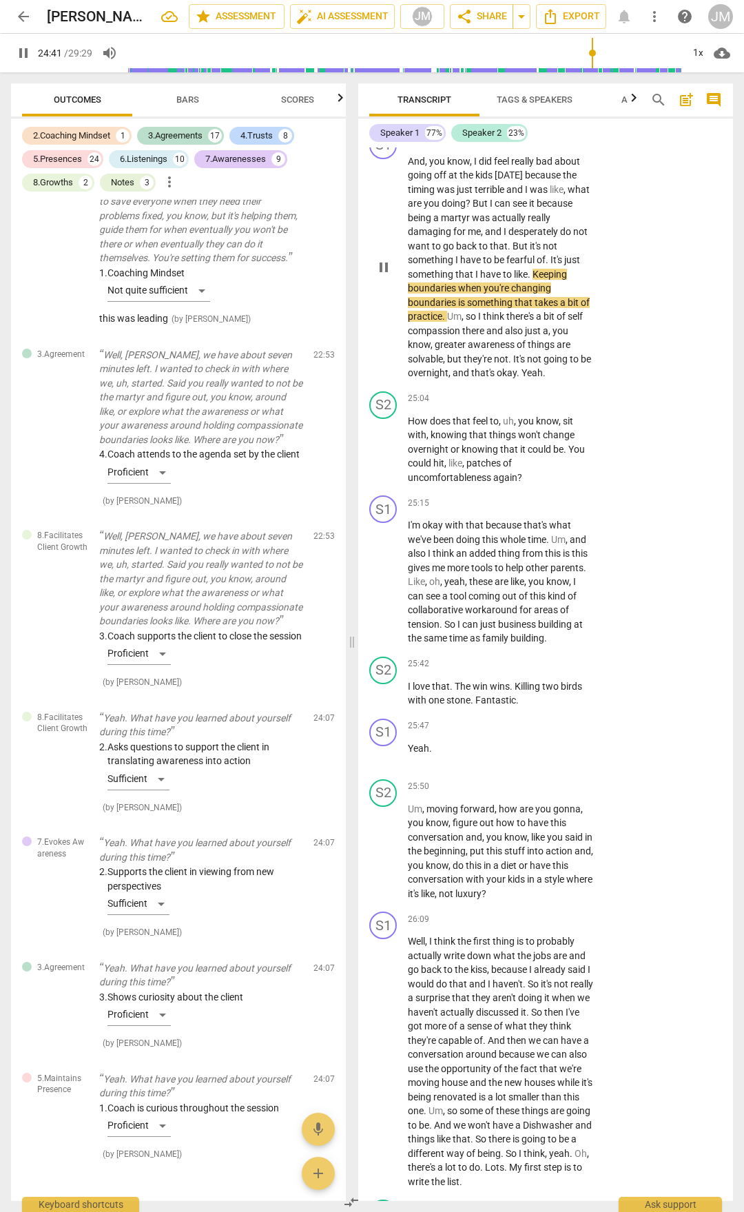
scroll to position [9329, 0]
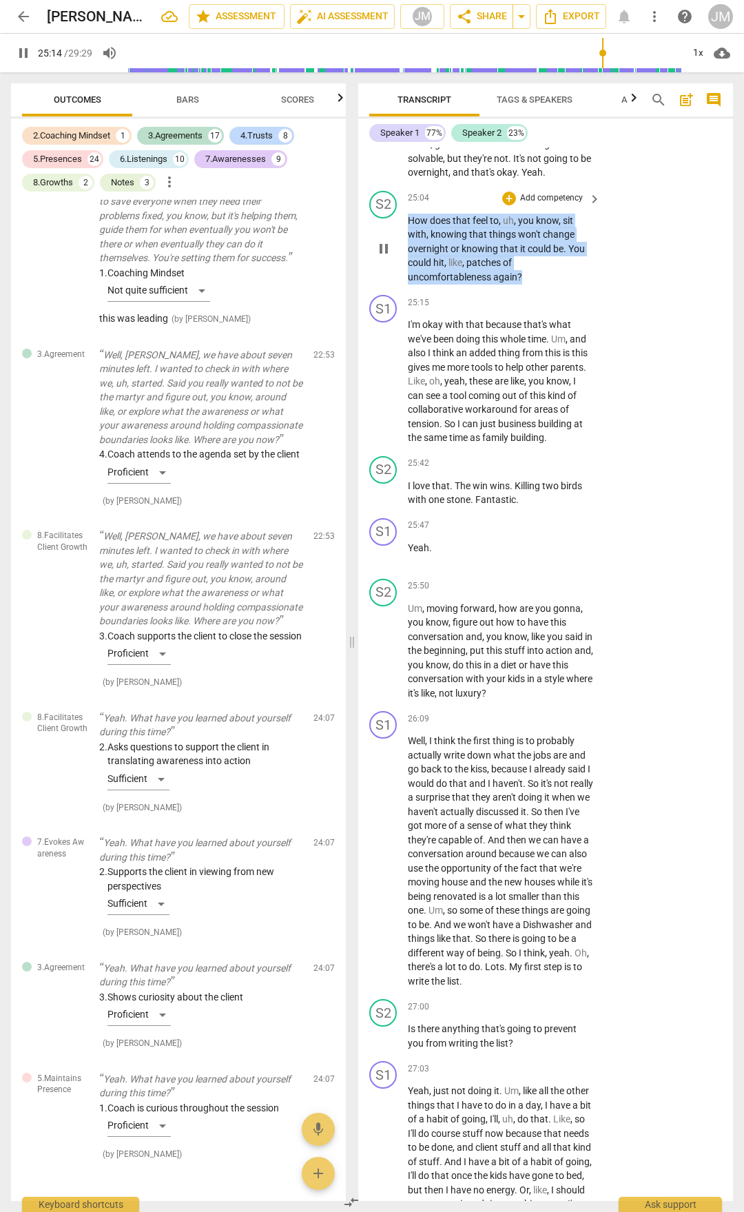
drag, startPoint x: 409, startPoint y: 478, endPoint x: 523, endPoint y: 538, distance: 129.5
click at [523, 285] on p "How does that feel to , uh , you know , sit with , knowing that things won't ch…" at bounding box center [501, 249] width 186 height 71
click at [509, 205] on div "+" at bounding box center [509, 199] width 14 height 14
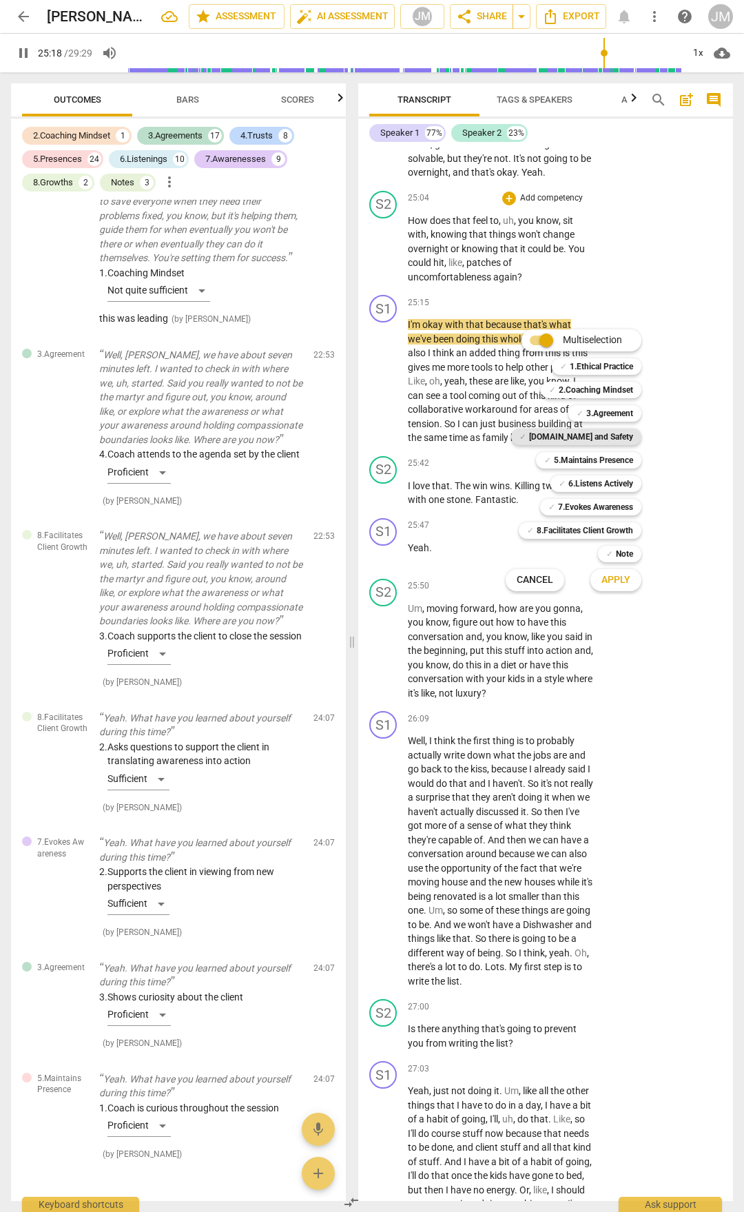
click at [593, 434] on b "[DOMAIN_NAME] and Safety" at bounding box center [581, 437] width 104 height 17
click at [604, 453] on b "5.Maintains Presence" at bounding box center [593, 460] width 79 height 17
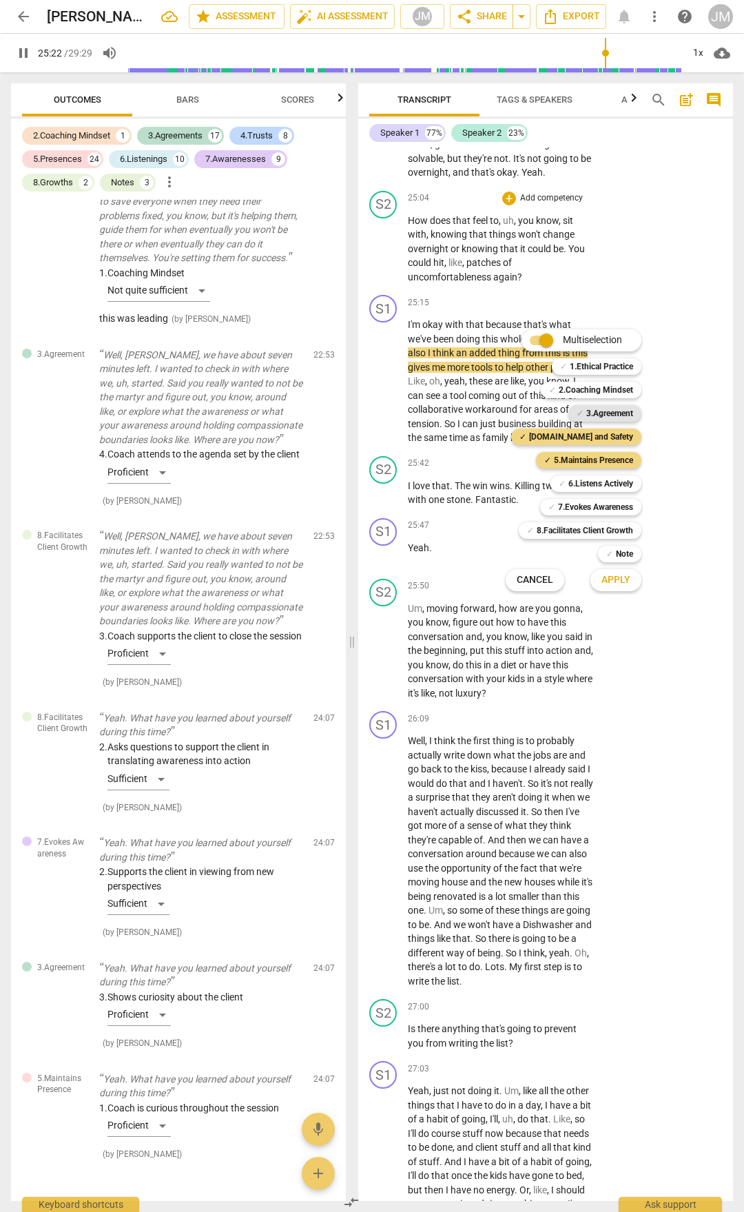
click at [606, 409] on b "3.Agreement" at bounding box center [609, 413] width 47 height 17
click at [613, 479] on b "6.Listens Actively" at bounding box center [600, 483] width 65 height 17
click at [612, 506] on b "7.Evokes Awareness" at bounding box center [595, 507] width 75 height 17
click at [615, 533] on b "8.Facilitates Client Growth" at bounding box center [585, 530] width 96 height 17
click at [617, 595] on div at bounding box center [372, 606] width 744 height 1212
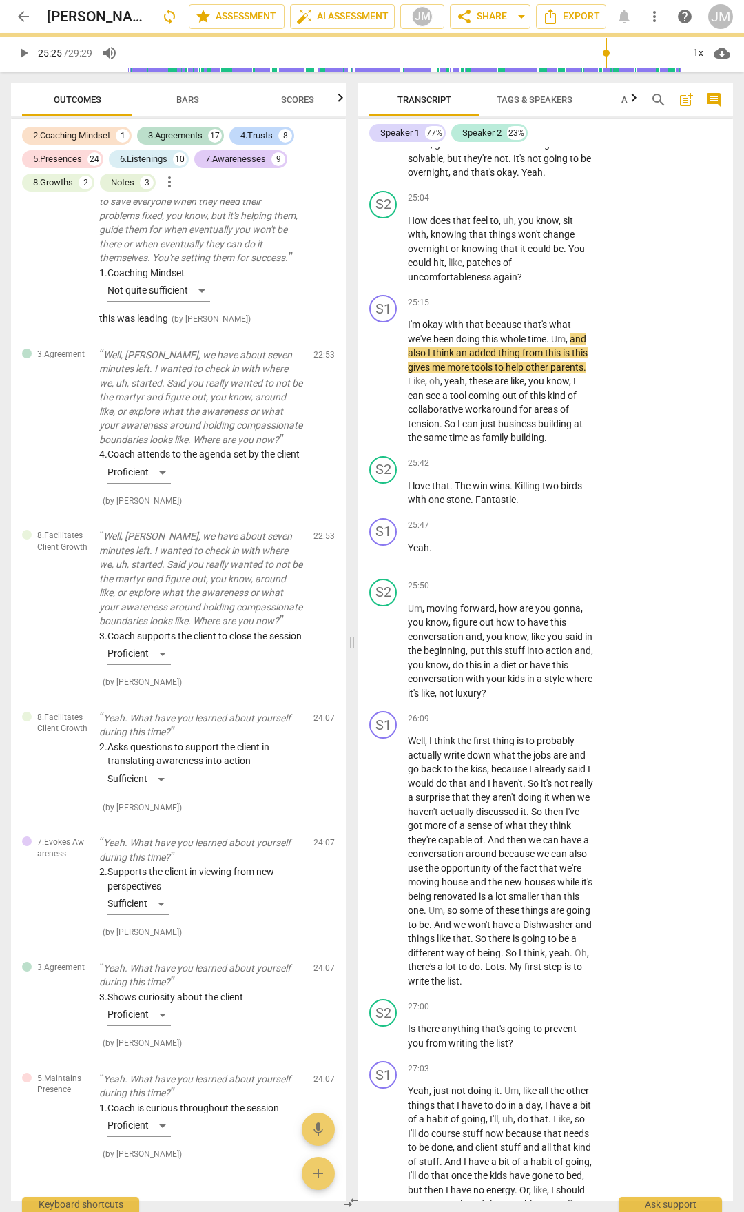
click at [617, 587] on div at bounding box center [372, 606] width 744 height 1212
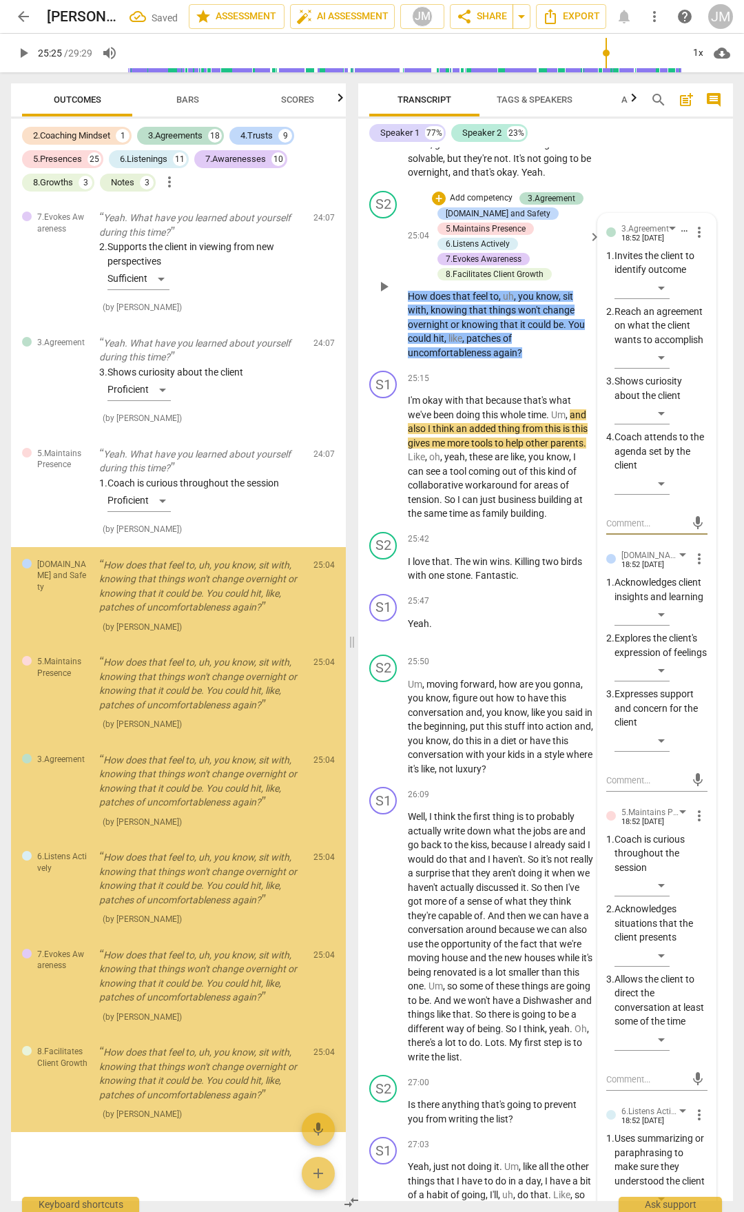
scroll to position [10217, 0]
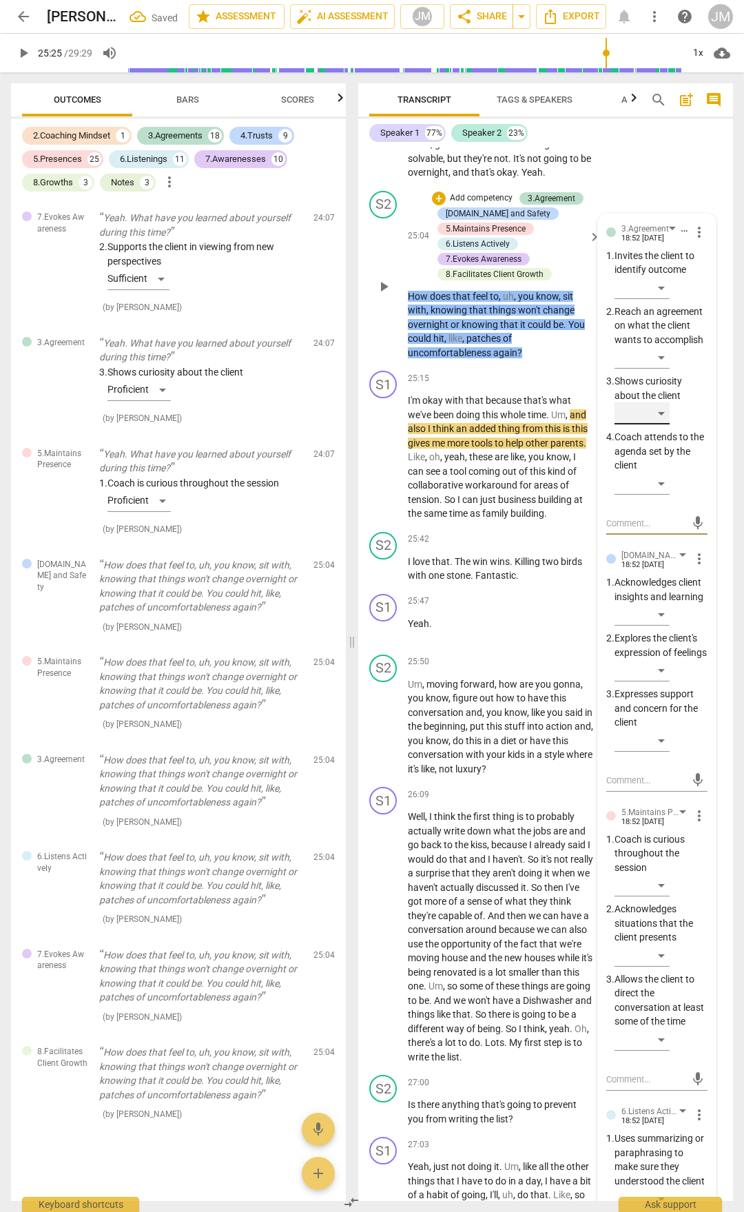
click at [661, 424] on div "​" at bounding box center [642, 413] width 55 height 22
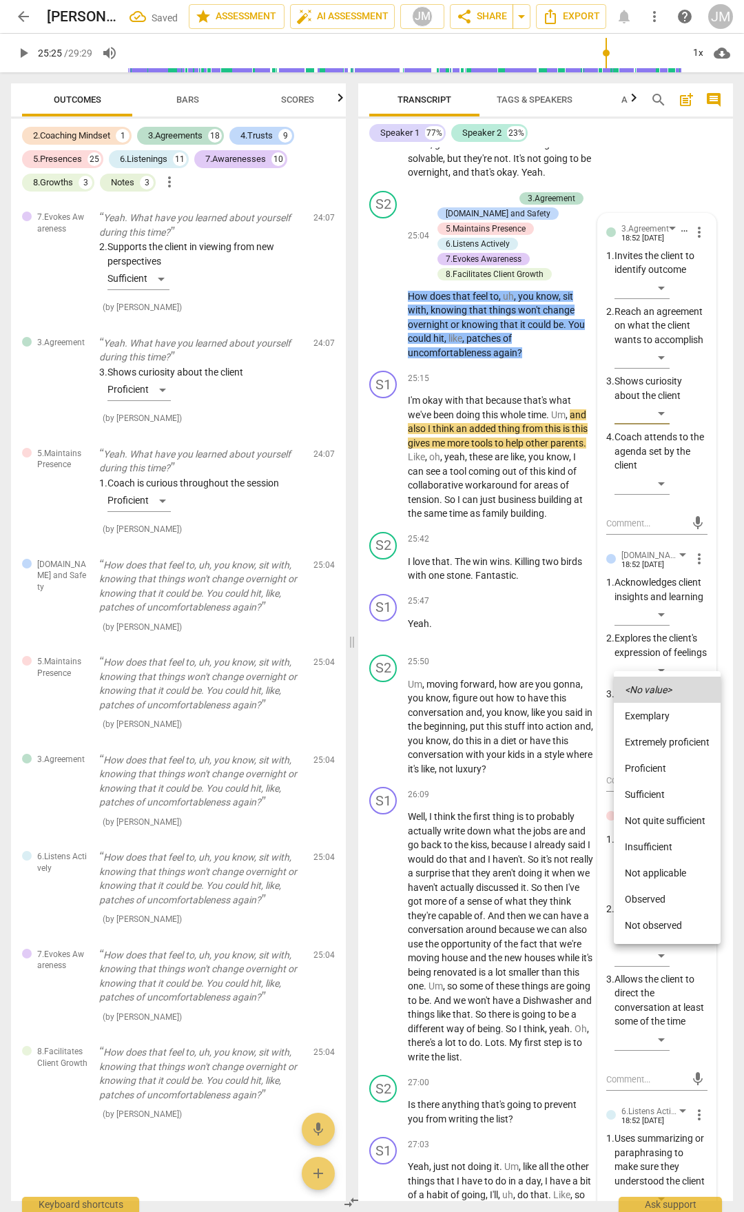
click at [648, 763] on li "Proficient" at bounding box center [667, 768] width 107 height 26
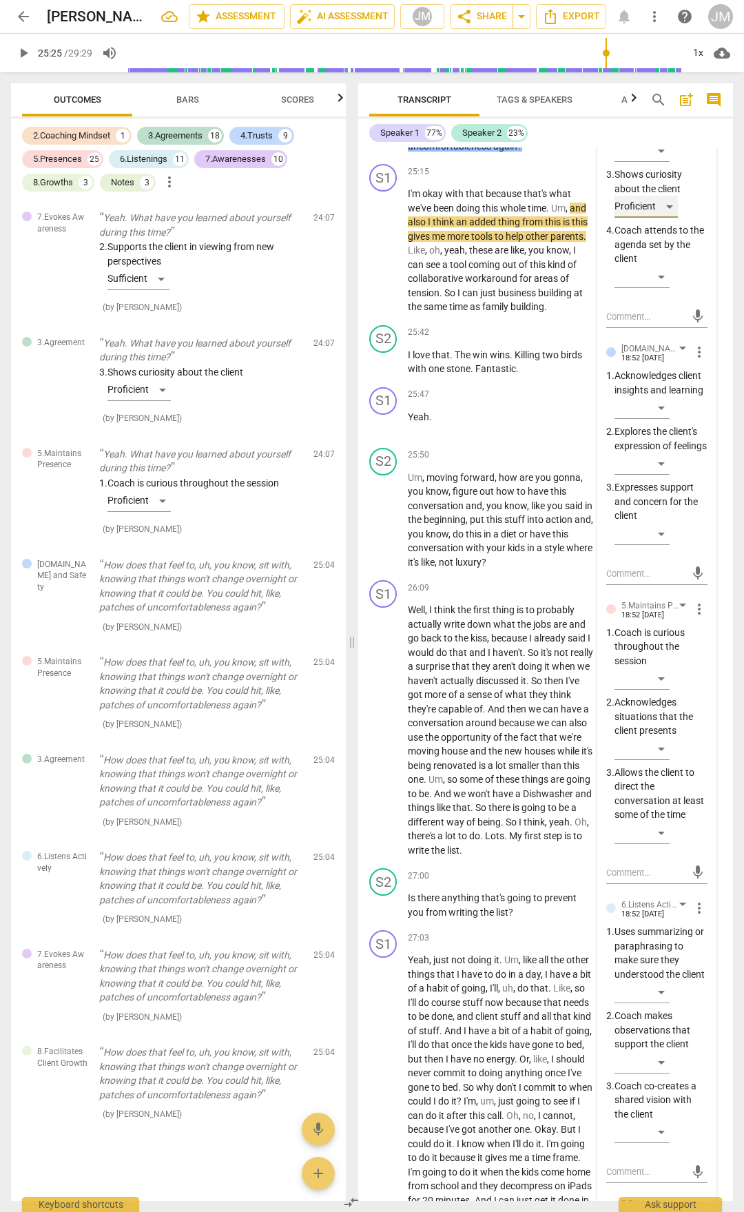
scroll to position [9604, 0]
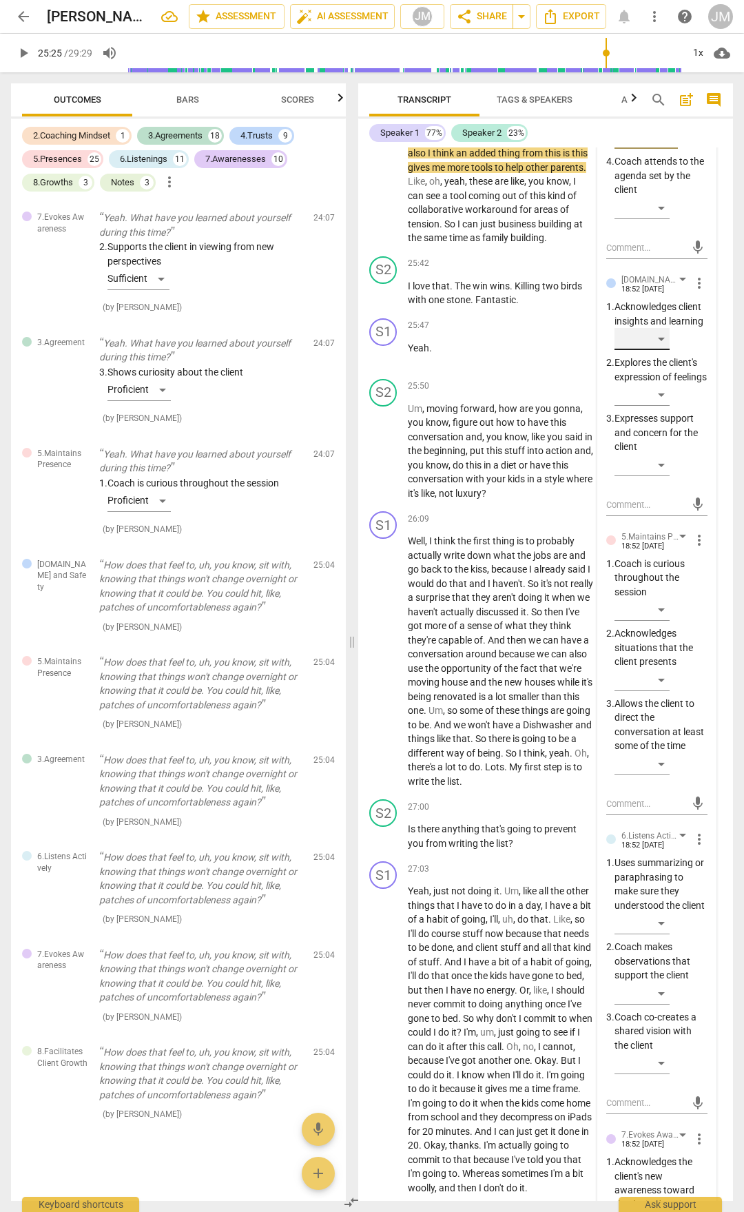
click at [663, 350] on div "​" at bounding box center [642, 339] width 55 height 22
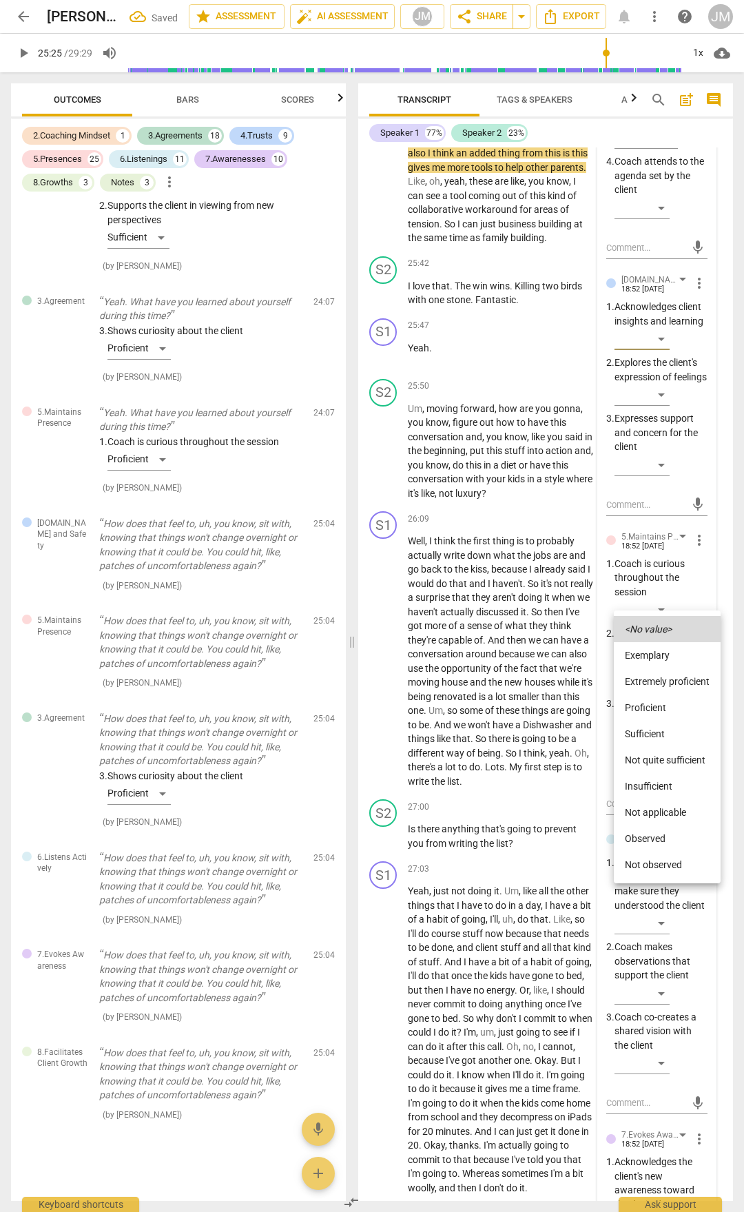
click at [657, 675] on li "Extremely proficient" at bounding box center [667, 681] width 107 height 26
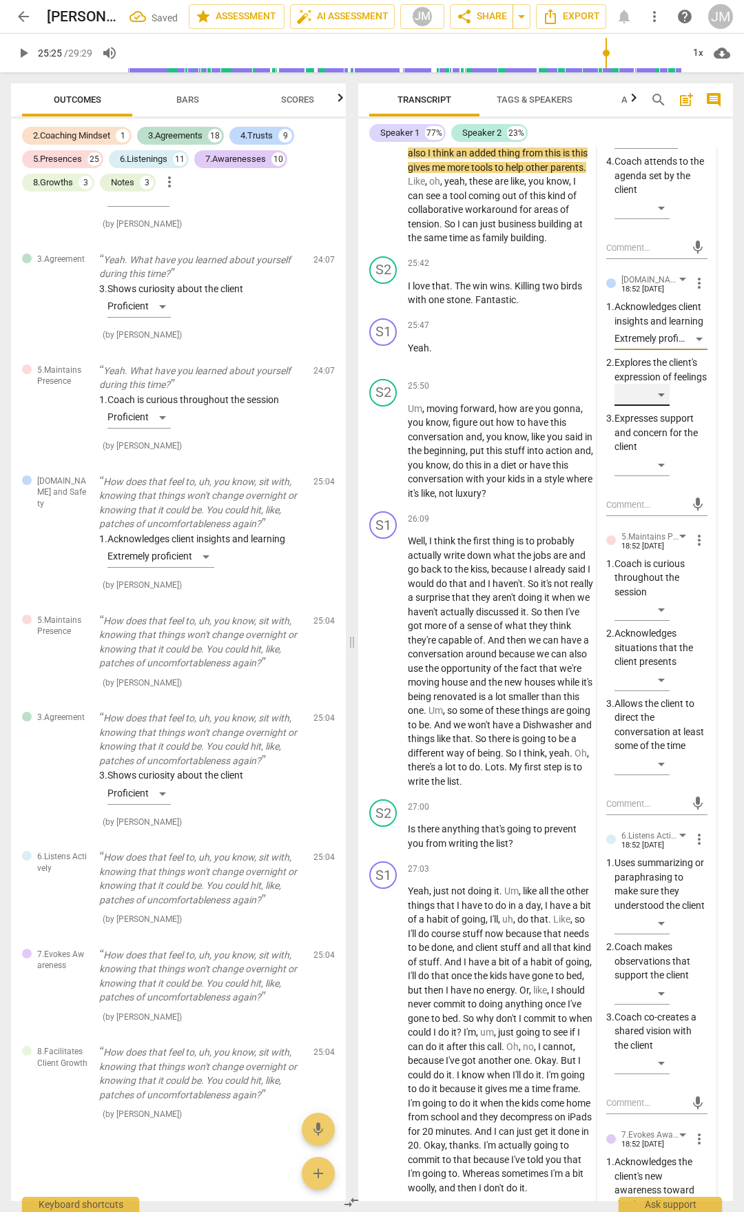
click at [657, 406] on div "​" at bounding box center [642, 395] width 55 height 22
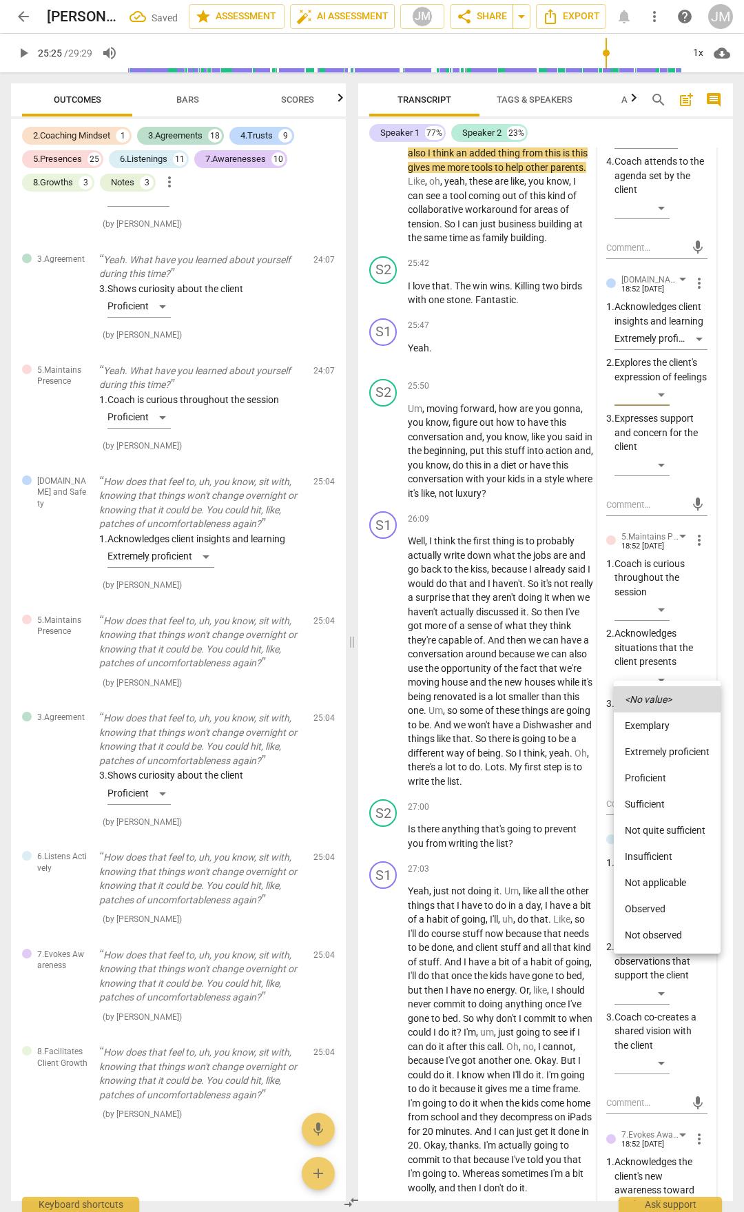
click at [657, 752] on li "Extremely proficient" at bounding box center [667, 752] width 107 height 26
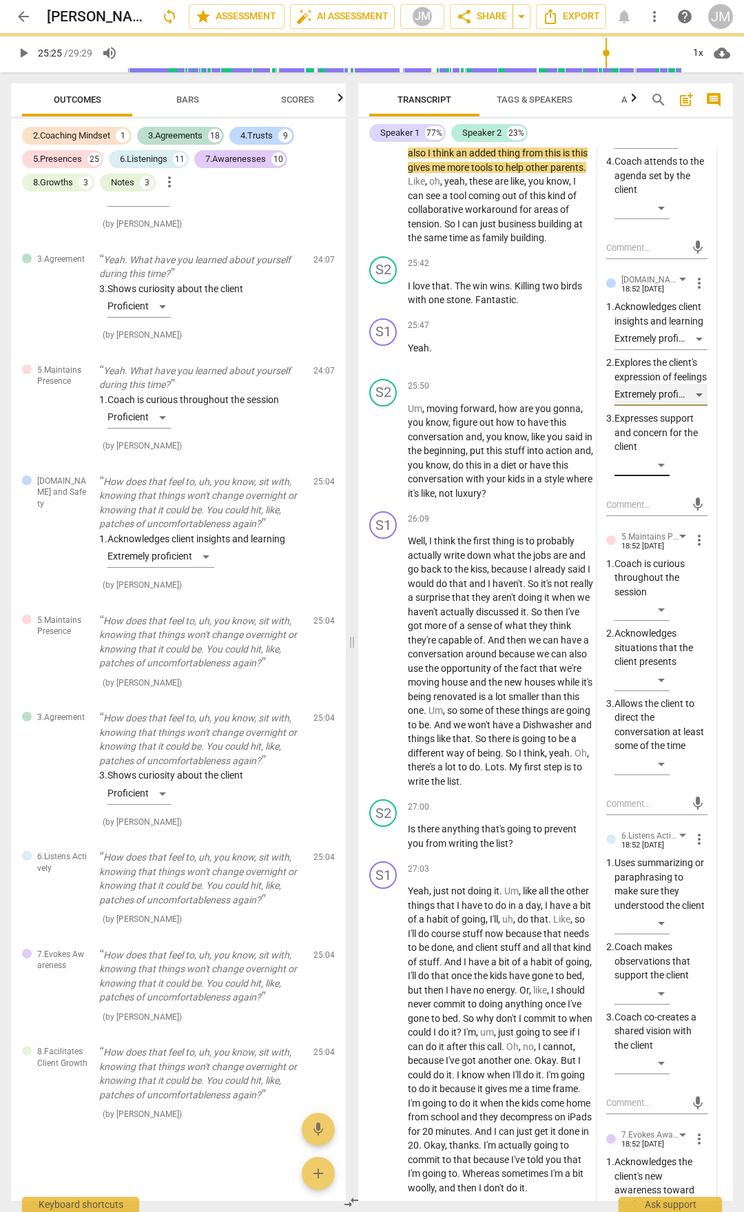
scroll to position [9742, 0]
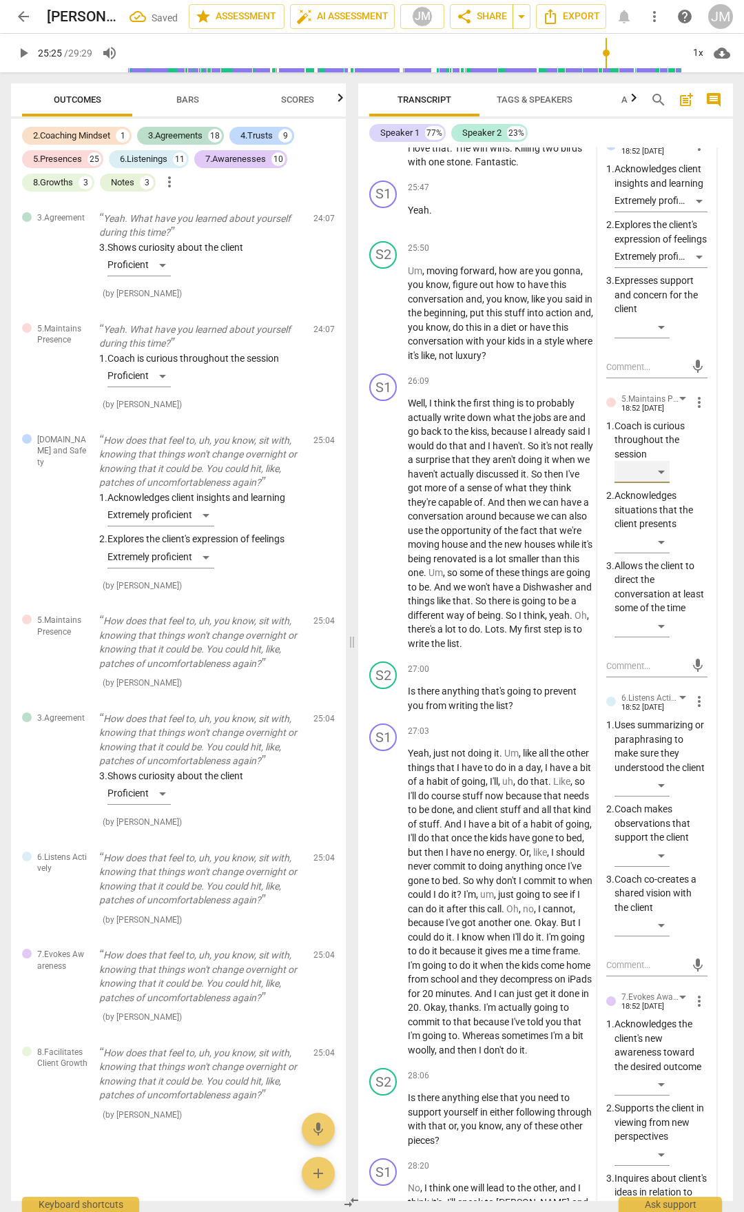
click at [657, 483] on div "​" at bounding box center [642, 472] width 55 height 22
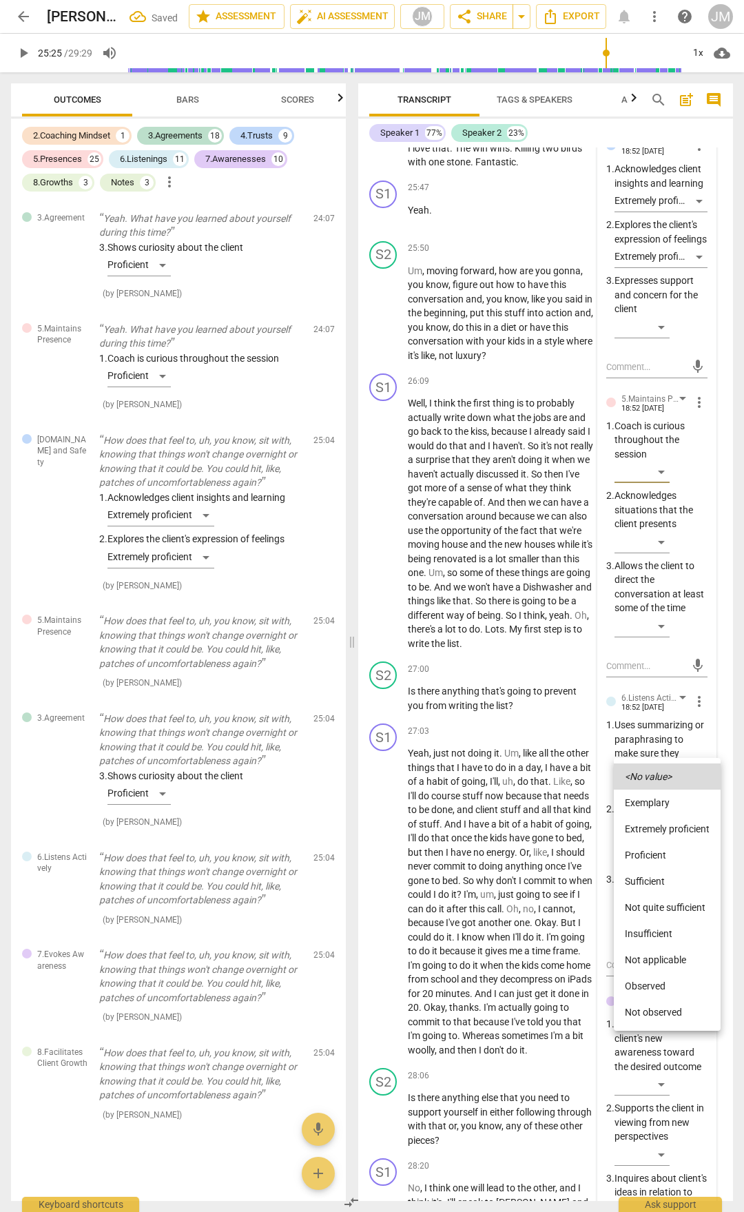
click at [662, 836] on li "Extremely proficient" at bounding box center [667, 829] width 107 height 26
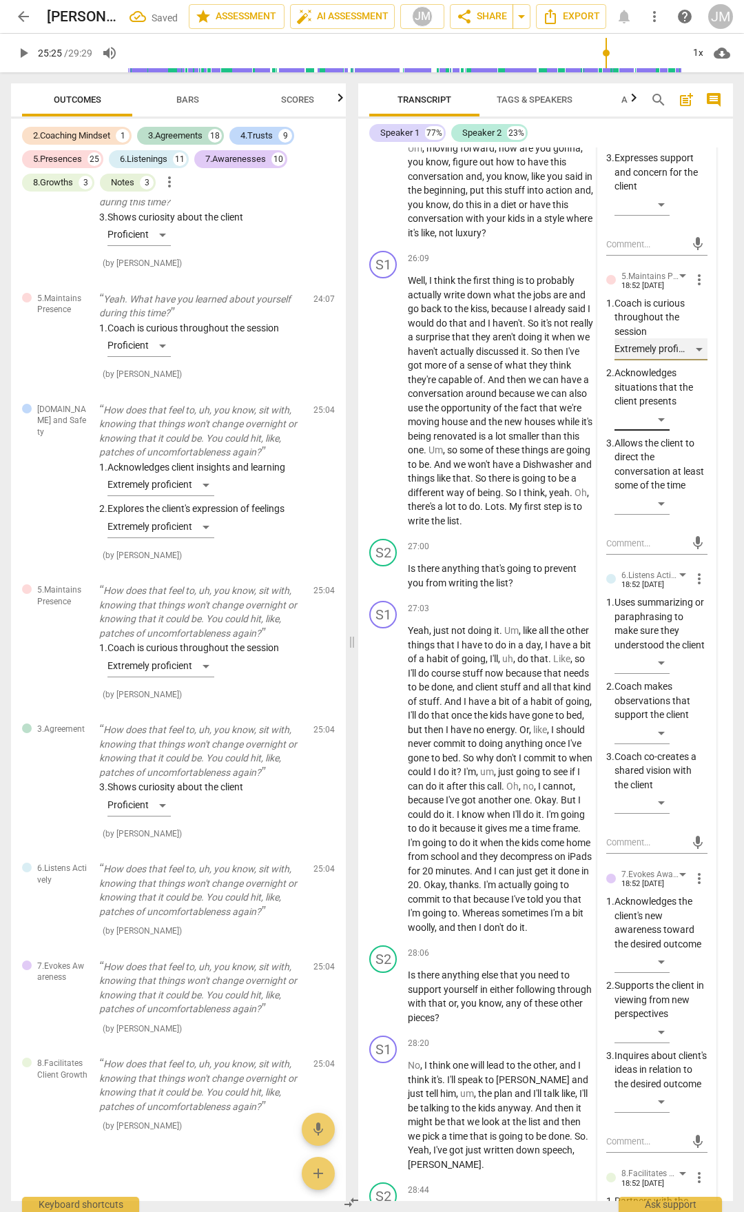
scroll to position [10087, 0]
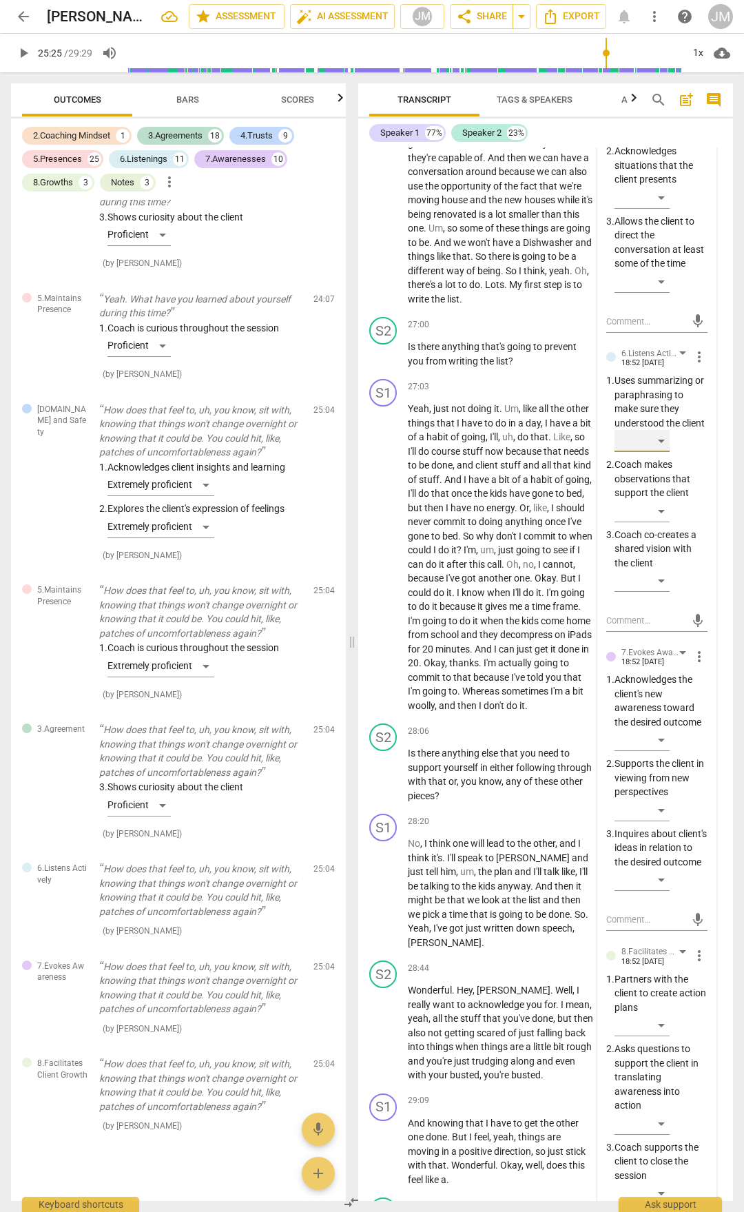
click at [660, 452] on div "​" at bounding box center [642, 441] width 55 height 22
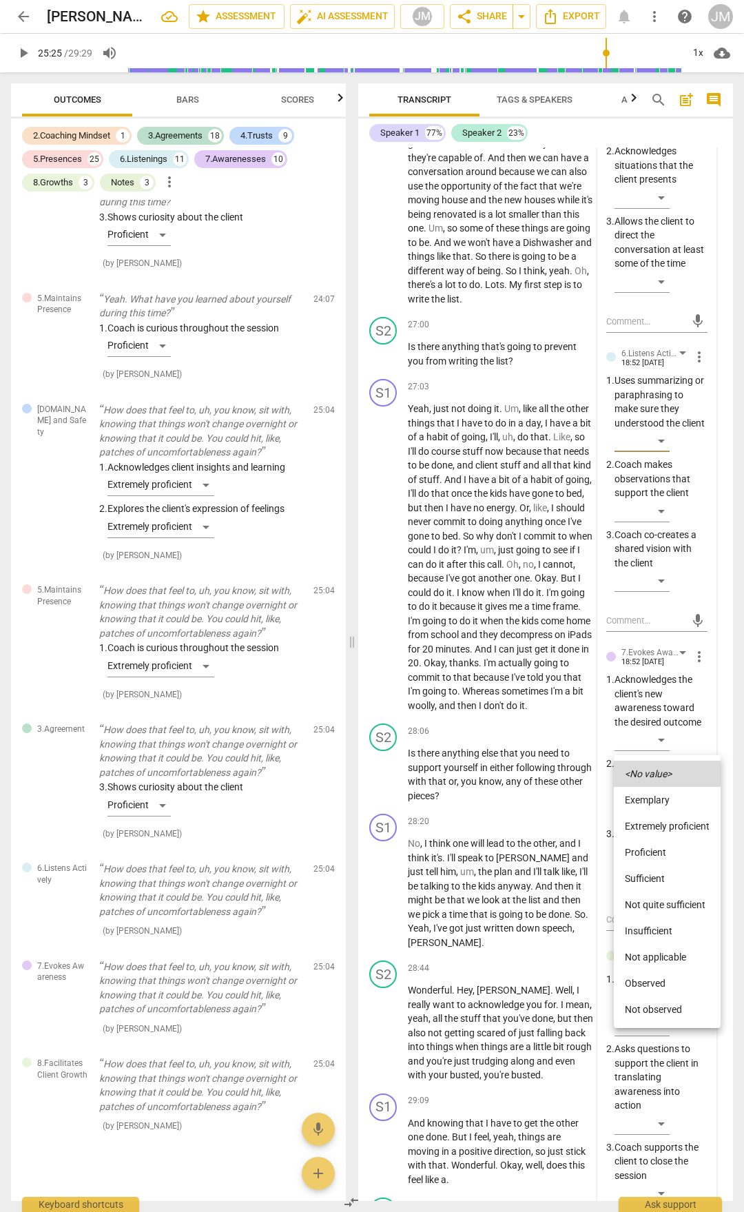
click at [662, 873] on li "Sufficient" at bounding box center [667, 878] width 107 height 26
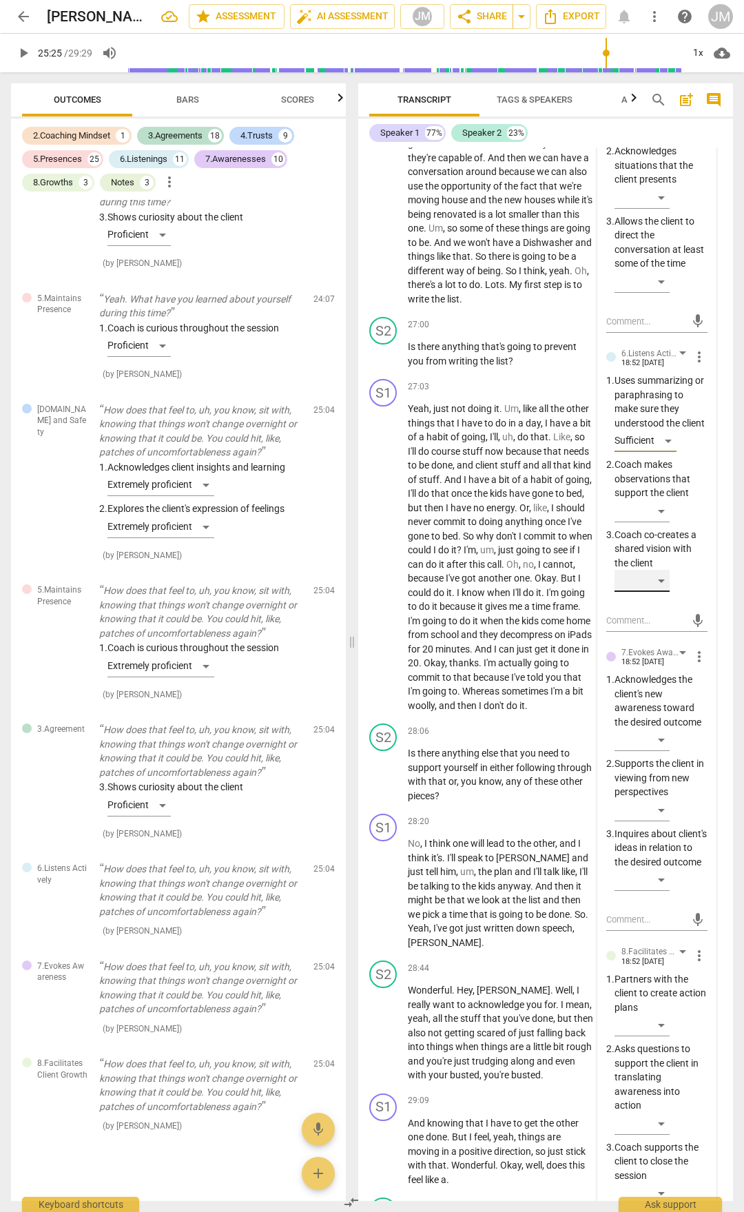
click at [665, 592] on div "​" at bounding box center [642, 581] width 55 height 22
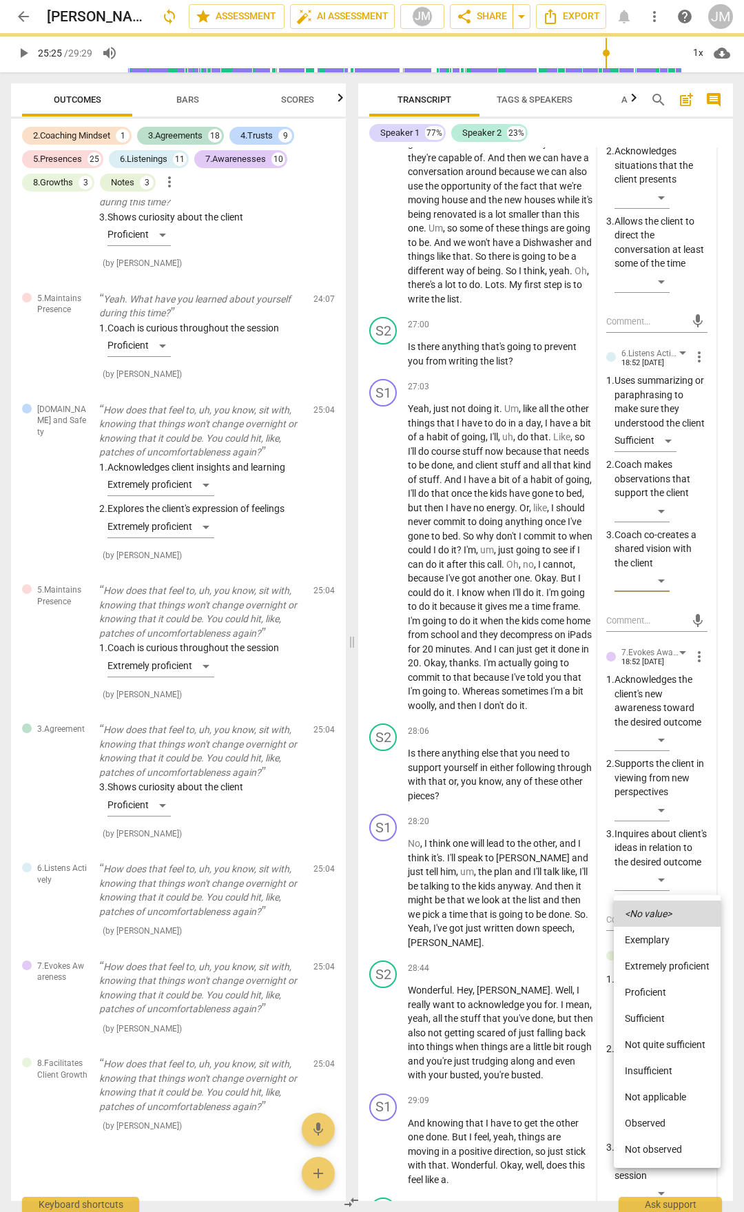
click at [656, 982] on li "Proficient" at bounding box center [667, 992] width 107 height 26
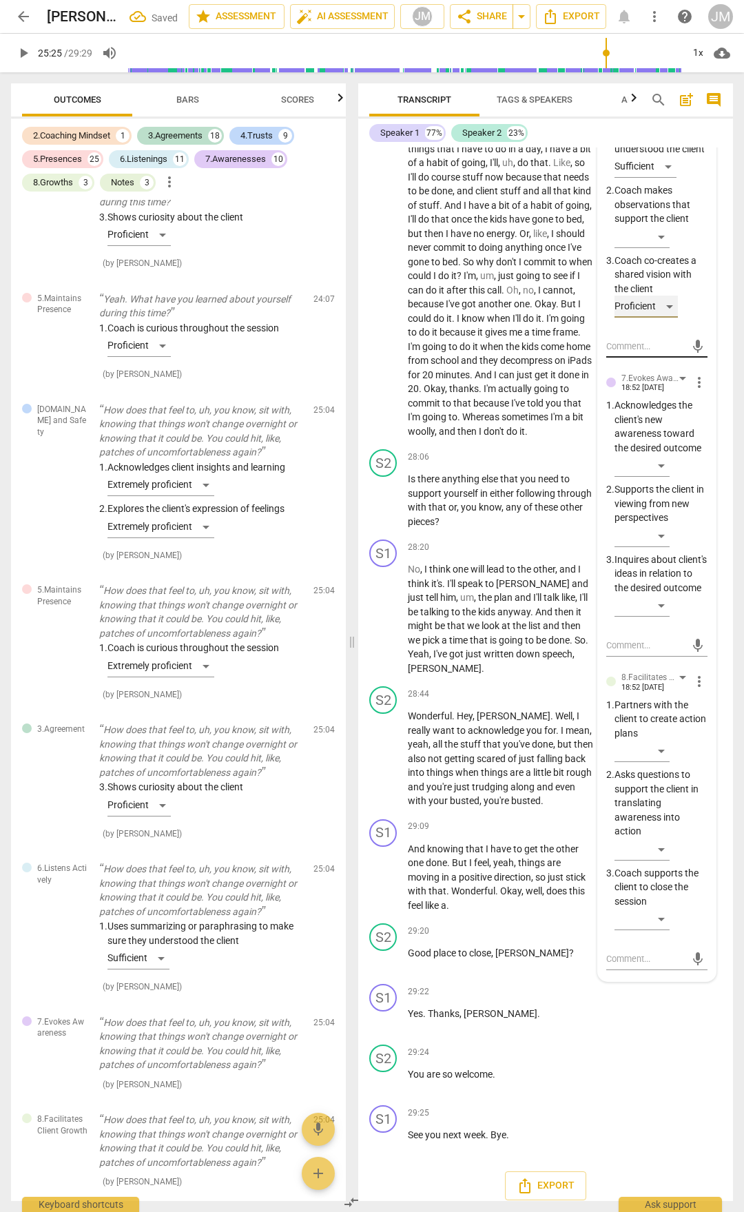
scroll to position [10362, 0]
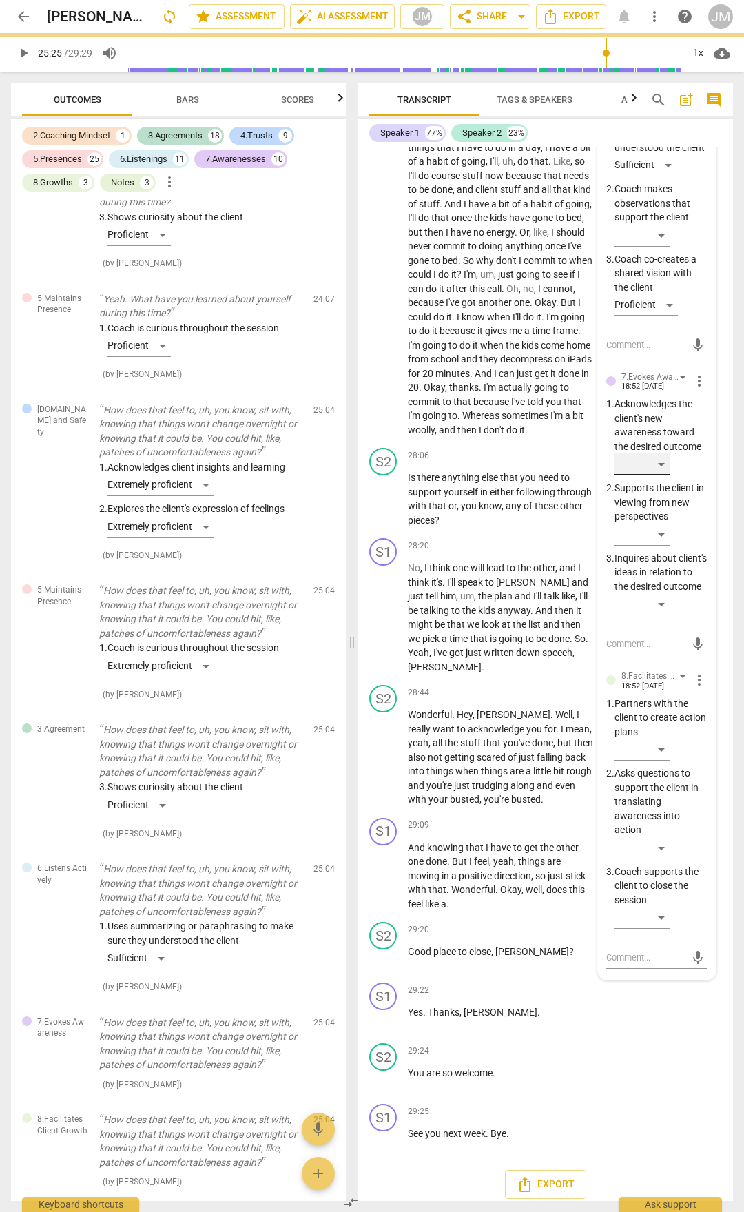
click at [664, 475] on div "​" at bounding box center [642, 464] width 55 height 22
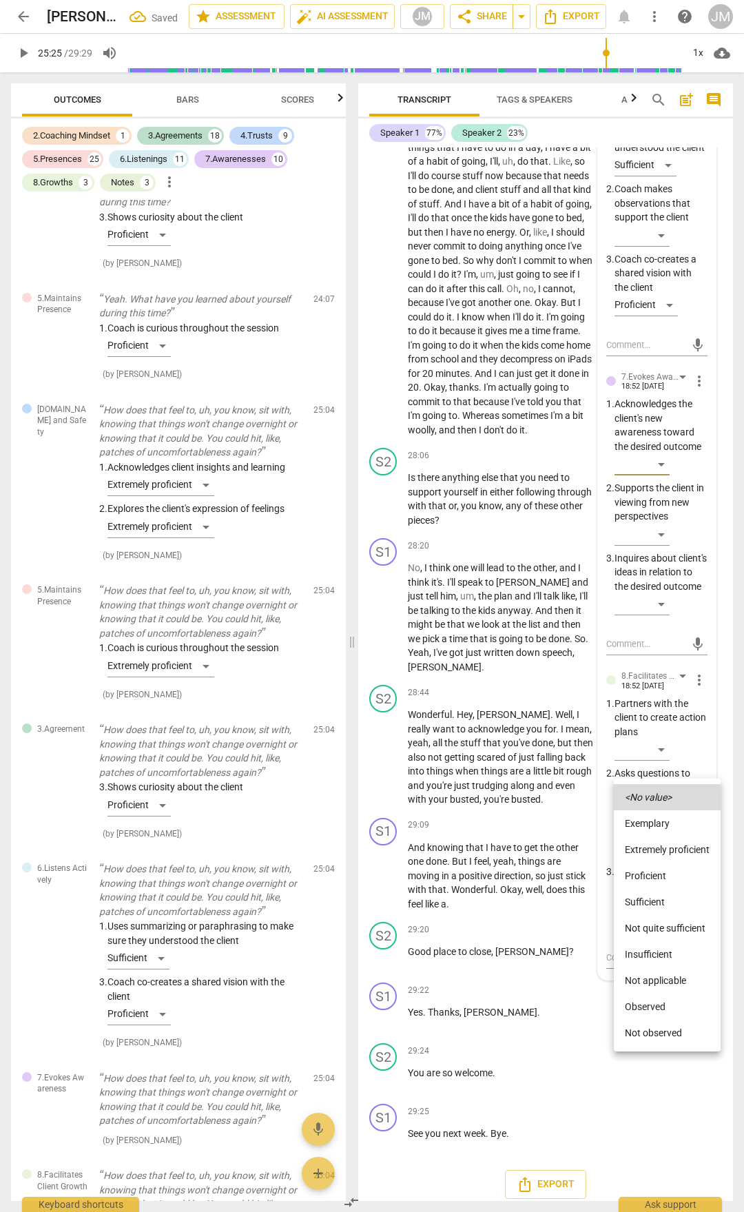
click at [650, 843] on li "Extremely proficient" at bounding box center [667, 850] width 107 height 26
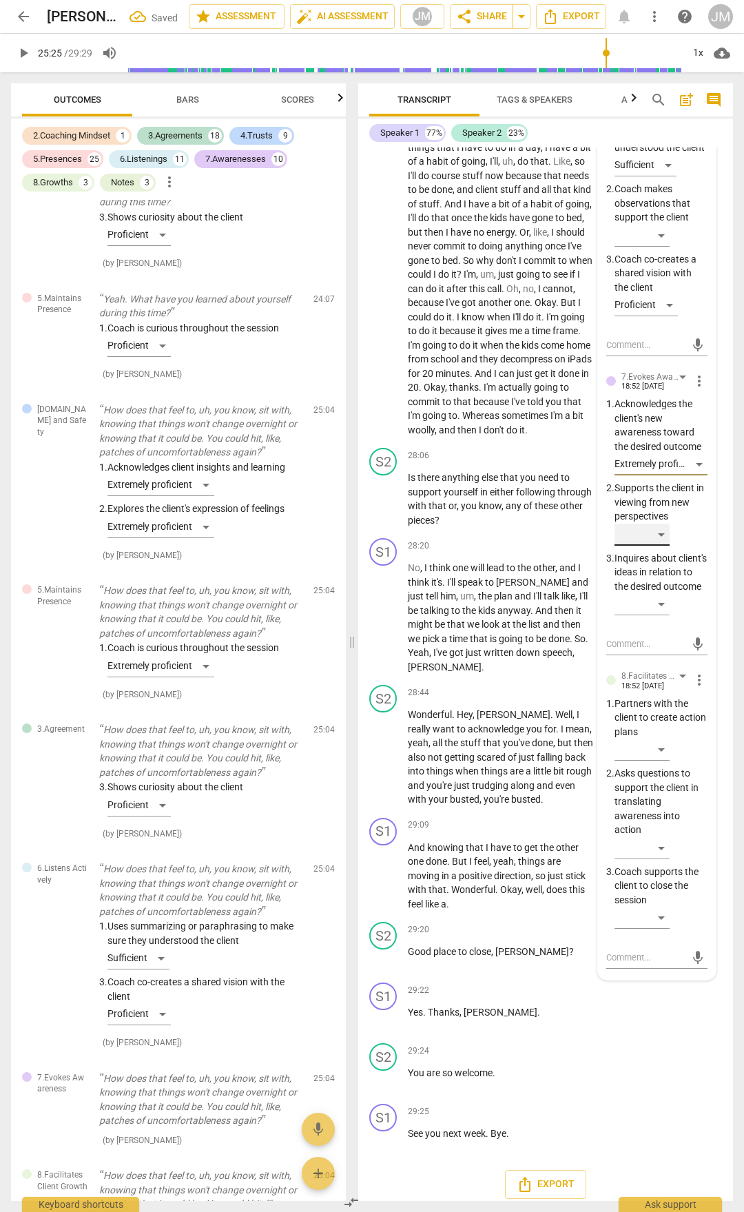
click at [666, 546] on div "​" at bounding box center [642, 535] width 55 height 22
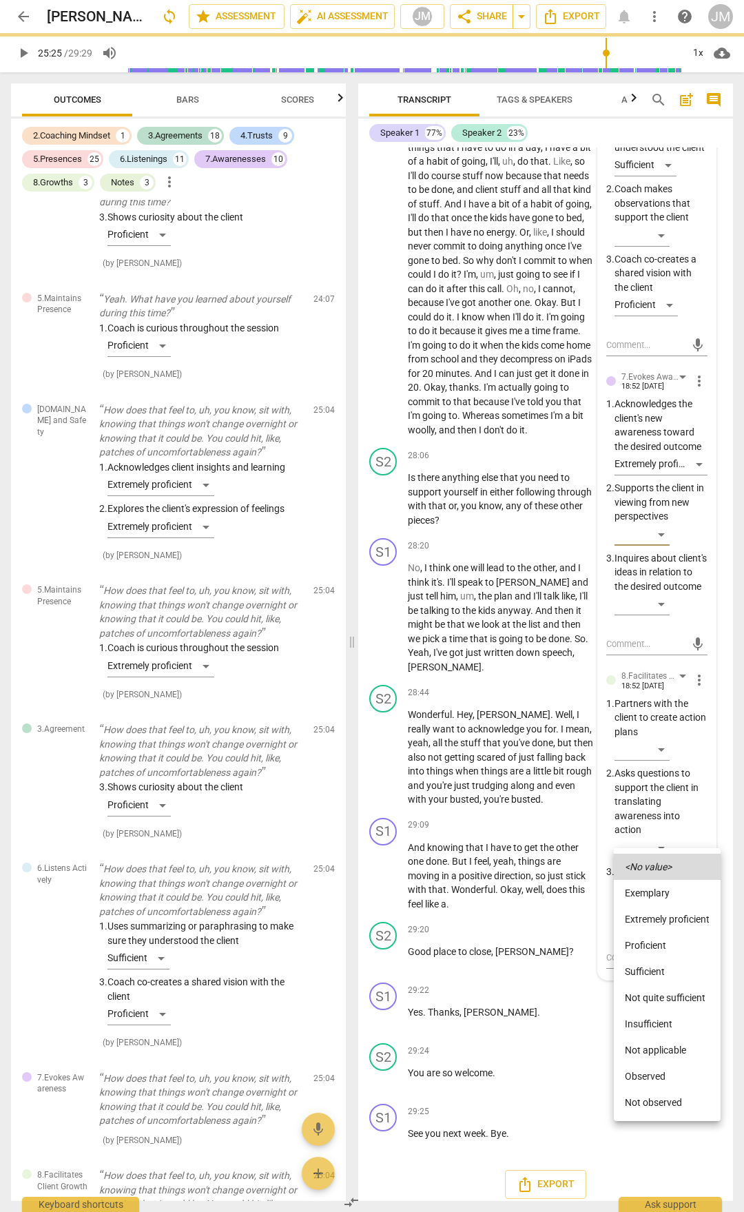
click at [665, 944] on li "Proficient" at bounding box center [667, 945] width 107 height 26
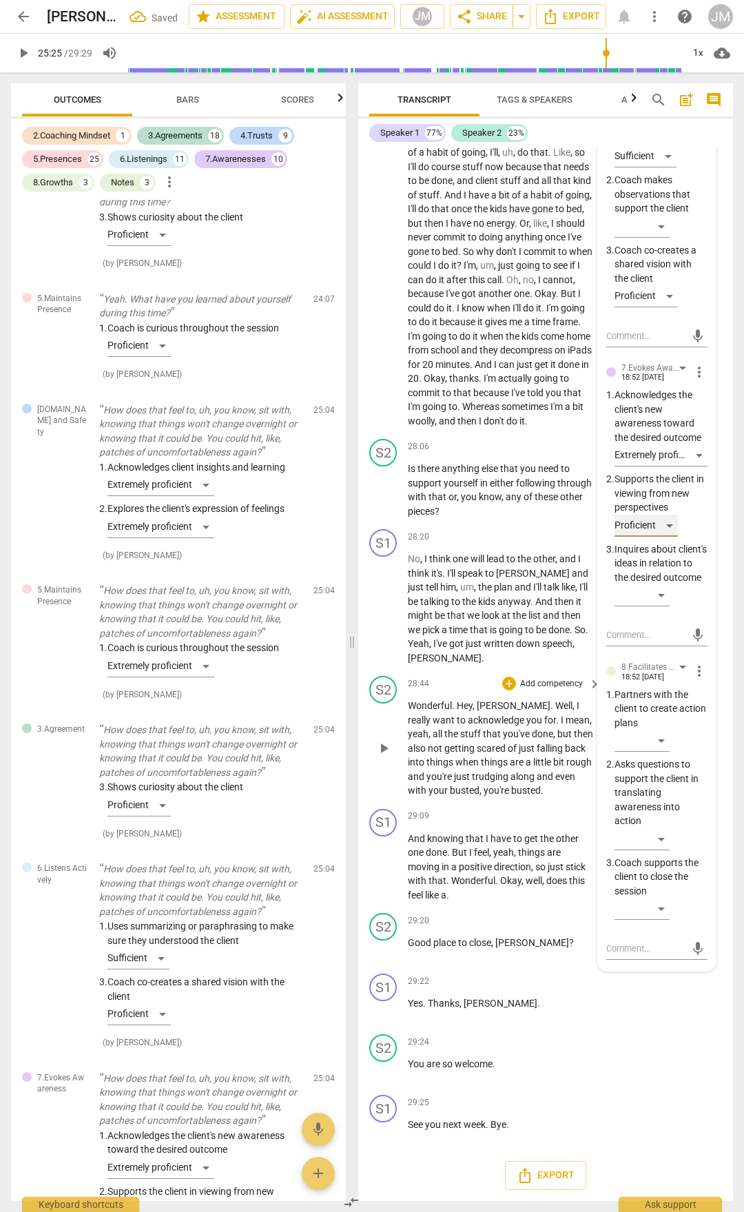
scroll to position [10661, 0]
click at [693, 679] on span "more_vert" at bounding box center [699, 671] width 17 height 17
click at [708, 754] on li "Delete" at bounding box center [709, 754] width 48 height 26
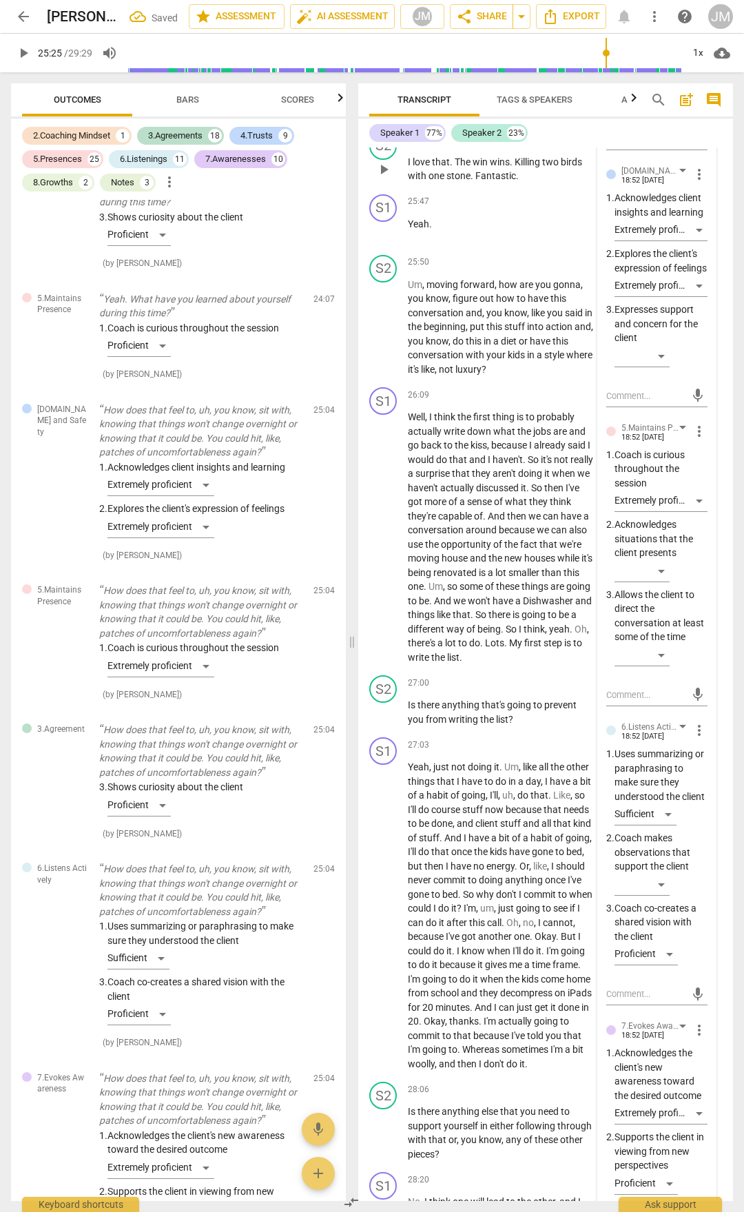
scroll to position [9490, 0]
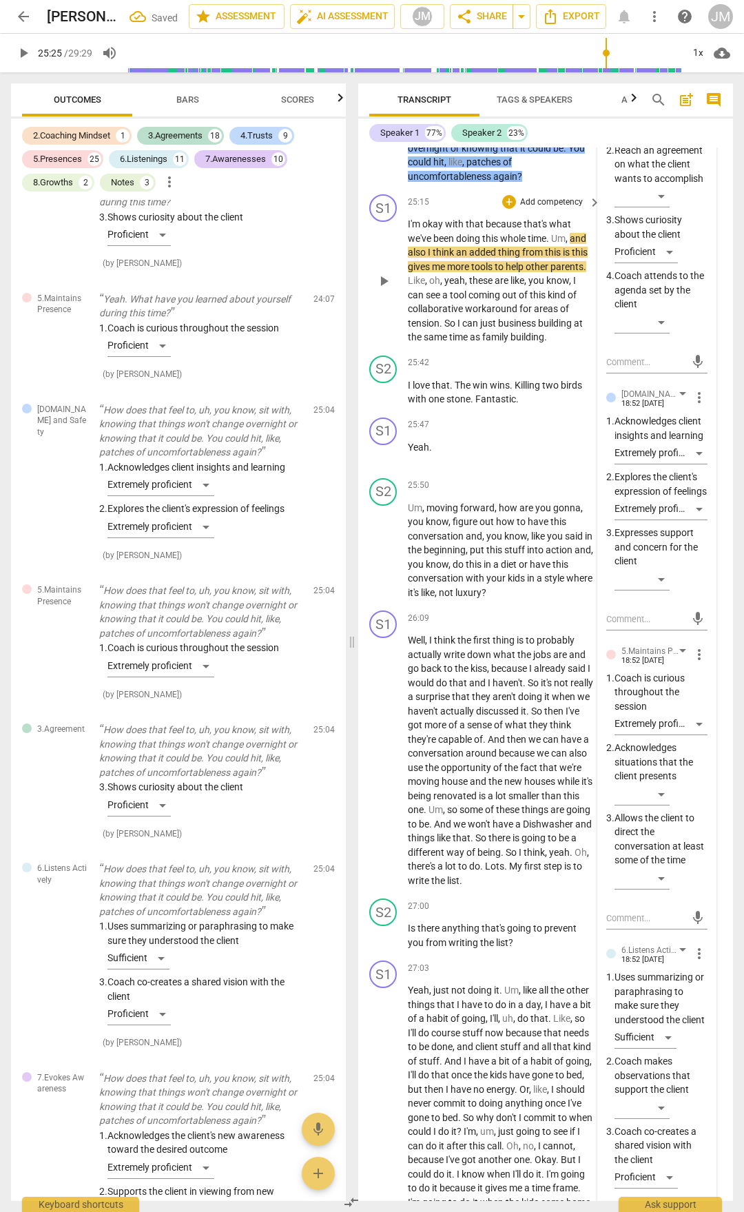
click at [385, 289] on span "play_arrow" at bounding box center [384, 281] width 17 height 17
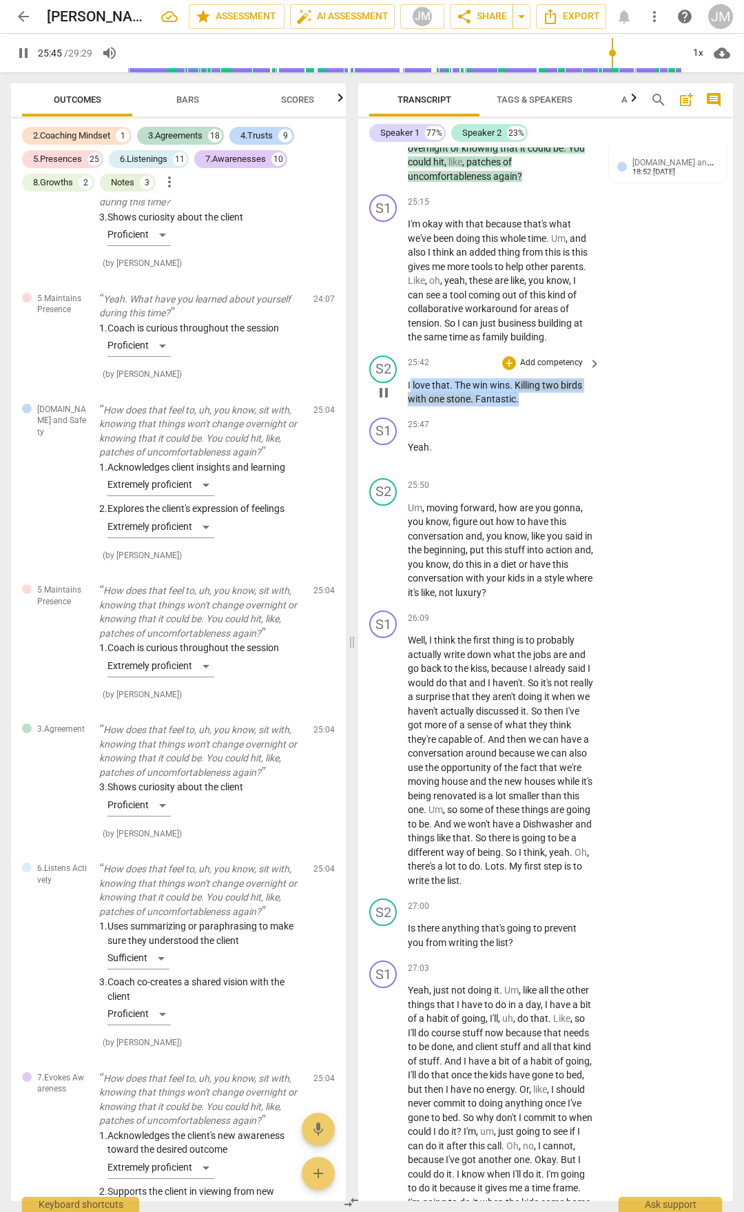
drag, startPoint x: 409, startPoint y: 661, endPoint x: 555, endPoint y: 686, distance: 148.2
click at [555, 412] on div "S2 play_arrow pause 25:42 + Add competency keyboard_arrow_right I love that . T…" at bounding box center [545, 381] width 375 height 62
click at [595, 467] on div "25:47 + Add competency keyboard_arrow_right Yeah ." at bounding box center [505, 443] width 194 height 50
drag, startPoint x: 407, startPoint y: 659, endPoint x: 555, endPoint y: 687, distance: 150.1
click at [555, 687] on div "S1 play_arrow pause 00:02 + Add competency keyboard_arrow_right Hey , [PERSON_N…" at bounding box center [545, 674] width 375 height 1054
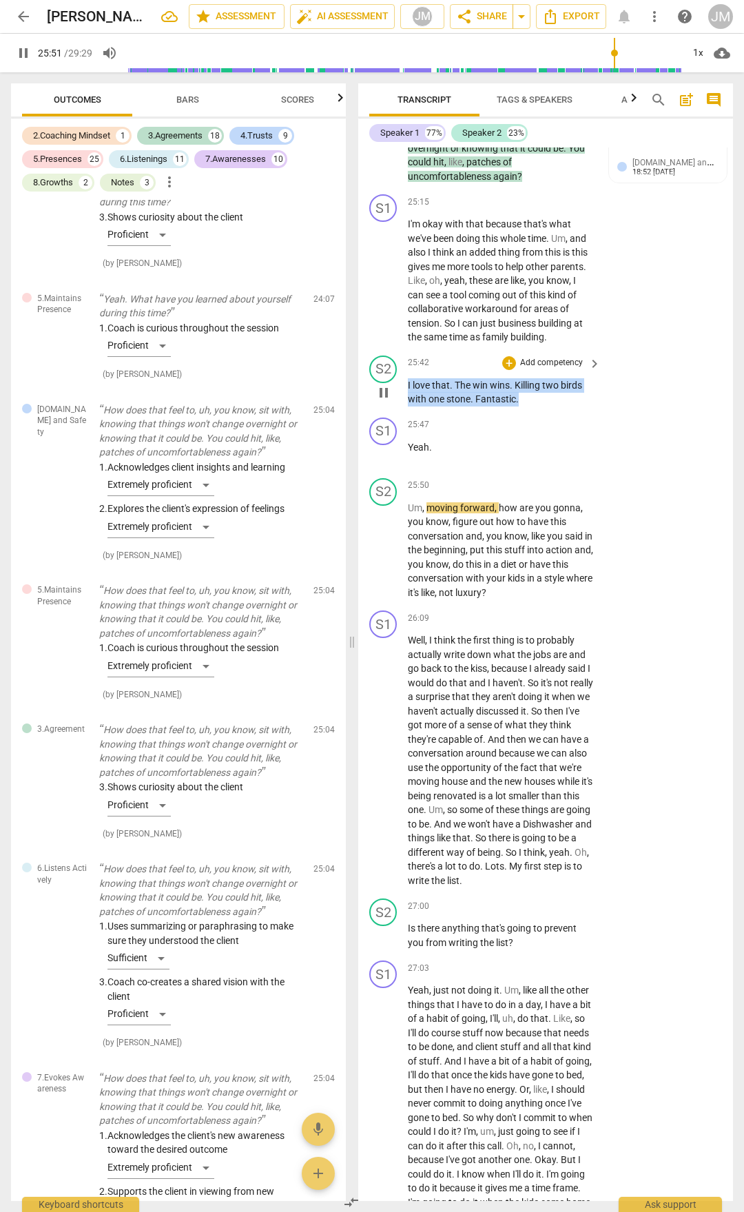
drag, startPoint x: 518, startPoint y: 675, endPoint x: 408, endPoint y: 660, distance: 111.3
click at [408, 407] on p "I love that . The win wins . Killing two birds with one stone . Fantastic ." at bounding box center [501, 392] width 186 height 28
click at [512, 370] on div "+" at bounding box center [509, 363] width 14 height 14
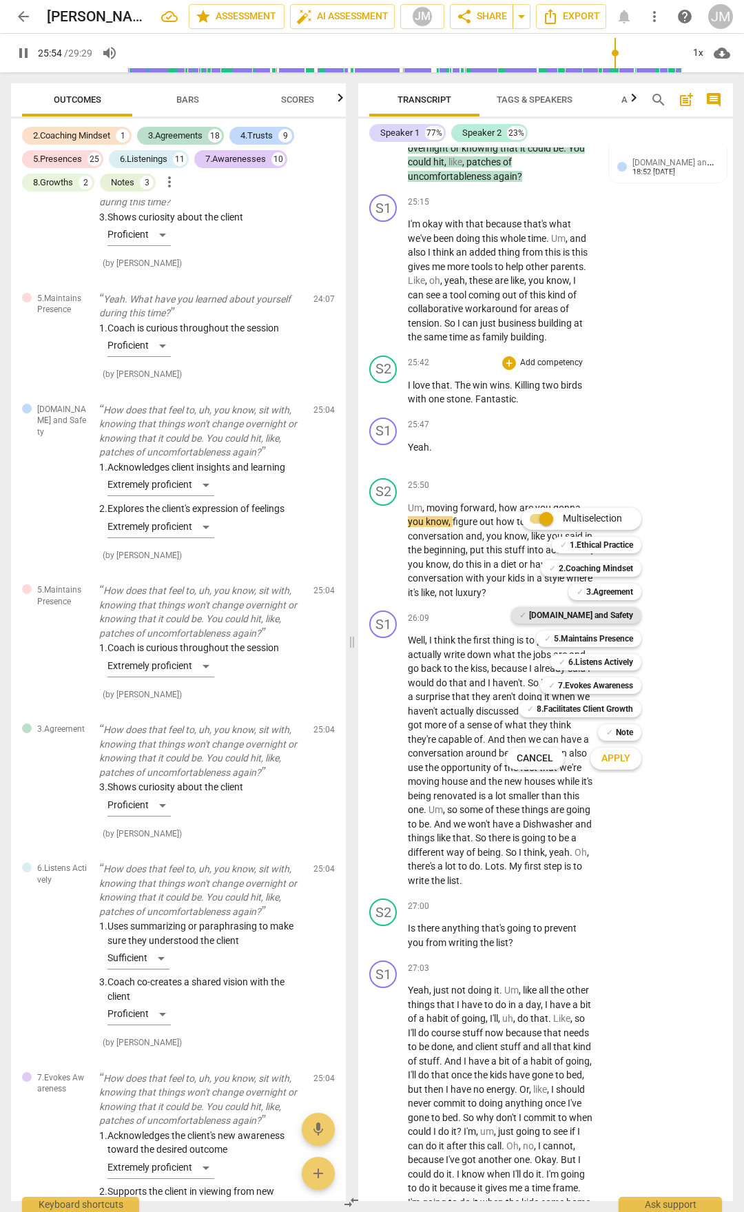
click at [611, 622] on b "[DOMAIN_NAME] and Safety" at bounding box center [581, 615] width 104 height 17
click at [624, 765] on span "Apply" at bounding box center [616, 759] width 29 height 14
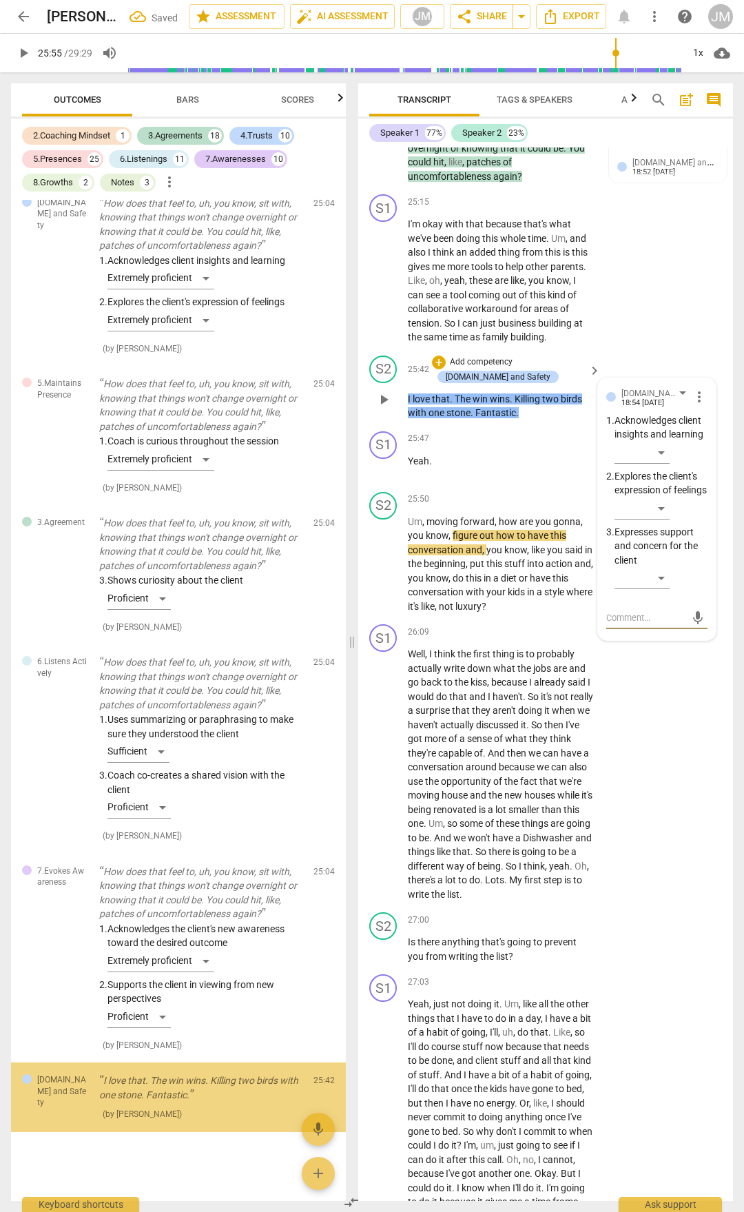
scroll to position [10579, 0]
click at [660, 464] on div "​" at bounding box center [642, 453] width 55 height 22
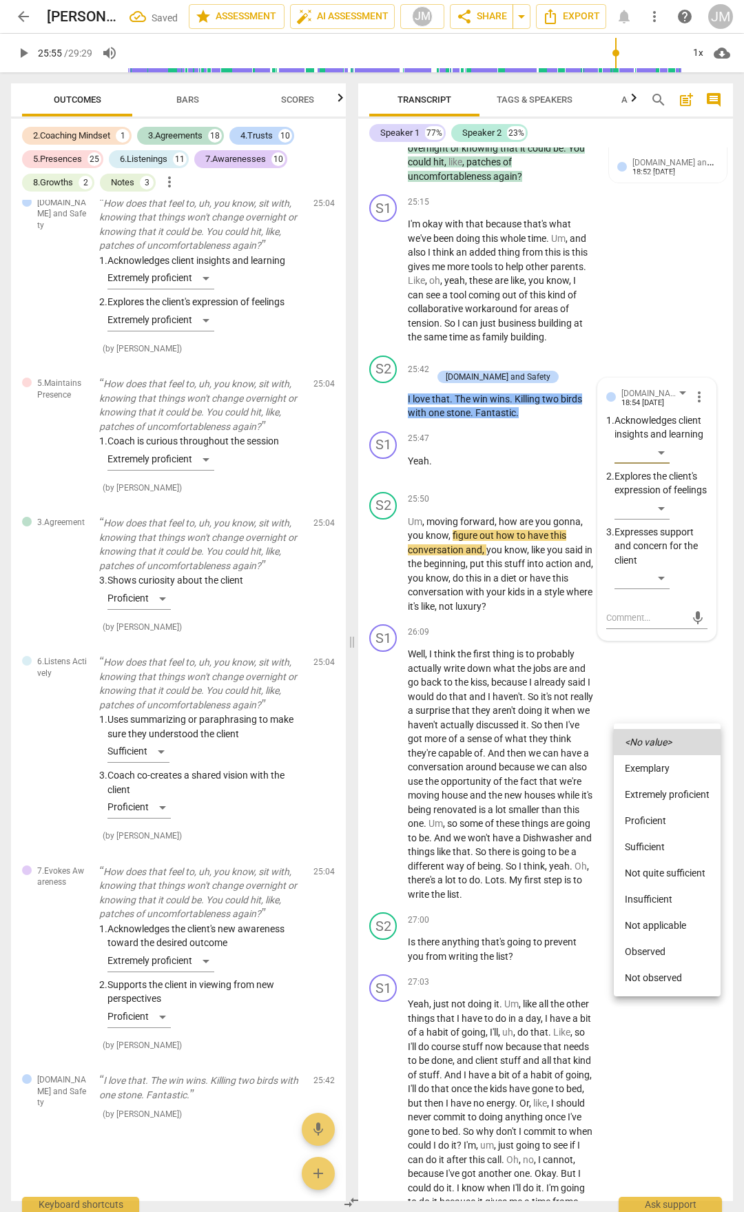
click at [653, 818] on li "Proficient" at bounding box center [667, 821] width 107 height 26
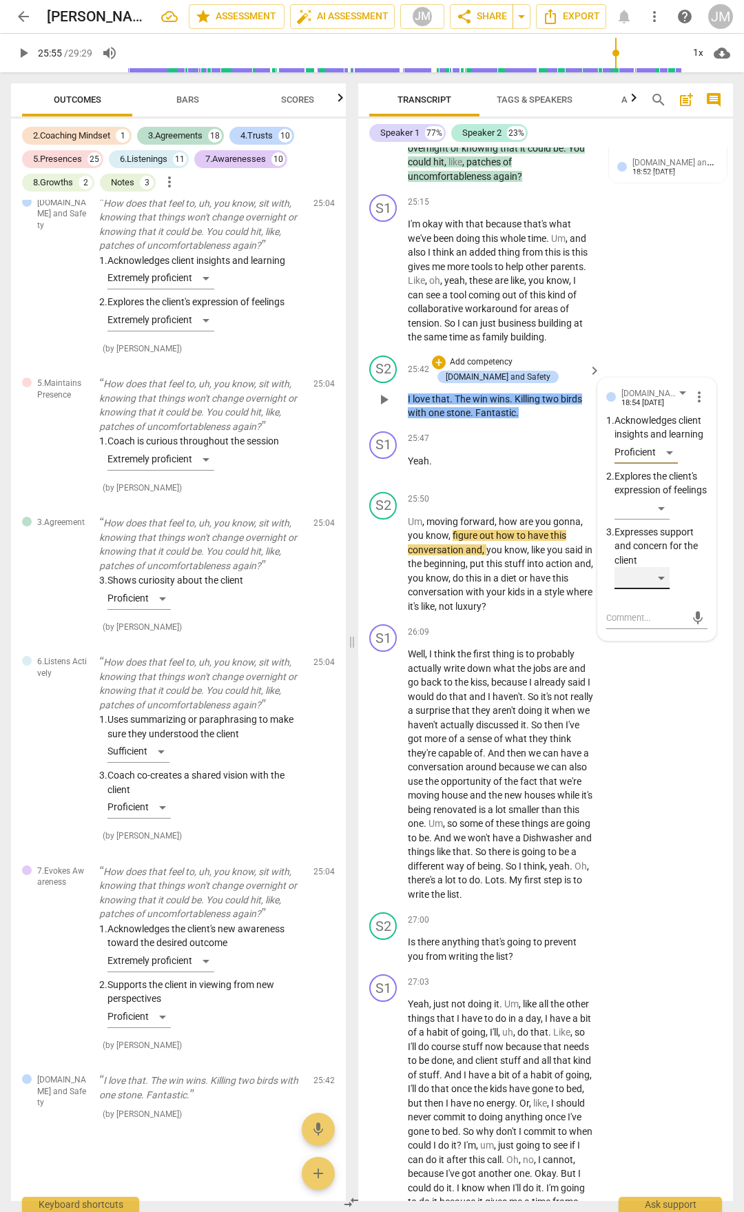
click at [657, 589] on div "​" at bounding box center [642, 578] width 55 height 22
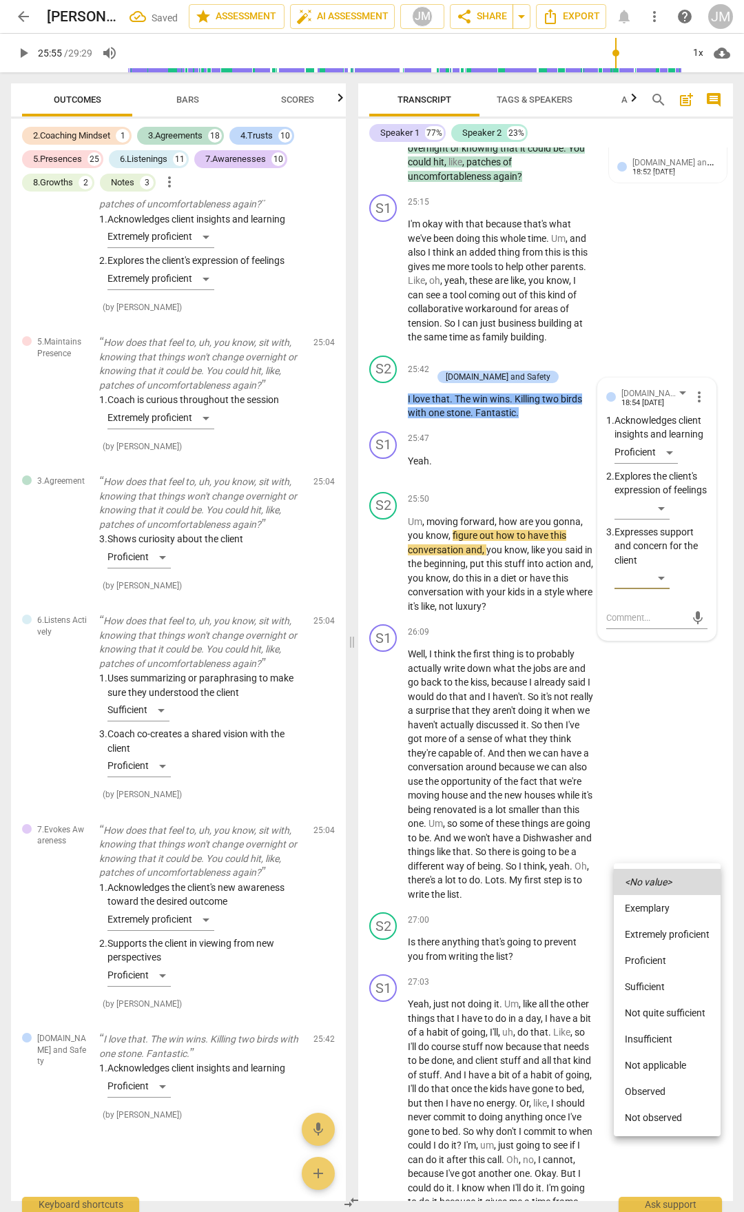
click at [665, 958] on li "Proficient" at bounding box center [667, 960] width 107 height 26
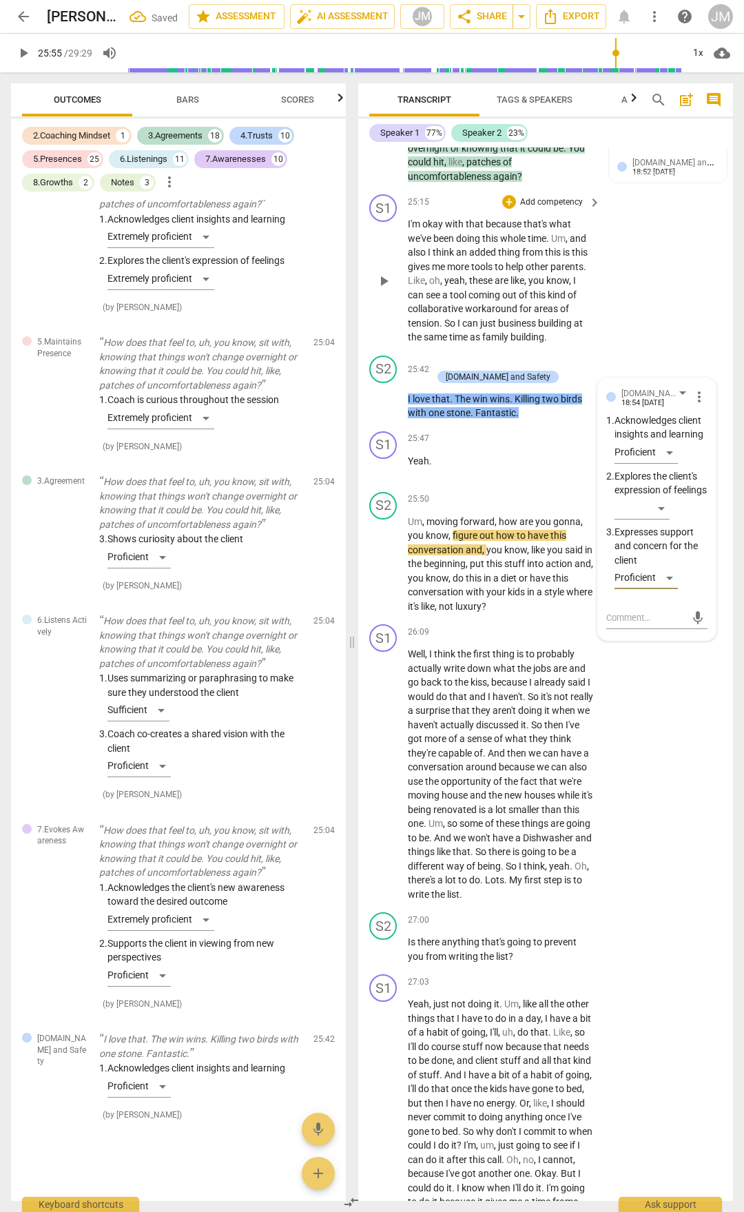
click at [685, 350] on div "S1 play_arrow pause 25:15 + Add competency keyboard_arrow_right I'm okay with t…" at bounding box center [545, 269] width 375 height 161
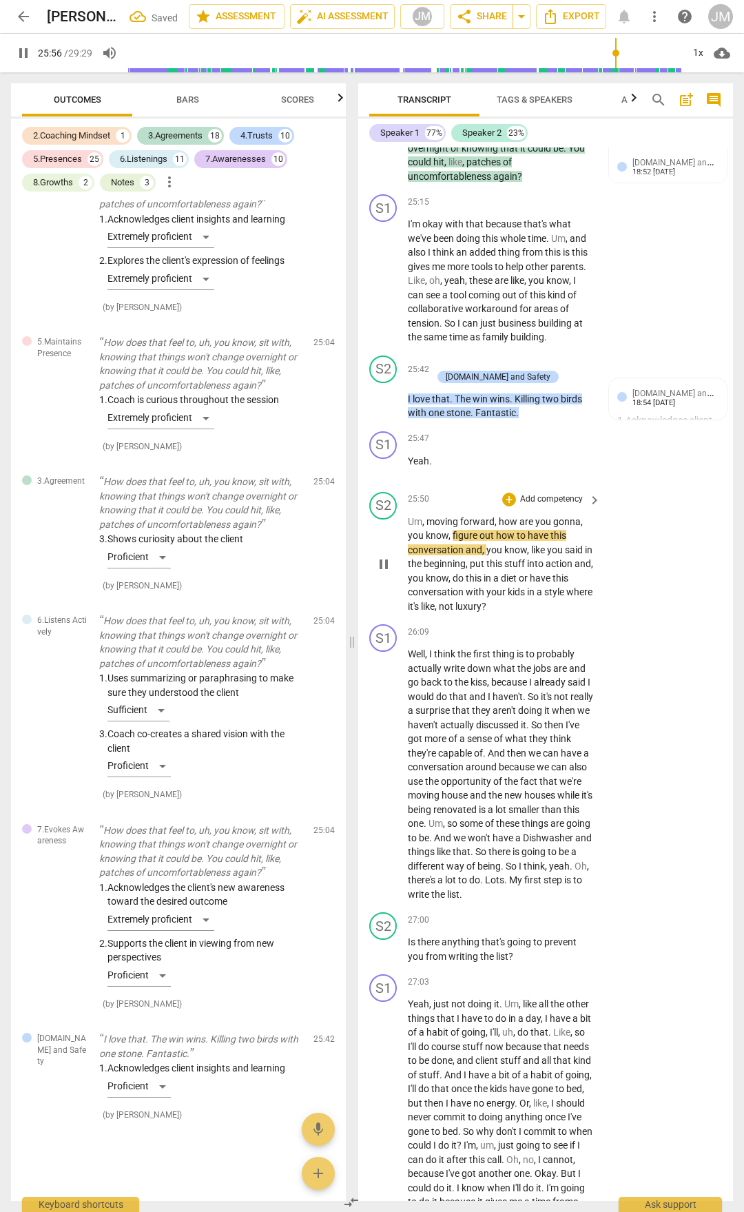
scroll to position [9765, 0]
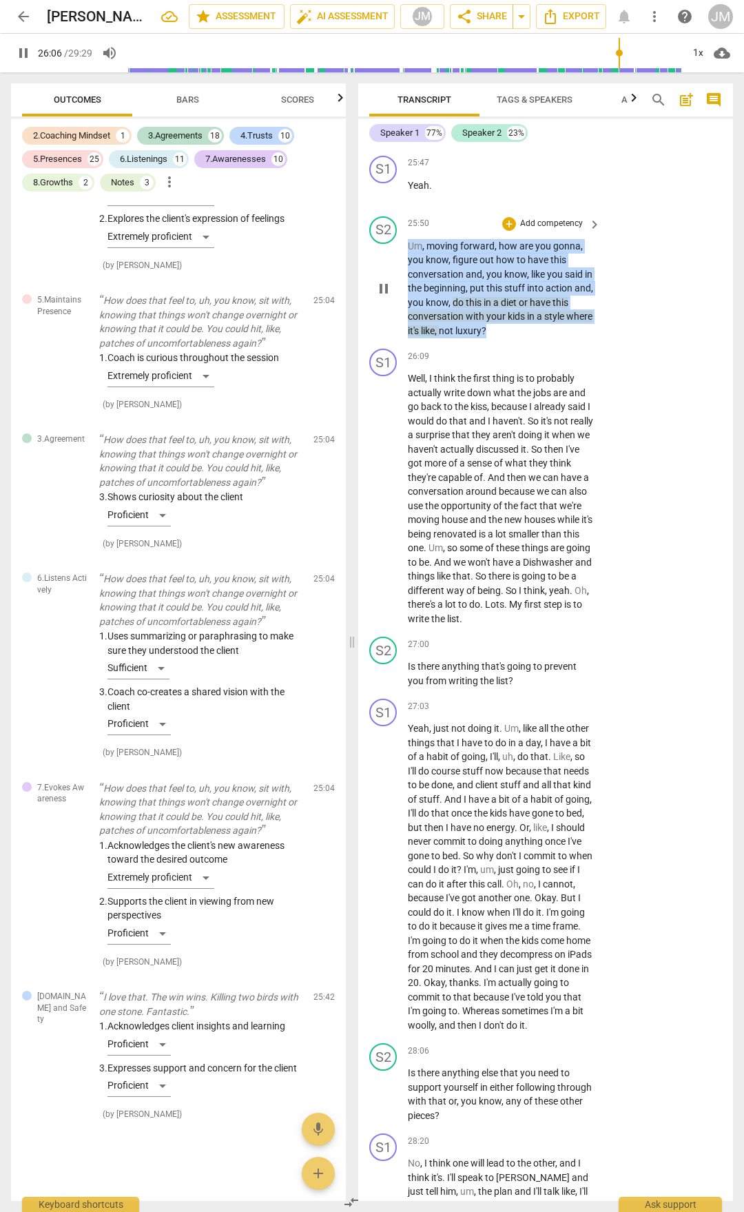
drag, startPoint x: 409, startPoint y: 517, endPoint x: 543, endPoint y: 606, distance: 160.5
click at [543, 338] on p "Um , moving forward , how are you gonna , you know , figure out how to have thi…" at bounding box center [501, 288] width 186 height 99
click at [513, 231] on div "+" at bounding box center [509, 224] width 14 height 14
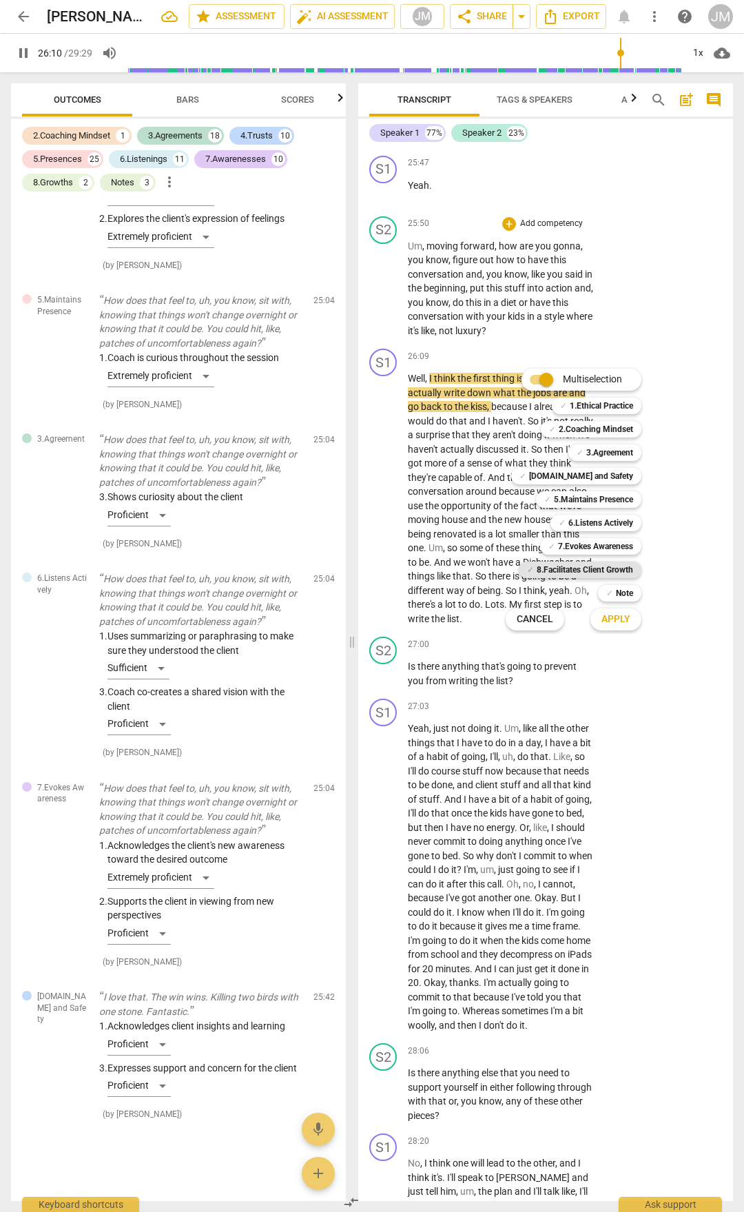
click at [611, 568] on b "8.Facilitates Client Growth" at bounding box center [585, 570] width 96 height 17
click at [620, 628] on button "Apply" at bounding box center [616, 619] width 51 height 25
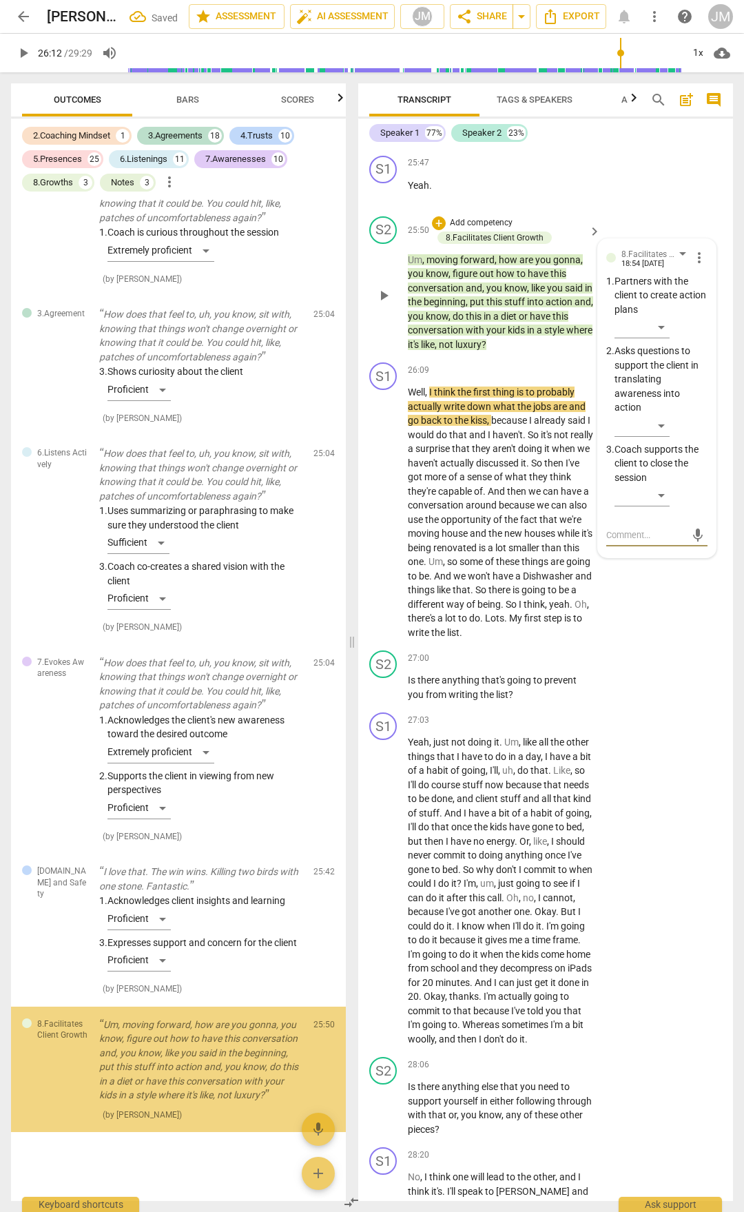
scroll to position [10802, 0]
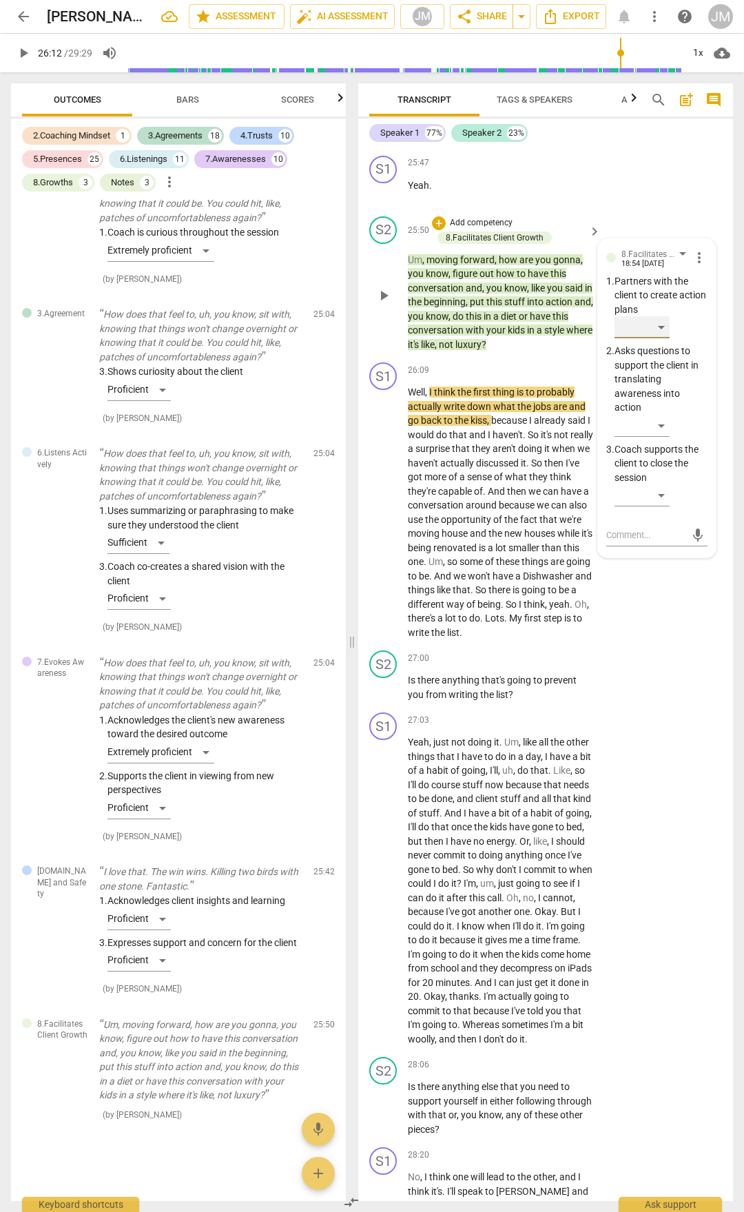
click at [661, 338] on div "​" at bounding box center [642, 327] width 55 height 22
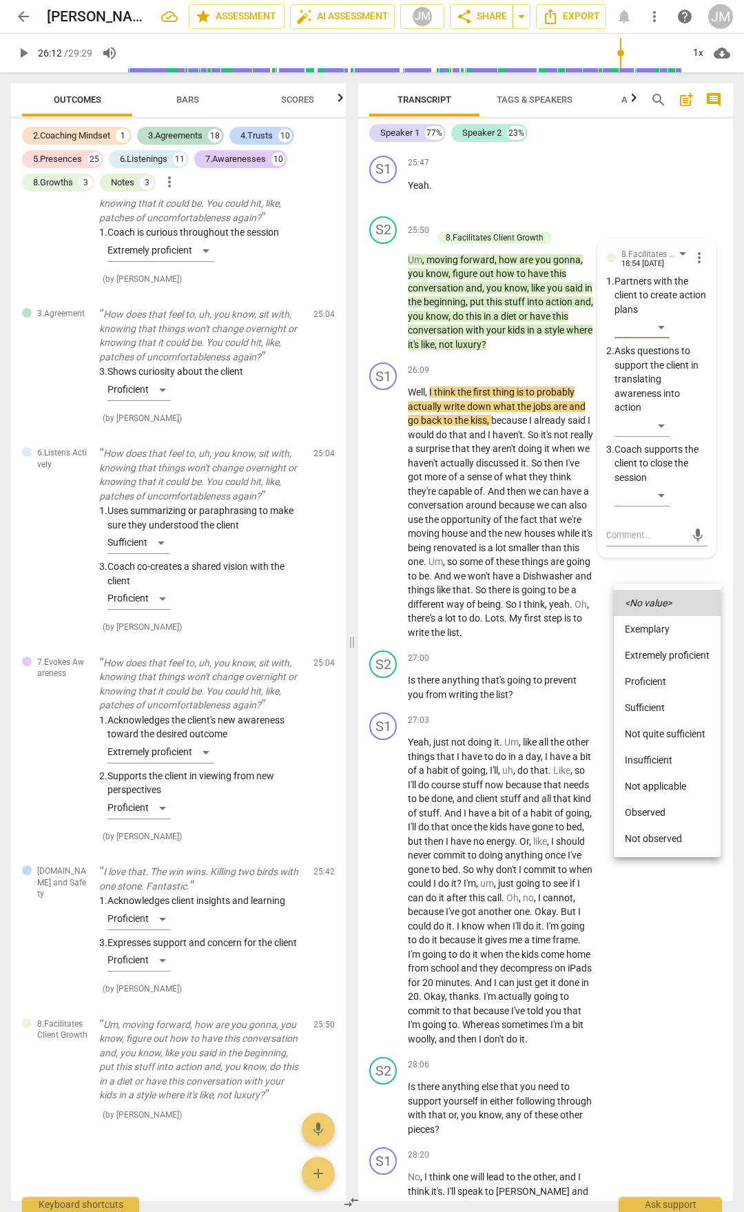
click at [662, 706] on li "Sufficient" at bounding box center [667, 708] width 107 height 26
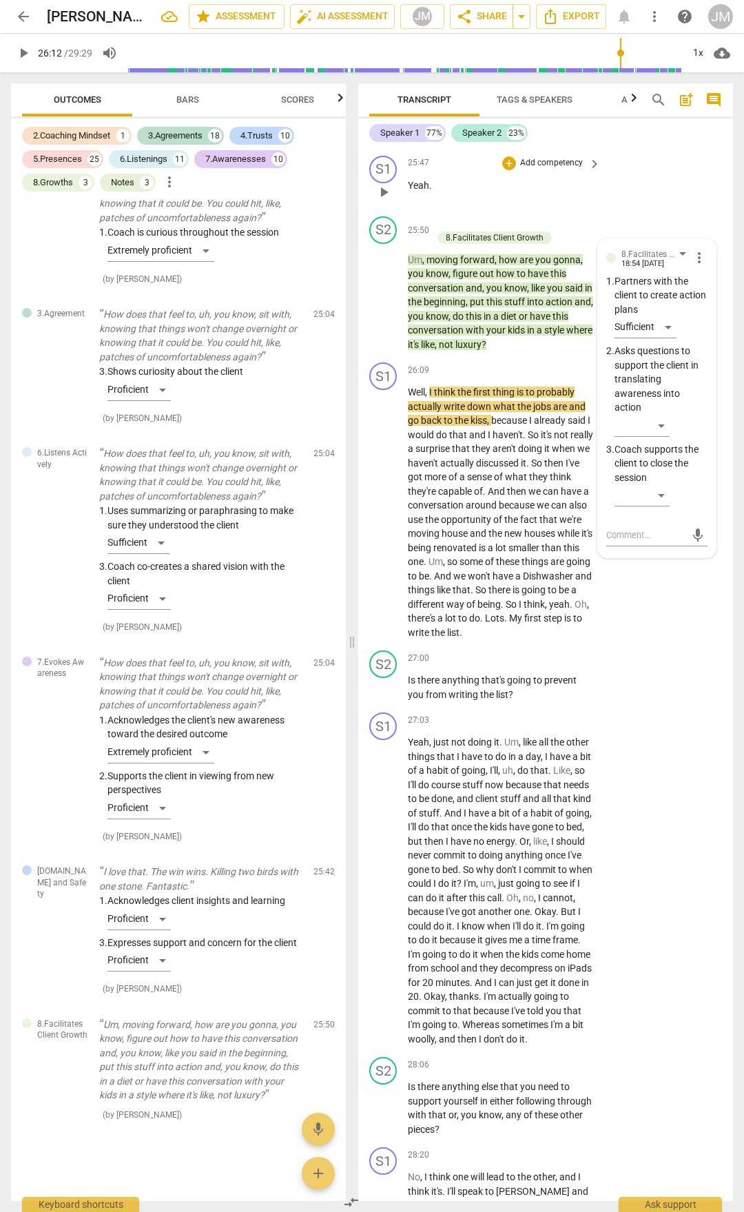
click at [657, 211] on div "S1 play_arrow pause 25:47 + Add competency keyboard_arrow_right Yeah ." at bounding box center [545, 180] width 375 height 61
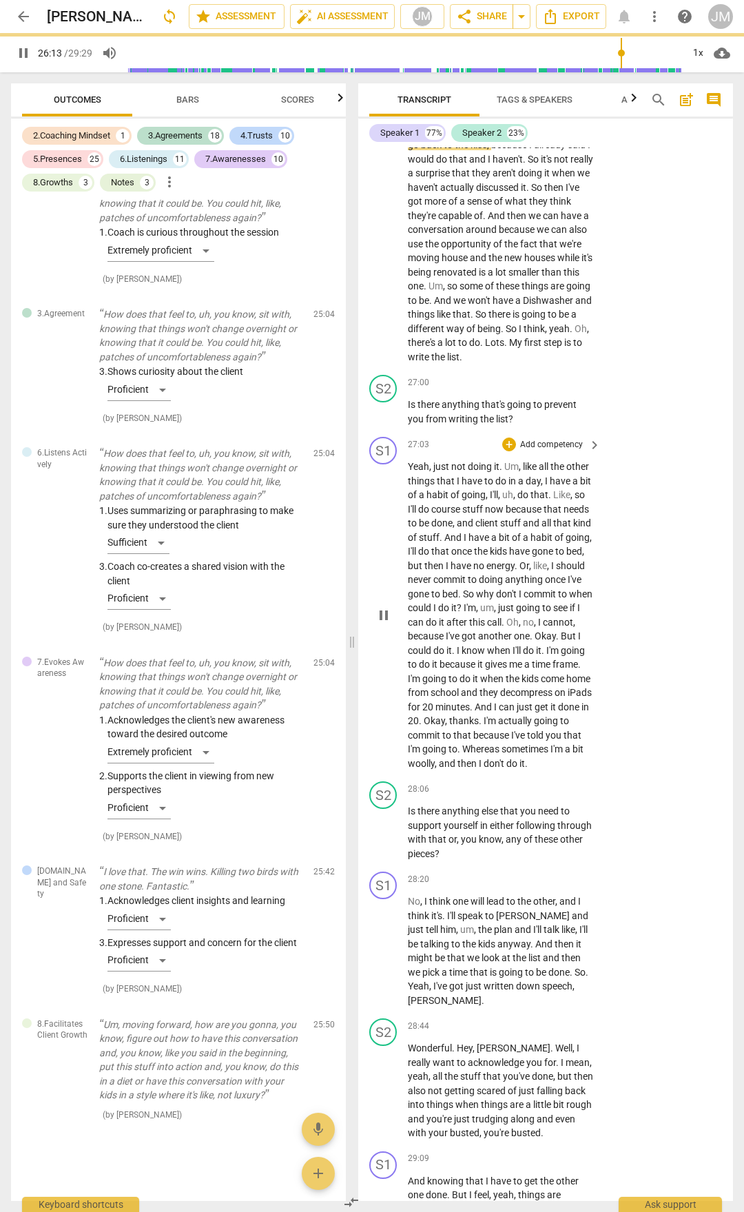
scroll to position [10179, 0]
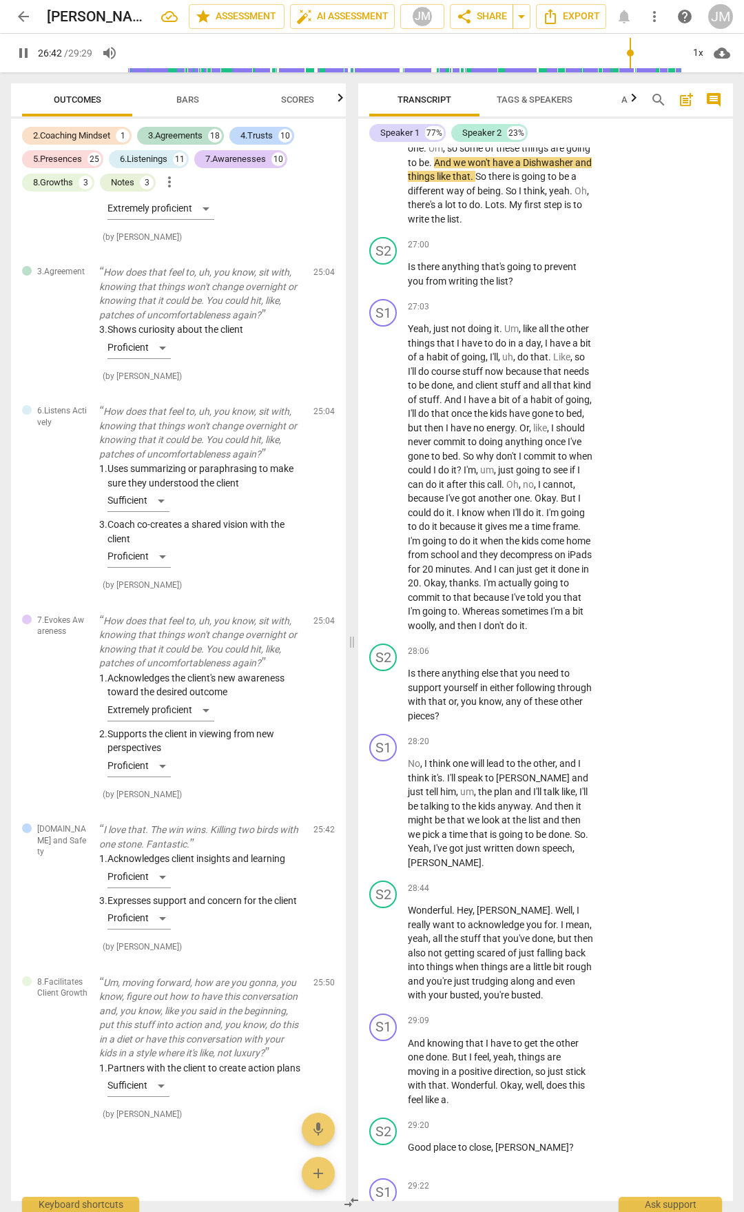
click at [375, 107] on span "pause" at bounding box center [384, 99] width 22 height 17
click at [380, 110] on button "play_arrow" at bounding box center [384, 99] width 22 height 22
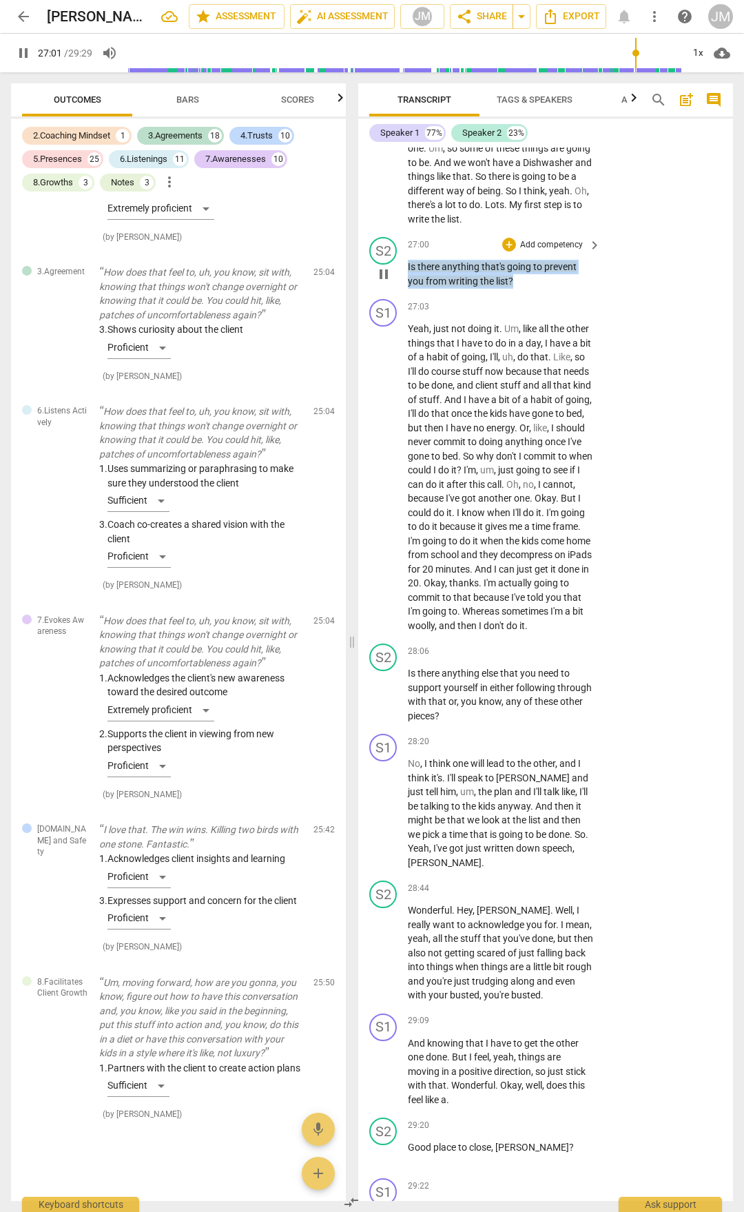
drag, startPoint x: 514, startPoint y: 557, endPoint x: 409, endPoint y: 542, distance: 106.5
click at [409, 288] on p "Is there anything that's going to prevent you from writing the list ?" at bounding box center [501, 274] width 186 height 28
click at [515, 252] on div "+ Add competency" at bounding box center [543, 245] width 82 height 14
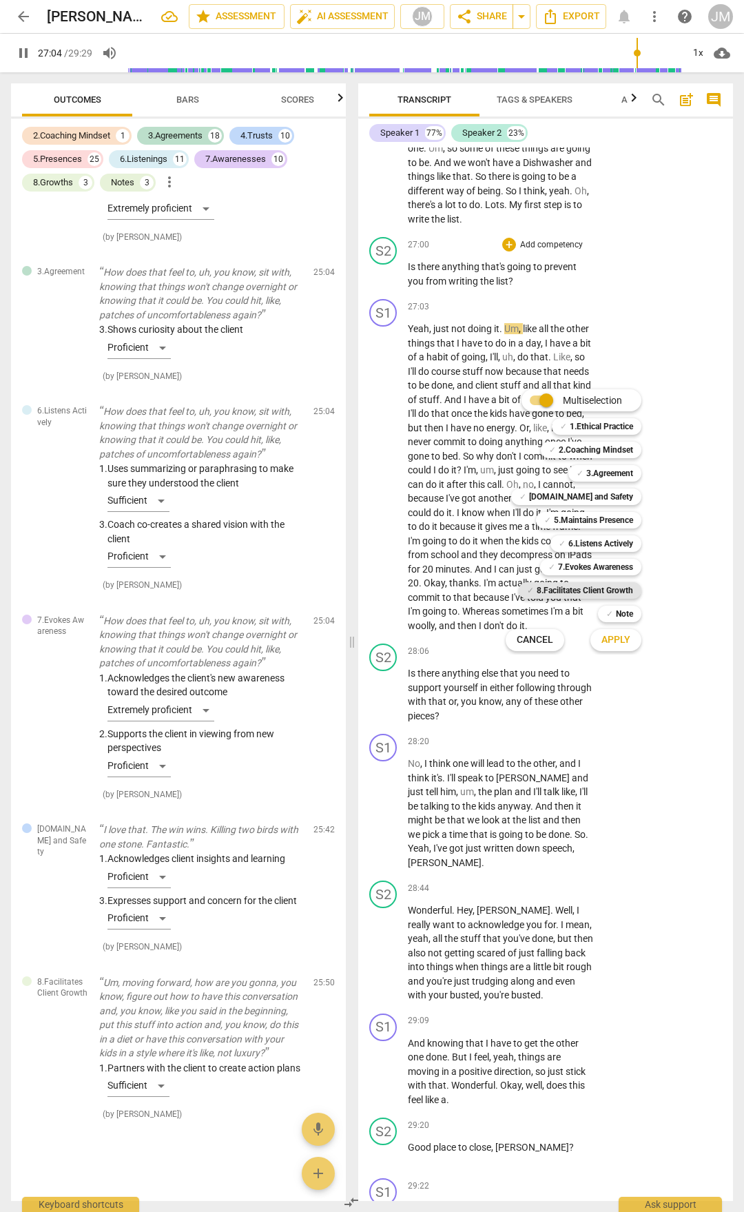
click at [591, 592] on b "8.Facilitates Client Growth" at bounding box center [585, 590] width 96 height 17
click at [624, 648] on button "Apply" at bounding box center [616, 640] width 51 height 25
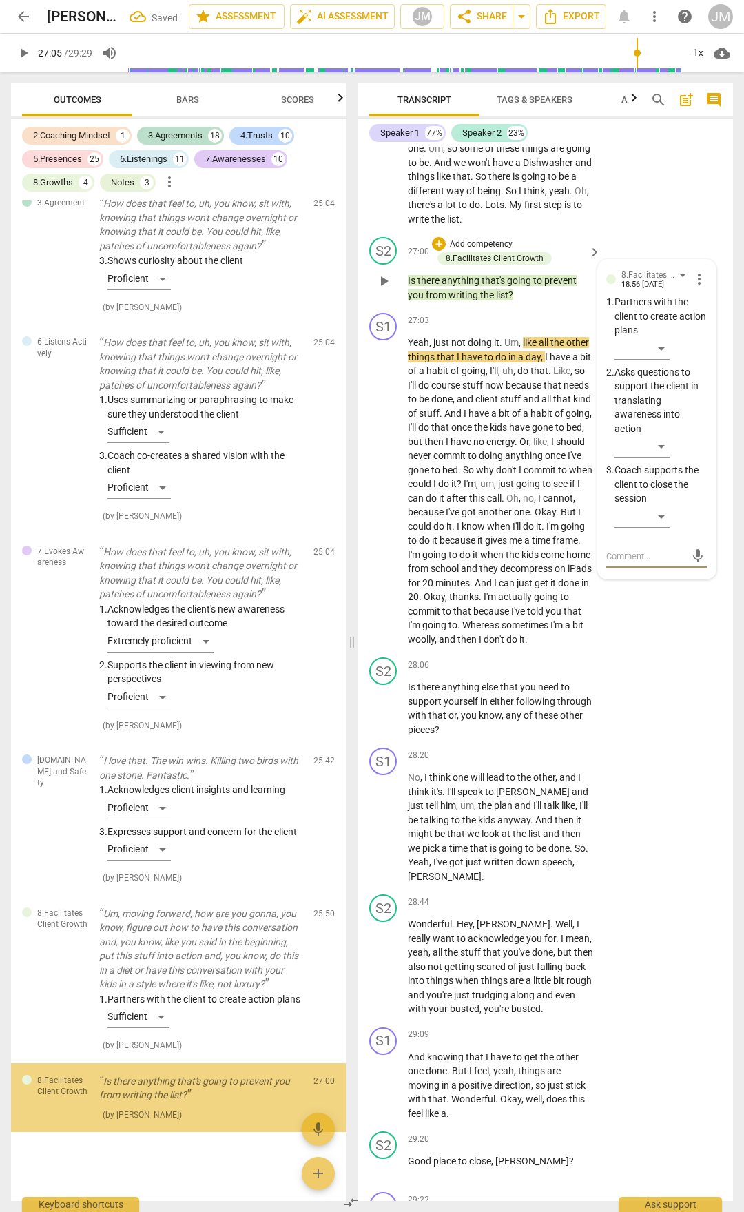
scroll to position [10927, 0]
click at [663, 458] on div "​" at bounding box center [642, 446] width 55 height 22
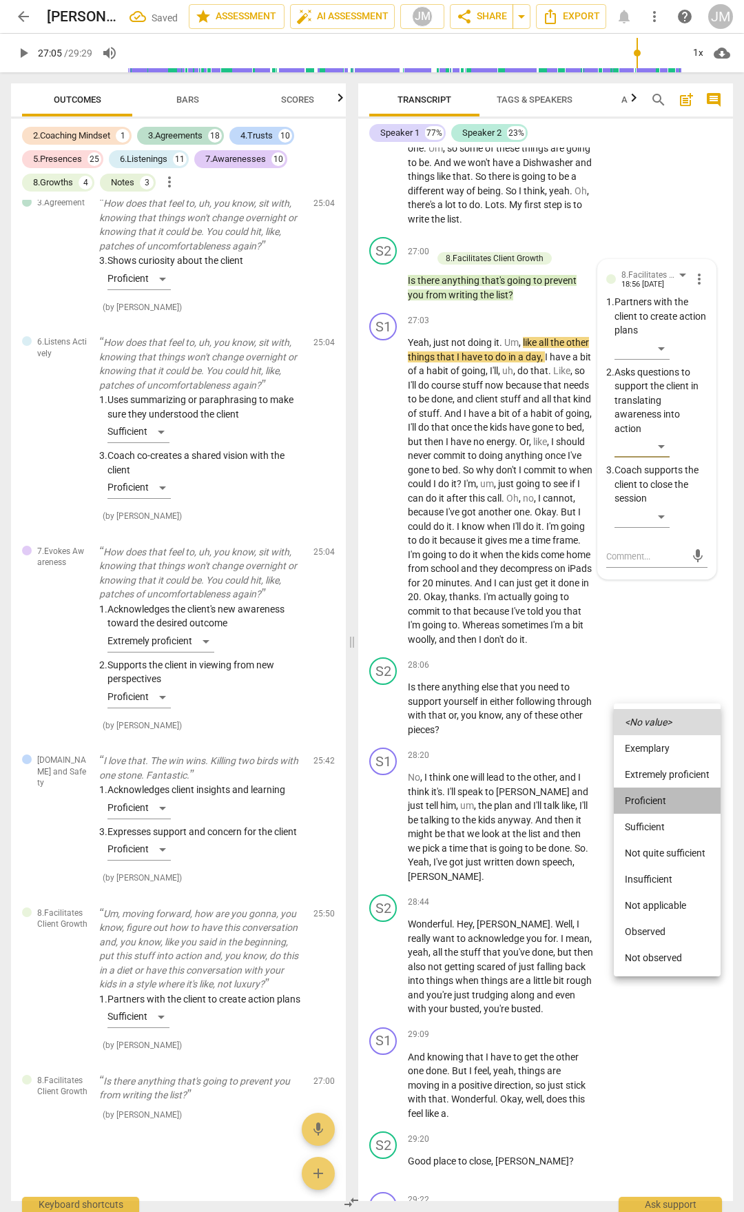
click at [661, 792] on li "Proficient" at bounding box center [667, 801] width 107 height 26
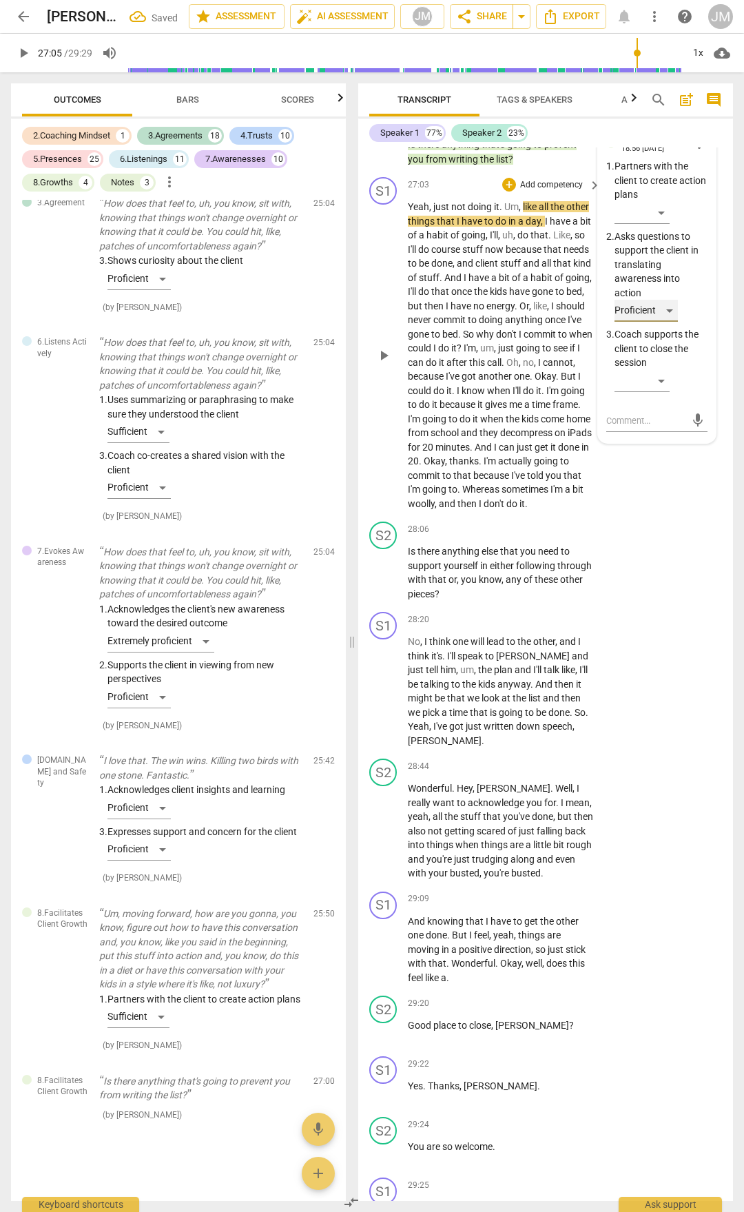
scroll to position [10454, 0]
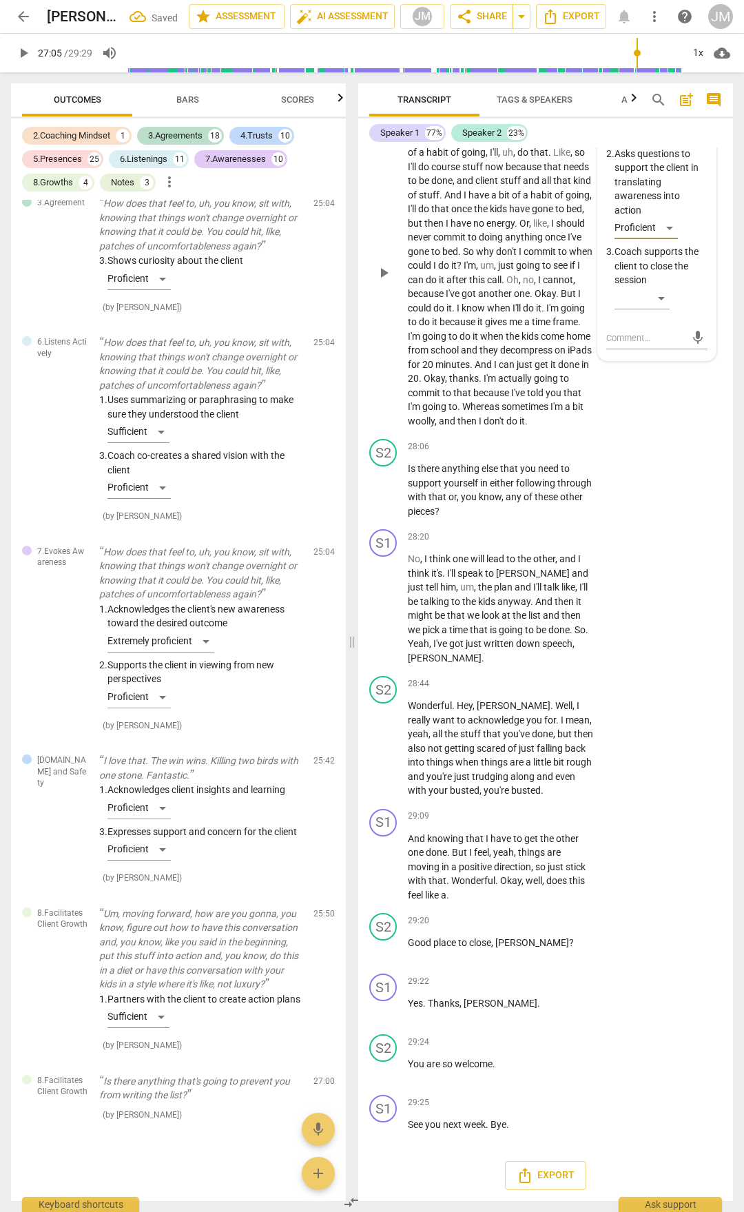
click at [377, 281] on span "play_arrow" at bounding box center [384, 273] width 17 height 17
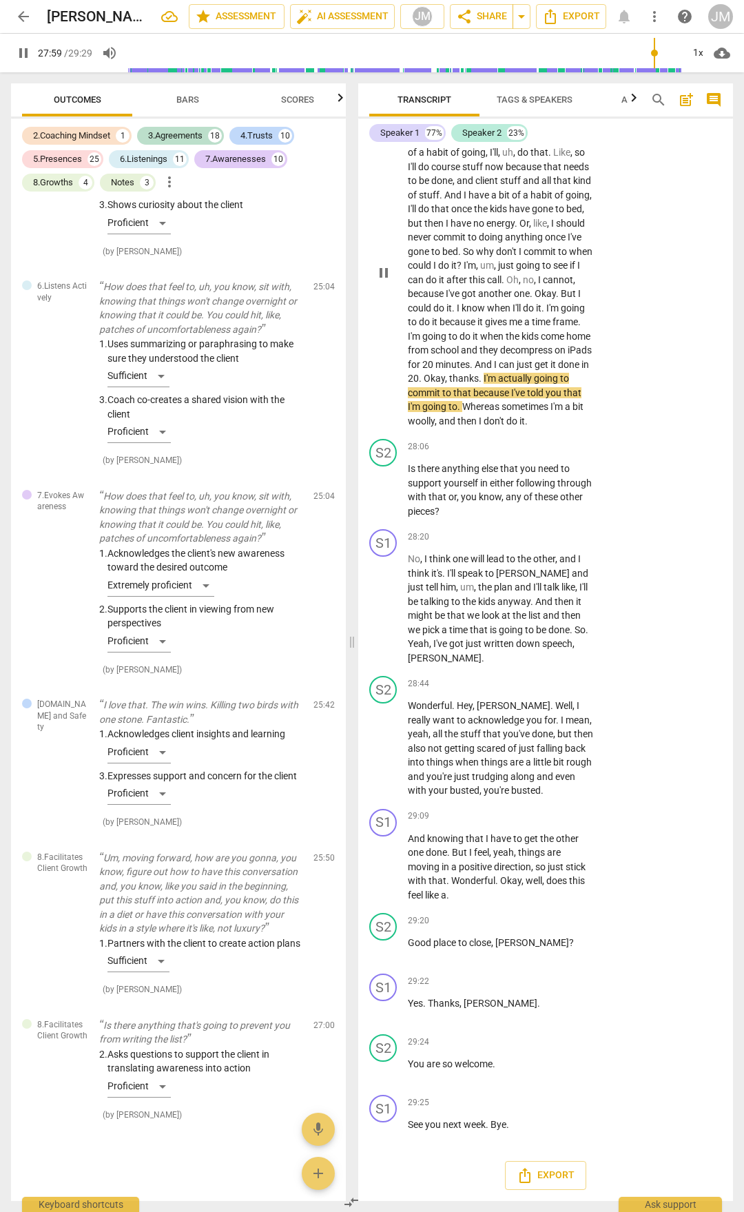
scroll to position [10523, 0]
drag, startPoint x: 425, startPoint y: 568, endPoint x: 615, endPoint y: 621, distance: 197.4
click at [613, 621] on div "S1 play_arrow pause 00:02 + Add competency keyboard_arrow_right Hey , [PERSON_N…" at bounding box center [545, 674] width 375 height 1054
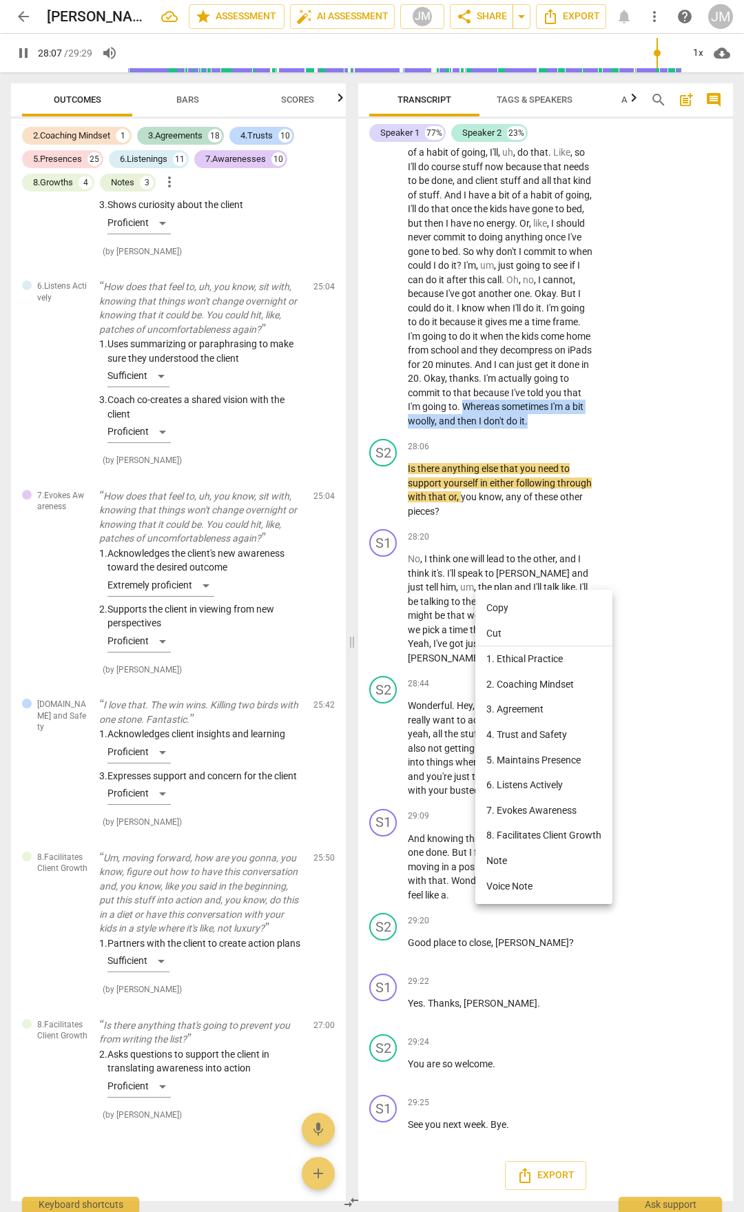
click at [573, 757] on li "5. Maintains Presence" at bounding box center [543, 760] width 137 height 25
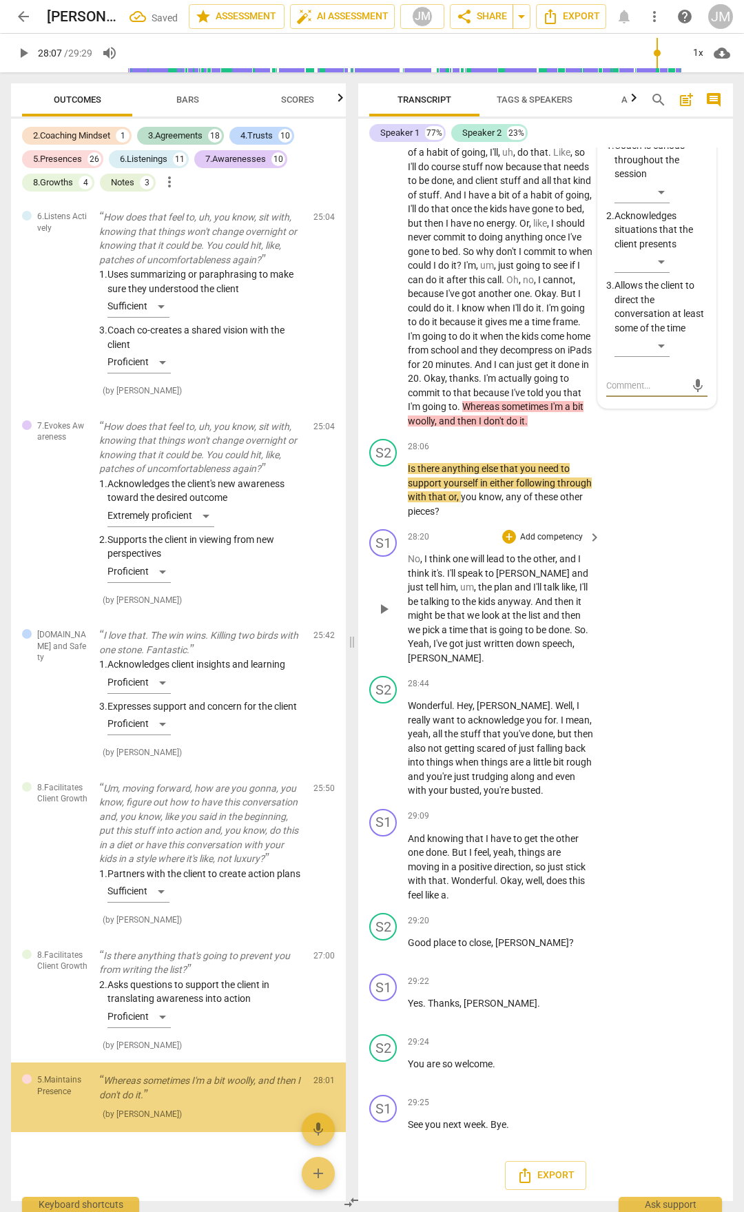
scroll to position [11052, 0]
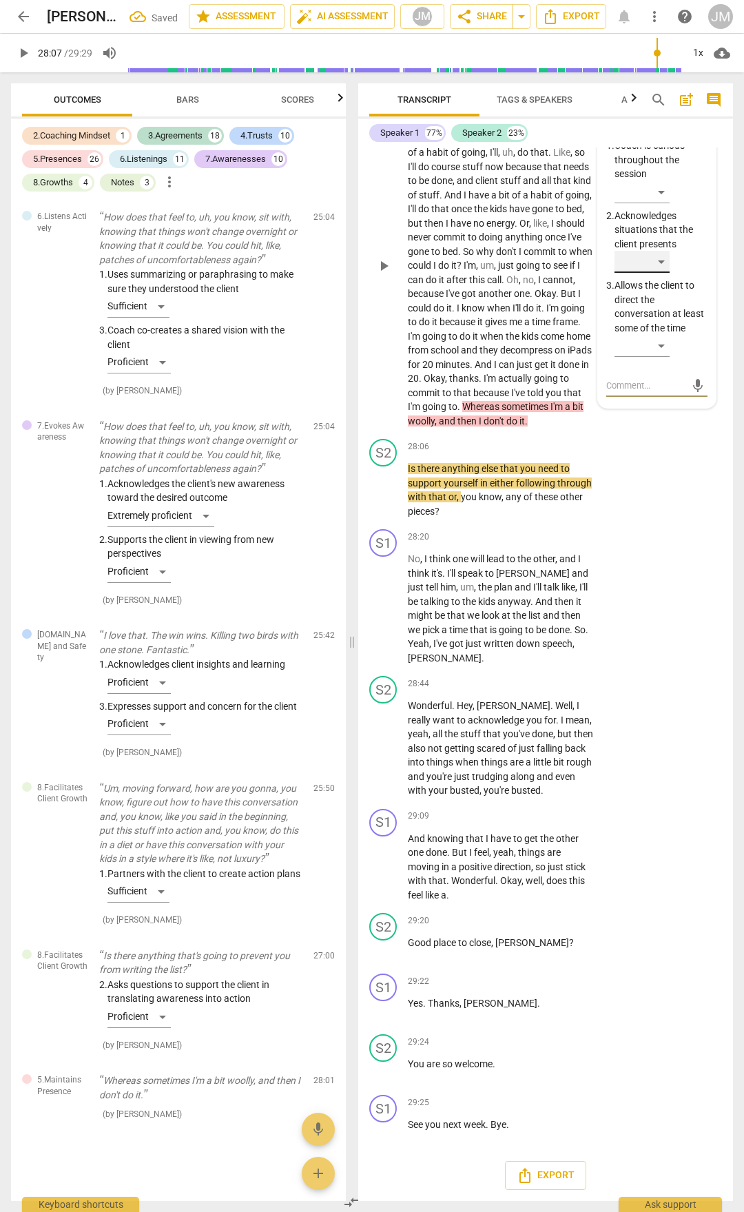
click at [659, 273] on div "​" at bounding box center [642, 262] width 55 height 22
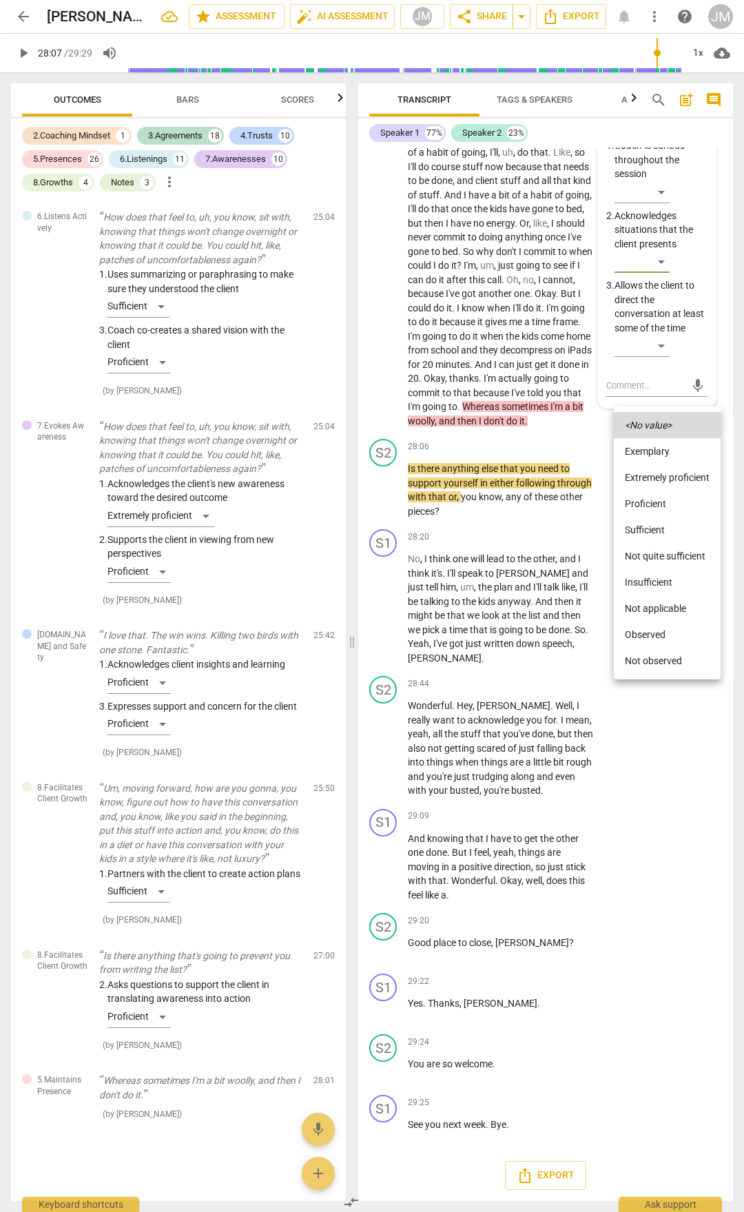
click at [670, 499] on li "Proficient" at bounding box center [667, 504] width 107 height 26
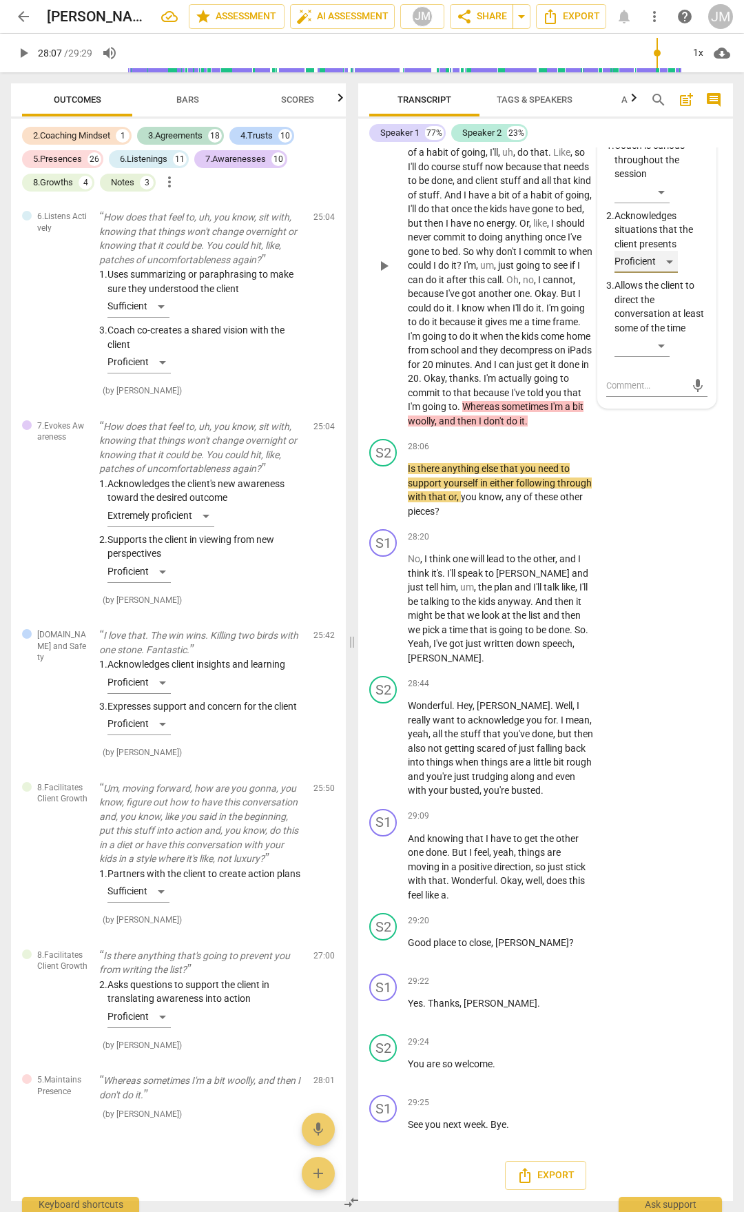
click at [669, 273] on div "Proficient" at bounding box center [646, 262] width 63 height 22
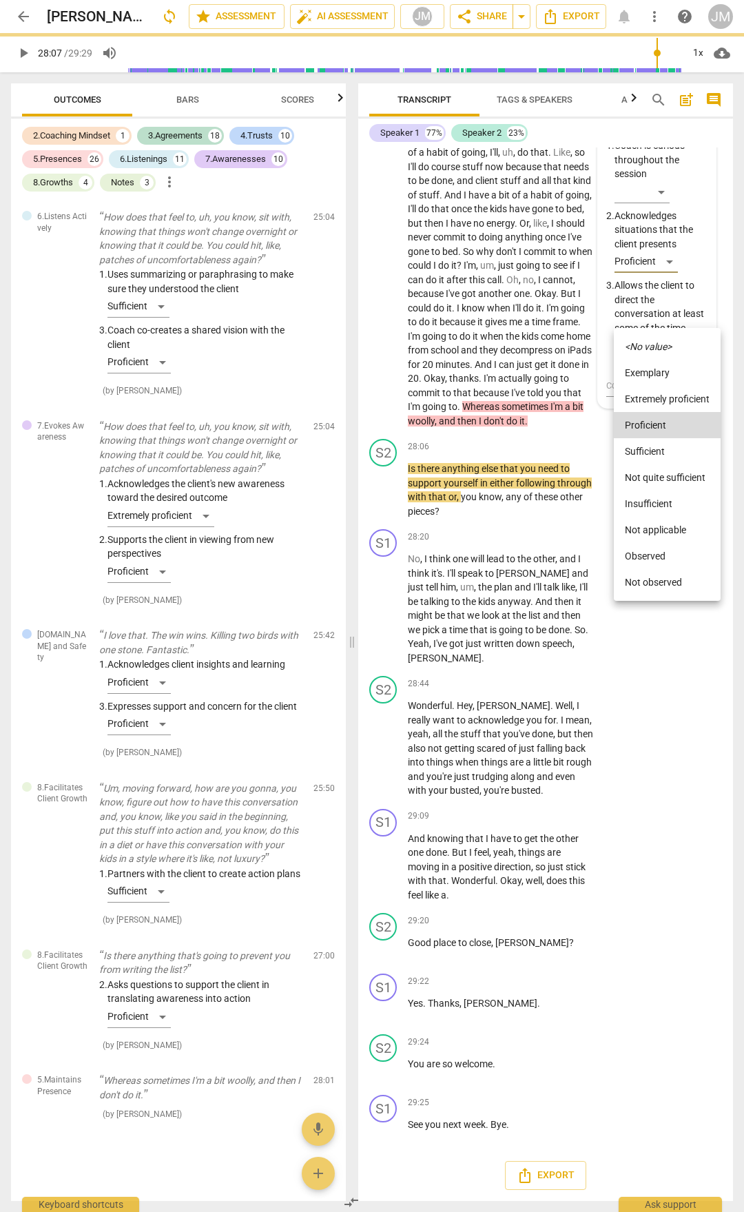
click at [654, 349] on icon "<No value>" at bounding box center [648, 347] width 47 height 10
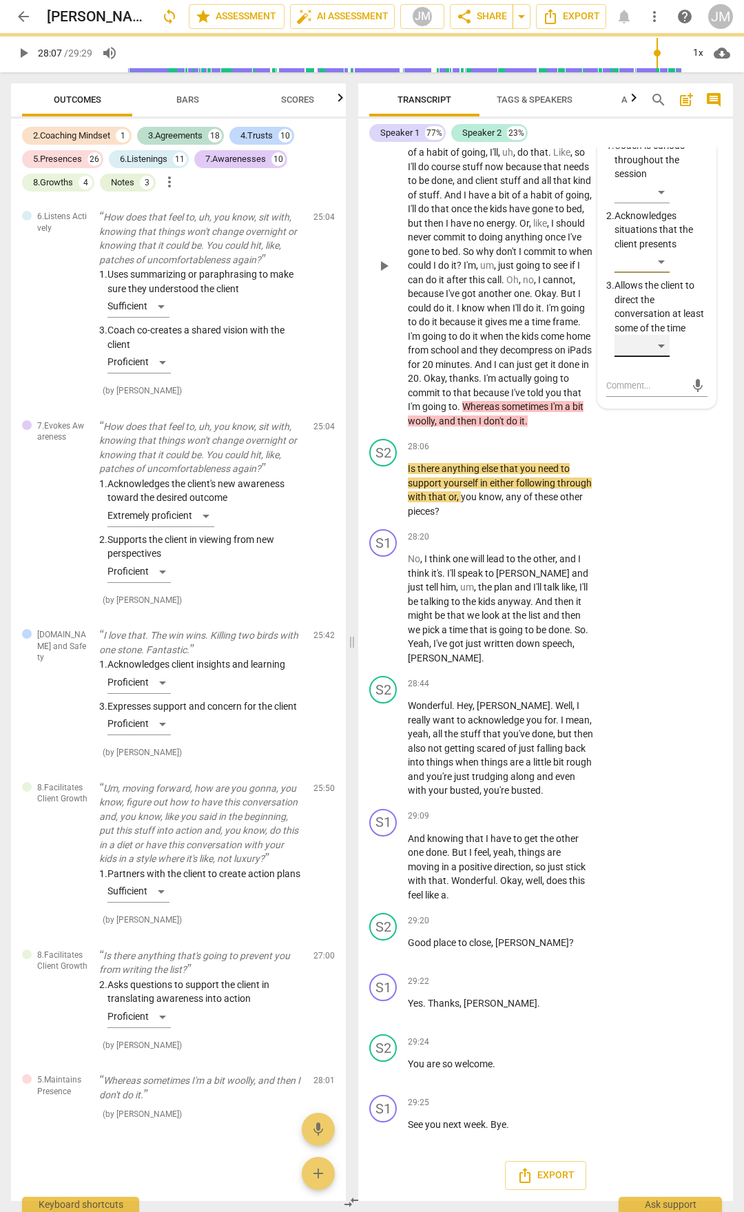
click at [664, 357] on div "​" at bounding box center [642, 346] width 55 height 22
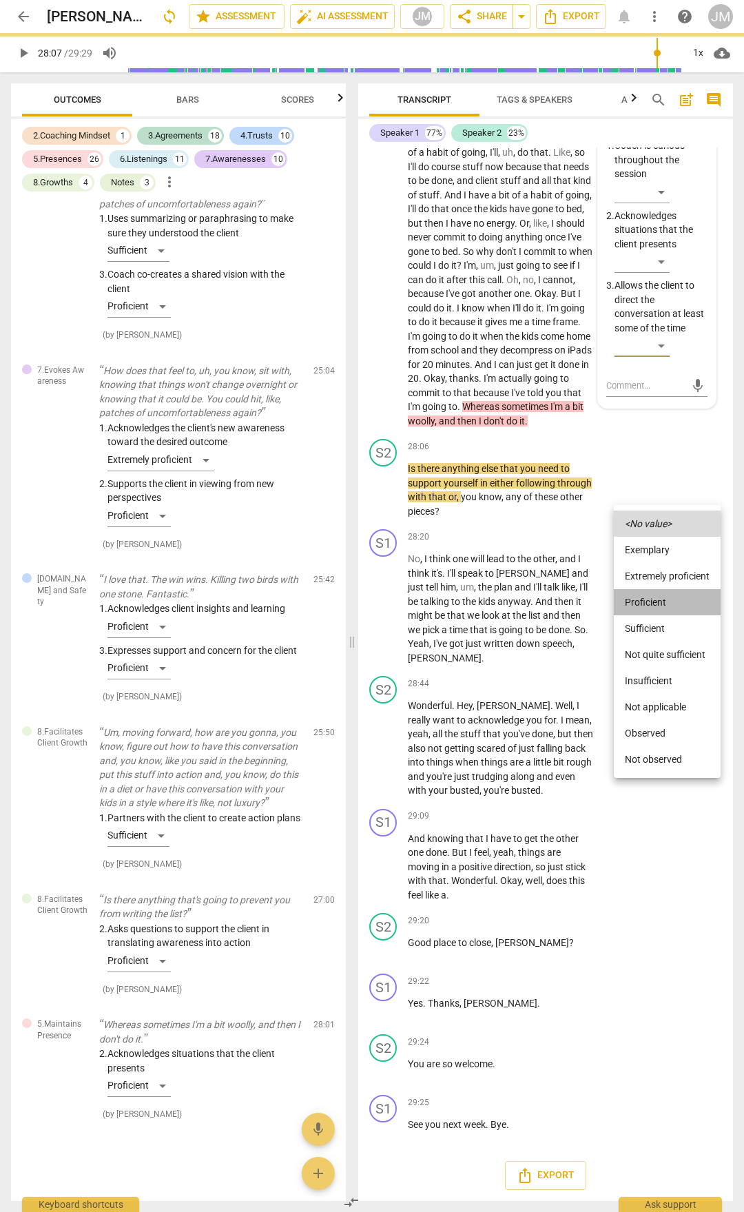
click at [665, 599] on li "Proficient" at bounding box center [667, 602] width 107 height 26
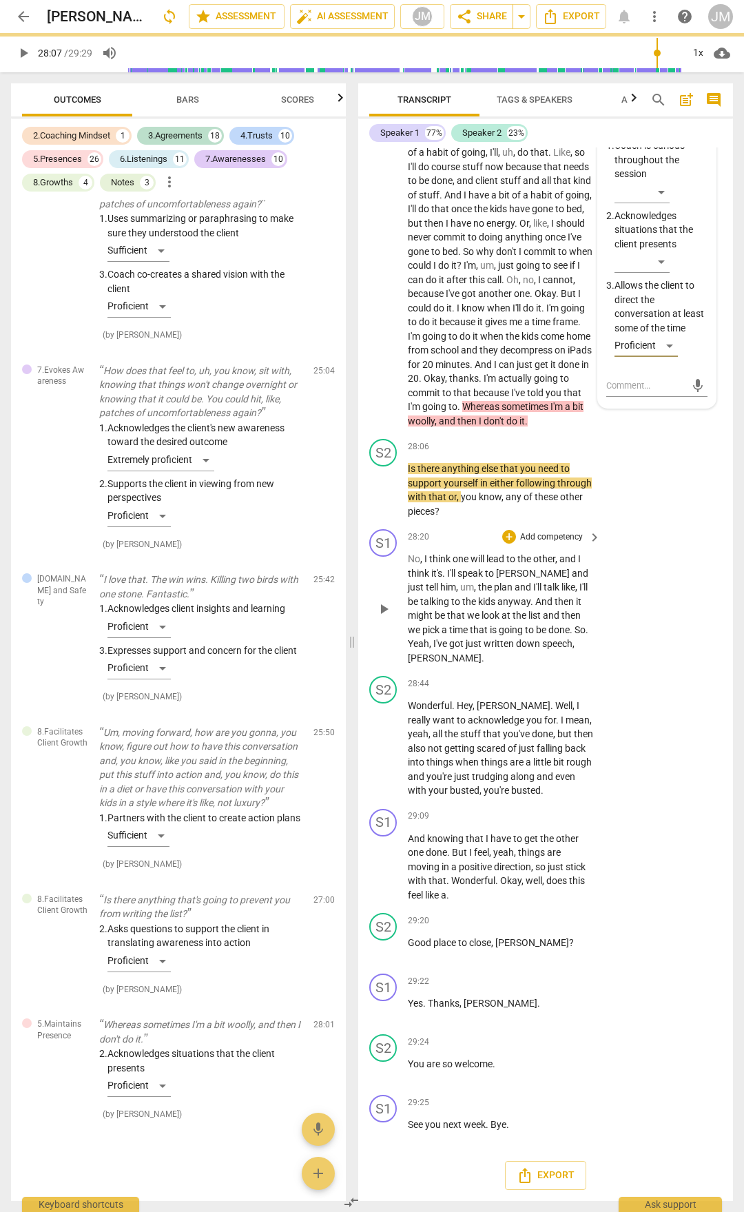
click at [668, 670] on div "S1 play_arrow pause 28:20 + Add competency keyboard_arrow_right No , I think on…" at bounding box center [545, 597] width 375 height 147
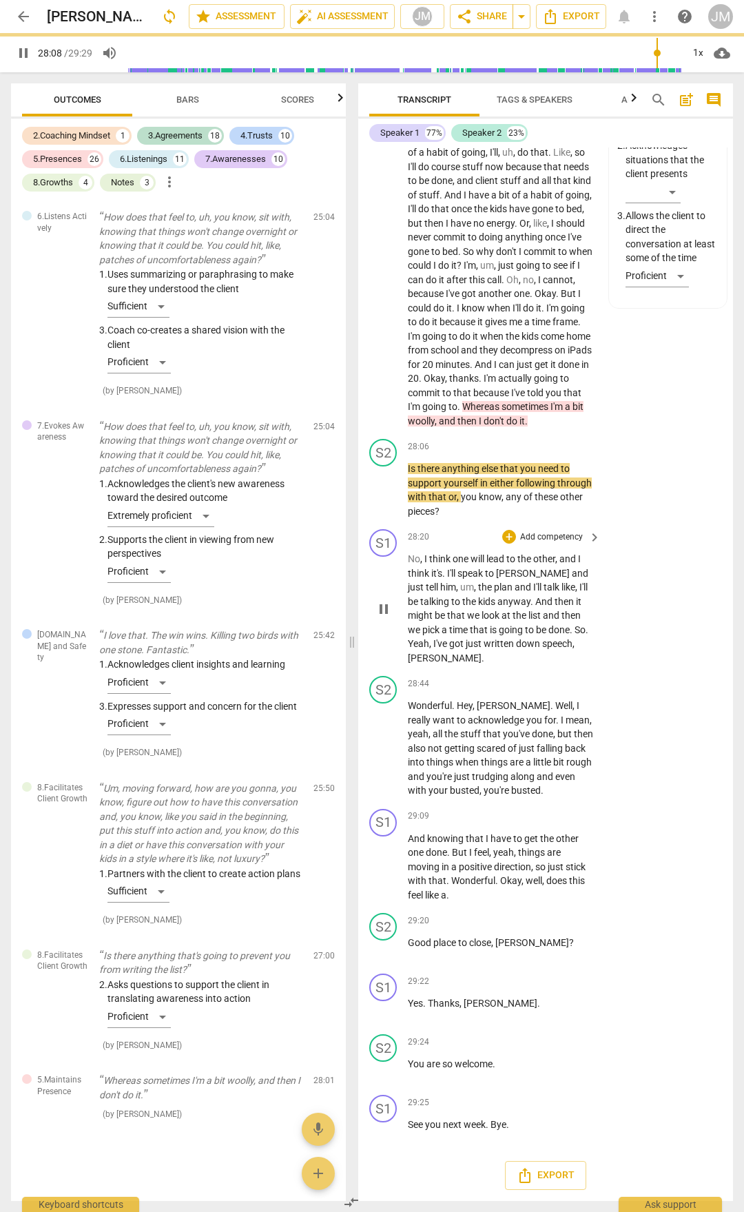
scroll to position [10661, 0]
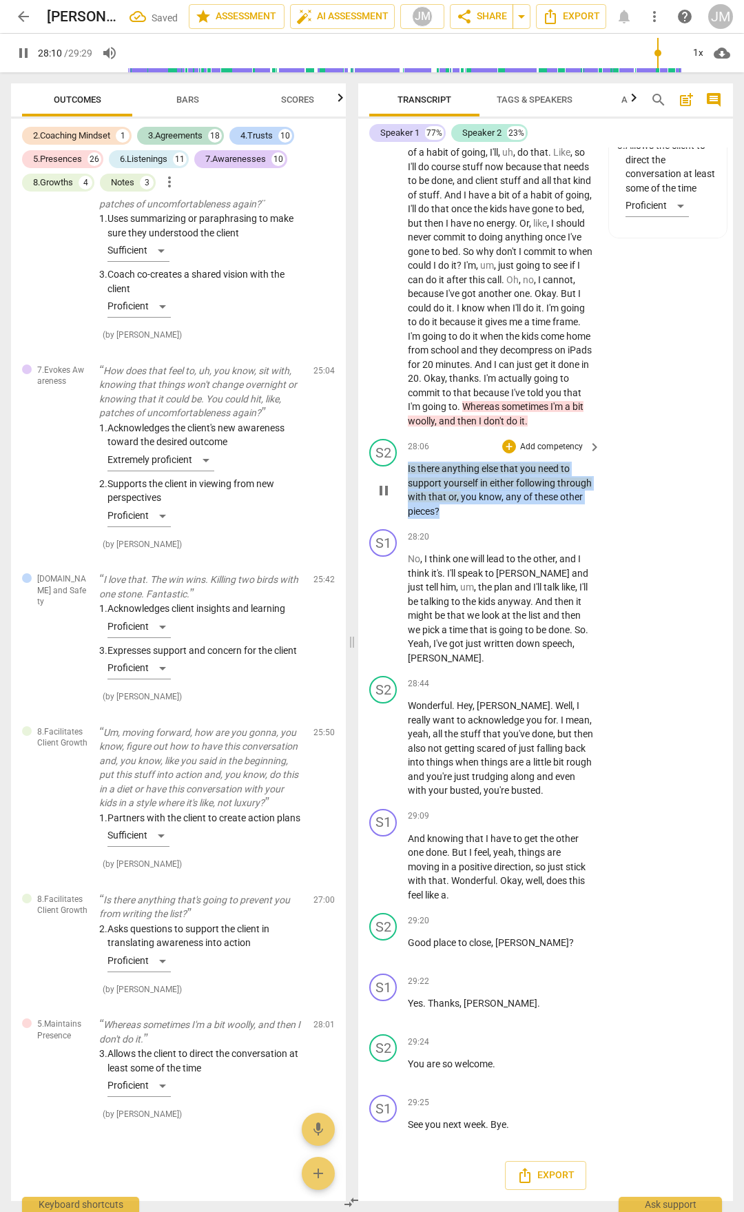
drag, startPoint x: 409, startPoint y: 506, endPoint x: 515, endPoint y: 545, distance: 113.8
click at [515, 518] on p "Is there anything else that you need to support yourself in either following th…" at bounding box center [501, 490] width 186 height 57
click at [514, 453] on div "+ Add competency" at bounding box center [543, 447] width 82 height 14
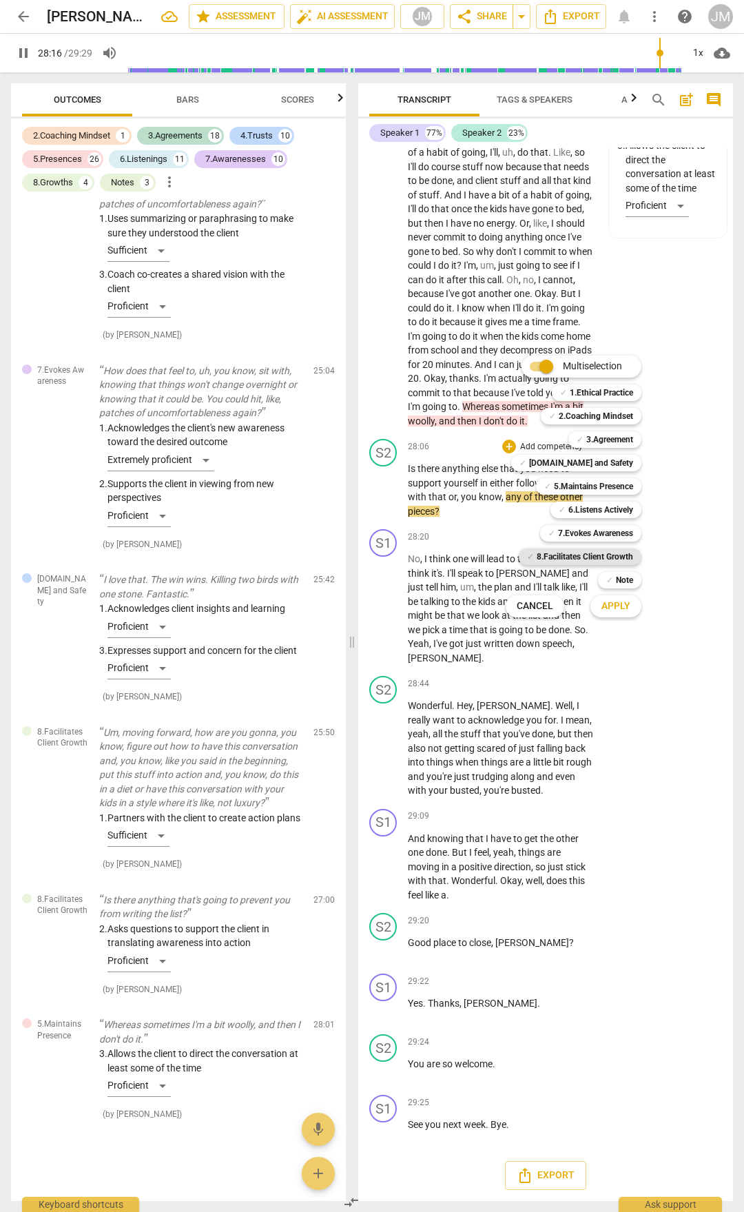
click at [617, 552] on b "8.Facilitates Client Growth" at bounding box center [585, 556] width 96 height 17
click at [612, 613] on button "Apply" at bounding box center [616, 606] width 51 height 25
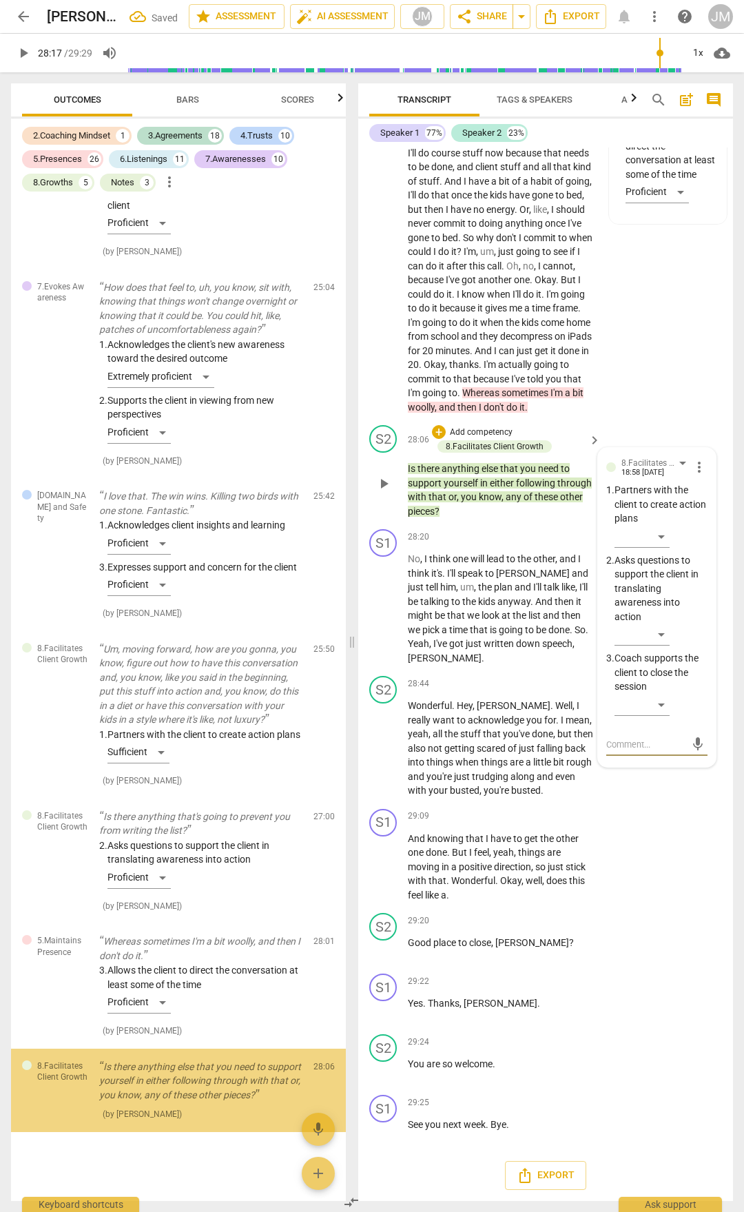
scroll to position [11206, 0]
click at [666, 646] on div "​" at bounding box center [642, 635] width 55 height 22
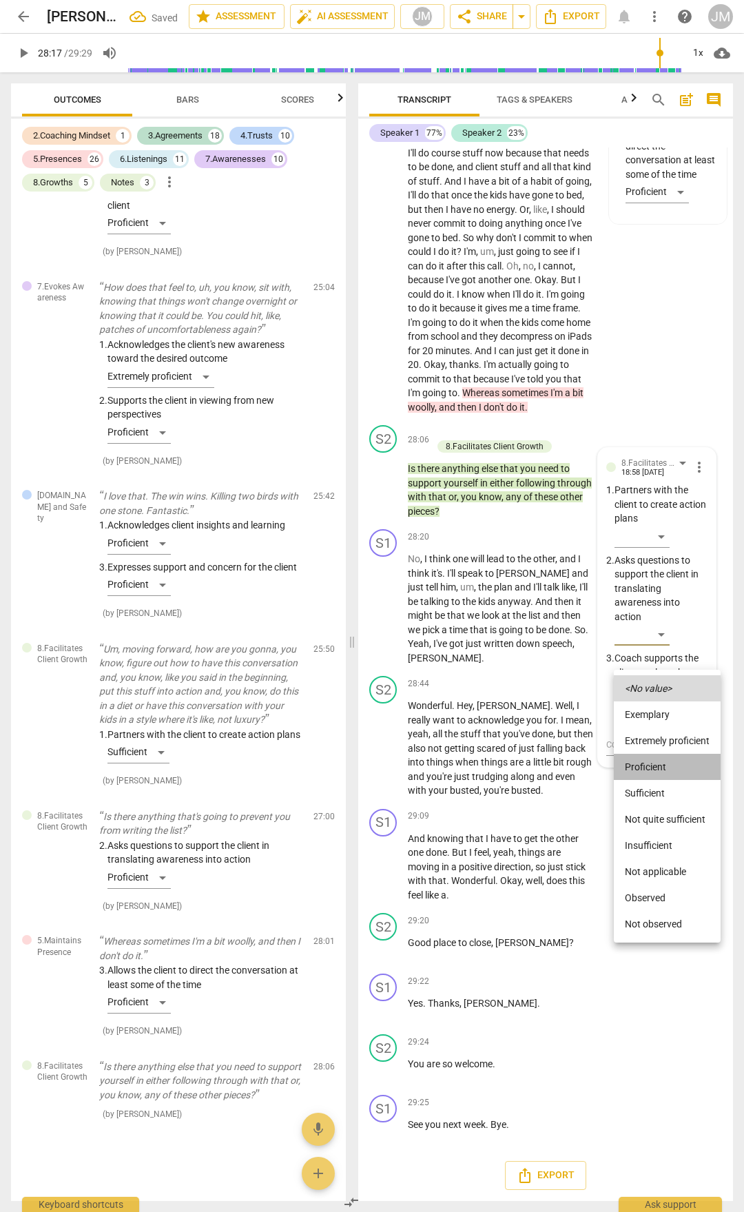
click at [669, 759] on li "Proficient" at bounding box center [667, 767] width 107 height 26
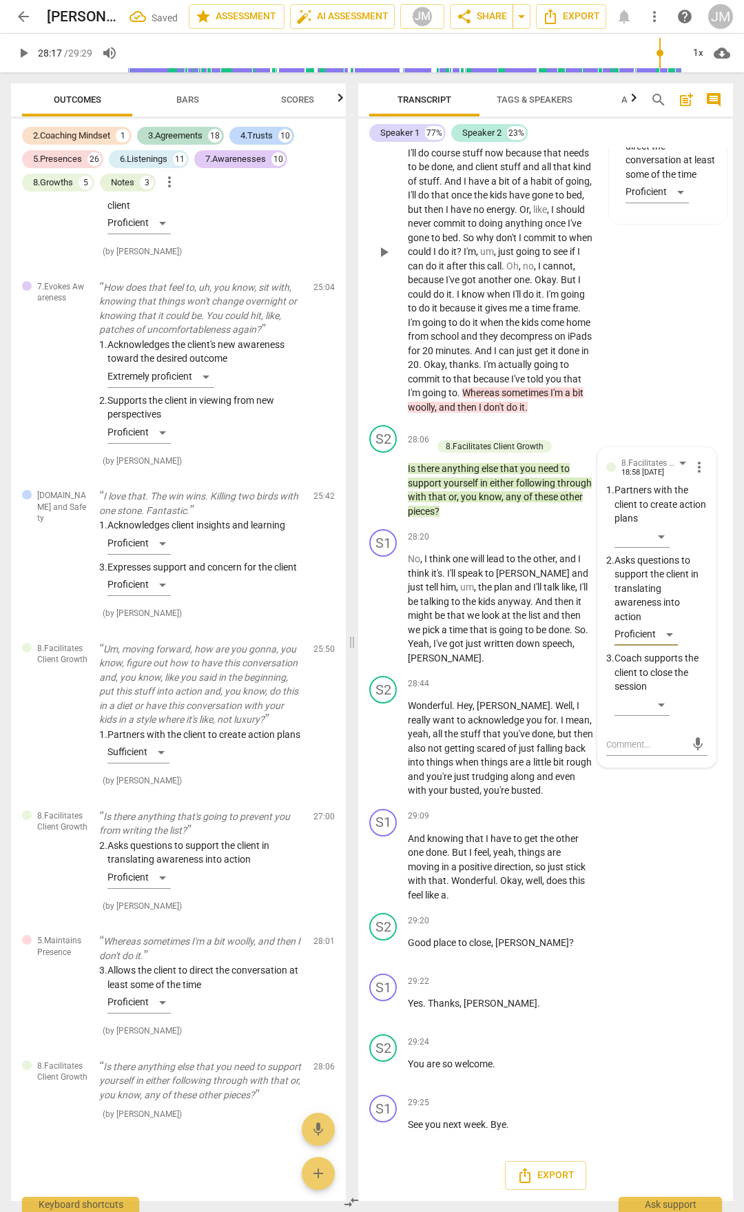
click at [663, 394] on div "S1 play_arrow pause 27:03 + Add competency 5.Maintains Presence keyboard_arrow_…" at bounding box center [545, 240] width 375 height 358
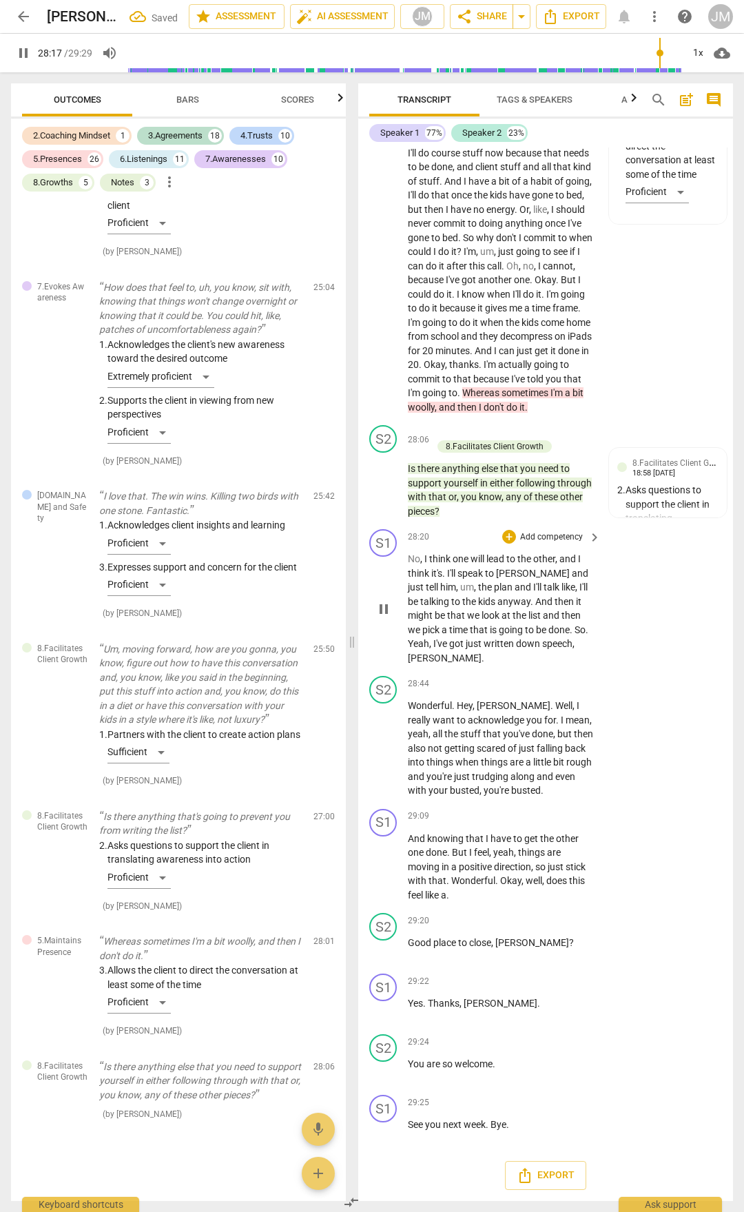
scroll to position [10715, 0]
click at [379, 612] on span "pause" at bounding box center [384, 609] width 17 height 17
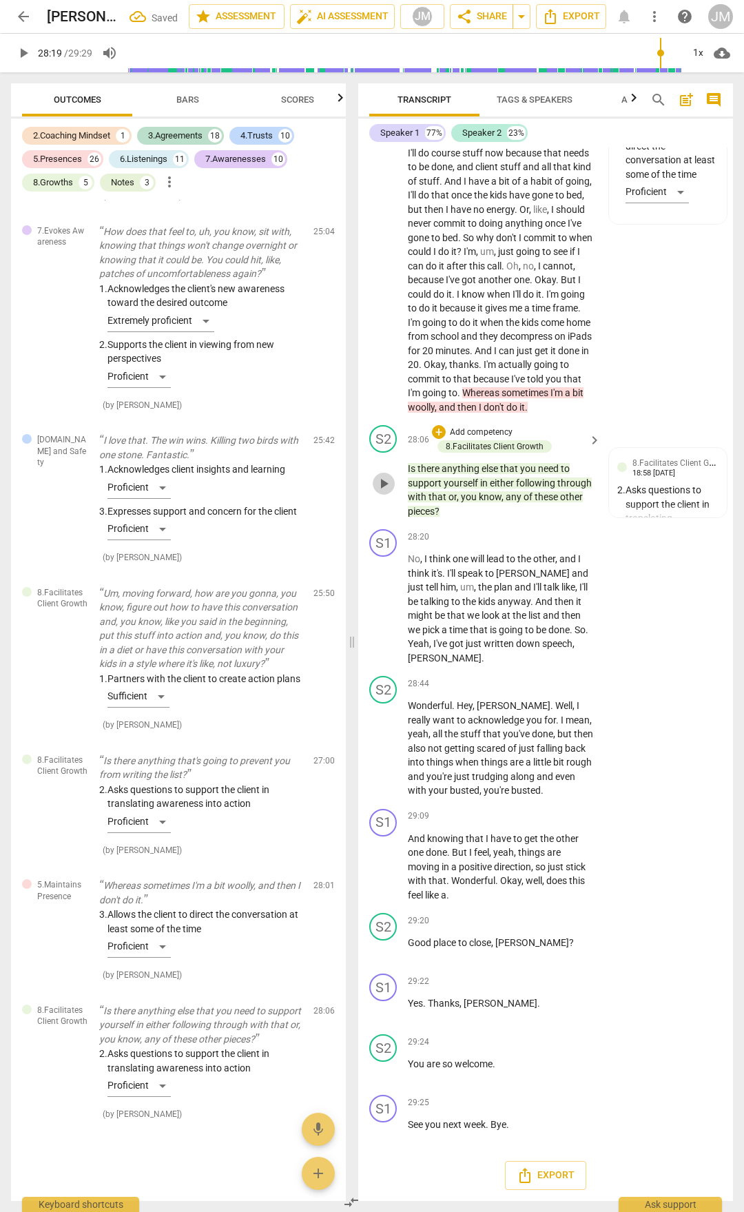
click at [378, 479] on span "play_arrow" at bounding box center [384, 483] width 17 height 17
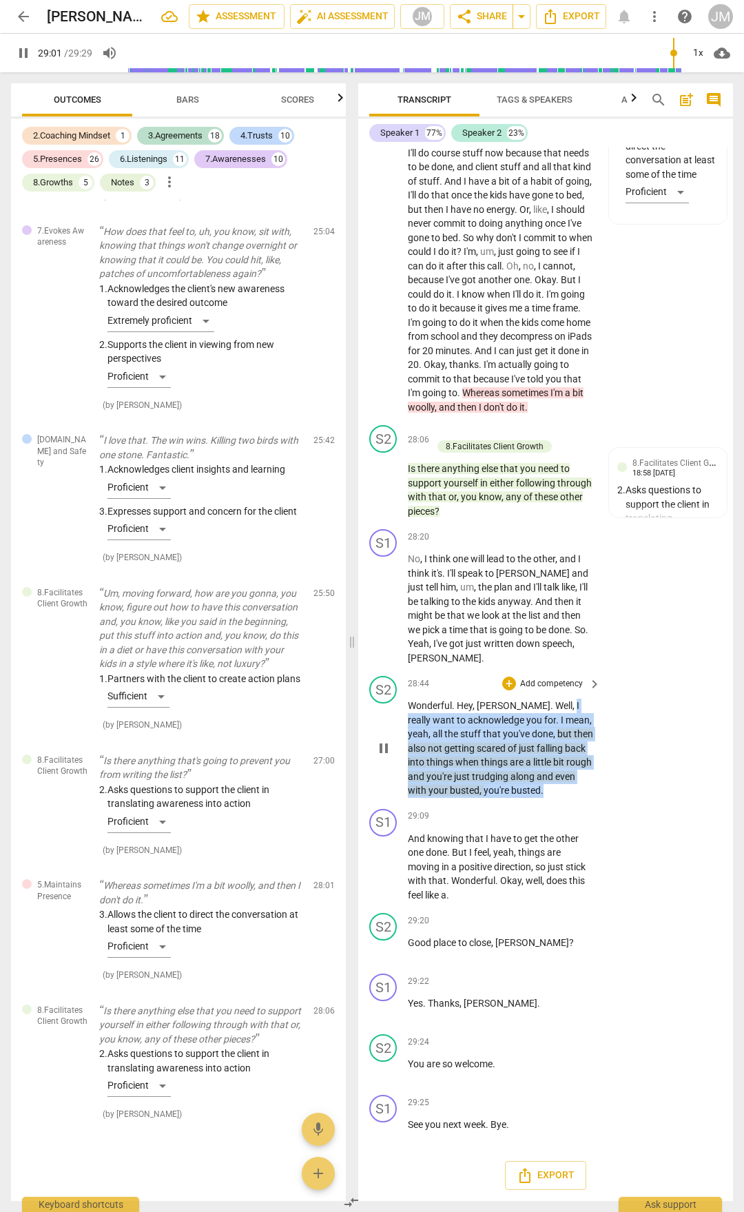
drag, startPoint x: 542, startPoint y: 706, endPoint x: 588, endPoint y: 787, distance: 93.5
click at [588, 787] on p "Wonderful . Hey , [PERSON_NAME] . Well , I really want to acknowledge you for .…" at bounding box center [501, 748] width 186 height 99
click at [504, 680] on div "+" at bounding box center [509, 684] width 14 height 14
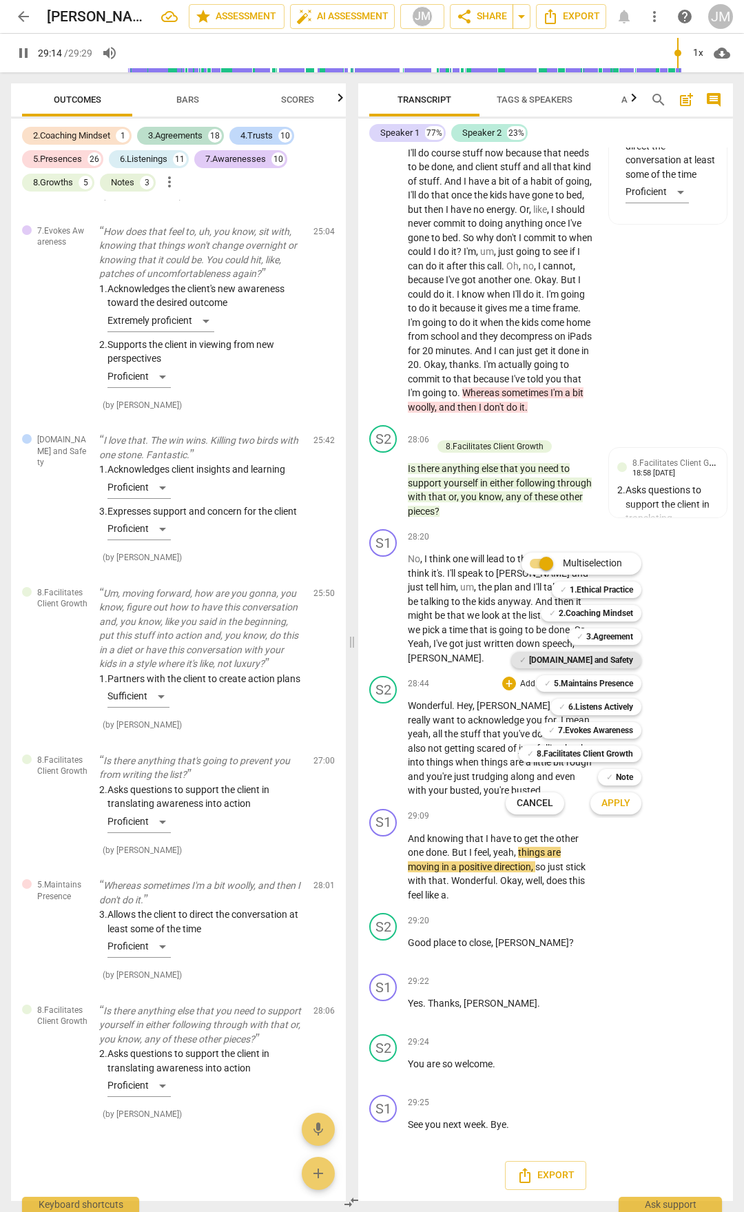
click at [601, 658] on b "[DOMAIN_NAME] and Safety" at bounding box center [581, 660] width 104 height 17
click at [622, 805] on span "Apply" at bounding box center [616, 804] width 29 height 14
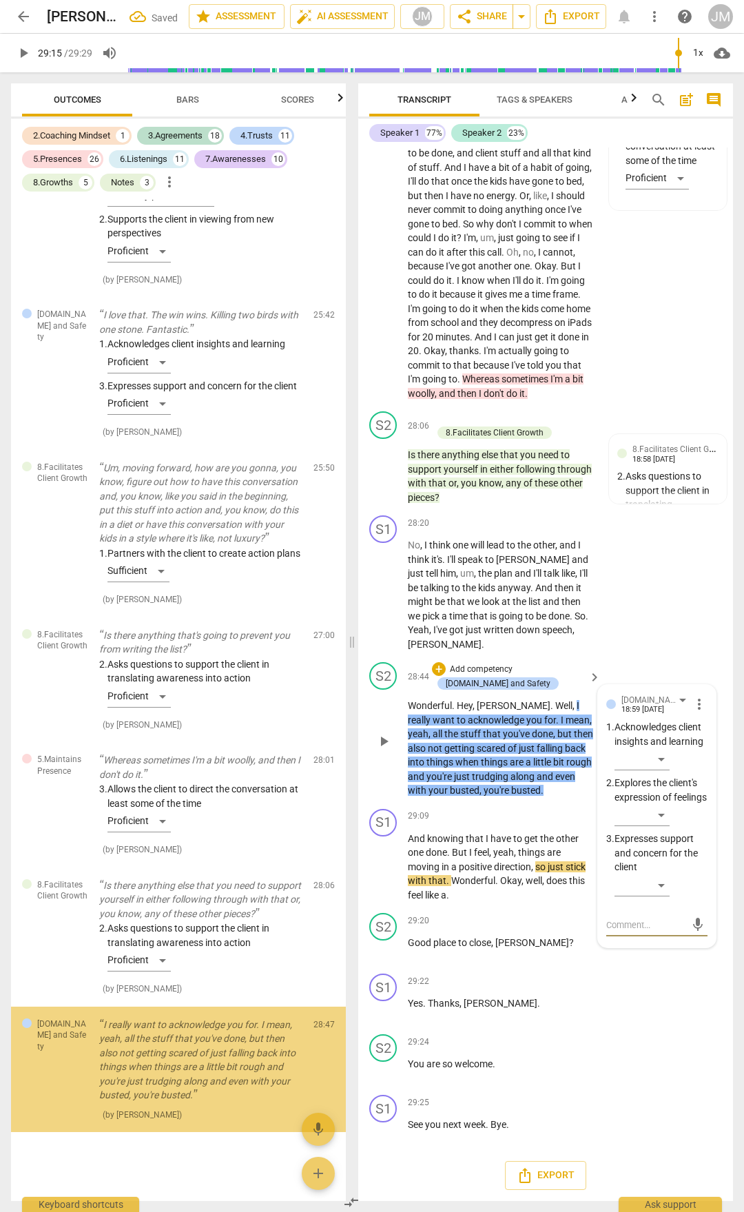
scroll to position [11387, 0]
click at [664, 896] on div "​" at bounding box center [642, 885] width 55 height 22
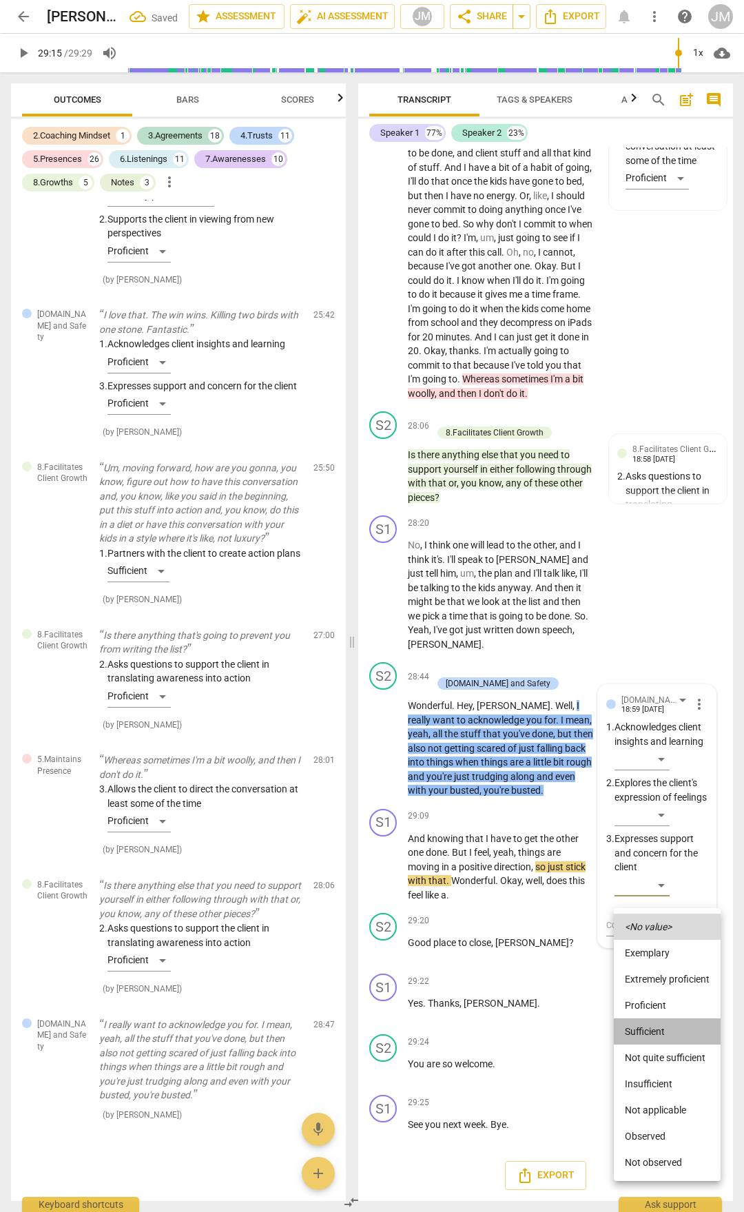
click at [662, 1025] on li "Sufficient" at bounding box center [667, 1031] width 107 height 26
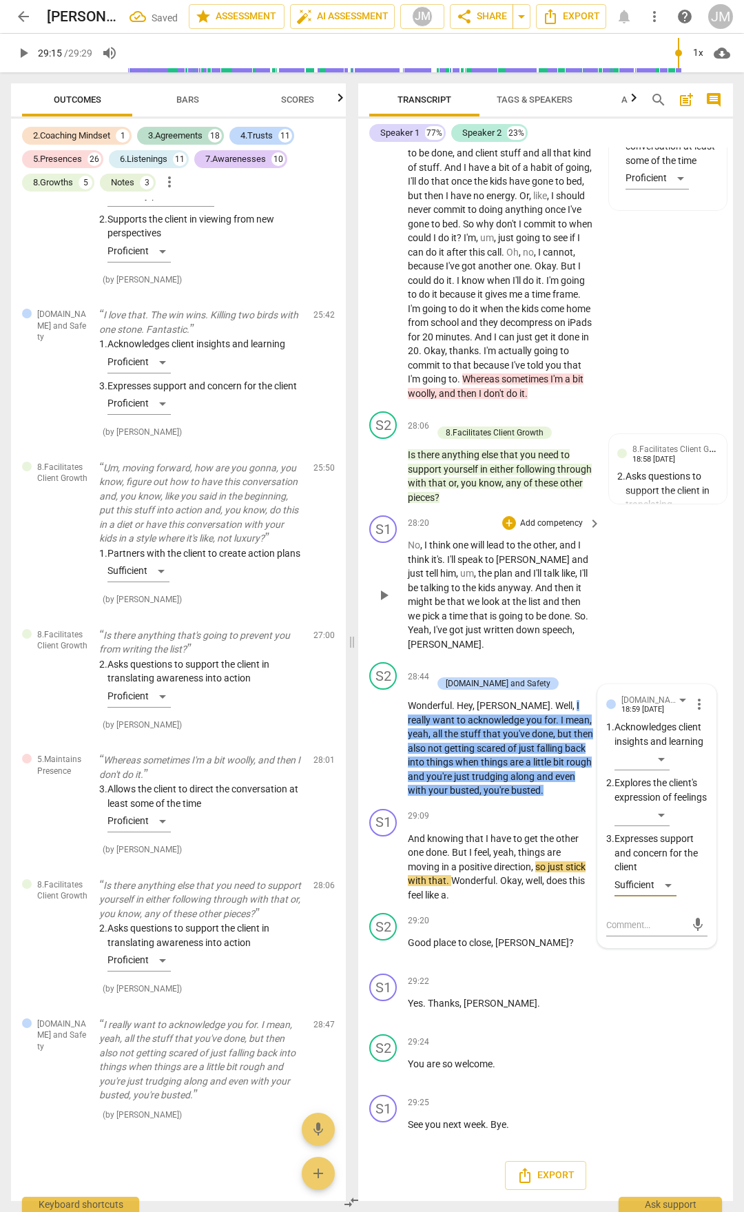
click at [701, 606] on div "S1 play_arrow pause 28:20 + Add competency keyboard_arrow_right No , I think on…" at bounding box center [545, 583] width 375 height 147
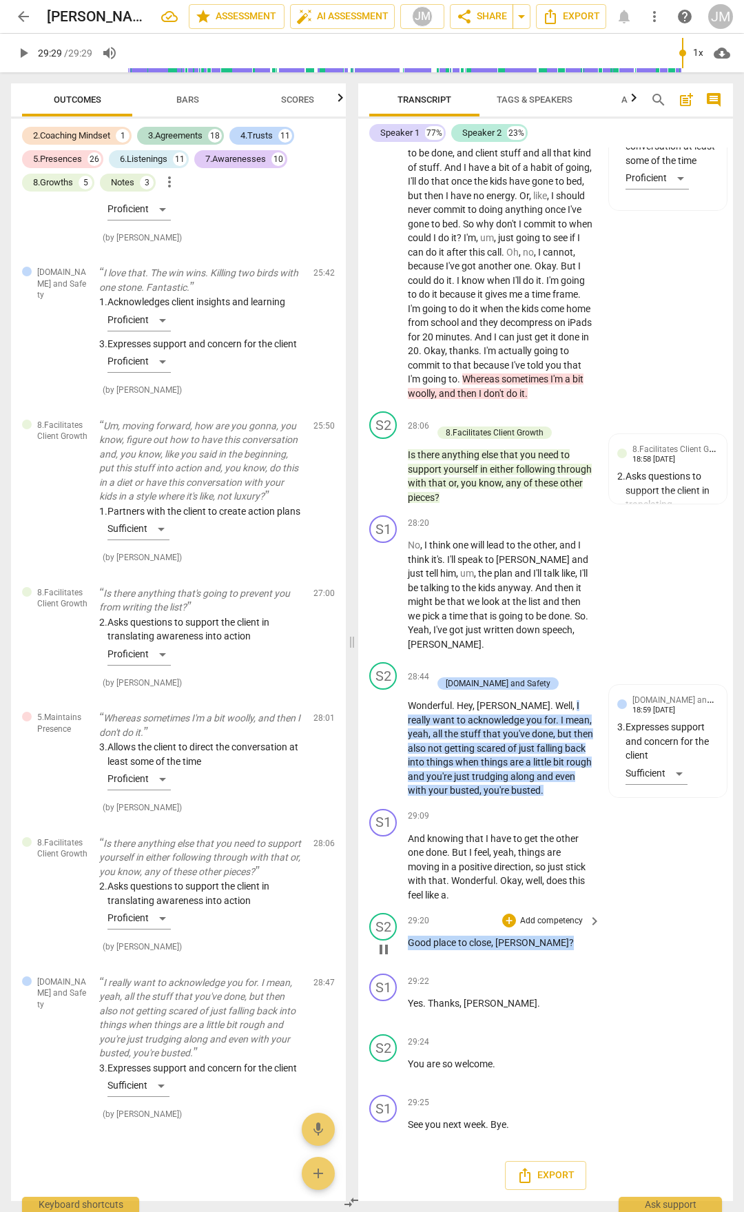
drag, startPoint x: 543, startPoint y: 952, endPoint x: 383, endPoint y: 952, distance: 159.9
click at [383, 952] on div "S2 play_arrow pause 29:20 + Add competency keyboard_arrow_right Good place to c…" at bounding box center [545, 937] width 375 height 61
type input "1769"
click at [546, 933] on div "+" at bounding box center [551, 939] width 14 height 14
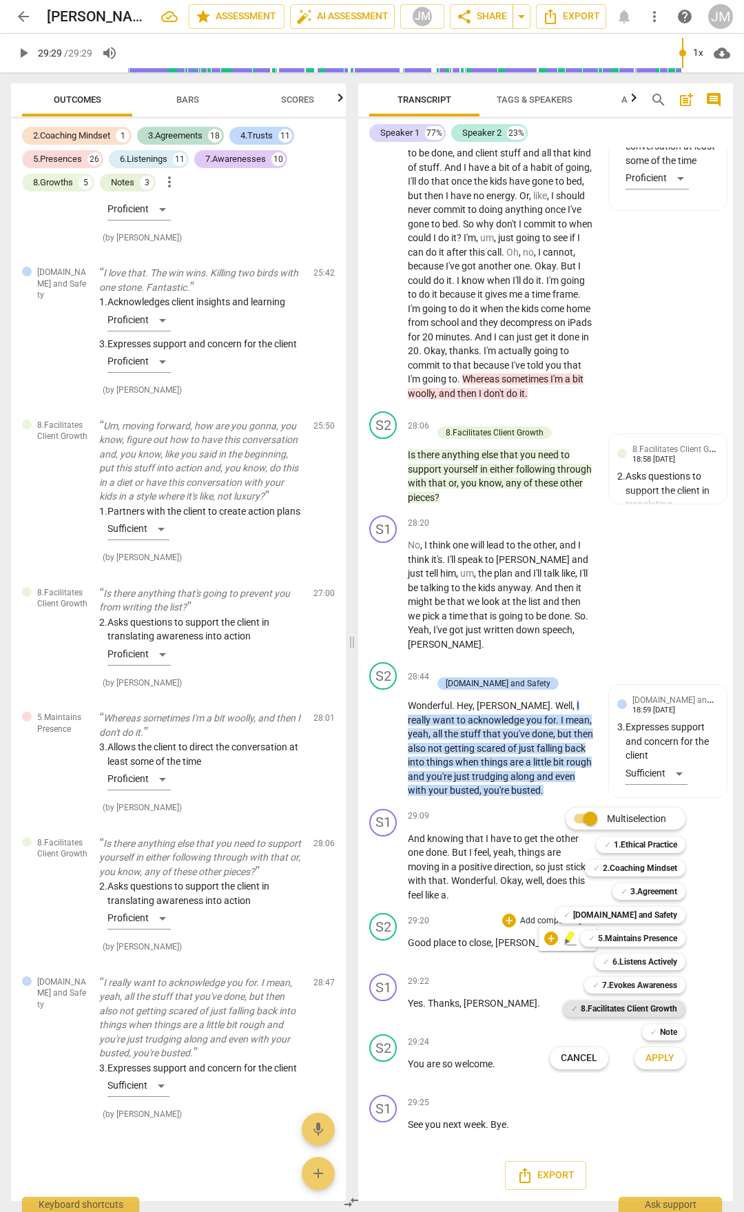
click at [611, 1005] on b "8.Facilitates Client Growth" at bounding box center [629, 1009] width 96 height 17
click at [675, 1061] on button "Apply" at bounding box center [660, 1058] width 51 height 25
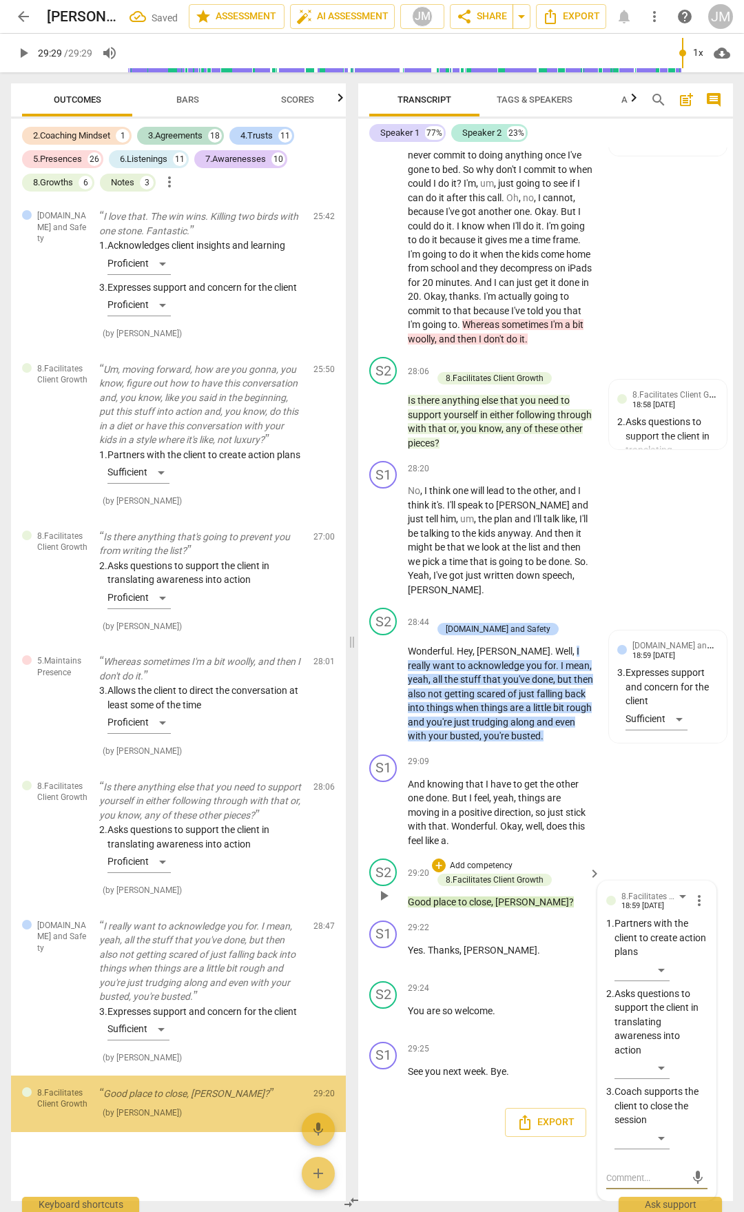
scroll to position [11500, 0]
click at [660, 1138] on div "​" at bounding box center [642, 1138] width 55 height 22
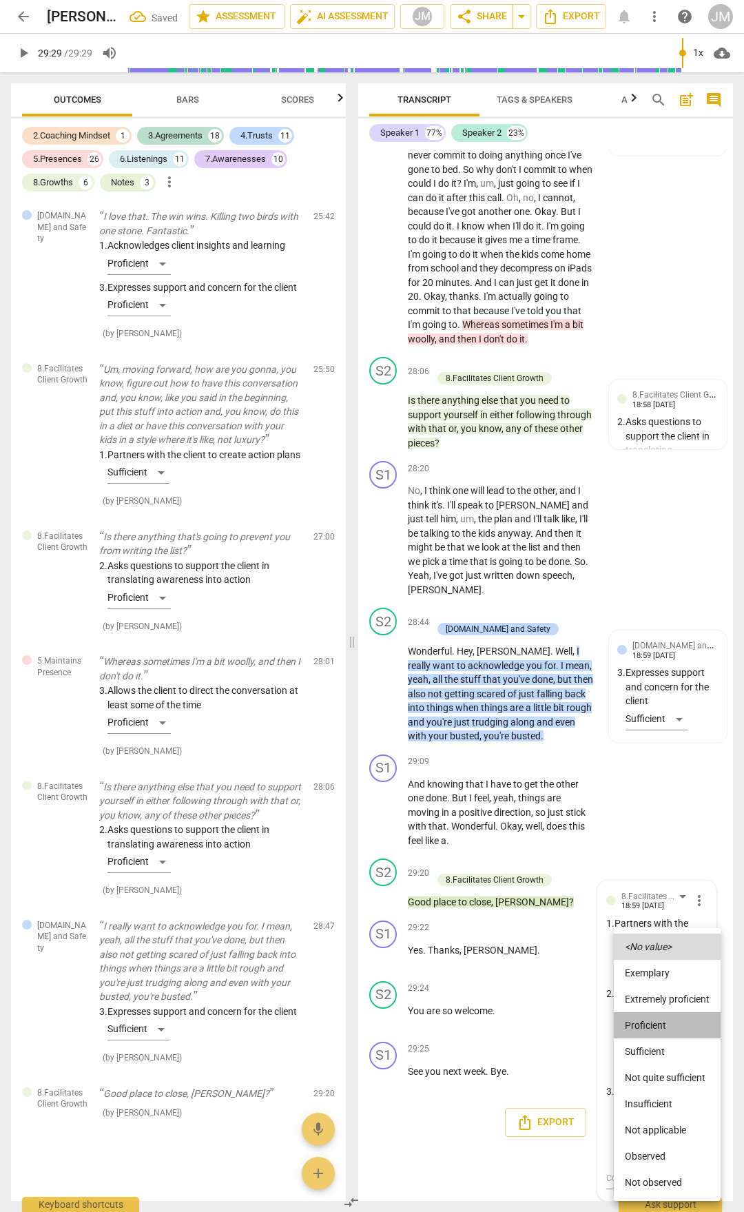
click at [660, 1024] on li "Proficient" at bounding box center [667, 1025] width 107 height 26
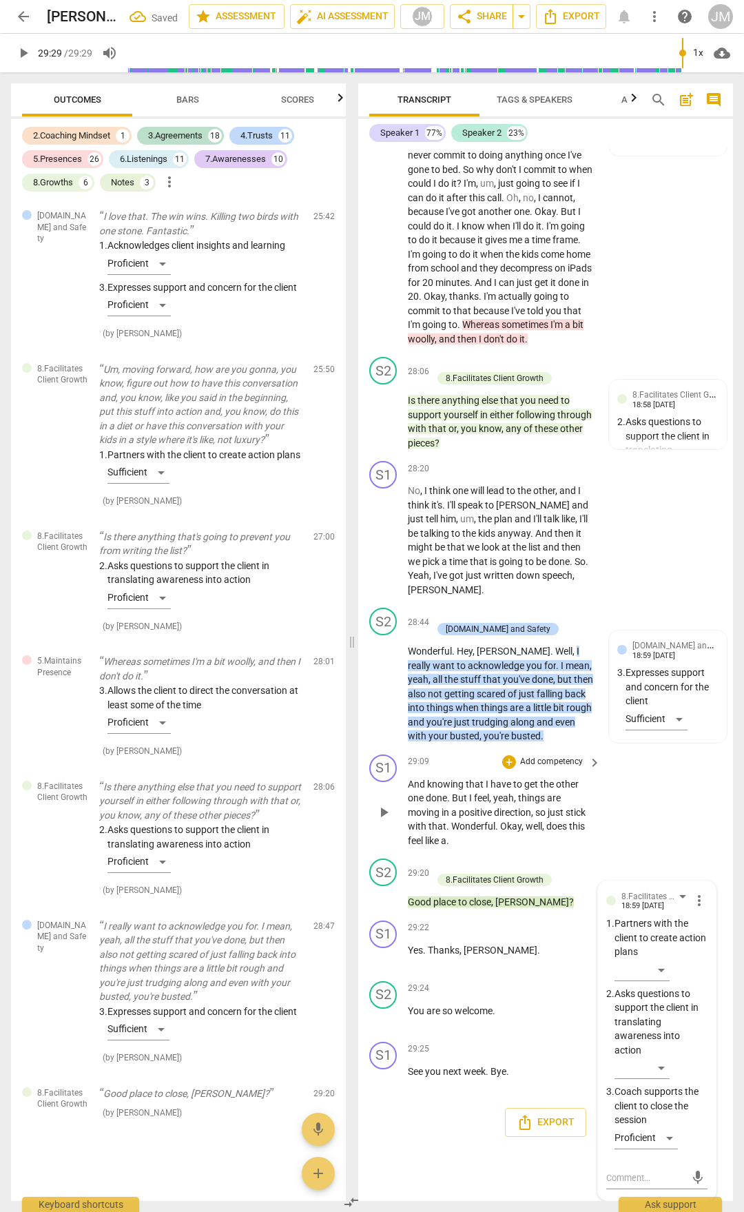
click at [666, 807] on div "S1 play_arrow pause 29:09 + Add competency keyboard_arrow_right And knowing tha…" at bounding box center [545, 801] width 375 height 105
